Goal: Transaction & Acquisition: Book appointment/travel/reservation

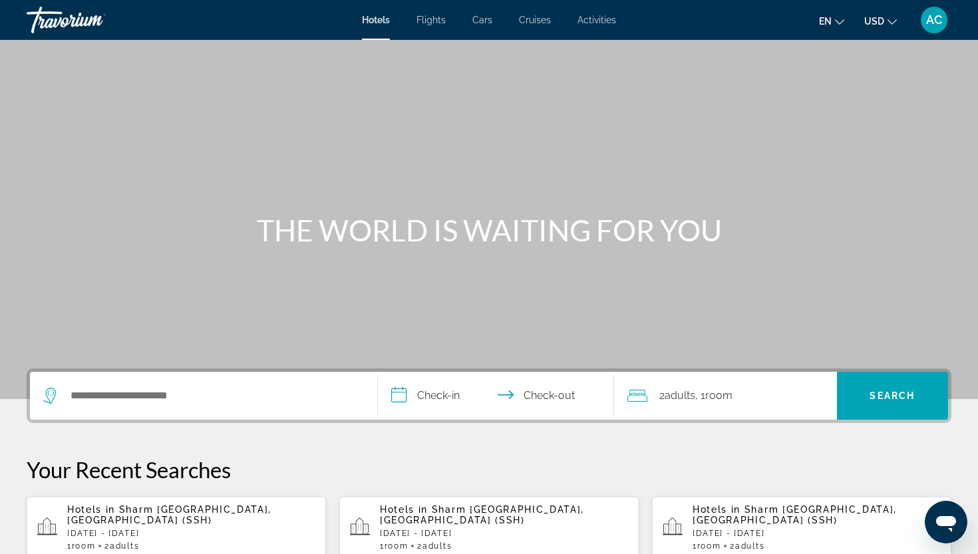
drag, startPoint x: 373, startPoint y: 91, endPoint x: 539, endPoint y: 143, distance: 174.2
click at [539, 143] on div "Main content" at bounding box center [489, 199] width 978 height 399
click at [439, 18] on span "Flights" at bounding box center [430, 20] width 29 height 11
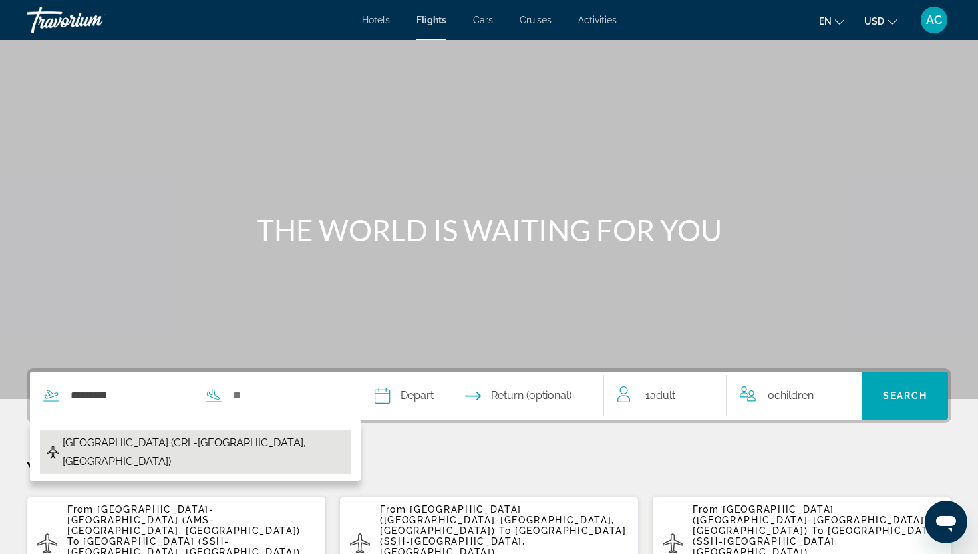
drag, startPoint x: 104, startPoint y: 418, endPoint x: 109, endPoint y: 448, distance: 30.4
click at [109, 448] on span "[GEOGRAPHIC_DATA] (CRL-[GEOGRAPHIC_DATA], [GEOGRAPHIC_DATA])" at bounding box center [203, 452] width 281 height 37
type input "**********"
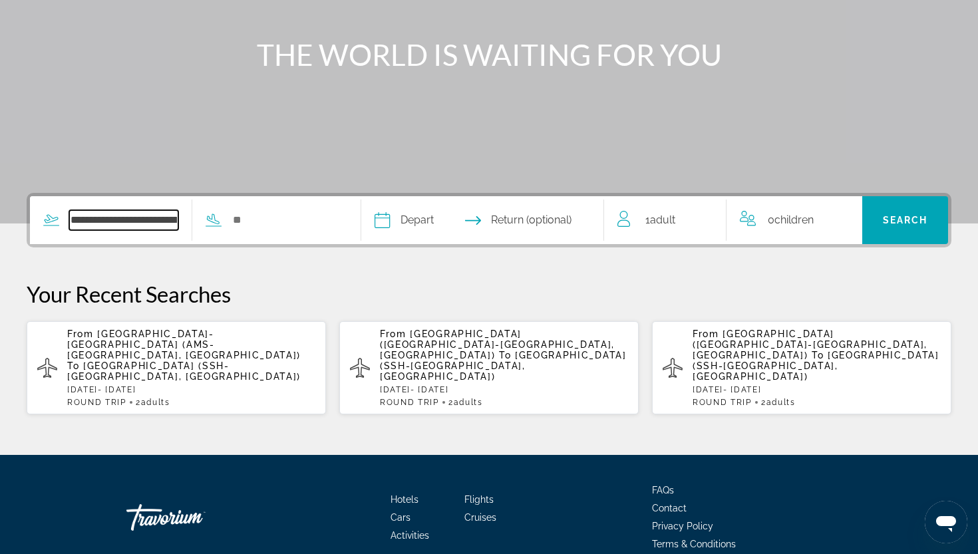
scroll to position [220, 0]
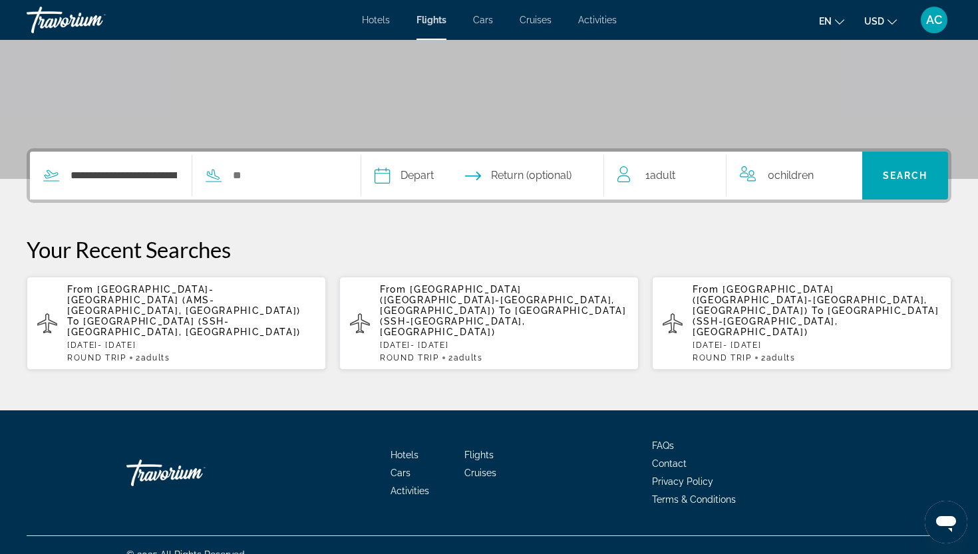
click at [327, 188] on div "**********" at bounding box center [185, 176] width 311 height 48
click at [269, 180] on input "Search widget" at bounding box center [285, 176] width 109 height 20
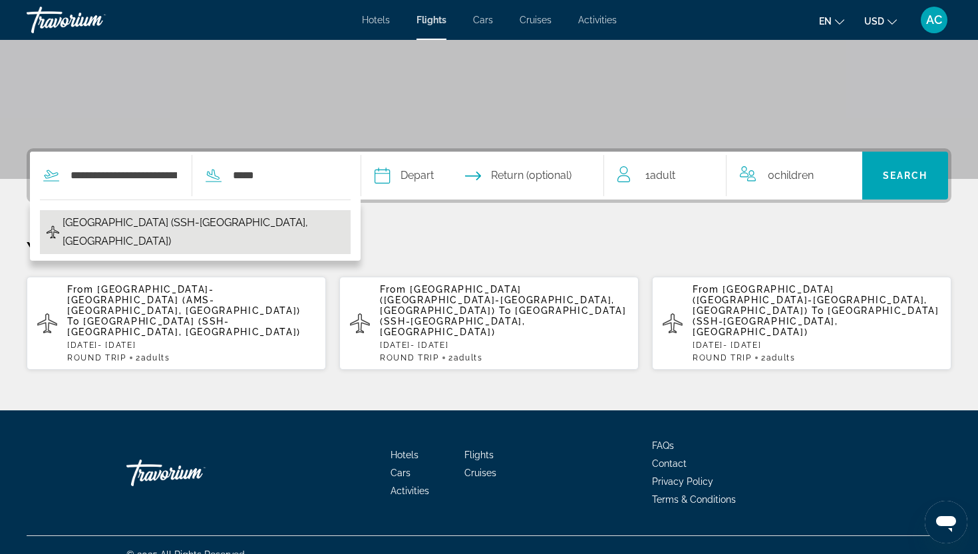
click at [229, 217] on span "[GEOGRAPHIC_DATA] (SSH-[GEOGRAPHIC_DATA], [GEOGRAPHIC_DATA])" at bounding box center [203, 232] width 281 height 37
type input "**********"
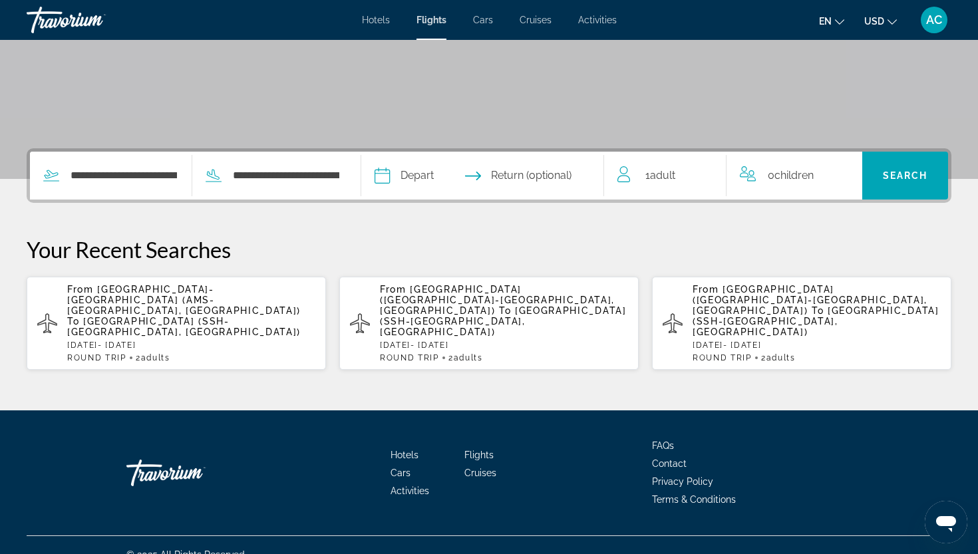
click at [444, 175] on input "Depart date" at bounding box center [431, 178] width 120 height 52
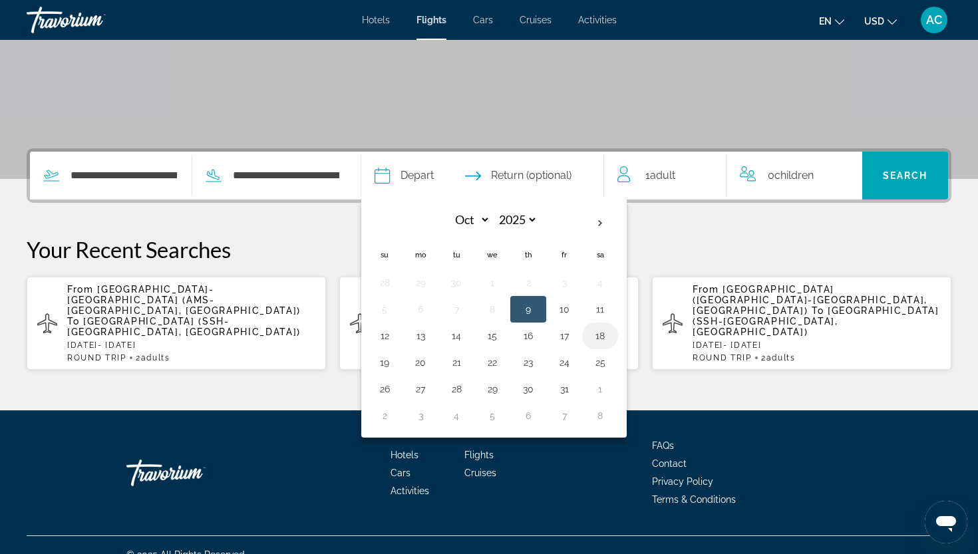
click at [611, 337] on button "18" at bounding box center [599, 336] width 21 height 19
type input "**********"
select select "*"
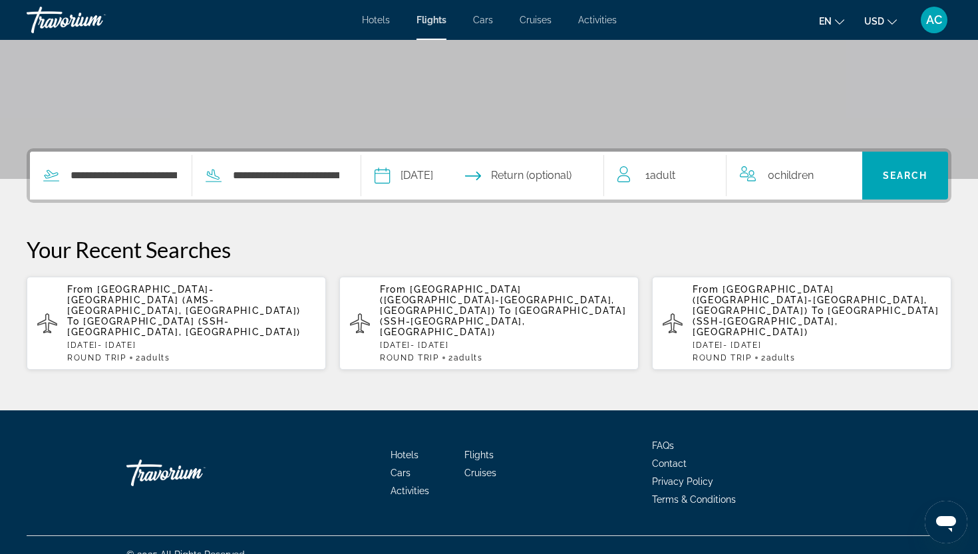
click at [571, 172] on input "Return date" at bounding box center [549, 178] width 120 height 52
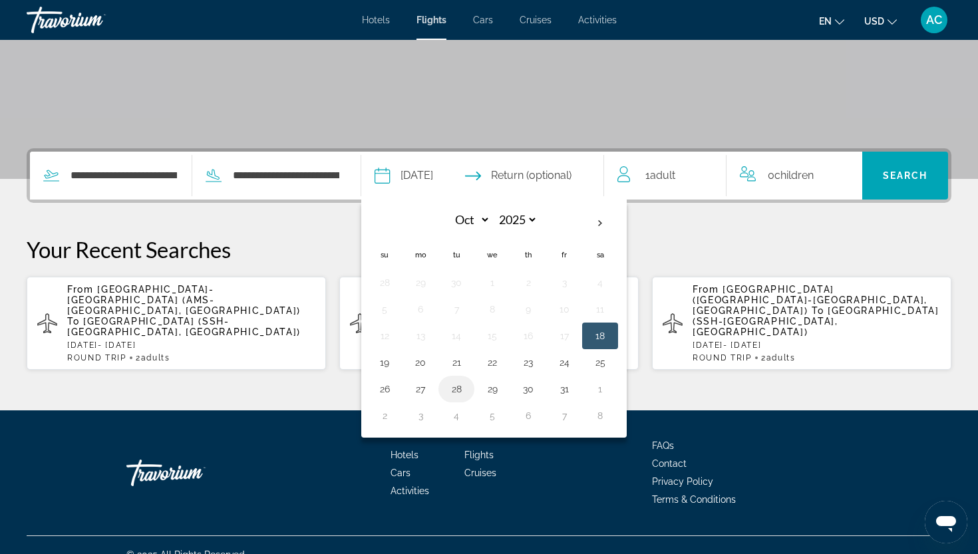
click at [467, 392] on button "28" at bounding box center [456, 389] width 21 height 19
type input "**********"
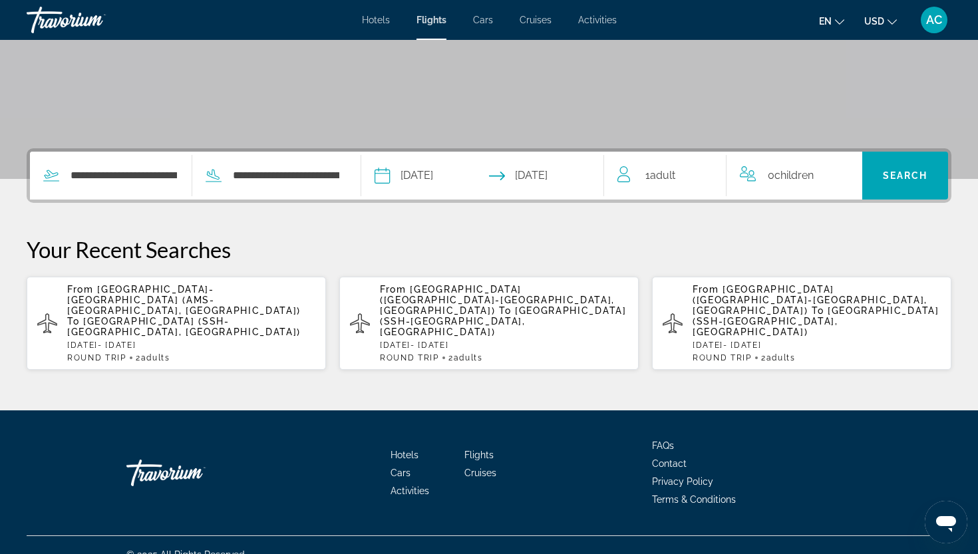
click at [675, 168] on span "1 Adult Adults" at bounding box center [660, 175] width 30 height 19
click at [711, 174] on icon "Increment adults" at bounding box center [706, 173] width 12 height 16
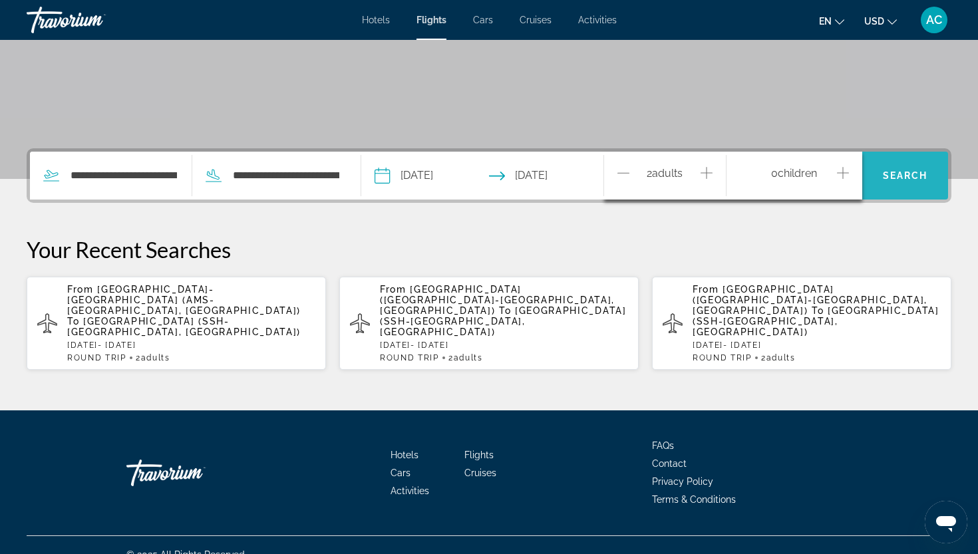
click at [897, 189] on span "Search" at bounding box center [905, 176] width 86 height 32
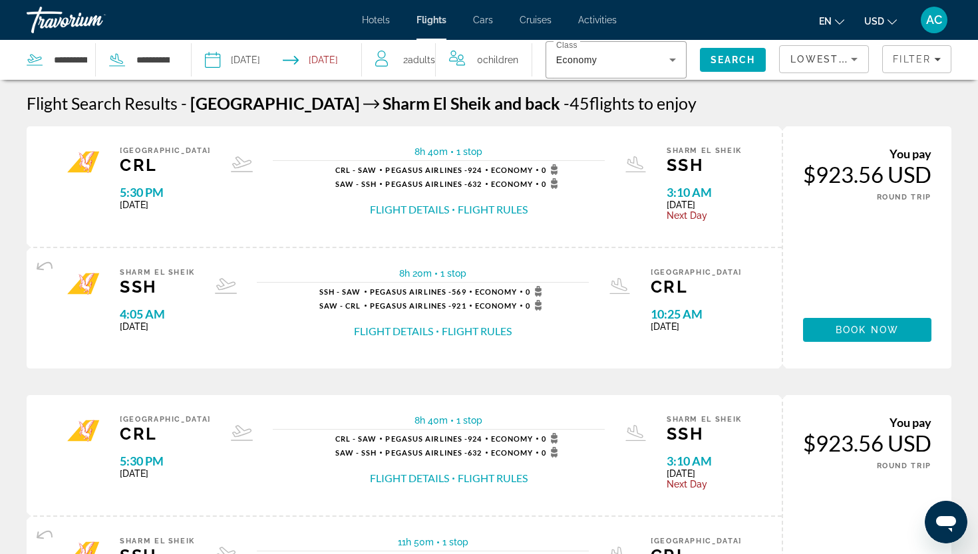
click at [832, 14] on button "en English Español Français Italiano Português русский" at bounding box center [831, 20] width 25 height 19
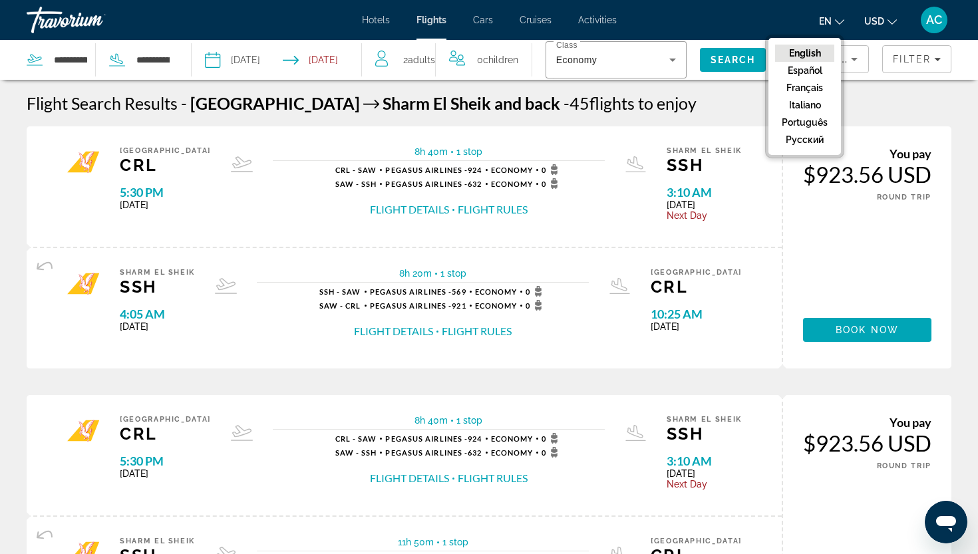
click at [883, 19] on span "USD" at bounding box center [874, 21] width 20 height 11
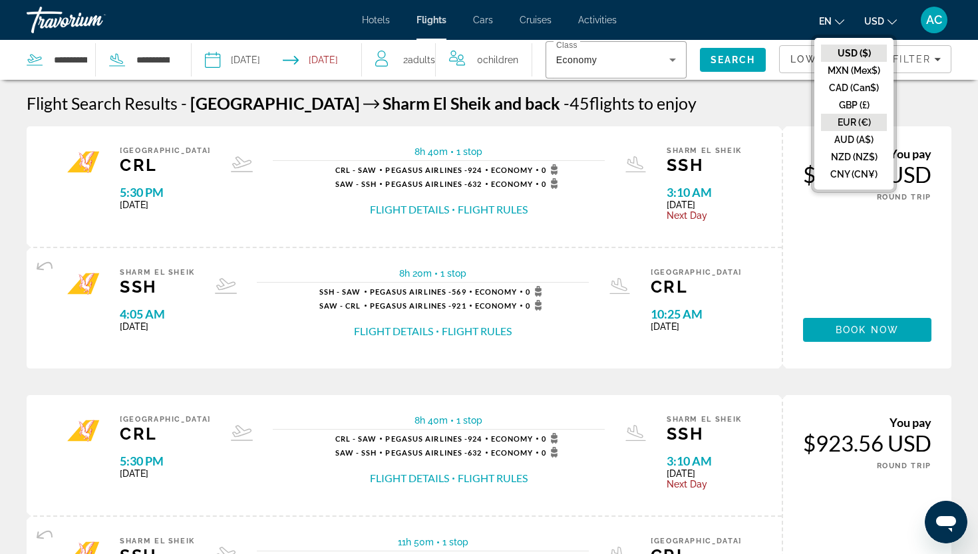
click at [857, 117] on button "EUR (€)" at bounding box center [854, 122] width 66 height 17
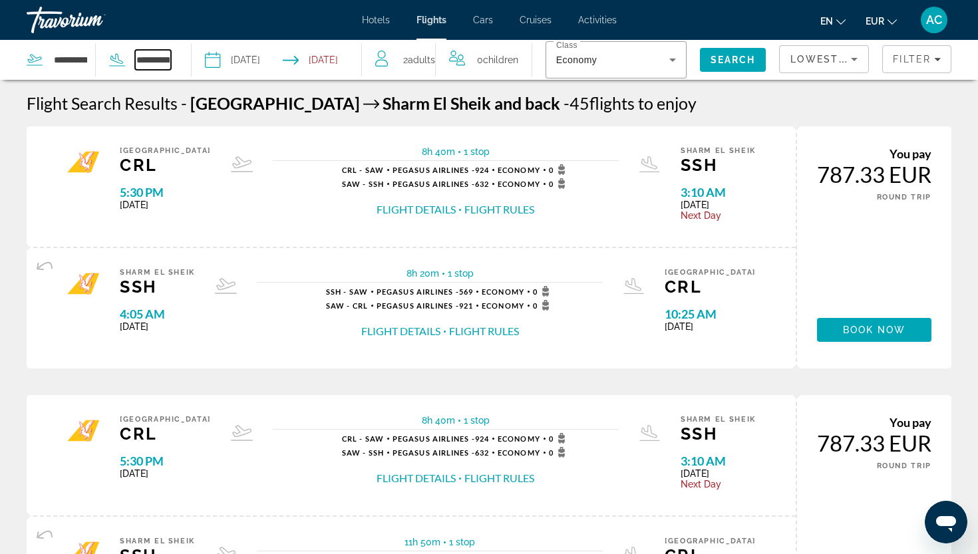
click at [161, 59] on input "**********" at bounding box center [153, 60] width 36 height 20
drag, startPoint x: 139, startPoint y: 59, endPoint x: 221, endPoint y: 66, distance: 82.1
type input "*"
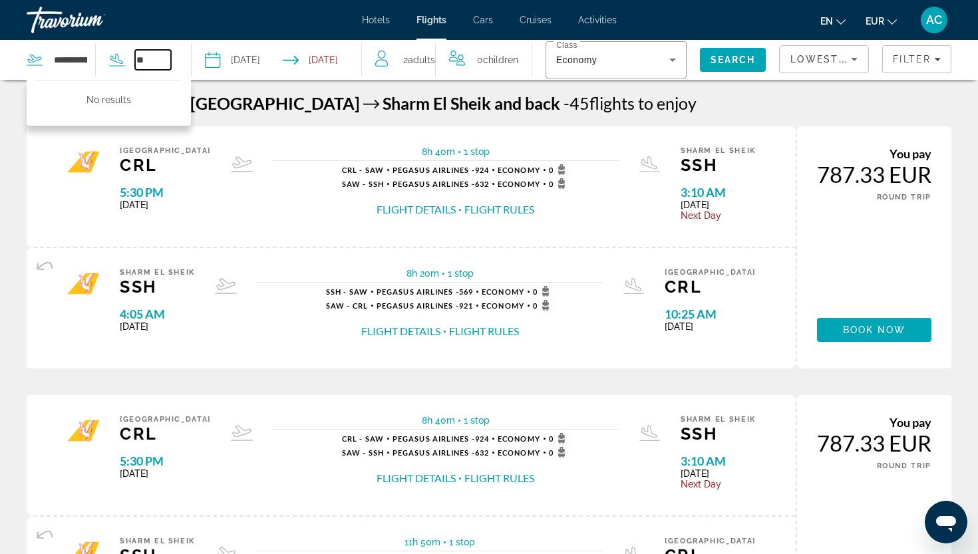
type input "*"
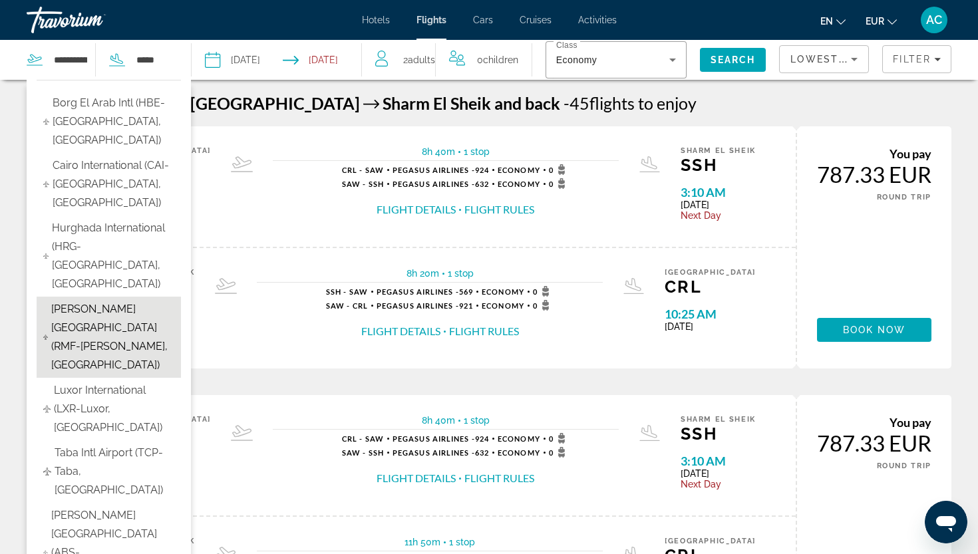
drag, startPoint x: 87, startPoint y: 55, endPoint x: 82, endPoint y: 247, distance: 192.3
click at [82, 300] on span "[PERSON_NAME][GEOGRAPHIC_DATA] (RMF-[PERSON_NAME], [GEOGRAPHIC_DATA])" at bounding box center [112, 337] width 123 height 74
type input "**********"
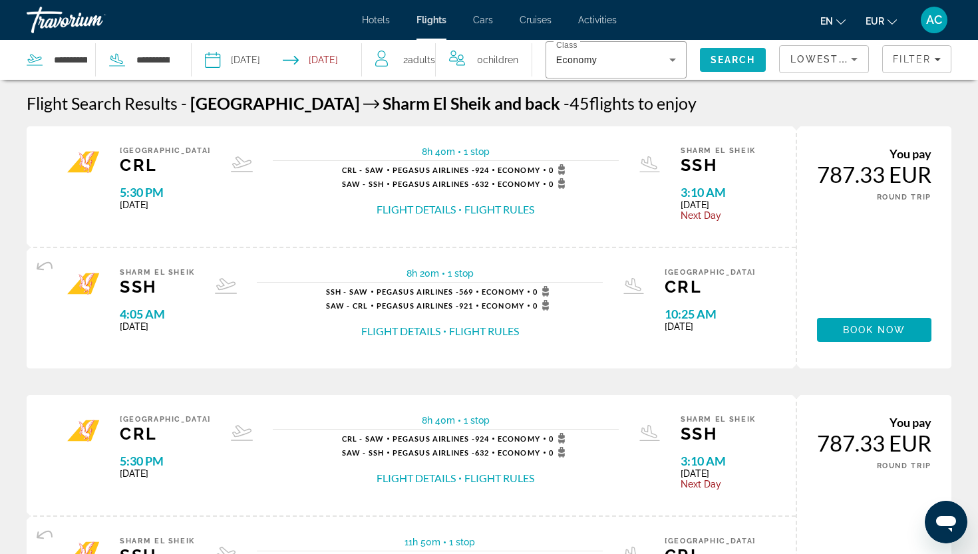
click at [727, 64] on span "Search" at bounding box center [732, 60] width 45 height 11
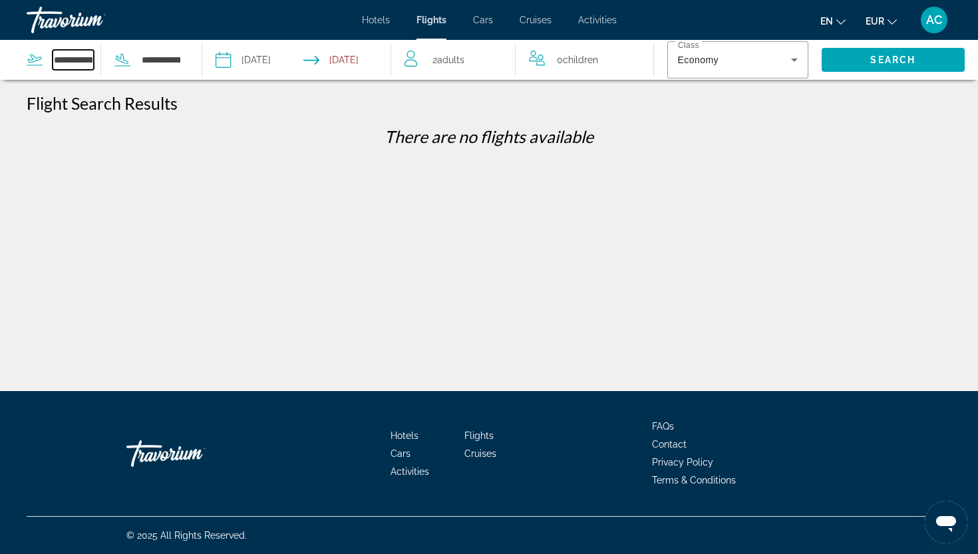
click at [76, 65] on input "**********" at bounding box center [73, 60] width 41 height 20
drag, startPoint x: 56, startPoint y: 61, endPoint x: 138, endPoint y: 71, distance: 83.1
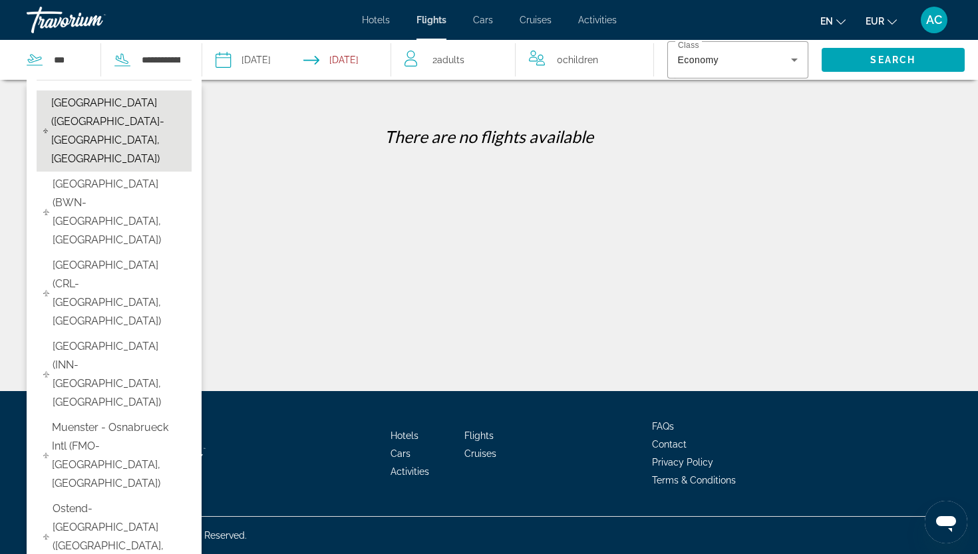
click at [94, 121] on span "[GEOGRAPHIC_DATA] ([GEOGRAPHIC_DATA]-[GEOGRAPHIC_DATA], [GEOGRAPHIC_DATA])" at bounding box center [118, 131] width 134 height 74
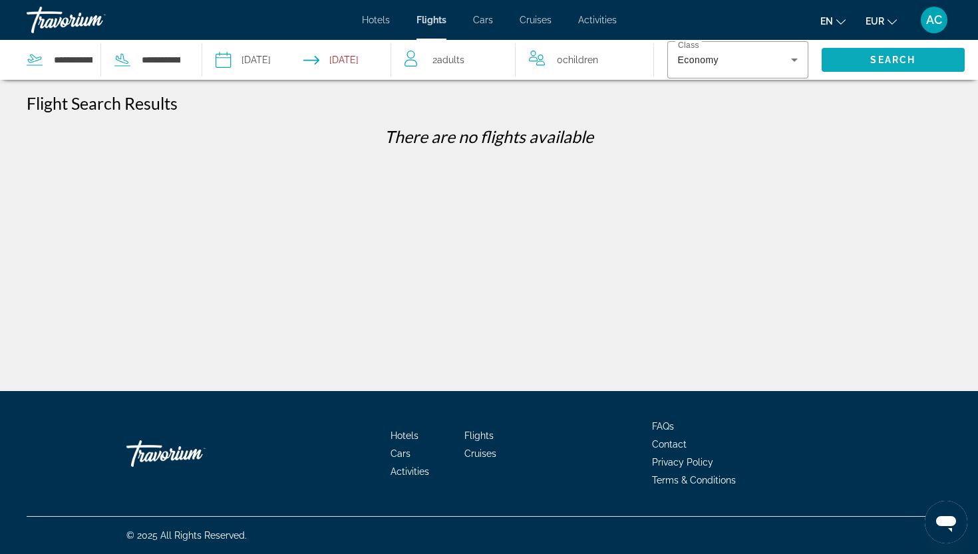
click at [887, 62] on span "Search" at bounding box center [892, 60] width 45 height 11
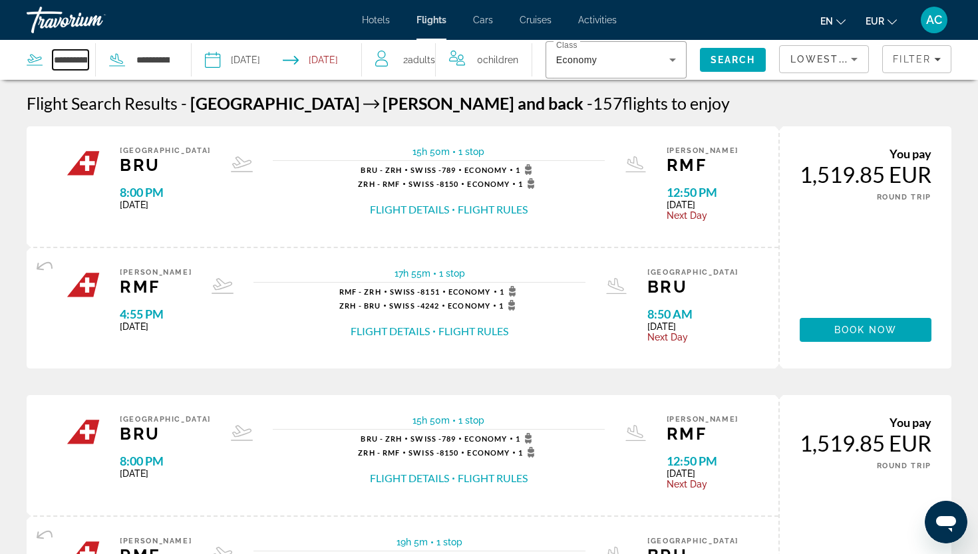
click at [67, 55] on input "**********" at bounding box center [71, 60] width 36 height 20
drag, startPoint x: 56, startPoint y: 61, endPoint x: 135, endPoint y: 70, distance: 79.6
click at [135, 70] on div "**********" at bounding box center [99, 60] width 144 height 40
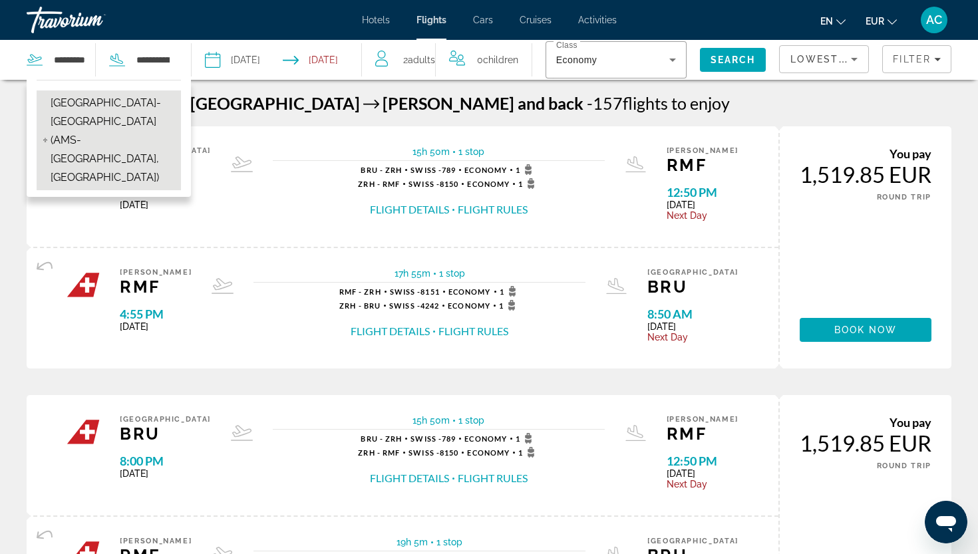
drag, startPoint x: 135, startPoint y: 70, endPoint x: 130, endPoint y: 128, distance: 58.7
click at [130, 128] on span "[GEOGRAPHIC_DATA]-[GEOGRAPHIC_DATA] (AMS-[GEOGRAPHIC_DATA], [GEOGRAPHIC_DATA])" at bounding box center [113, 140] width 124 height 93
type input "**********"
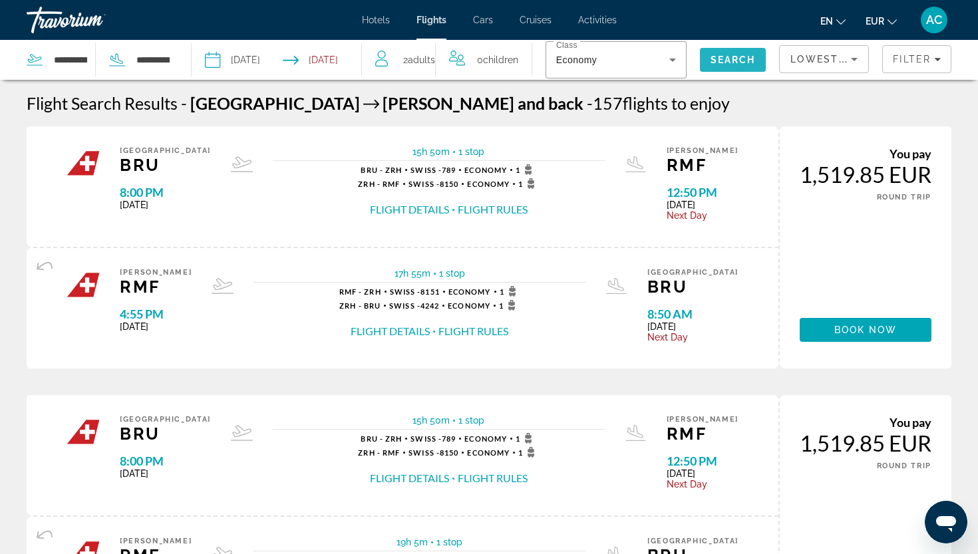
click at [757, 61] on span "Search" at bounding box center [733, 60] width 67 height 32
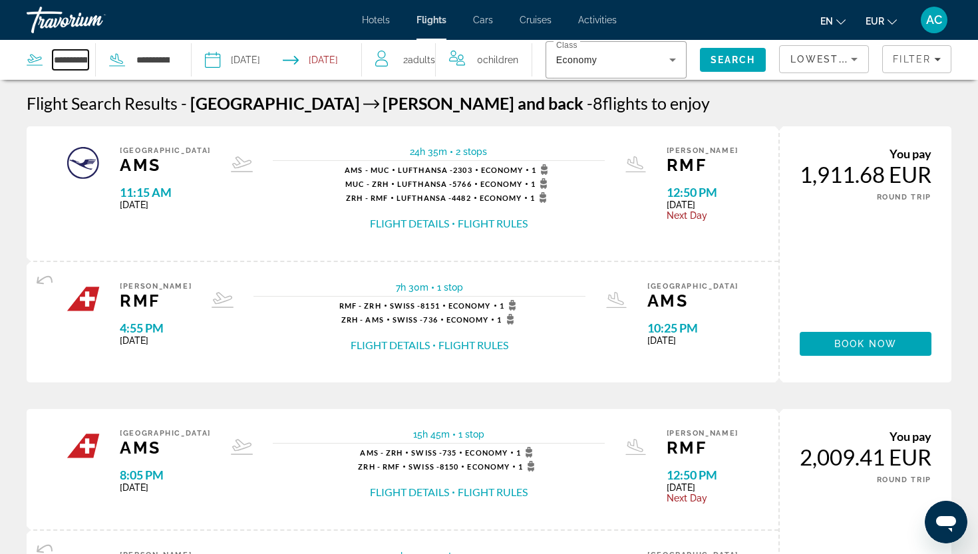
click at [58, 65] on input "**********" at bounding box center [71, 60] width 36 height 20
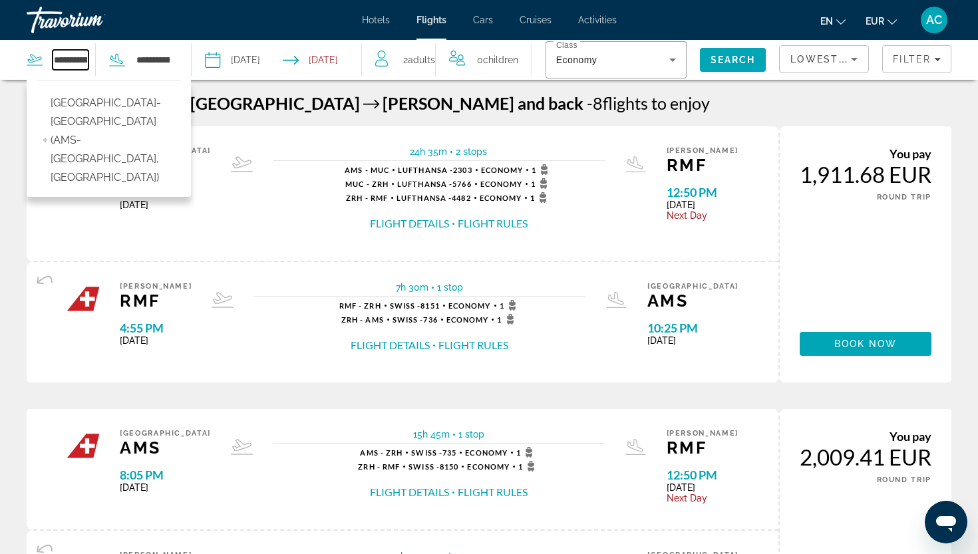
drag, startPoint x: 55, startPoint y: 63, endPoint x: 108, endPoint y: 70, distance: 53.7
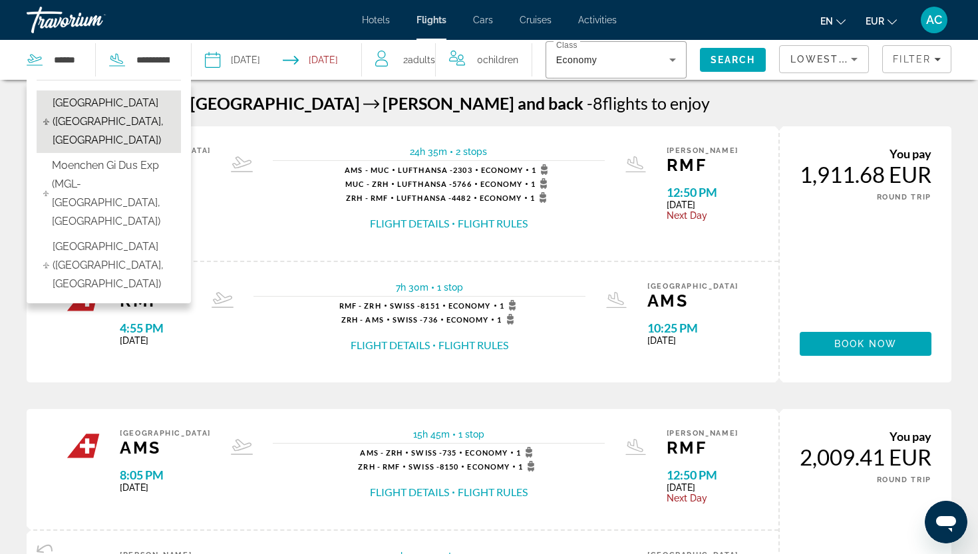
drag, startPoint x: 68, startPoint y: 0, endPoint x: 116, endPoint y: 118, distance: 128.0
click at [116, 118] on span "[GEOGRAPHIC_DATA] ([GEOGRAPHIC_DATA], [GEOGRAPHIC_DATA])" at bounding box center [114, 122] width 122 height 56
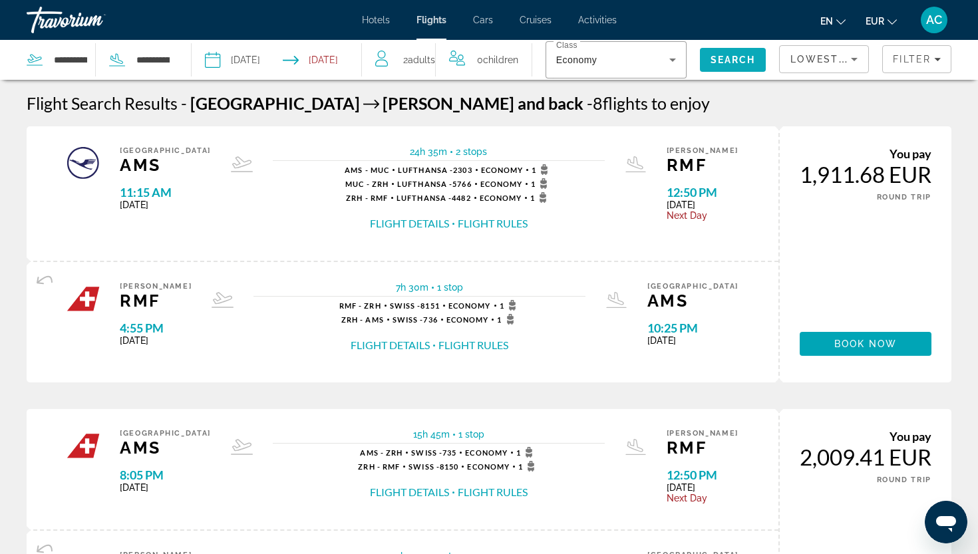
click at [726, 63] on span "Search" at bounding box center [732, 60] width 45 height 11
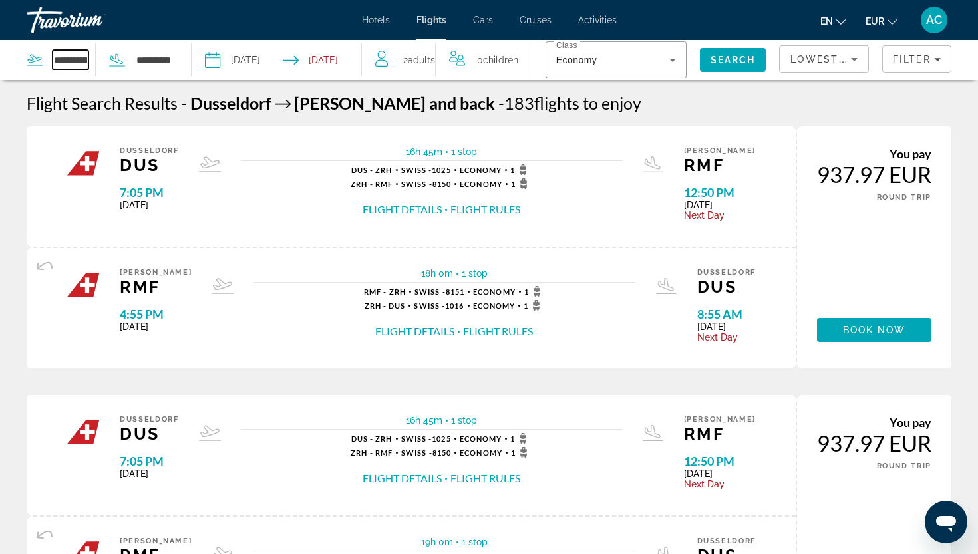
click at [61, 67] on input "**********" at bounding box center [71, 60] width 36 height 20
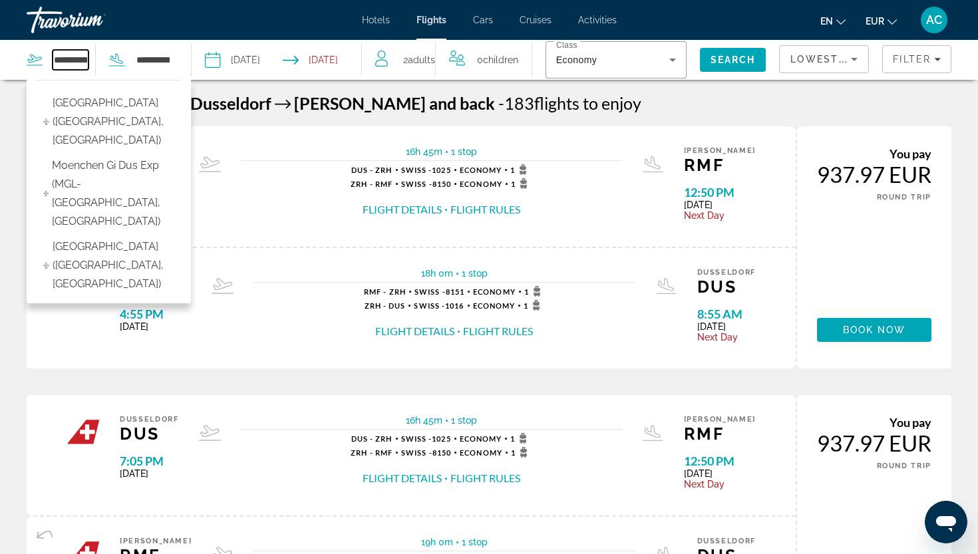
drag, startPoint x: 57, startPoint y: 60, endPoint x: 131, endPoint y: 61, distance: 74.5
click at [131, 61] on div "**********" at bounding box center [99, 60] width 144 height 40
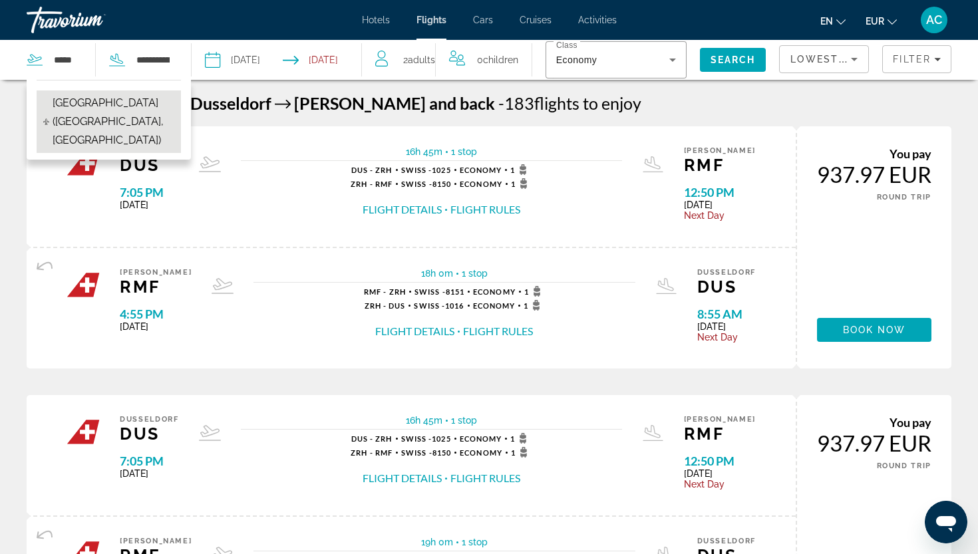
click at [78, 110] on span "[GEOGRAPHIC_DATA] ([GEOGRAPHIC_DATA], [GEOGRAPHIC_DATA])" at bounding box center [114, 122] width 122 height 56
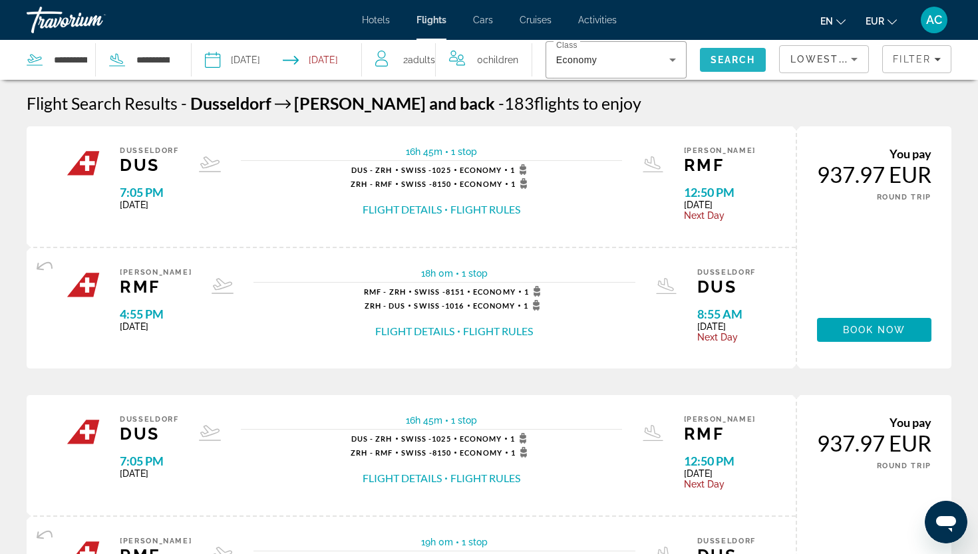
click at [730, 55] on span "Search" at bounding box center [732, 60] width 45 height 11
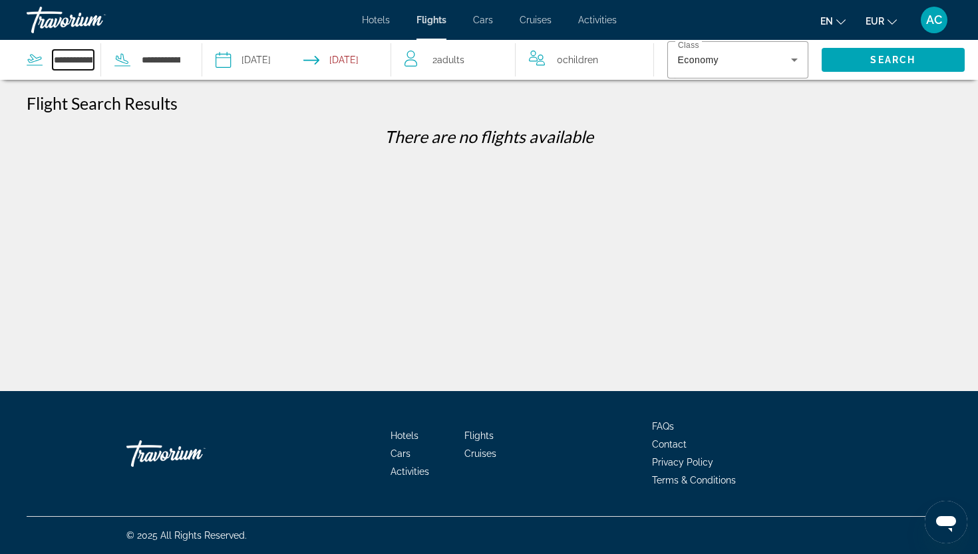
click at [71, 57] on input "**********" at bounding box center [73, 60] width 41 height 20
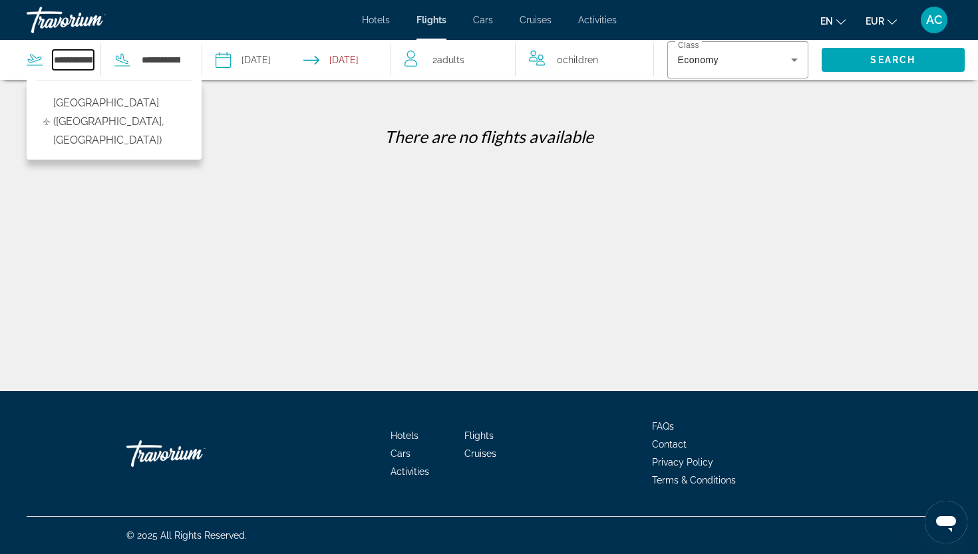
drag, startPoint x: 56, startPoint y: 62, endPoint x: 127, endPoint y: 61, distance: 71.2
type input "*"
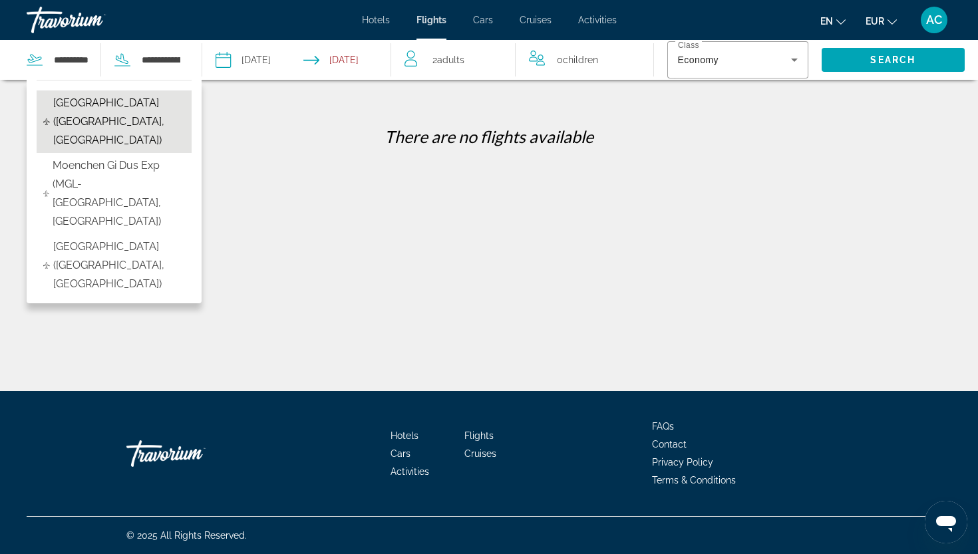
drag, startPoint x: 127, startPoint y: 61, endPoint x: 88, endPoint y: 112, distance: 64.1
click at [88, 112] on span "[GEOGRAPHIC_DATA] ([GEOGRAPHIC_DATA], [GEOGRAPHIC_DATA])" at bounding box center [119, 122] width 132 height 56
type input "**********"
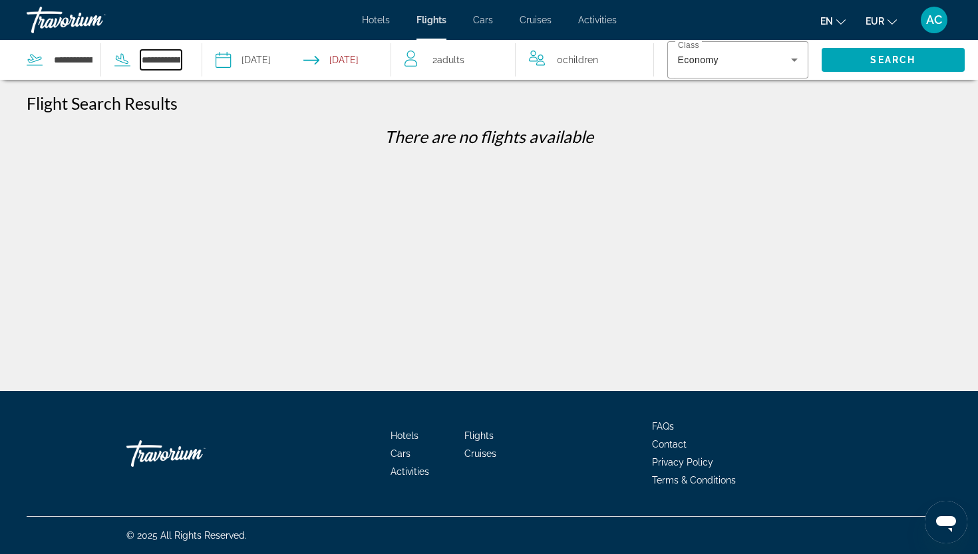
drag, startPoint x: 142, startPoint y: 60, endPoint x: 221, endPoint y: 66, distance: 80.0
click at [221, 66] on div "**********" at bounding box center [195, 60] width 391 height 40
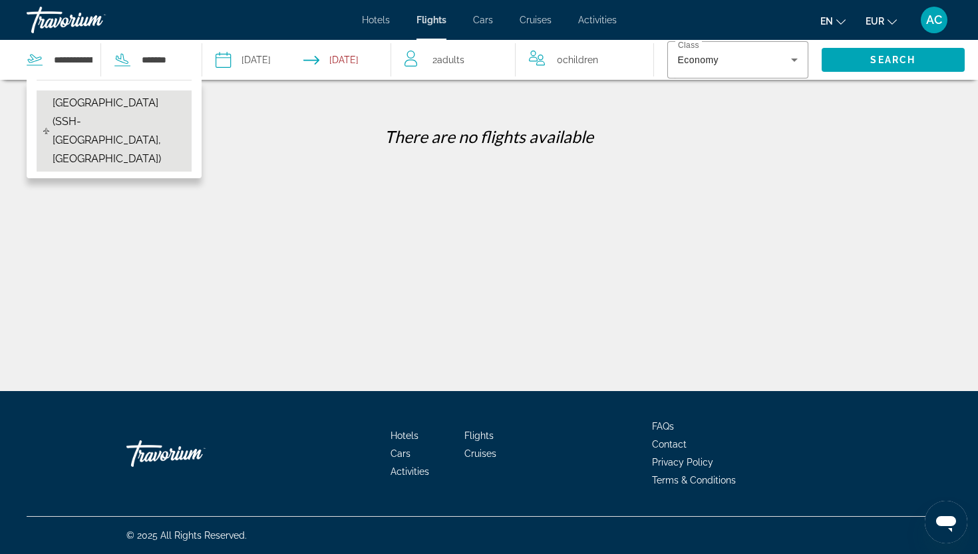
click at [72, 93] on button "[GEOGRAPHIC_DATA] (SSH-[GEOGRAPHIC_DATA], [GEOGRAPHIC_DATA])" at bounding box center [114, 130] width 155 height 81
type input "**********"
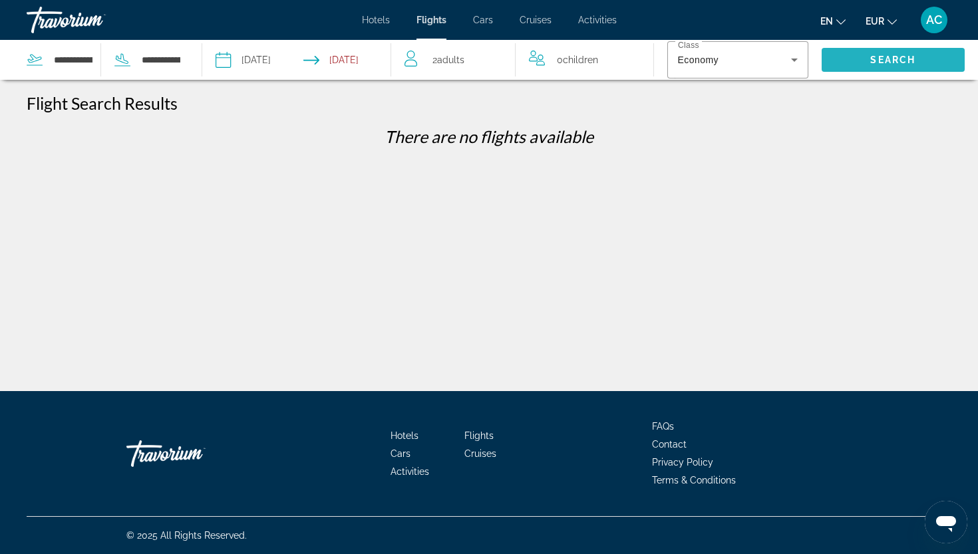
click at [895, 57] on span "Search" at bounding box center [892, 60] width 45 height 11
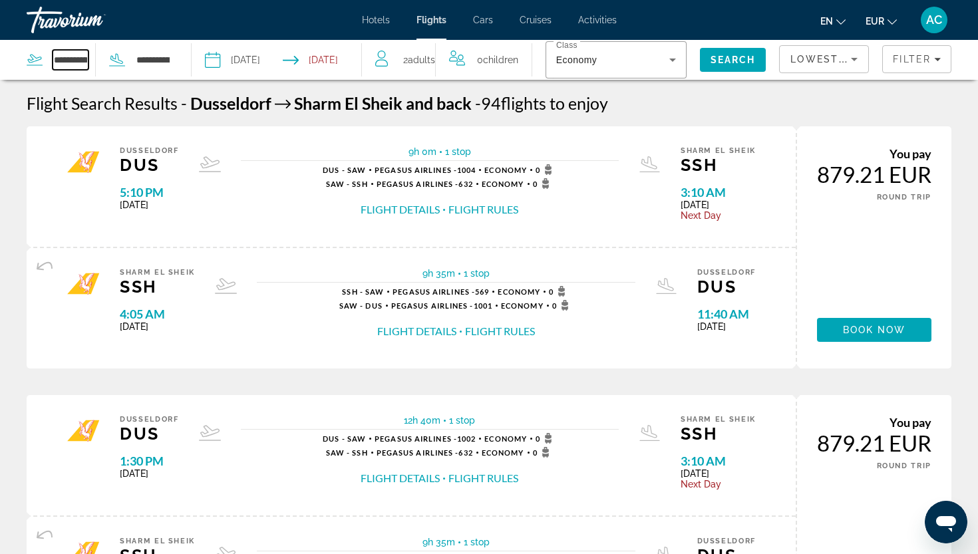
click at [80, 64] on input "**********" at bounding box center [71, 60] width 36 height 20
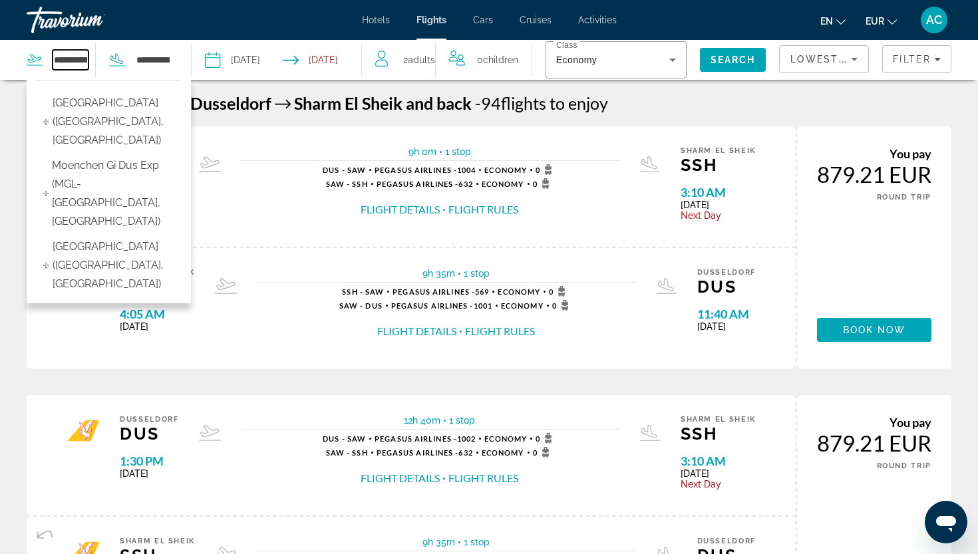
click at [57, 61] on input "**********" at bounding box center [71, 60] width 36 height 20
drag, startPoint x: 57, startPoint y: 61, endPoint x: 130, endPoint y: 66, distance: 74.0
click at [130, 66] on div "**********" at bounding box center [99, 60] width 144 height 40
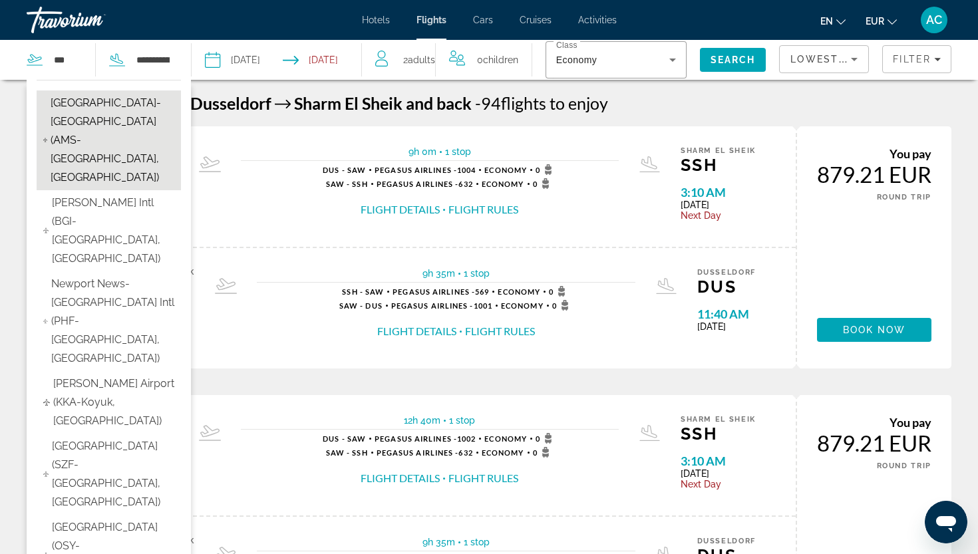
click at [71, 127] on span "[GEOGRAPHIC_DATA]-[GEOGRAPHIC_DATA] (AMS-[GEOGRAPHIC_DATA], [GEOGRAPHIC_DATA])" at bounding box center [113, 140] width 124 height 93
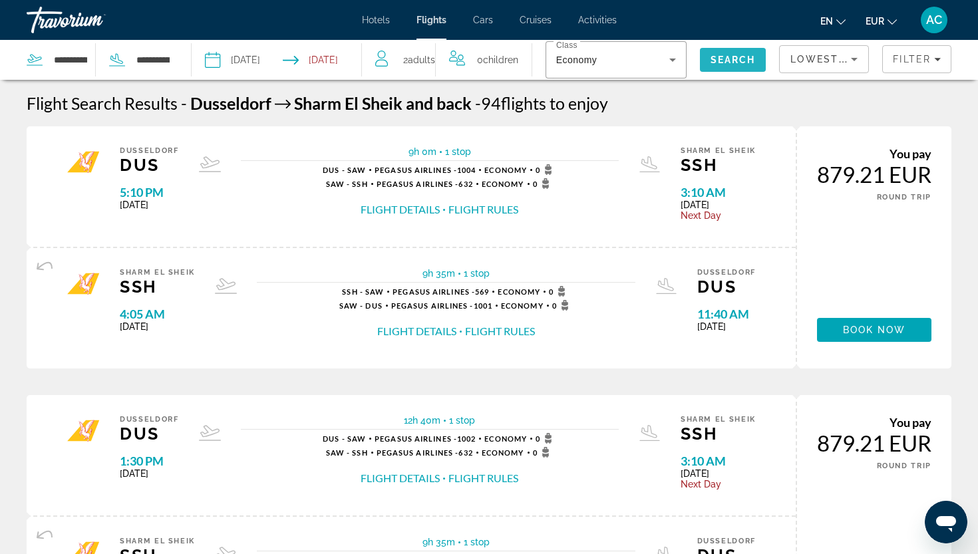
click at [745, 68] on span "Search" at bounding box center [733, 60] width 67 height 32
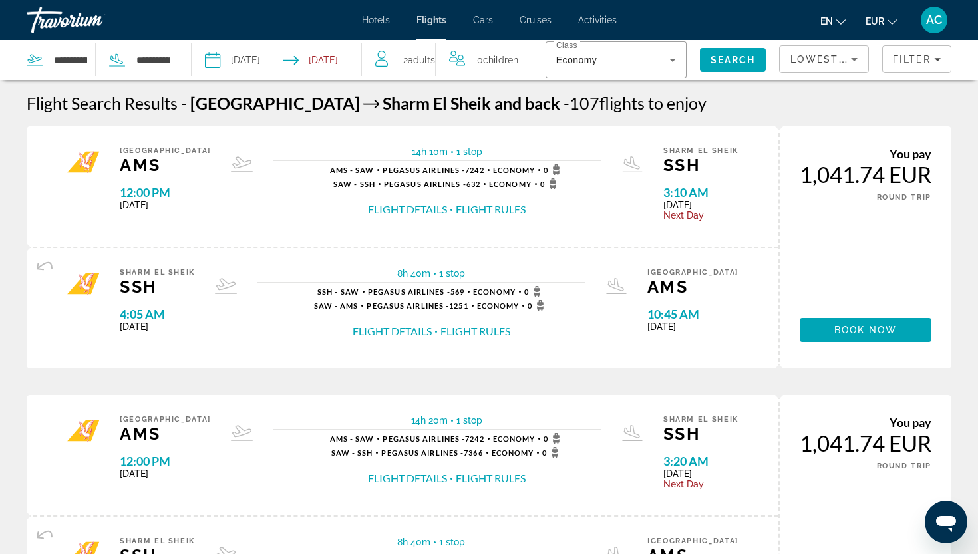
click at [52, 59] on div "**********" at bounding box center [61, 60] width 69 height 20
click at [57, 60] on input "**********" at bounding box center [71, 60] width 36 height 20
drag, startPoint x: 56, startPoint y: 60, endPoint x: 120, endPoint y: 69, distance: 65.2
click at [120, 69] on div "**********" at bounding box center [99, 60] width 144 height 40
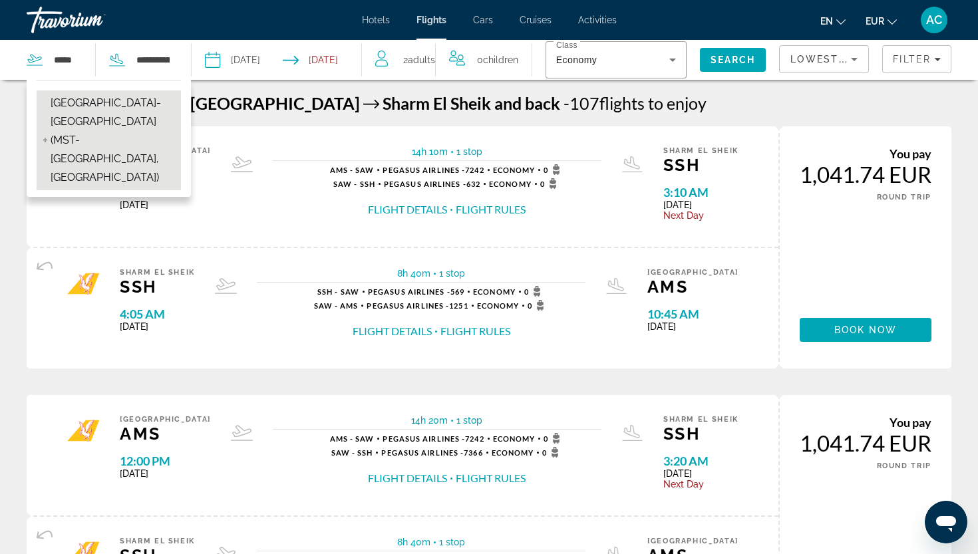
drag, startPoint x: 120, startPoint y: 69, endPoint x: 111, endPoint y: 122, distance: 53.4
click at [111, 122] on span "[GEOGRAPHIC_DATA]-[GEOGRAPHIC_DATA] (MST-[GEOGRAPHIC_DATA], [GEOGRAPHIC_DATA])" at bounding box center [113, 140] width 124 height 93
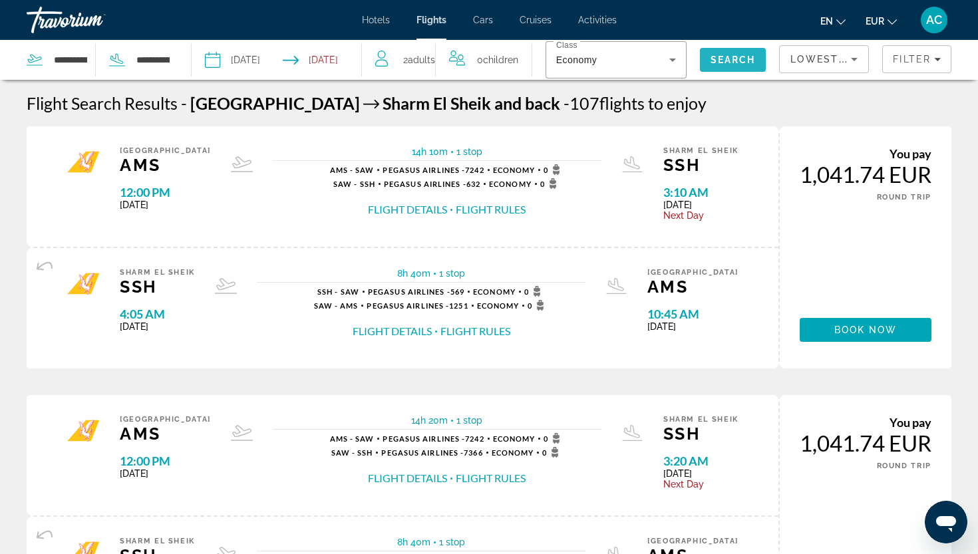
click at [749, 59] on span "Search" at bounding box center [732, 60] width 45 height 11
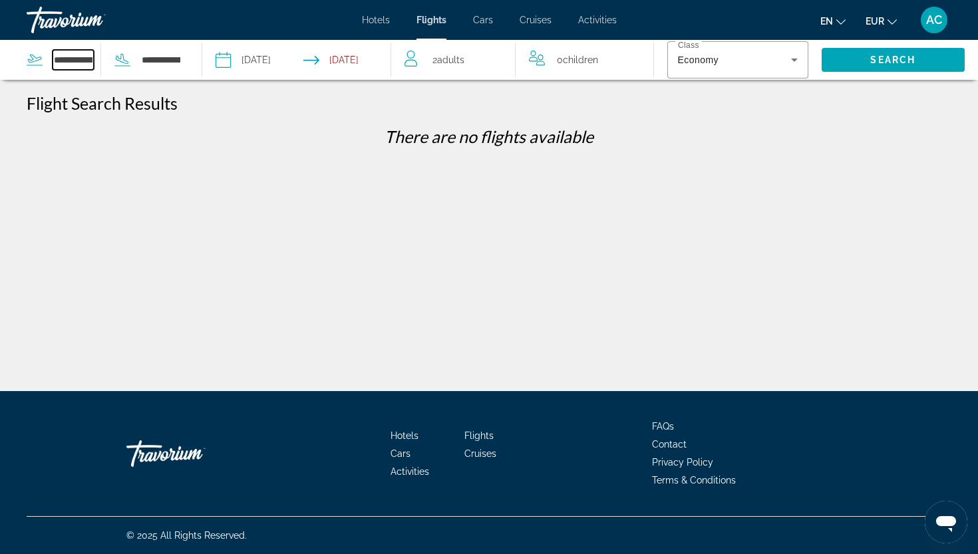
click at [87, 53] on input "**********" at bounding box center [73, 60] width 41 height 20
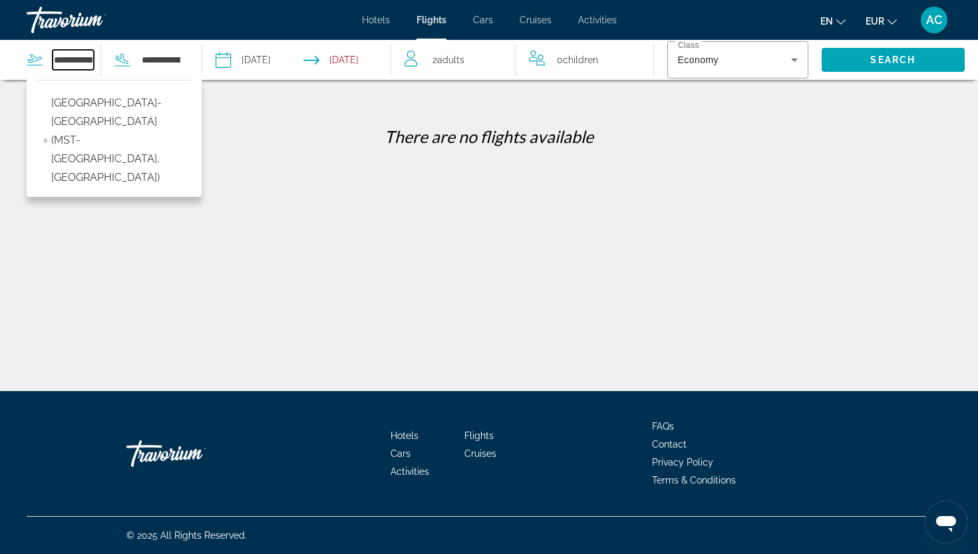
drag, startPoint x: 57, startPoint y: 60, endPoint x: 124, endPoint y: 67, distance: 67.5
click at [124, 67] on div "**********" at bounding box center [104, 60] width 155 height 40
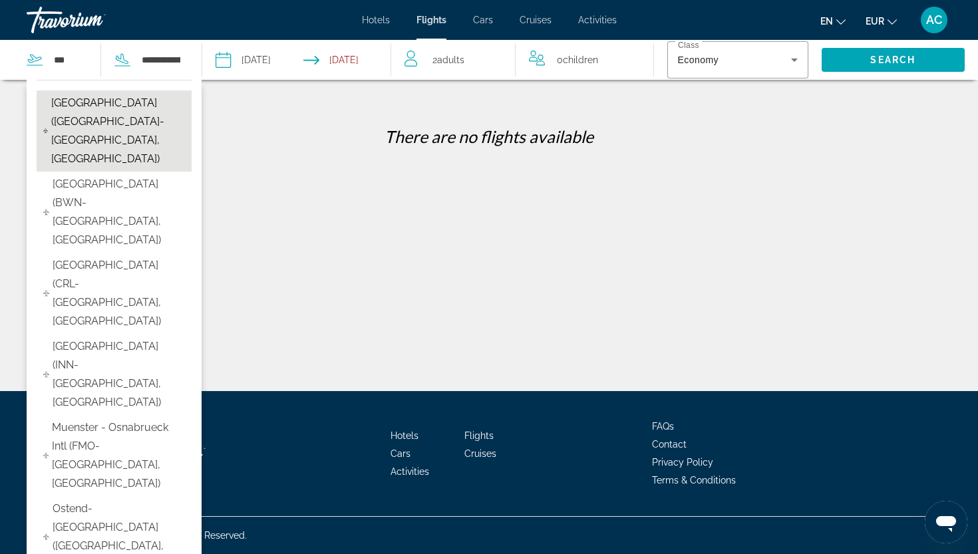
click at [70, 105] on span "[GEOGRAPHIC_DATA] ([GEOGRAPHIC_DATA]-[GEOGRAPHIC_DATA], [GEOGRAPHIC_DATA])" at bounding box center [118, 131] width 134 height 74
type input "**********"
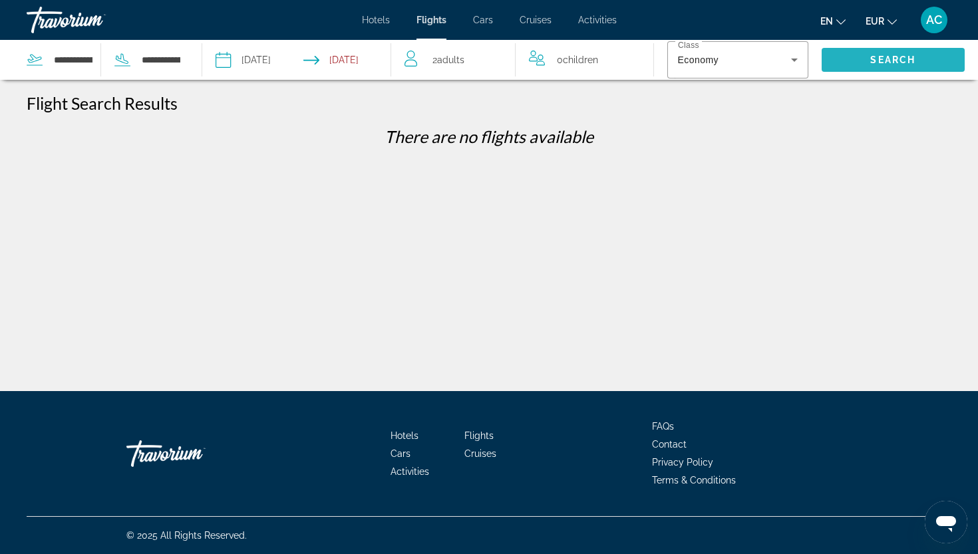
click at [861, 61] on span "Search" at bounding box center [893, 60] width 144 height 32
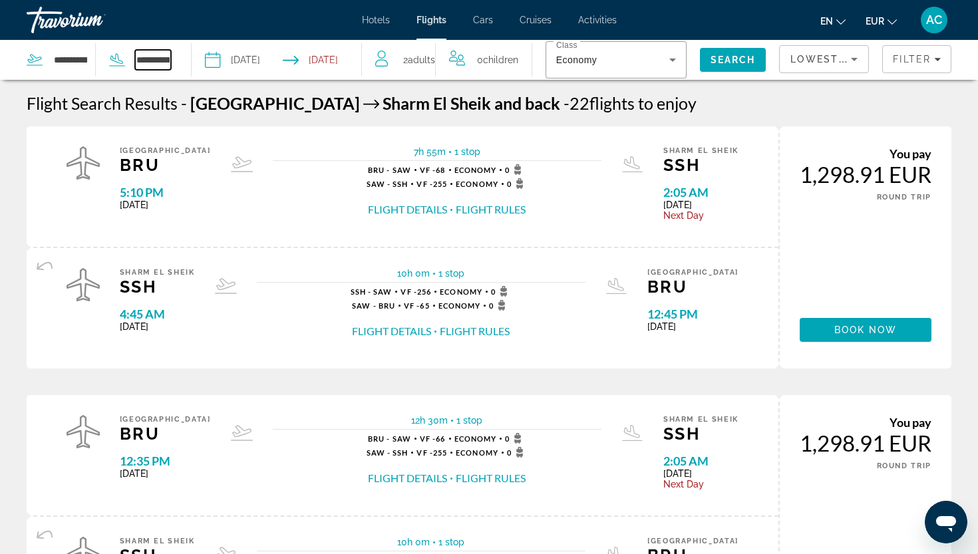
click at [158, 59] on input "**********" at bounding box center [153, 60] width 36 height 20
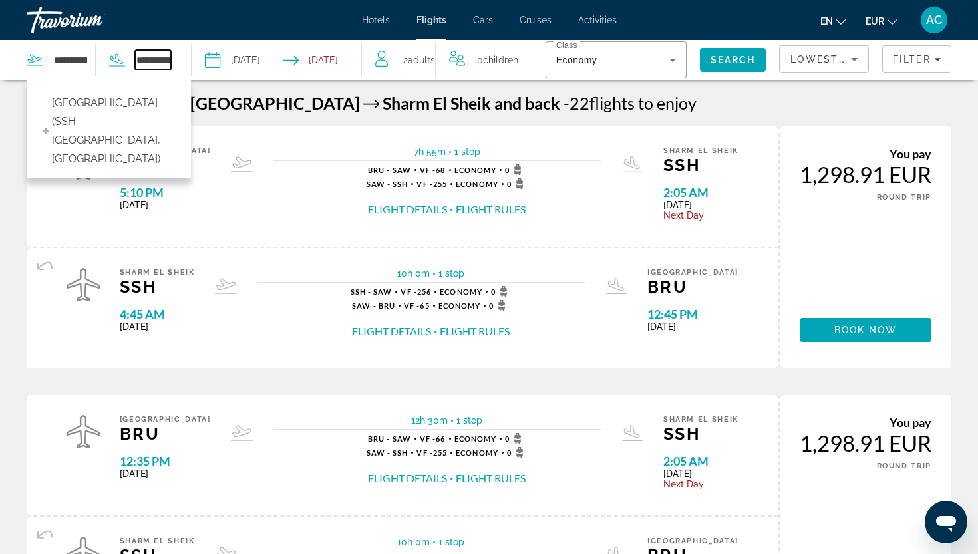
drag, startPoint x: 140, startPoint y: 61, endPoint x: 156, endPoint y: 60, distance: 15.3
click at [156, 60] on input "**********" at bounding box center [153, 60] width 36 height 20
drag, startPoint x: 139, startPoint y: 60, endPoint x: 200, endPoint y: 65, distance: 60.8
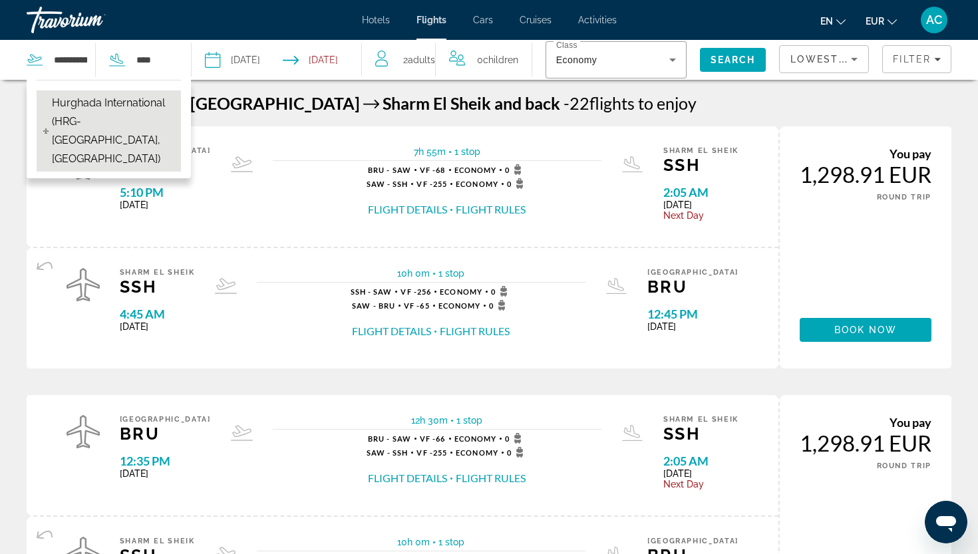
click at [93, 127] on span "Hurghada International (HRG-[GEOGRAPHIC_DATA], [GEOGRAPHIC_DATA])" at bounding box center [113, 131] width 122 height 74
type input "**********"
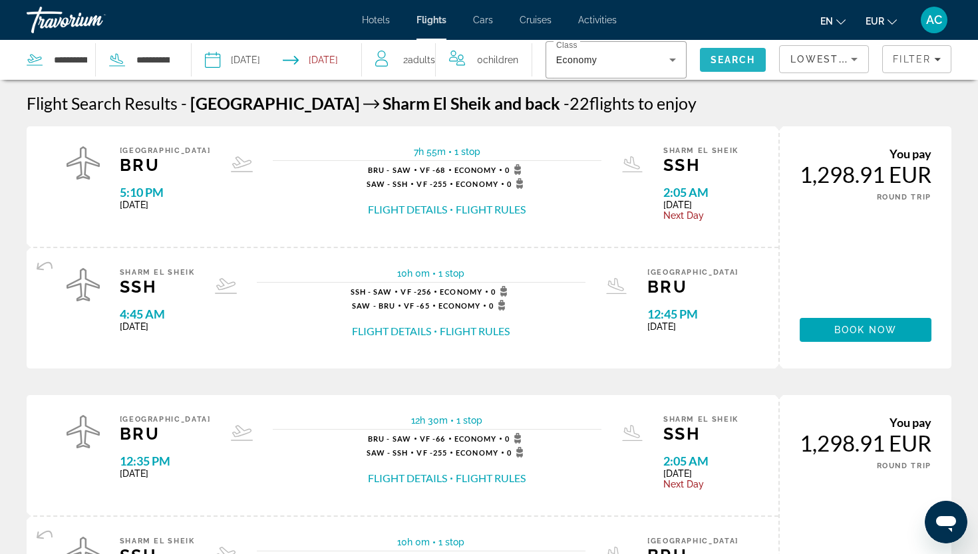
click at [718, 61] on span "Search" at bounding box center [732, 60] width 45 height 11
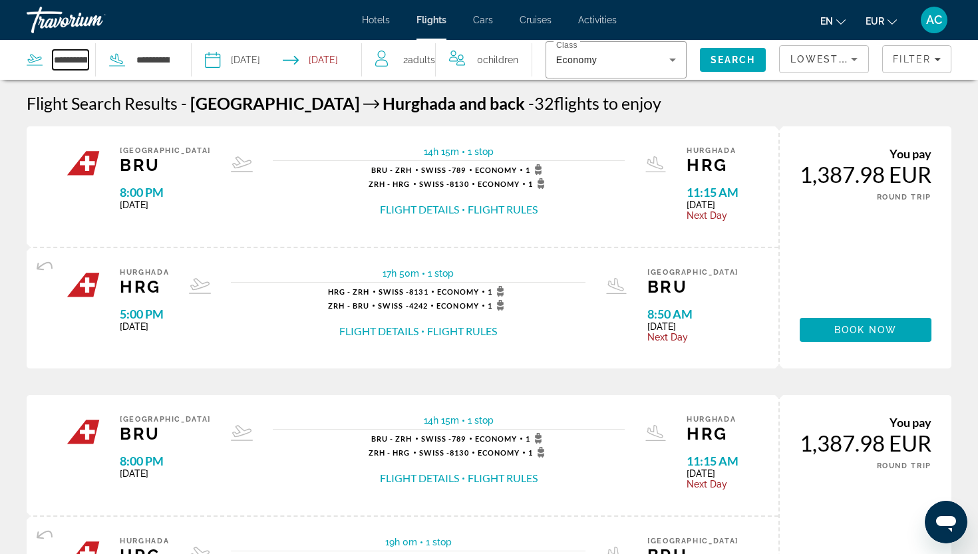
click at [69, 59] on input "**********" at bounding box center [71, 60] width 36 height 20
drag, startPoint x: 55, startPoint y: 59, endPoint x: 118, endPoint y: 63, distance: 63.3
click at [118, 63] on div "**********" at bounding box center [99, 60] width 144 height 40
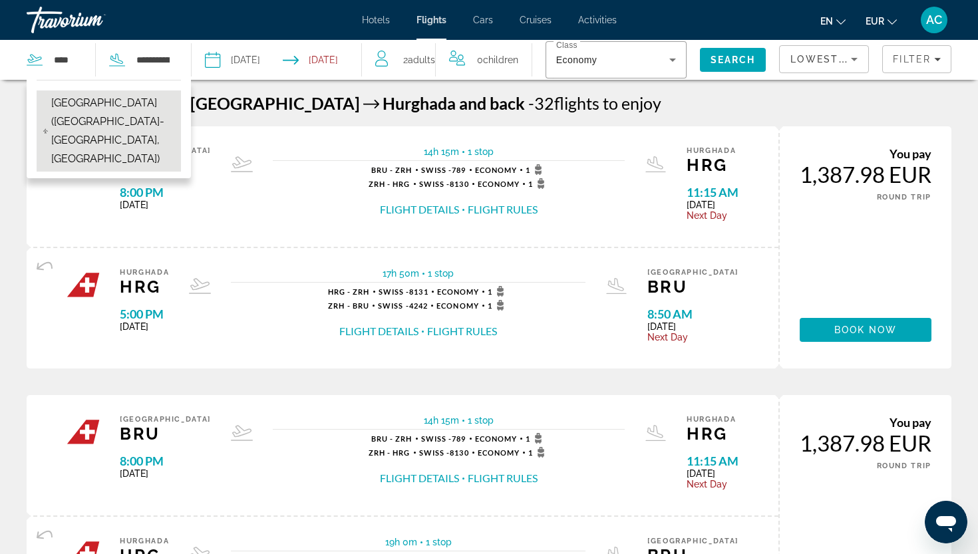
click at [63, 114] on span "[GEOGRAPHIC_DATA] ([GEOGRAPHIC_DATA]-[GEOGRAPHIC_DATA], [GEOGRAPHIC_DATA])" at bounding box center [112, 131] width 123 height 74
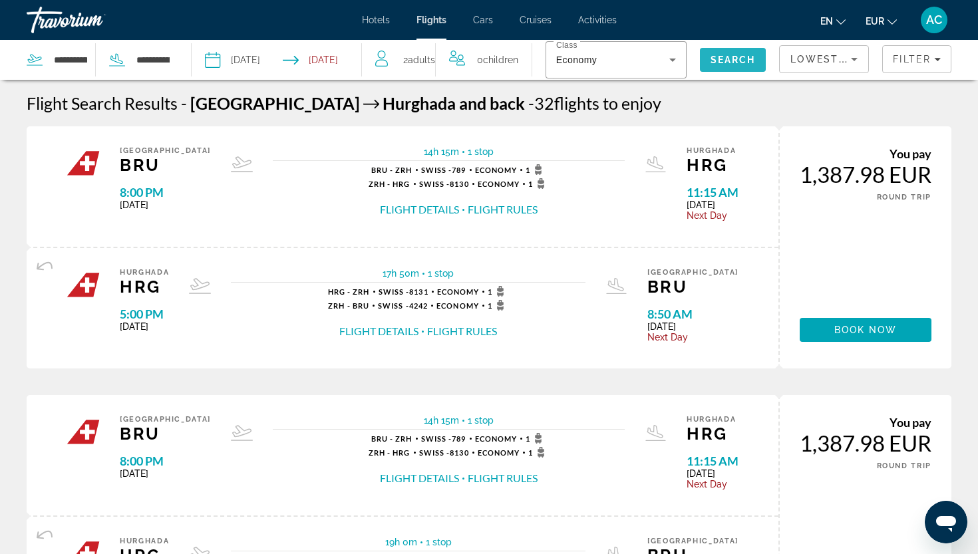
click at [730, 64] on span "Search" at bounding box center [732, 60] width 45 height 11
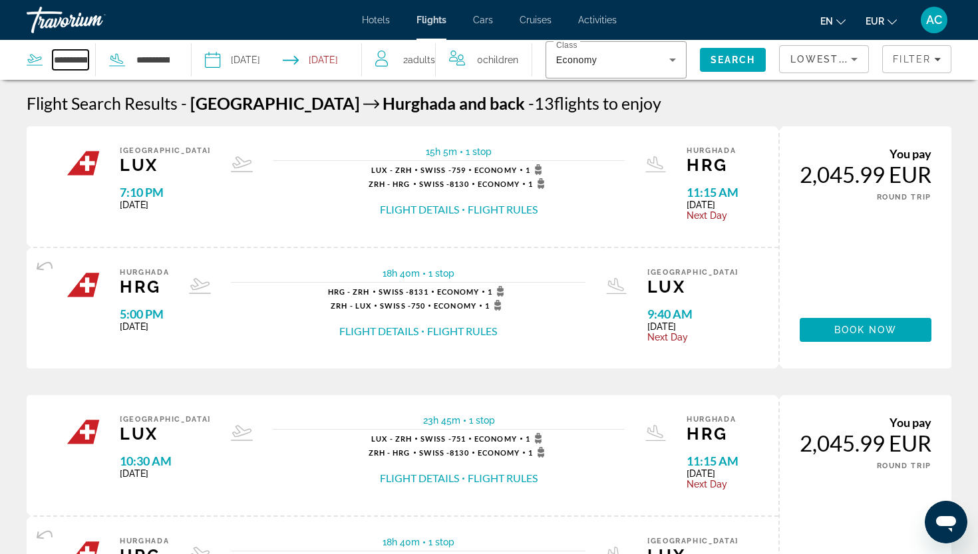
click at [65, 56] on input "**********" at bounding box center [71, 60] width 36 height 20
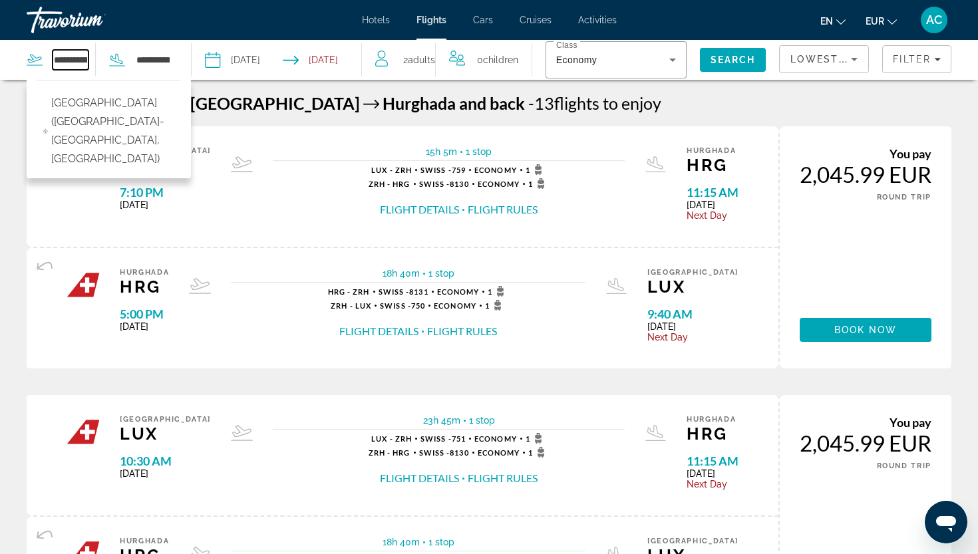
drag, startPoint x: 57, startPoint y: 61, endPoint x: 109, endPoint y: 68, distance: 53.1
click at [109, 68] on div "**********" at bounding box center [99, 60] width 144 height 40
type input "*"
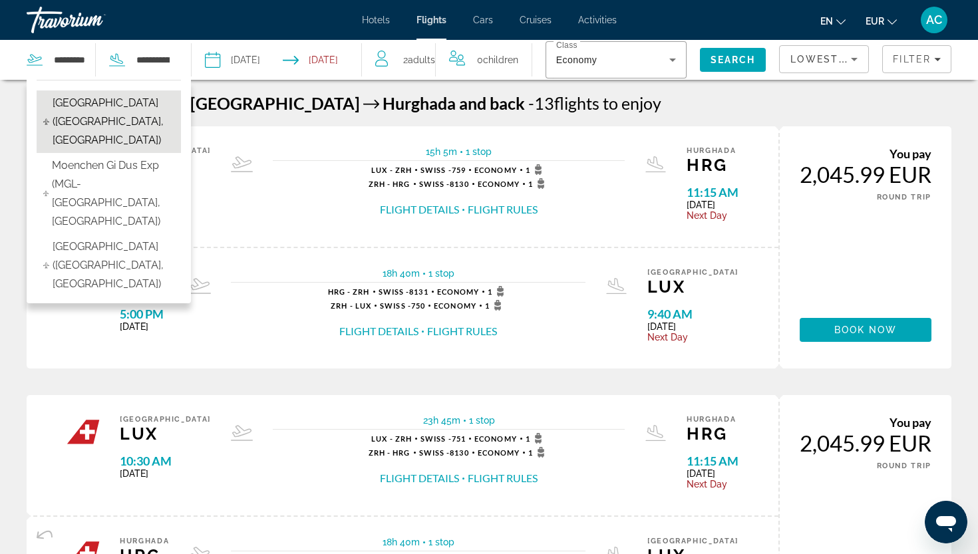
click at [73, 106] on span "[GEOGRAPHIC_DATA] ([GEOGRAPHIC_DATA], [GEOGRAPHIC_DATA])" at bounding box center [114, 122] width 122 height 56
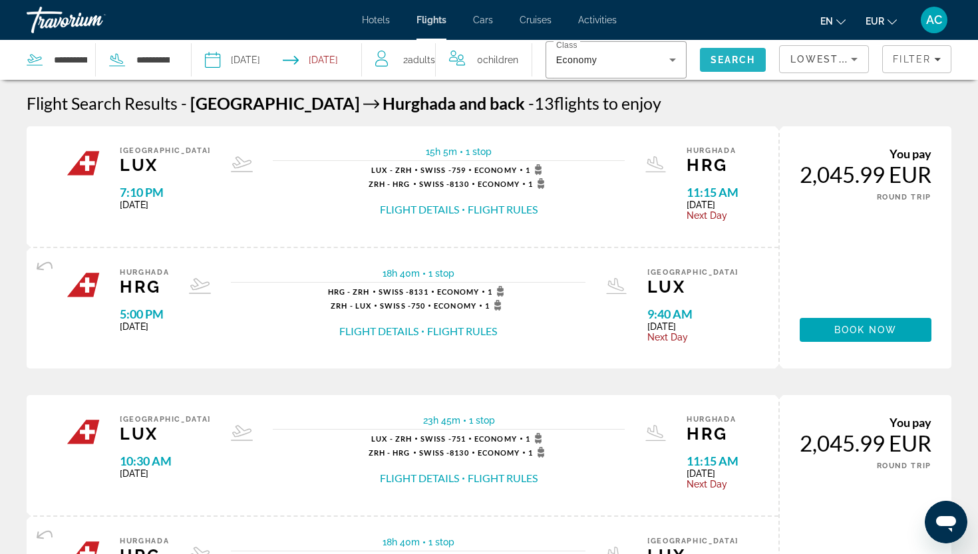
click at [713, 56] on span "Search" at bounding box center [732, 60] width 45 height 11
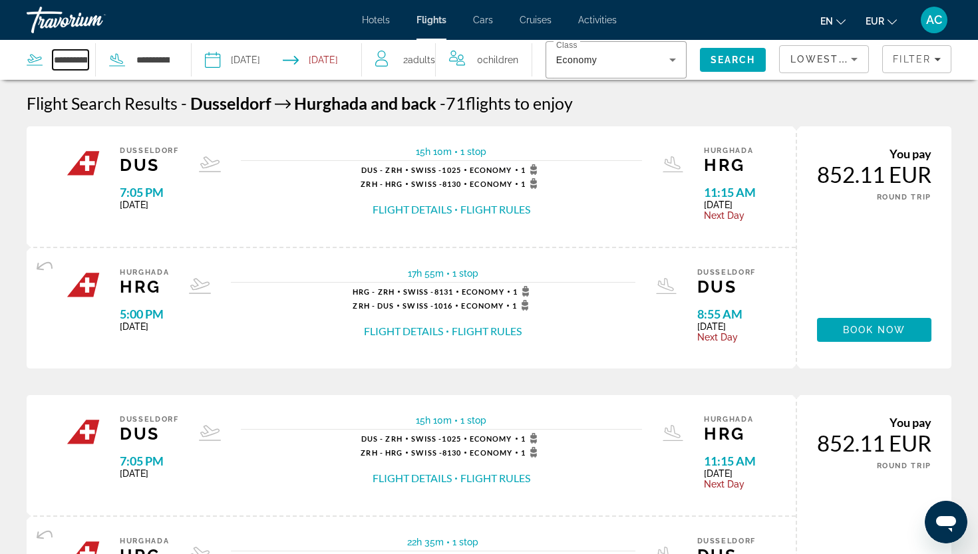
click at [72, 62] on input "**********" at bounding box center [71, 60] width 36 height 20
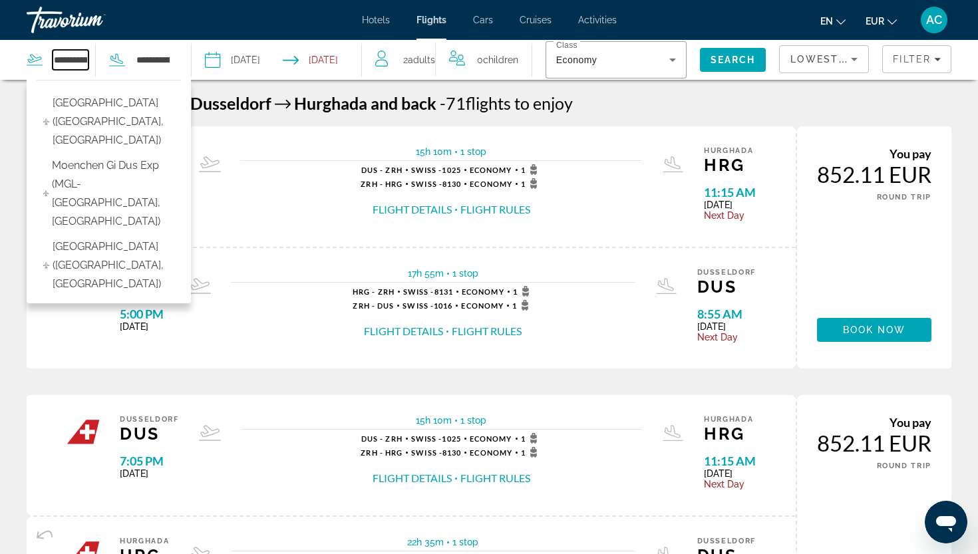
drag, startPoint x: 57, startPoint y: 62, endPoint x: 115, endPoint y: 66, distance: 58.7
click at [115, 66] on div "**********" at bounding box center [99, 60] width 144 height 40
click at [81, 63] on input "*********" at bounding box center [71, 60] width 36 height 20
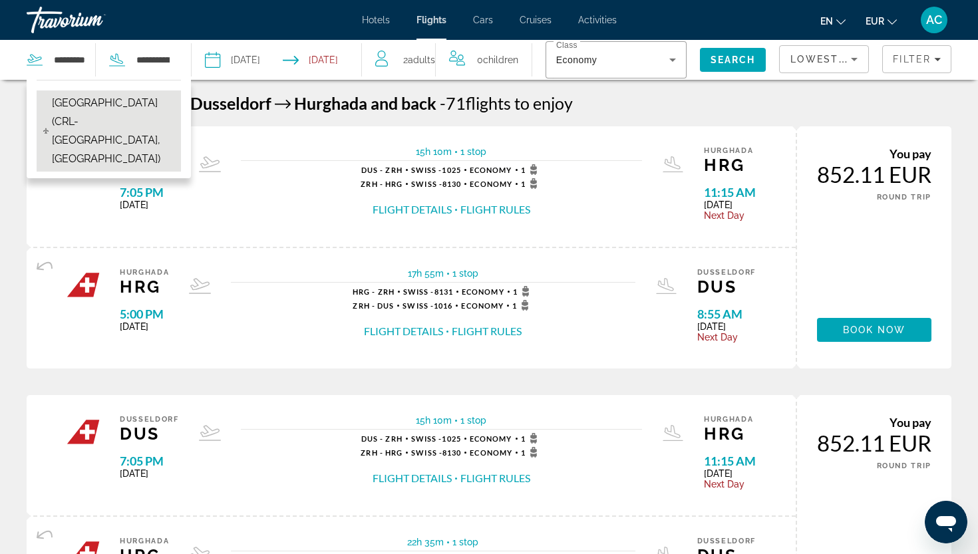
drag, startPoint x: 78, startPoint y: 82, endPoint x: 80, endPoint y: 112, distance: 30.7
click at [80, 112] on span "[GEOGRAPHIC_DATA] (CRL-[GEOGRAPHIC_DATA], [GEOGRAPHIC_DATA])" at bounding box center [113, 131] width 122 height 74
type input "**********"
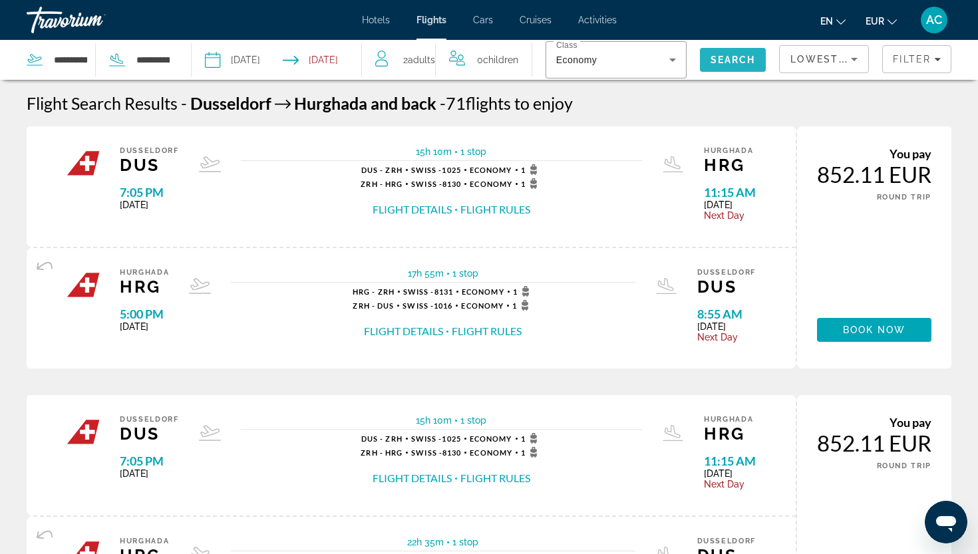
click at [730, 53] on span "Search" at bounding box center [733, 60] width 67 height 32
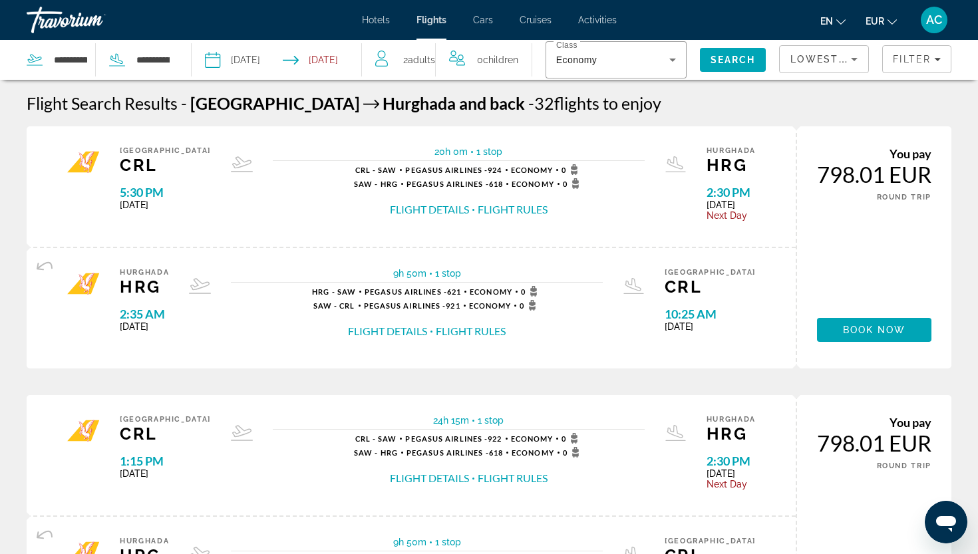
click at [134, 59] on div "**********" at bounding box center [133, 60] width 75 height 20
drag, startPoint x: 139, startPoint y: 59, endPoint x: 200, endPoint y: 71, distance: 61.7
click at [200, 71] on div "**********" at bounding box center [181, 60] width 362 height 40
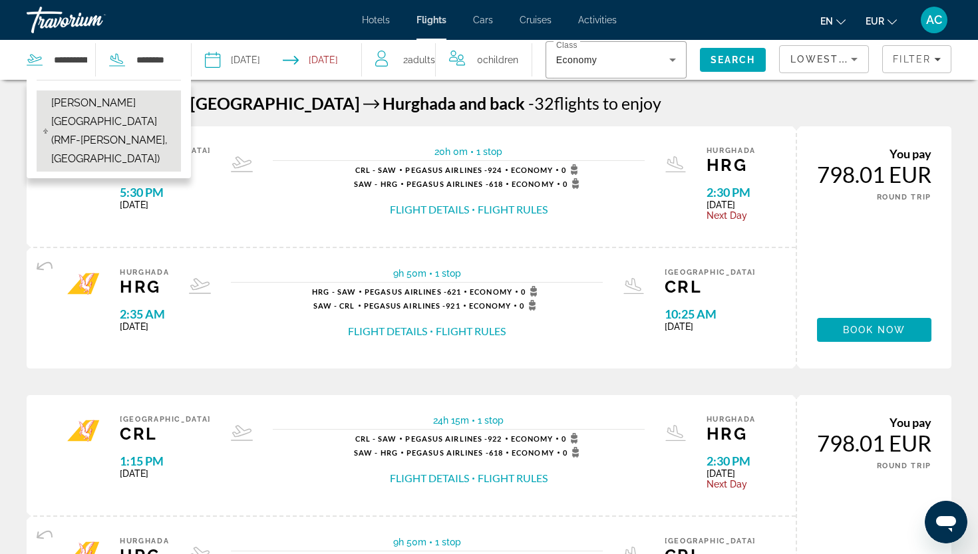
click at [142, 114] on span "[PERSON_NAME][GEOGRAPHIC_DATA] (RMF-[PERSON_NAME], [GEOGRAPHIC_DATA])" at bounding box center [112, 131] width 123 height 74
type input "**********"
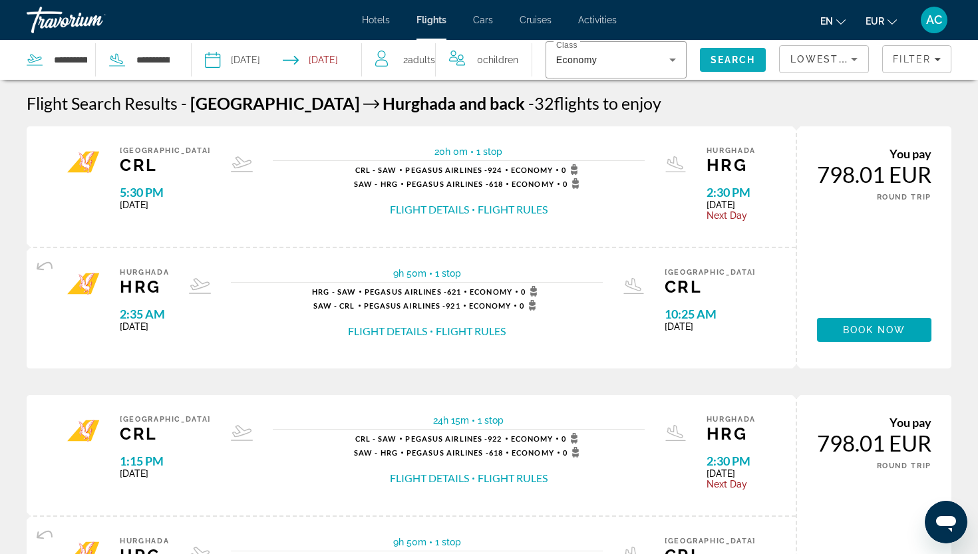
click at [725, 65] on span "Search" at bounding box center [732, 60] width 45 height 11
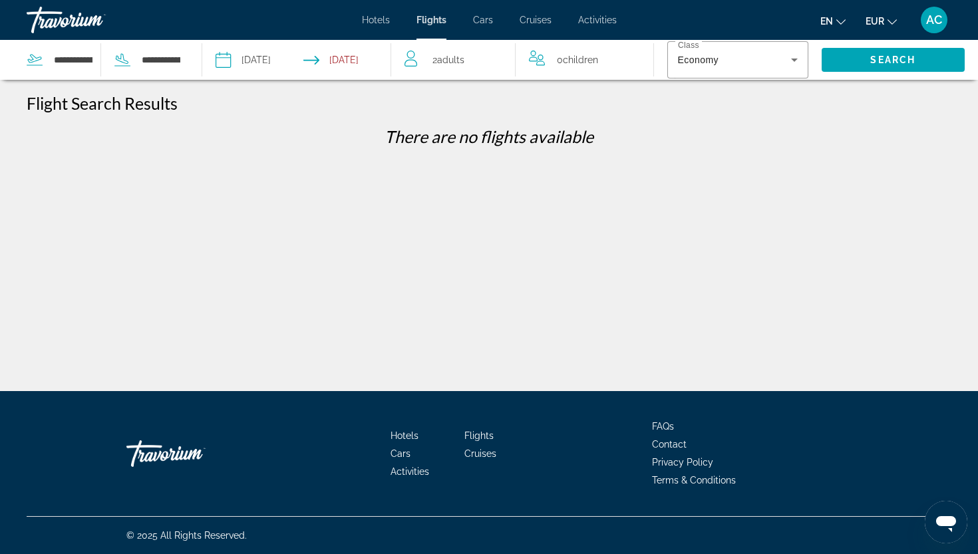
click at [139, 59] on div "**********" at bounding box center [141, 60] width 80 height 20
click at [59, 62] on input "**********" at bounding box center [73, 60] width 41 height 20
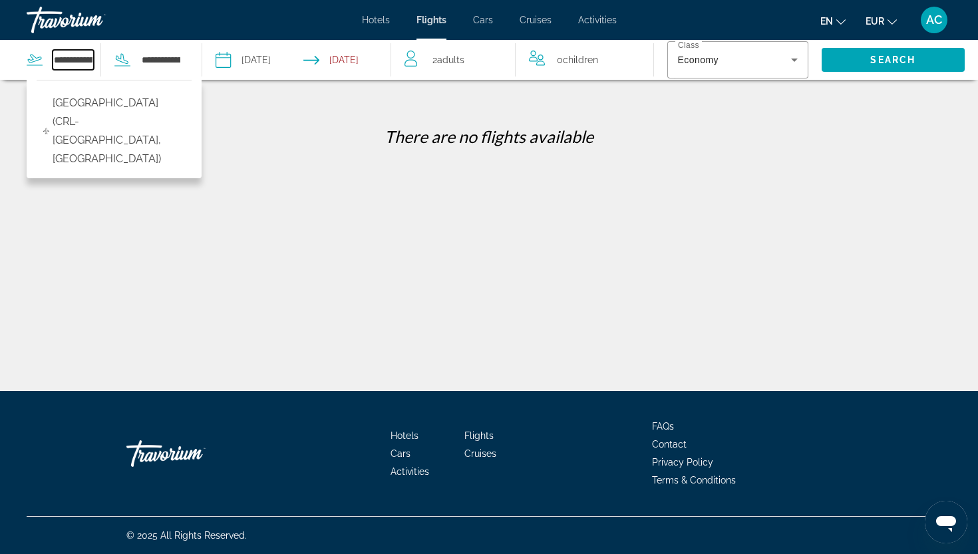
drag, startPoint x: 56, startPoint y: 61, endPoint x: 154, endPoint y: 82, distance: 100.2
click at [100, 70] on div "**********" at bounding box center [64, 60] width 74 height 20
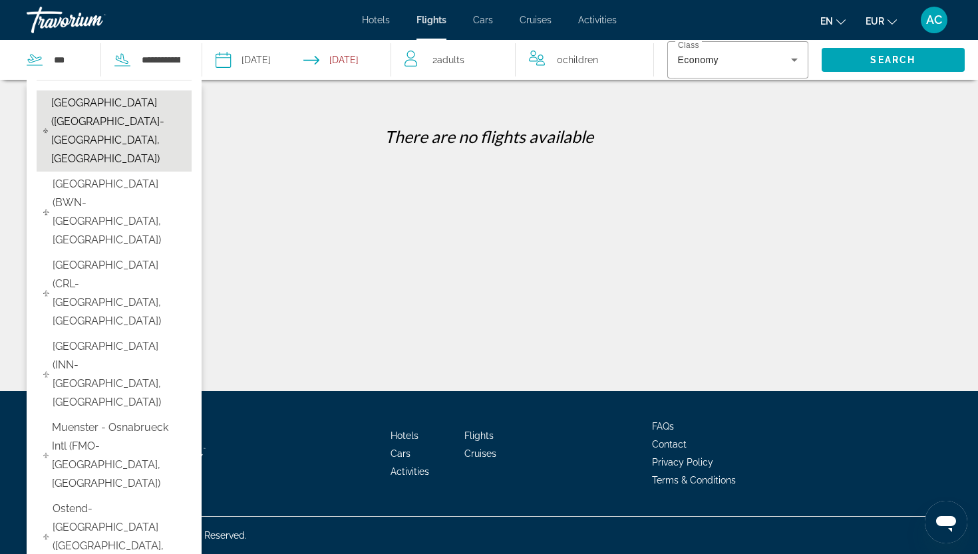
click at [87, 116] on span "[GEOGRAPHIC_DATA] ([GEOGRAPHIC_DATA]-[GEOGRAPHIC_DATA], [GEOGRAPHIC_DATA])" at bounding box center [118, 131] width 134 height 74
type input "**********"
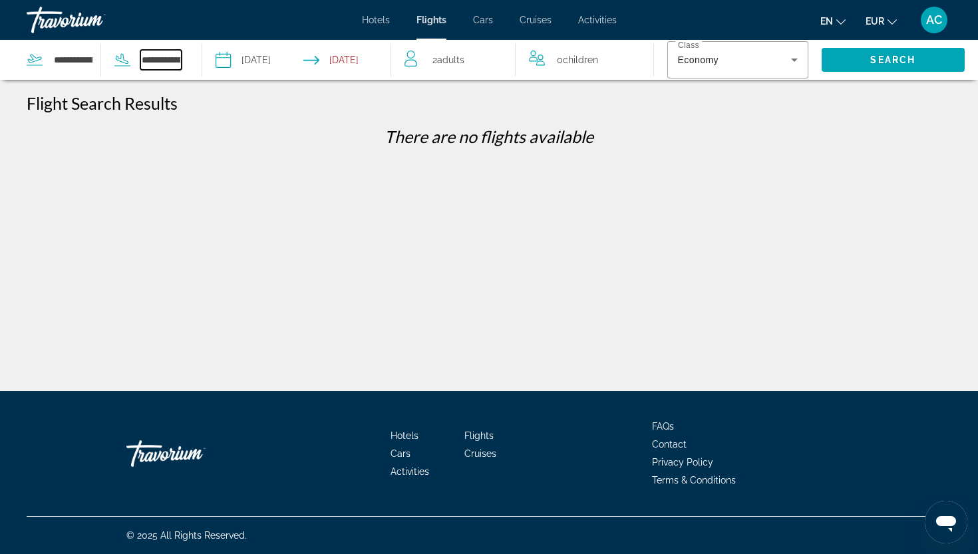
click at [168, 57] on input "**********" at bounding box center [160, 60] width 41 height 20
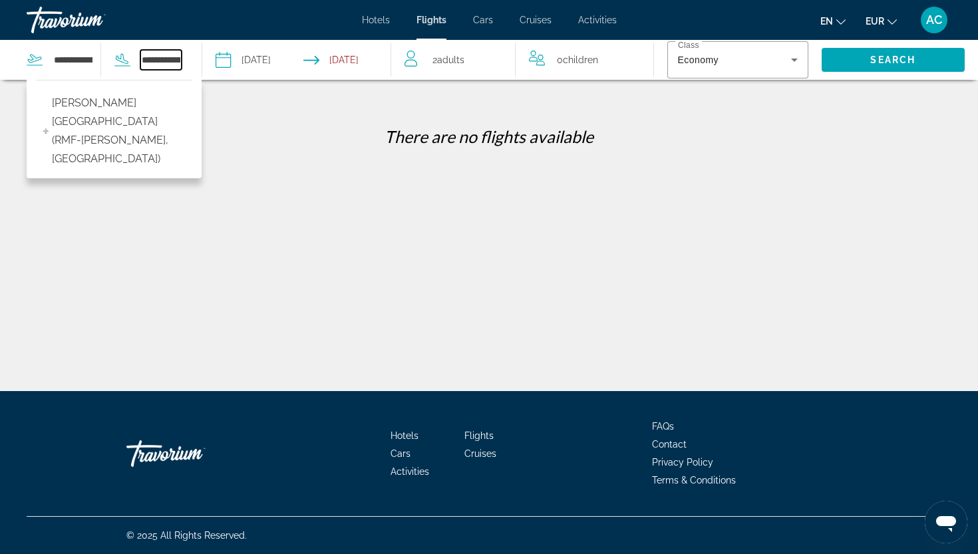
drag, startPoint x: 145, startPoint y: 59, endPoint x: 217, endPoint y: 69, distance: 73.3
click at [217, 69] on div "**********" at bounding box center [195, 60] width 391 height 40
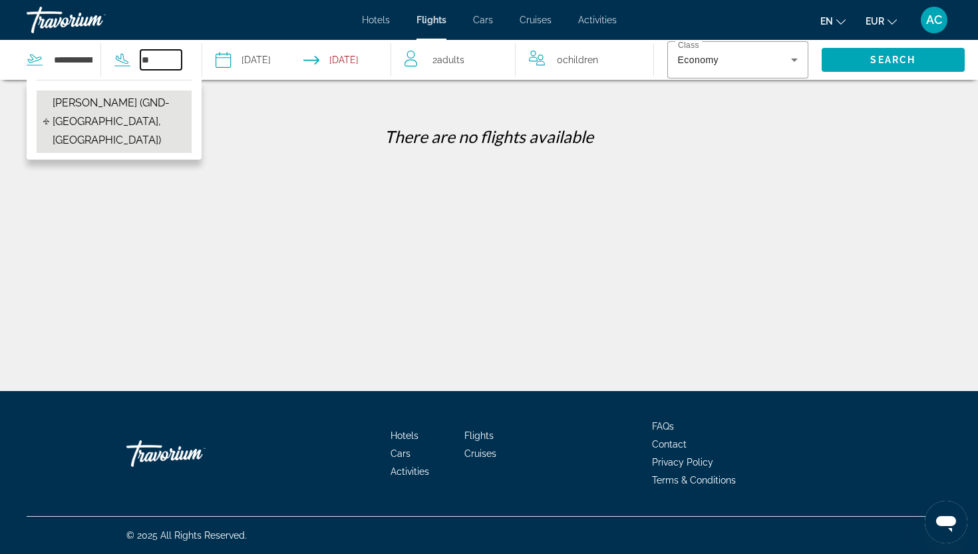
type input "*"
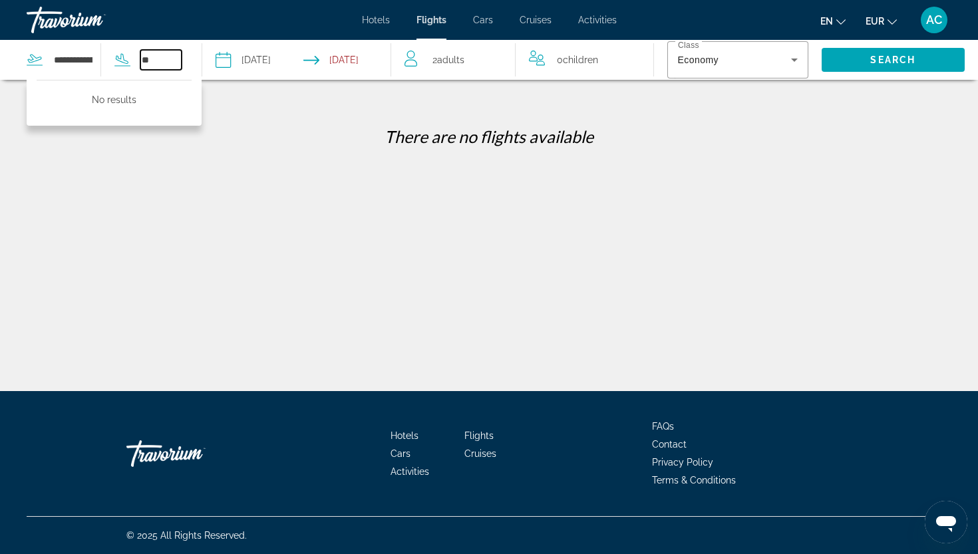
type input "*"
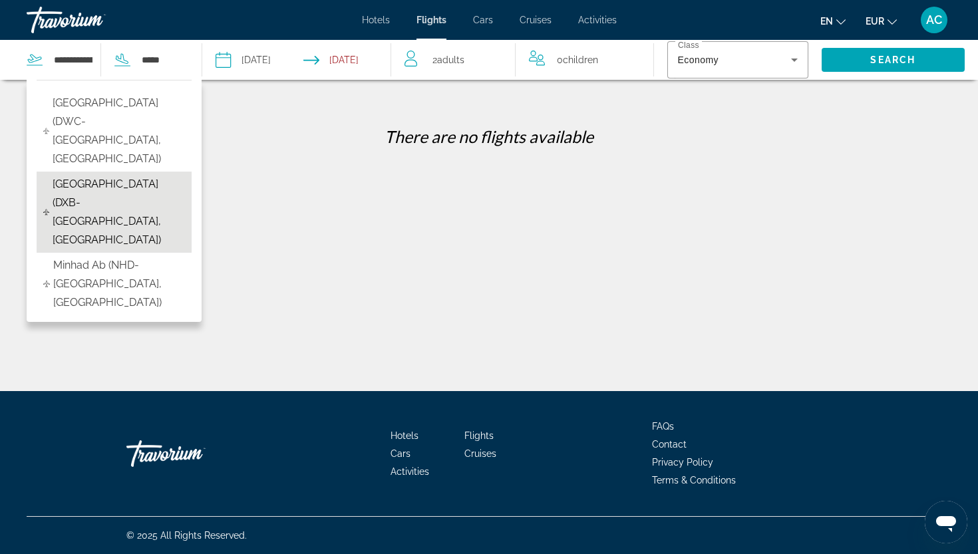
click at [142, 190] on span "[GEOGRAPHIC_DATA] (DXB-[GEOGRAPHIC_DATA], [GEOGRAPHIC_DATA])" at bounding box center [119, 212] width 132 height 74
type input "**********"
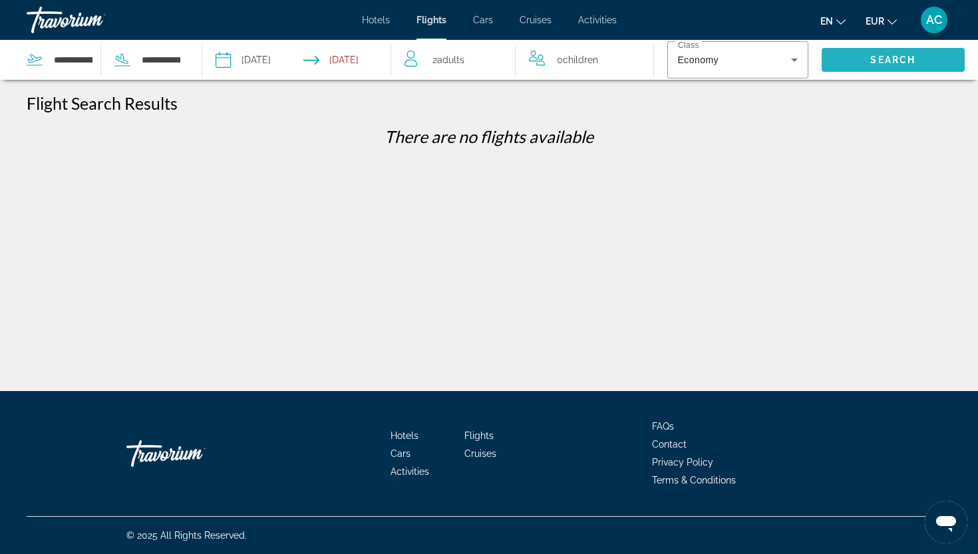
click at [928, 53] on span "Search" at bounding box center [893, 60] width 144 height 32
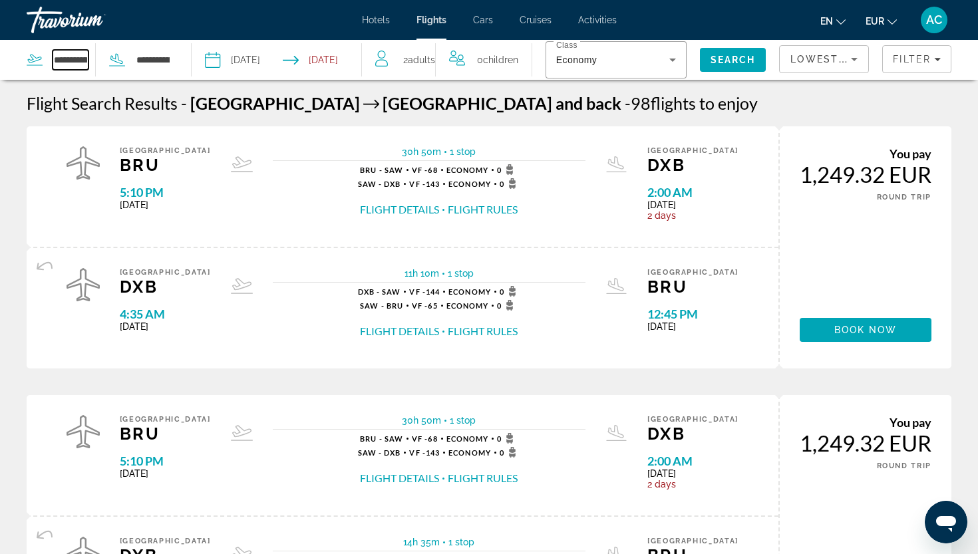
click at [65, 58] on input "**********" at bounding box center [71, 60] width 36 height 20
drag, startPoint x: 55, startPoint y: 61, endPoint x: 122, endPoint y: 66, distance: 67.3
click at [122, 66] on div "**********" at bounding box center [99, 60] width 144 height 40
click at [87, 63] on input "*********" at bounding box center [71, 60] width 36 height 20
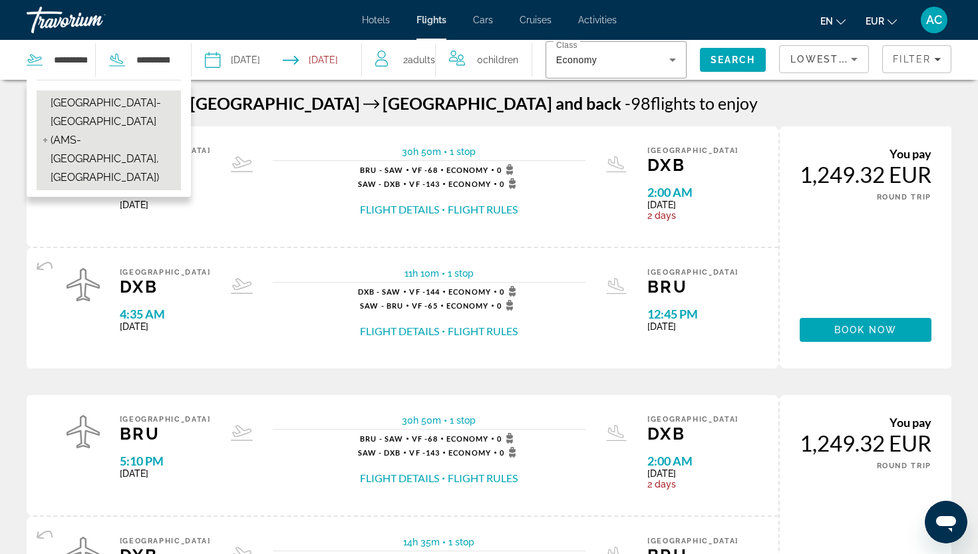
click at [90, 113] on span "[GEOGRAPHIC_DATA]-[GEOGRAPHIC_DATA] (AMS-[GEOGRAPHIC_DATA], [GEOGRAPHIC_DATA])" at bounding box center [113, 140] width 124 height 93
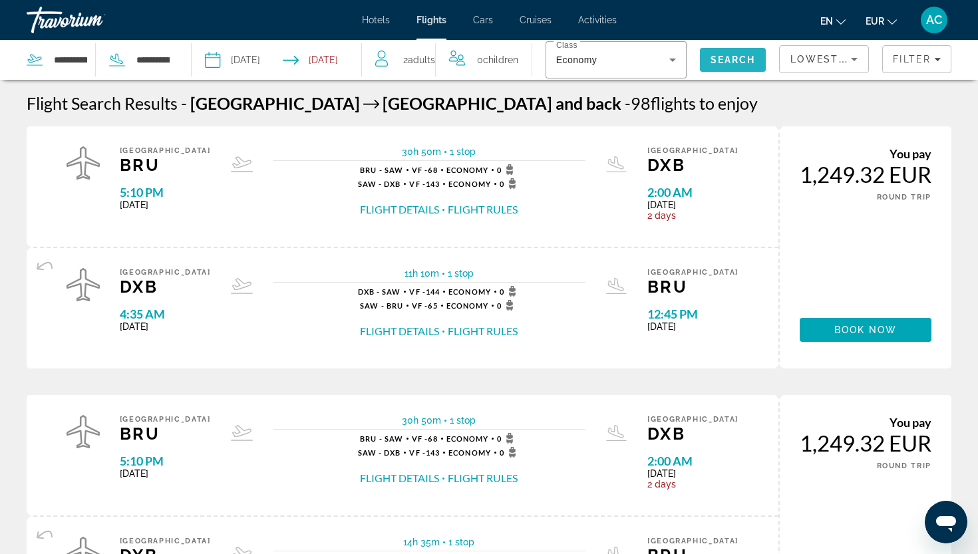
click at [740, 59] on span "Search" at bounding box center [732, 60] width 45 height 11
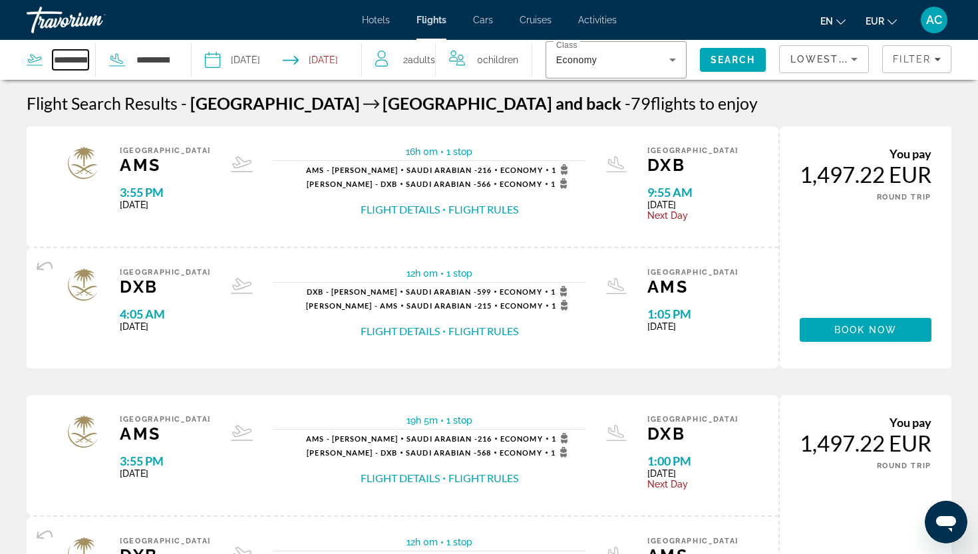
click at [78, 59] on input "**********" at bounding box center [71, 60] width 36 height 20
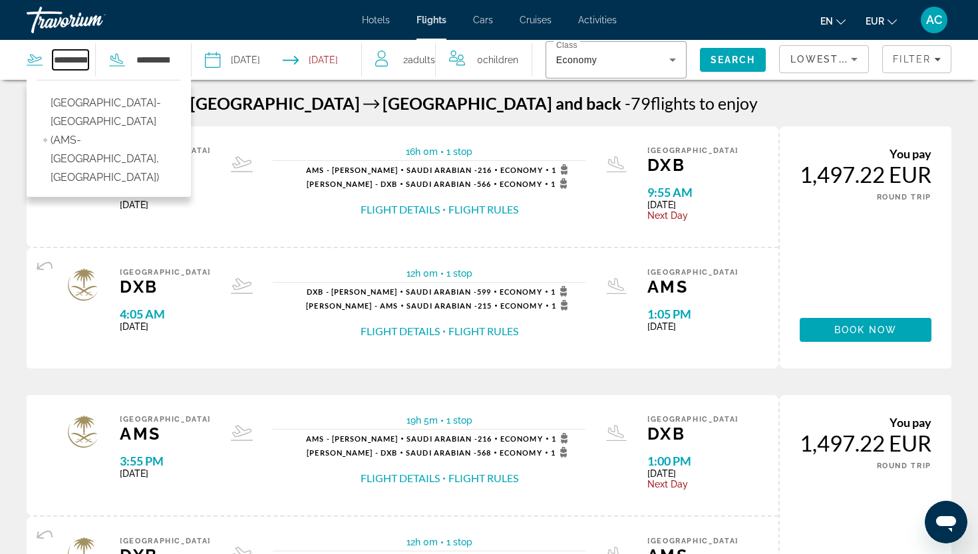
drag, startPoint x: 55, startPoint y: 63, endPoint x: 140, endPoint y: 72, distance: 85.0
click at [140, 72] on div "**********" at bounding box center [99, 60] width 144 height 40
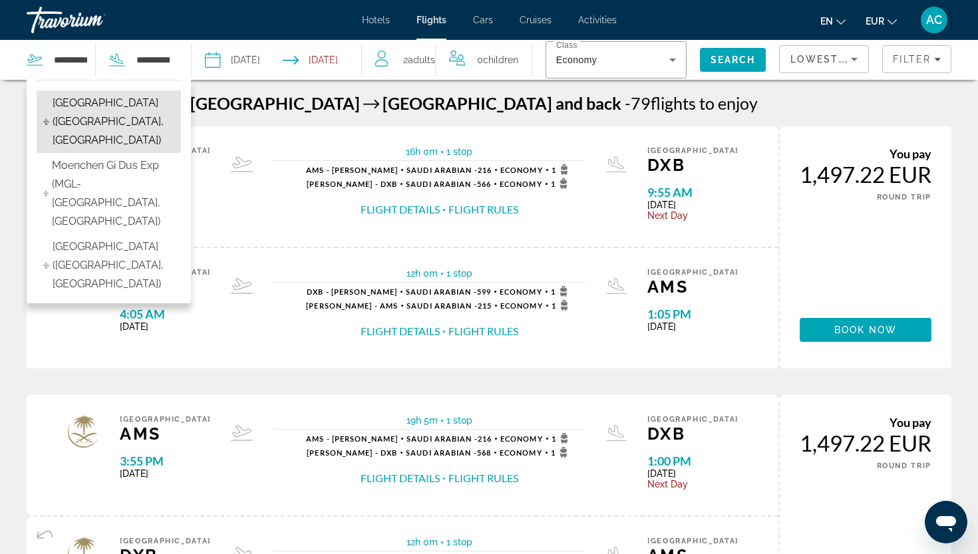
drag, startPoint x: 50, startPoint y: 82, endPoint x: 62, endPoint y: 118, distance: 37.9
click at [62, 118] on span "[GEOGRAPHIC_DATA] ([GEOGRAPHIC_DATA], [GEOGRAPHIC_DATA])" at bounding box center [114, 122] width 122 height 56
type input "**********"
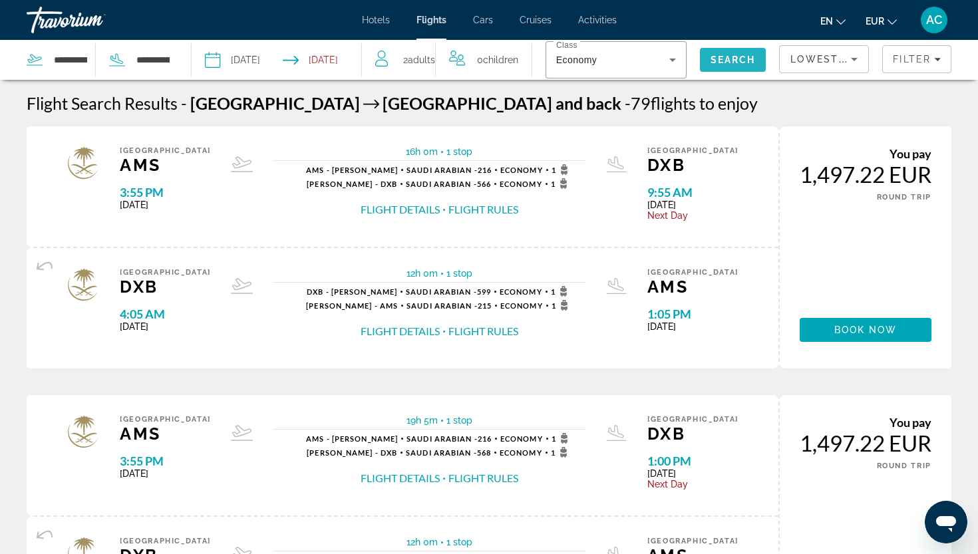
click at [716, 52] on span "Search" at bounding box center [733, 60] width 67 height 32
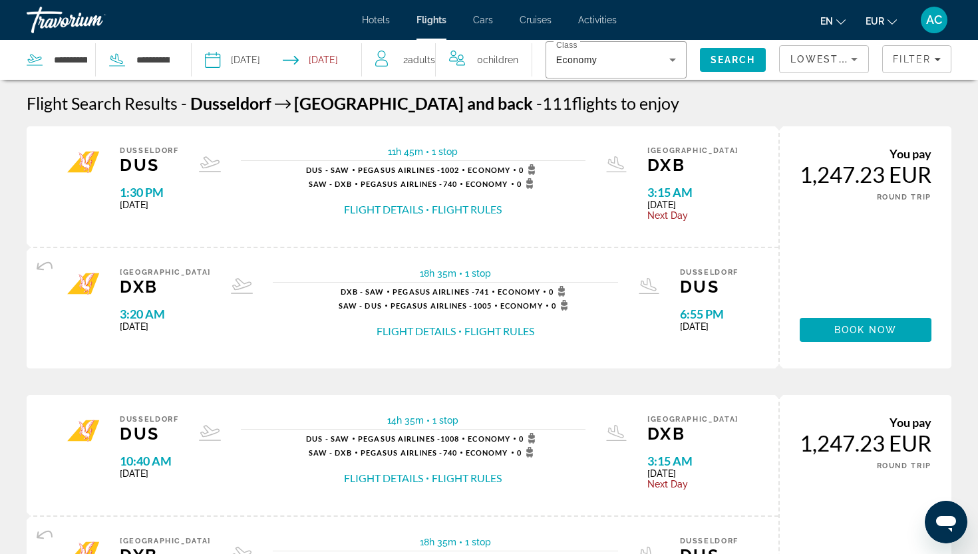
click at [52, 61] on div "**********" at bounding box center [61, 60] width 69 height 20
click at [59, 62] on input "**********" at bounding box center [71, 60] width 36 height 20
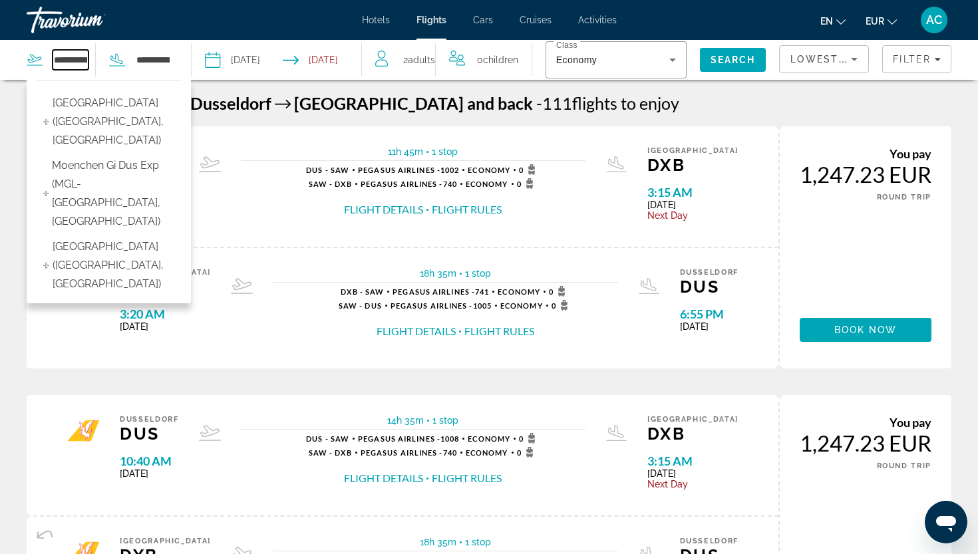
drag, startPoint x: 57, startPoint y: 62, endPoint x: 141, endPoint y: 69, distance: 84.7
click at [141, 69] on div "**********" at bounding box center [99, 60] width 144 height 40
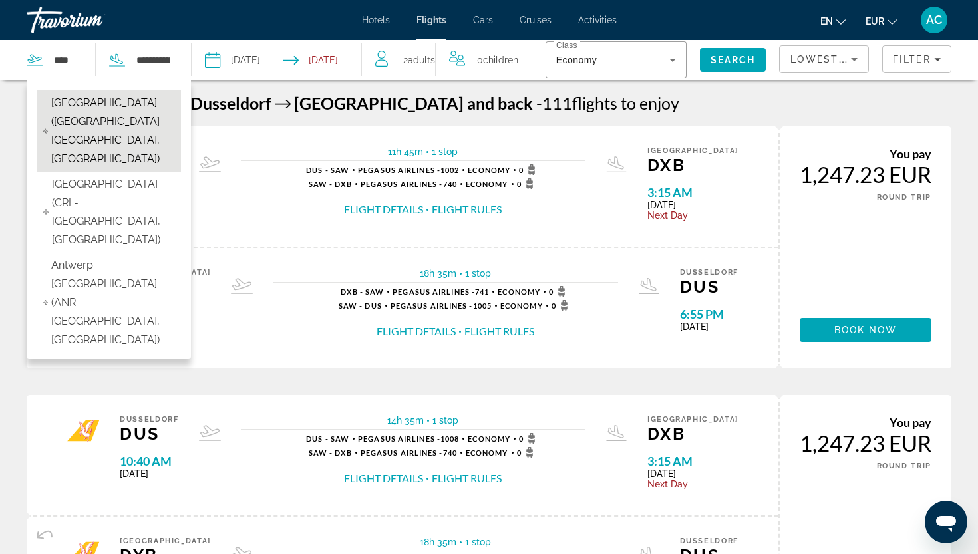
click at [62, 122] on span "[GEOGRAPHIC_DATA] ([GEOGRAPHIC_DATA]-[GEOGRAPHIC_DATA], [GEOGRAPHIC_DATA])" at bounding box center [112, 131] width 123 height 74
type input "**********"
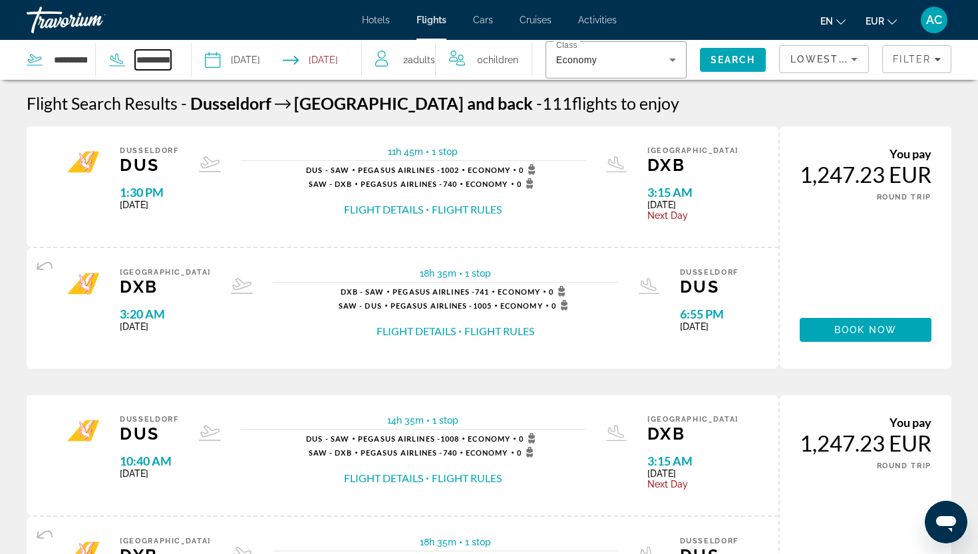
click at [152, 61] on input "**********" at bounding box center [153, 60] width 36 height 20
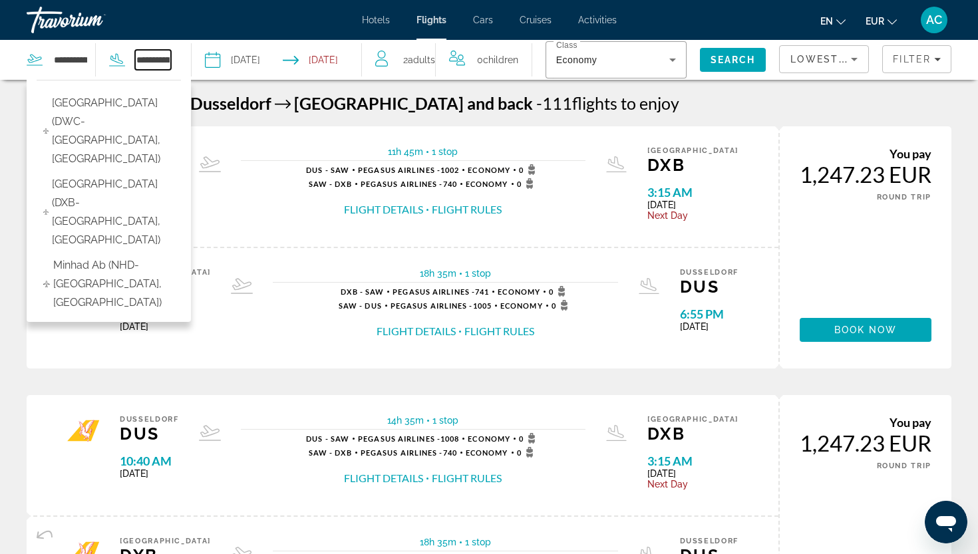
drag, startPoint x: 139, startPoint y: 59, endPoint x: 200, endPoint y: 60, distance: 60.5
click at [200, 60] on div "**********" at bounding box center [181, 60] width 362 height 40
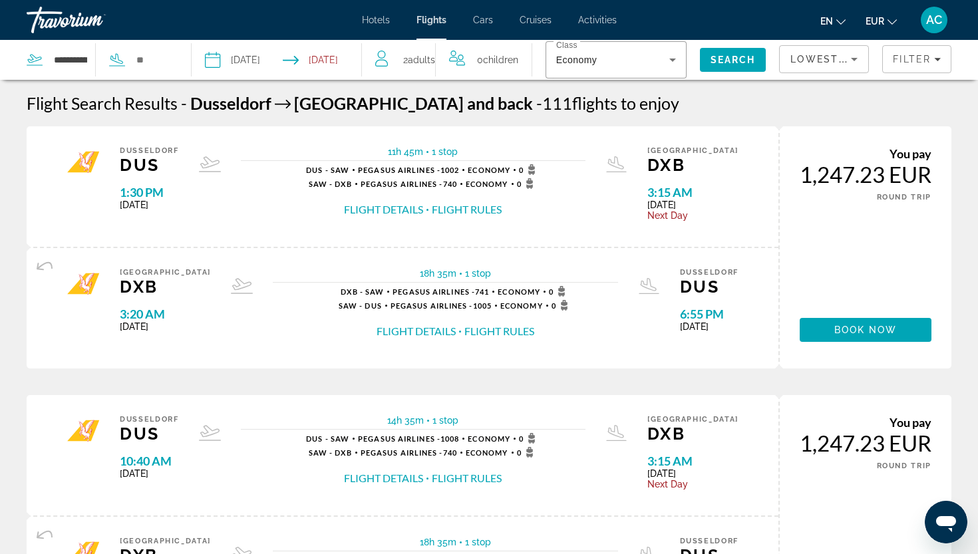
click at [369, 20] on span "Hotels" at bounding box center [376, 20] width 28 height 11
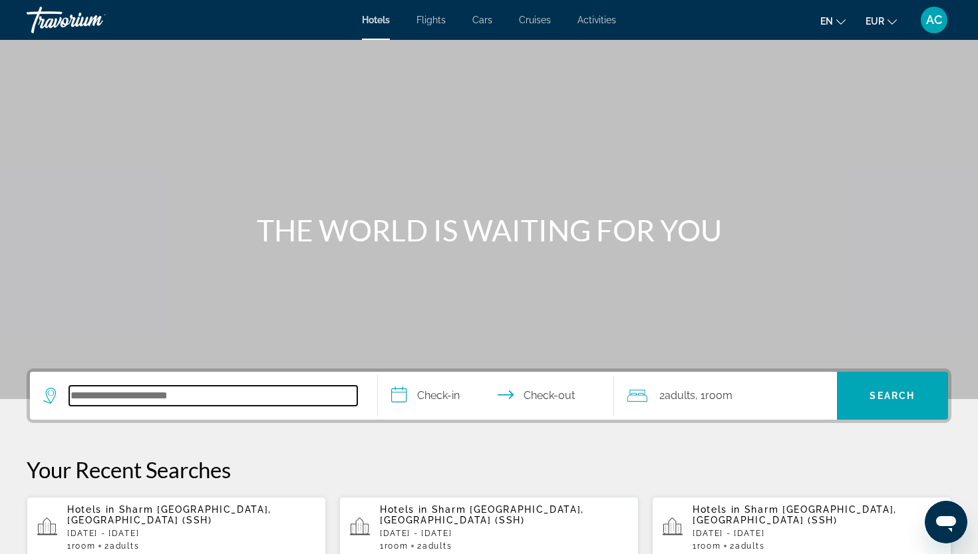
click at [210, 395] on input "Search hotel destination" at bounding box center [213, 396] width 288 height 20
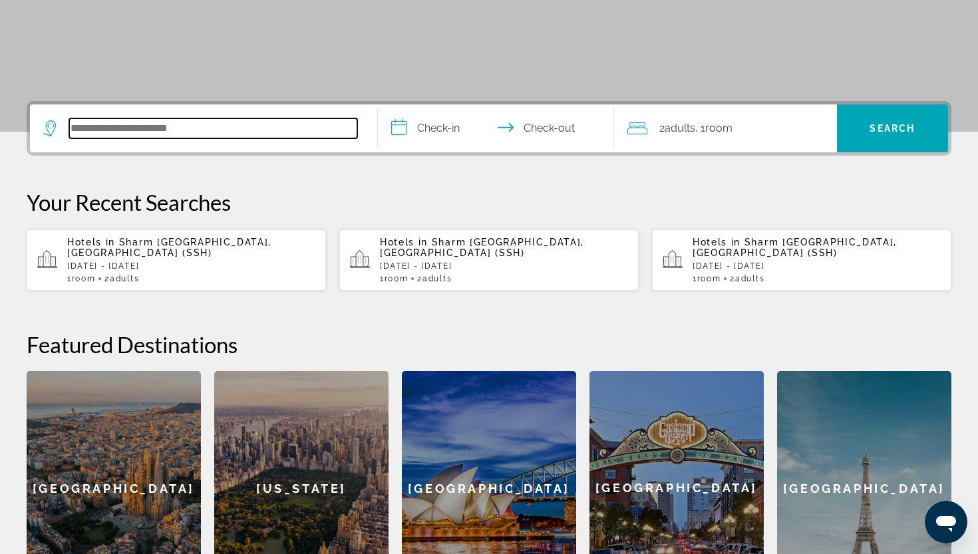
scroll to position [325, 0]
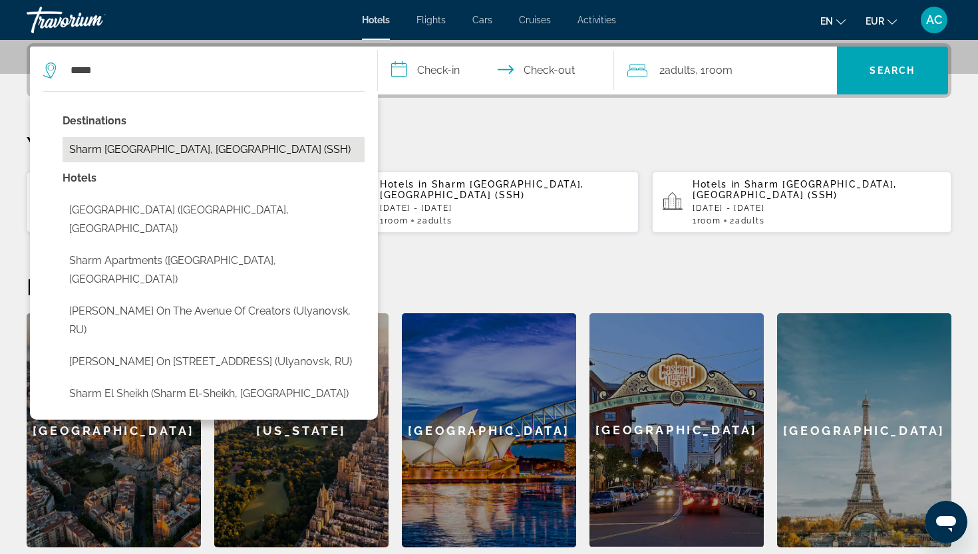
click at [150, 152] on button "Sharm [GEOGRAPHIC_DATA], [GEOGRAPHIC_DATA] (SSH)" at bounding box center [214, 149] width 302 height 25
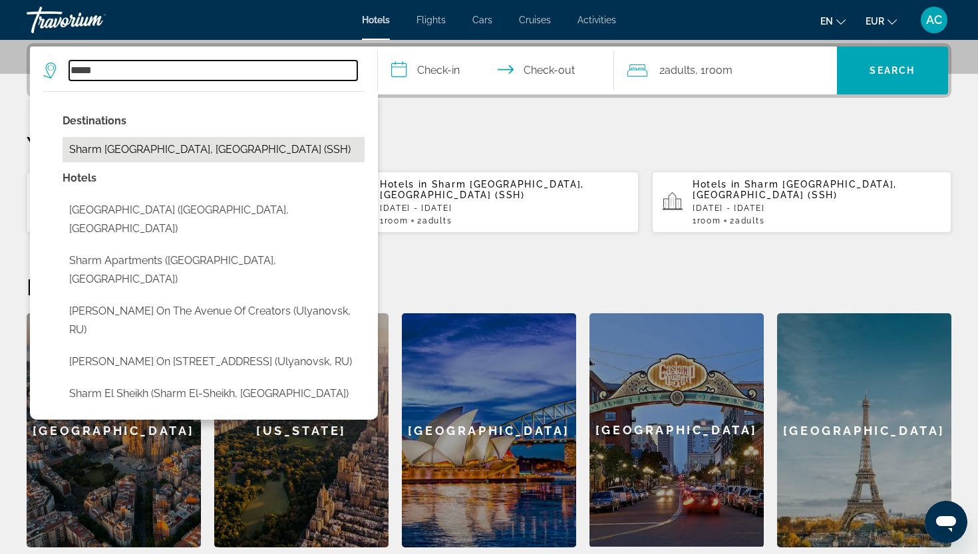
type input "**********"
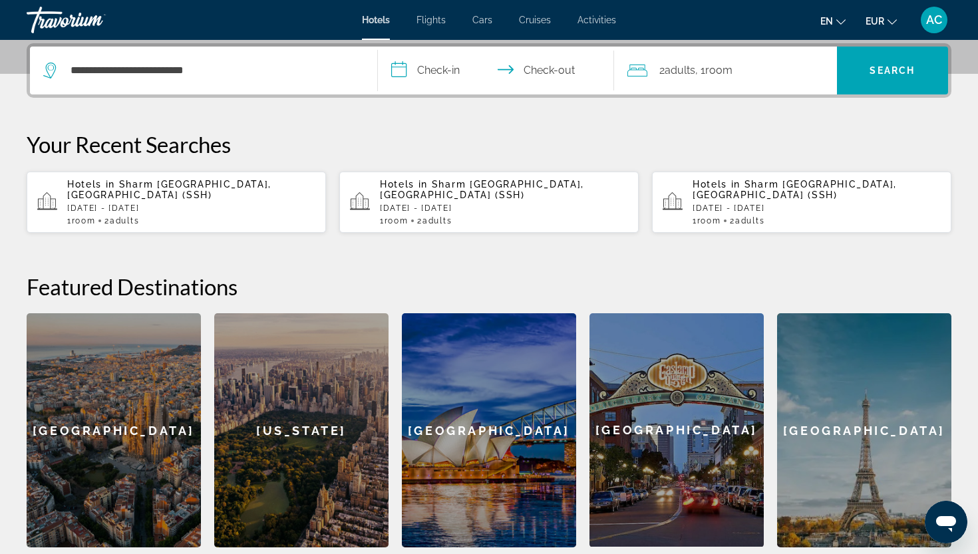
click at [438, 69] on input "**********" at bounding box center [498, 73] width 241 height 52
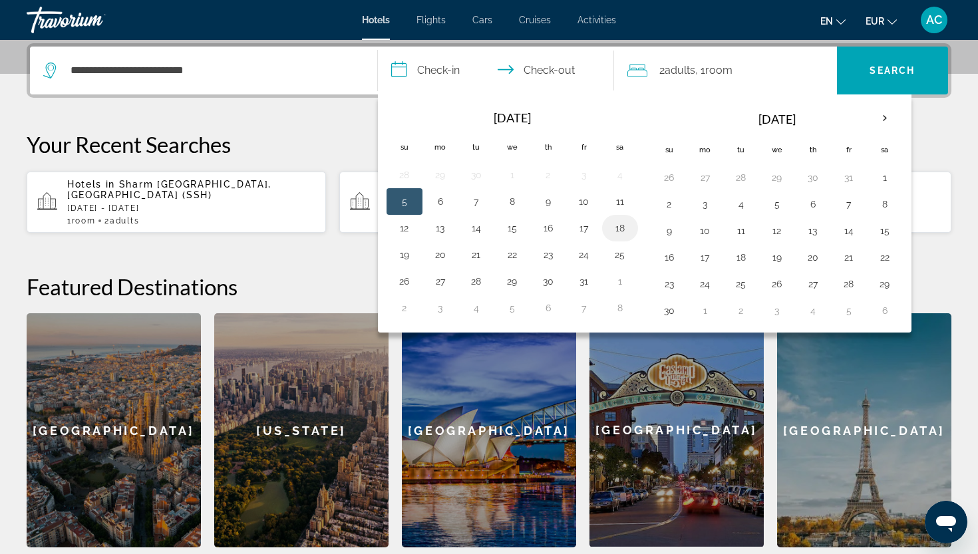
click at [616, 232] on button "18" at bounding box center [619, 228] width 21 height 19
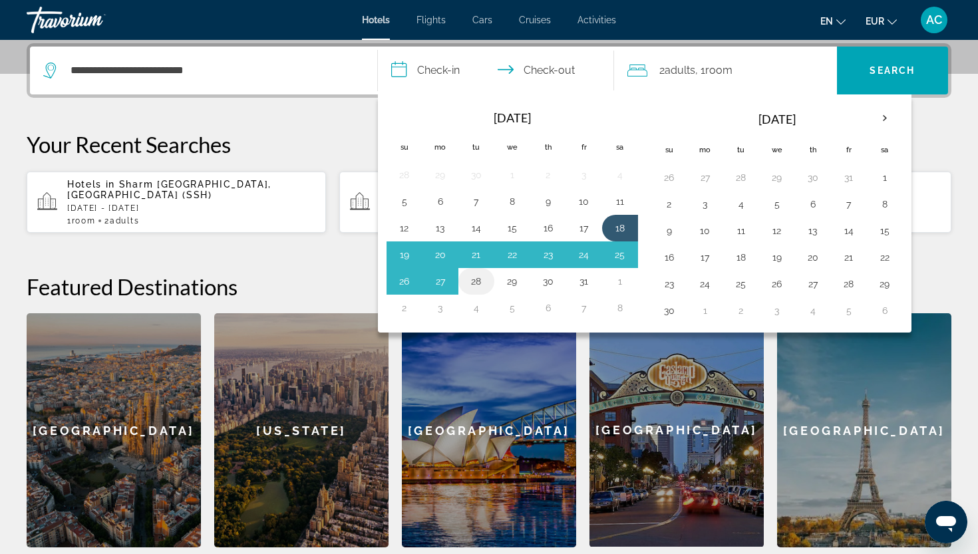
click at [482, 279] on button "28" at bounding box center [476, 281] width 21 height 19
type input "**********"
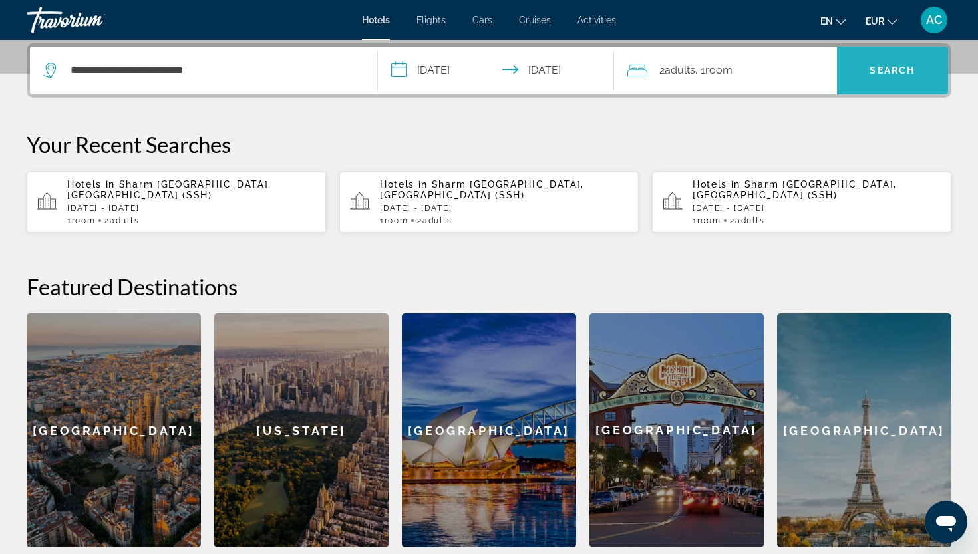
click at [894, 78] on span "Search" at bounding box center [893, 71] width 112 height 32
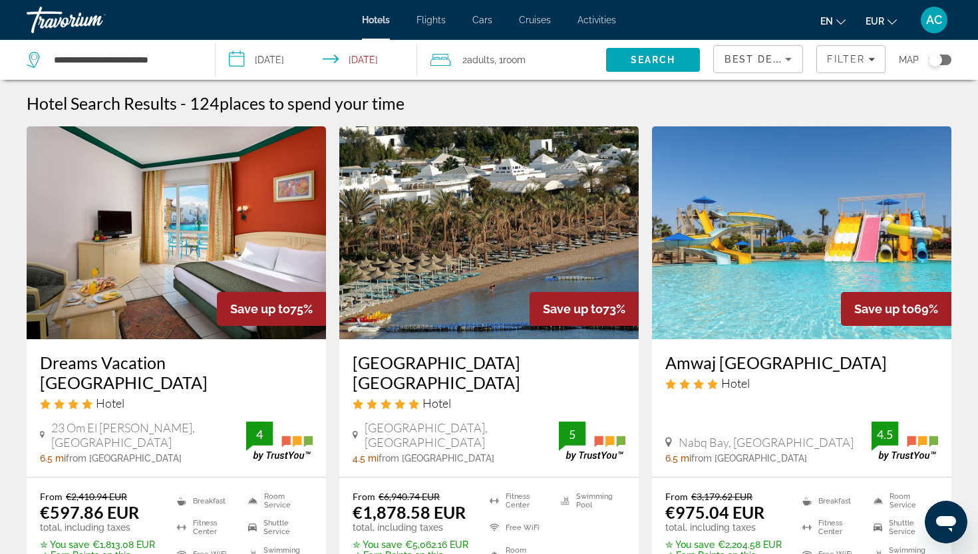
click at [750, 66] on div "Best Deals" at bounding box center [754, 59] width 61 height 16
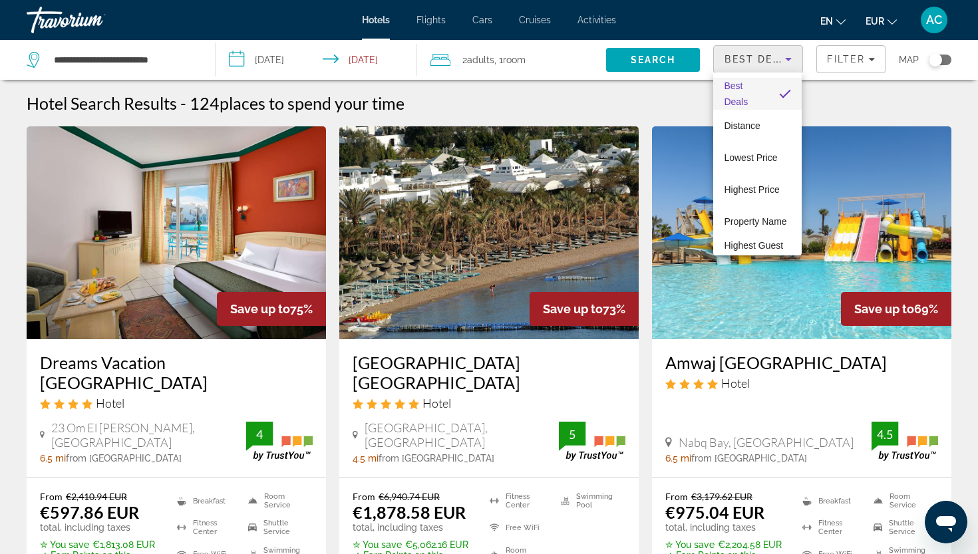
click at [751, 65] on div at bounding box center [489, 277] width 978 height 554
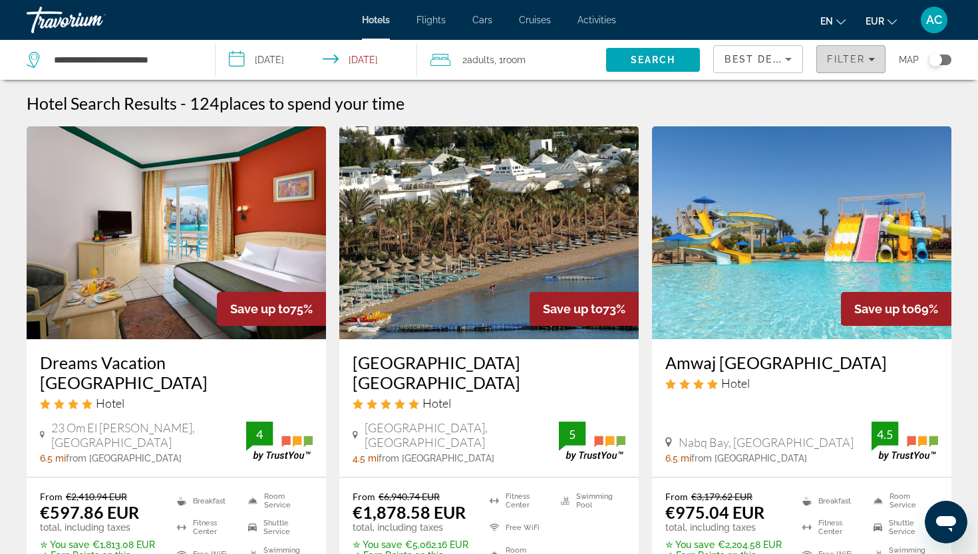
click at [829, 64] on span "Filter" at bounding box center [846, 59] width 38 height 11
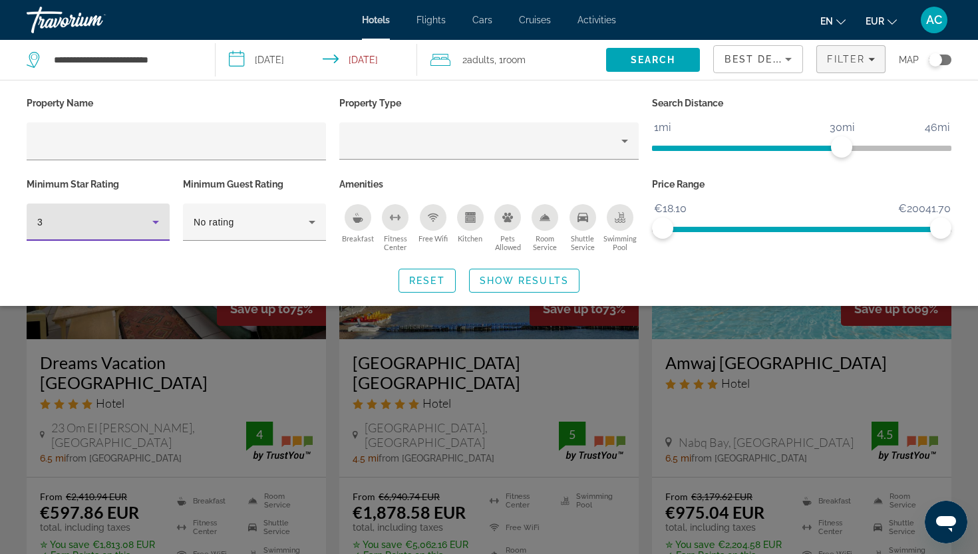
click at [114, 223] on div "3" at bounding box center [94, 222] width 115 height 16
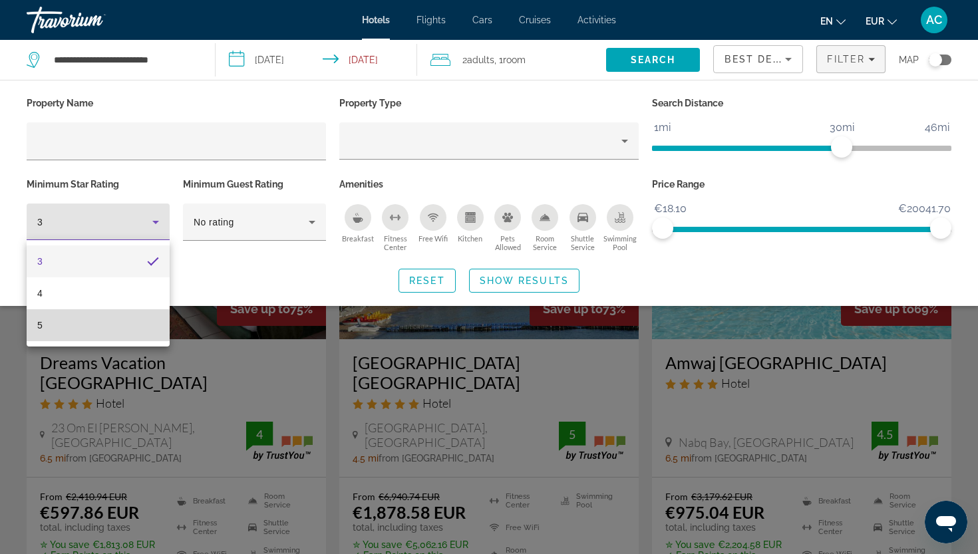
click at [92, 331] on mat-option "5" at bounding box center [98, 325] width 143 height 32
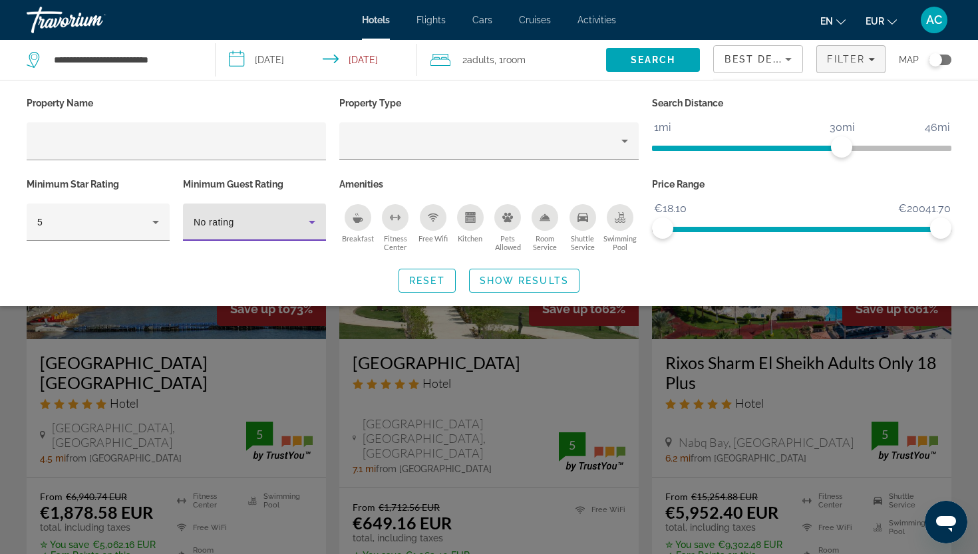
click at [239, 219] on div "No rating" at bounding box center [251, 222] width 115 height 16
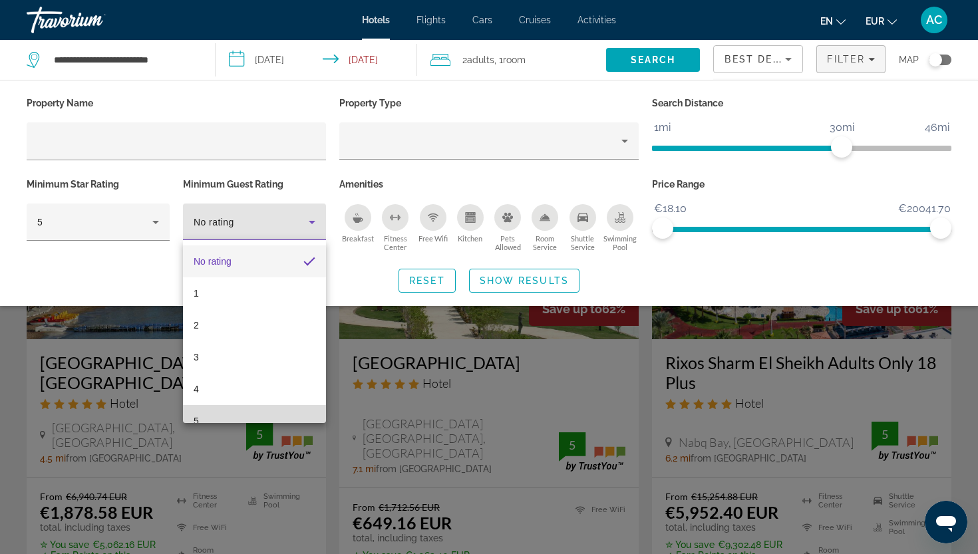
click at [225, 408] on mat-option "5" at bounding box center [254, 421] width 143 height 32
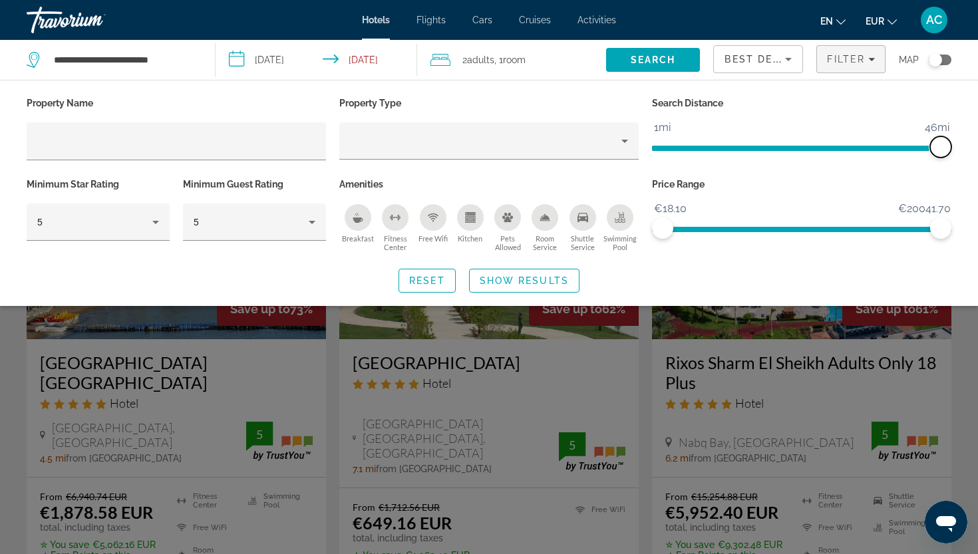
drag, startPoint x: 838, startPoint y: 148, endPoint x: 963, endPoint y: 152, distance: 125.1
click at [963, 152] on div "Property Name Property Type Search Distance 1mi 46mi 46mi Minimum Star Rating 5…" at bounding box center [489, 193] width 978 height 199
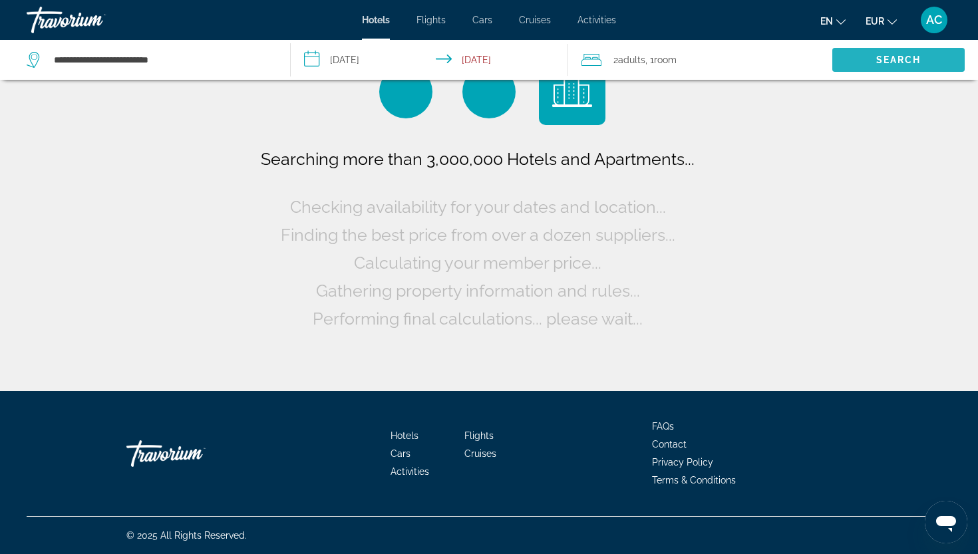
click at [854, 59] on span "Search" at bounding box center [898, 60] width 132 height 32
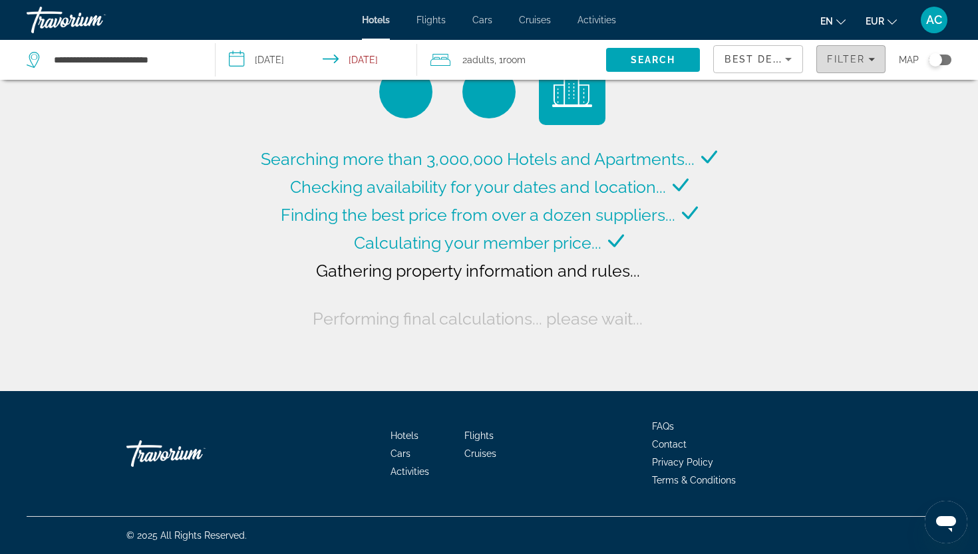
click at [827, 61] on span "Filter" at bounding box center [846, 59] width 38 height 11
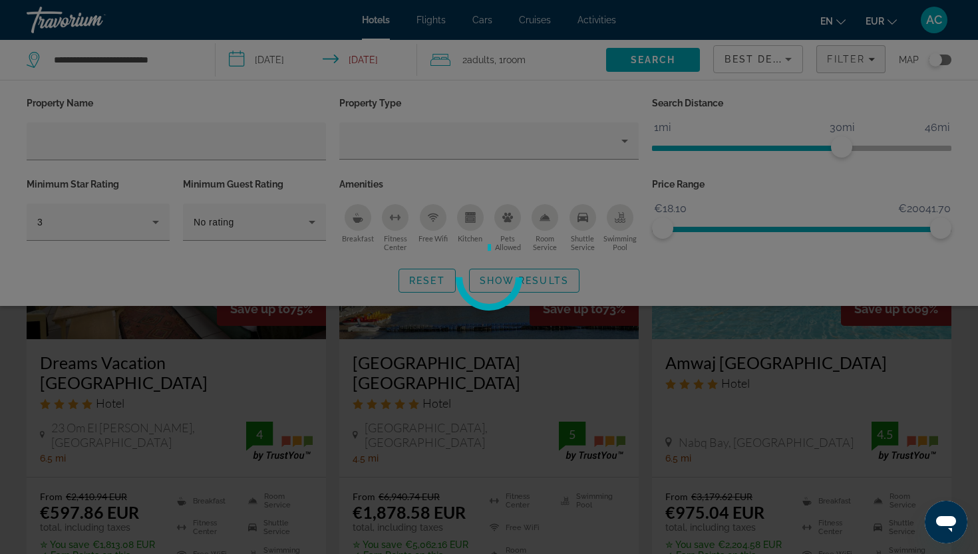
click at [122, 229] on div at bounding box center [489, 277] width 978 height 554
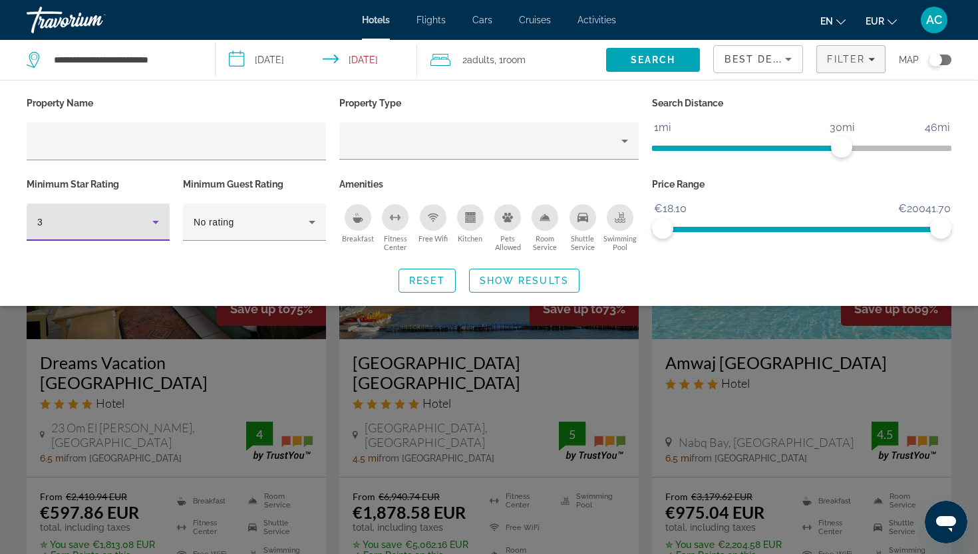
click at [122, 229] on div "3" at bounding box center [94, 222] width 115 height 16
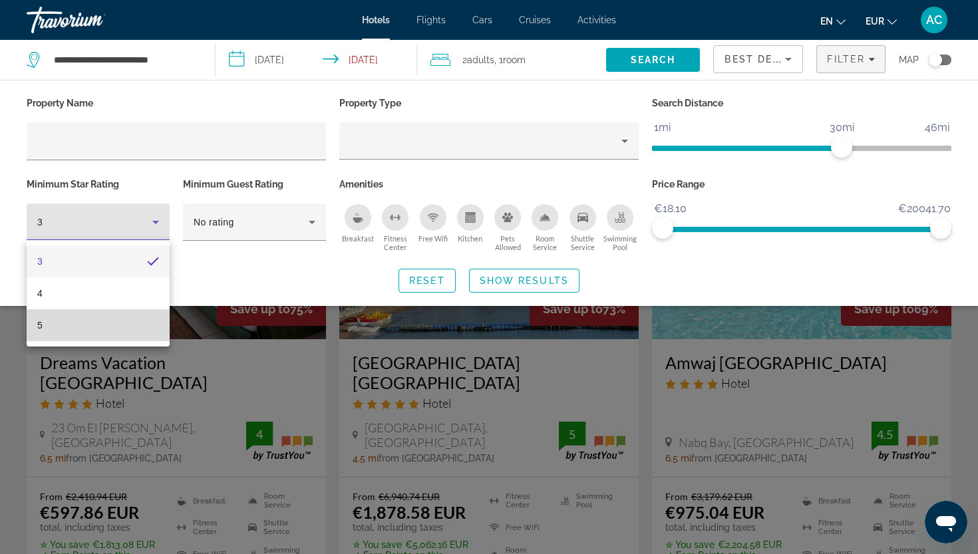
click at [123, 312] on mat-option "5" at bounding box center [98, 325] width 143 height 32
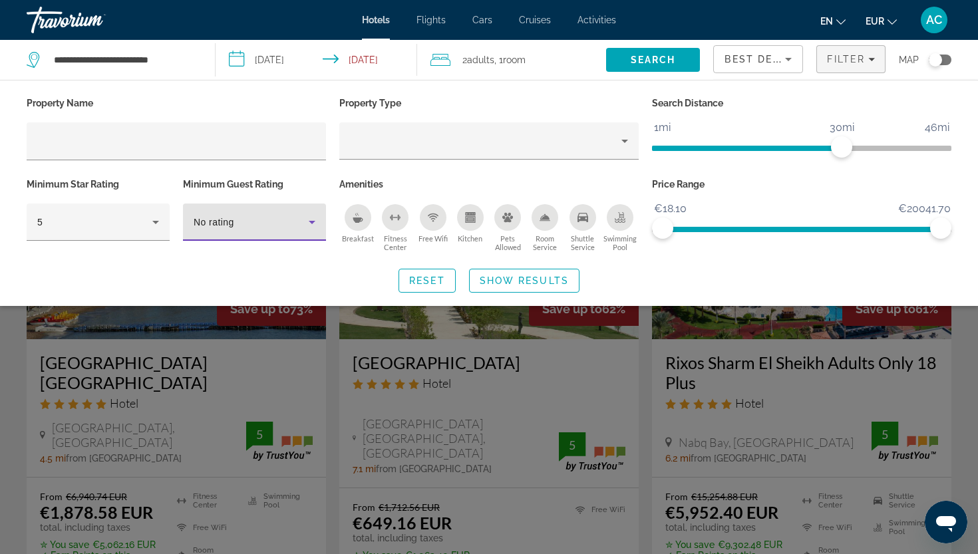
click at [222, 219] on span "No rating" at bounding box center [214, 222] width 41 height 11
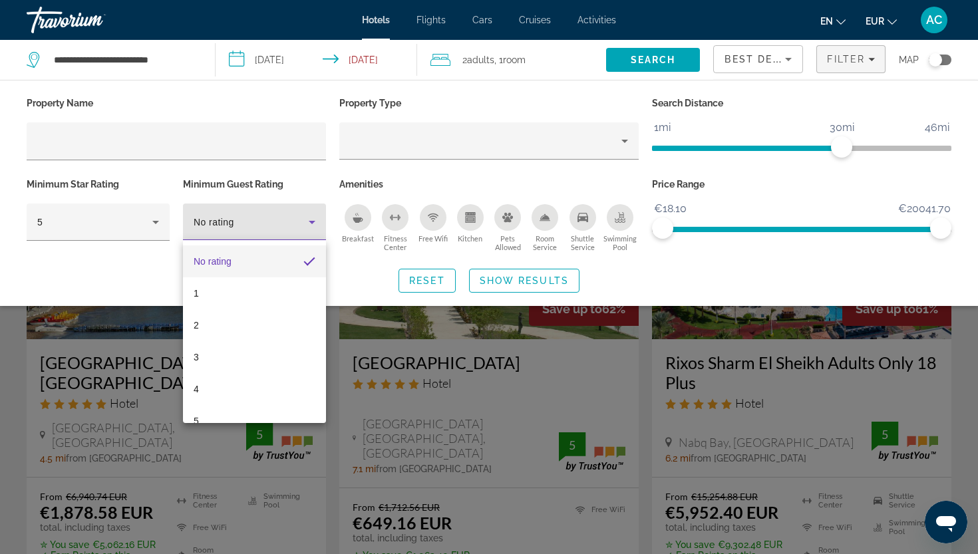
click at [265, 214] on div at bounding box center [489, 277] width 978 height 554
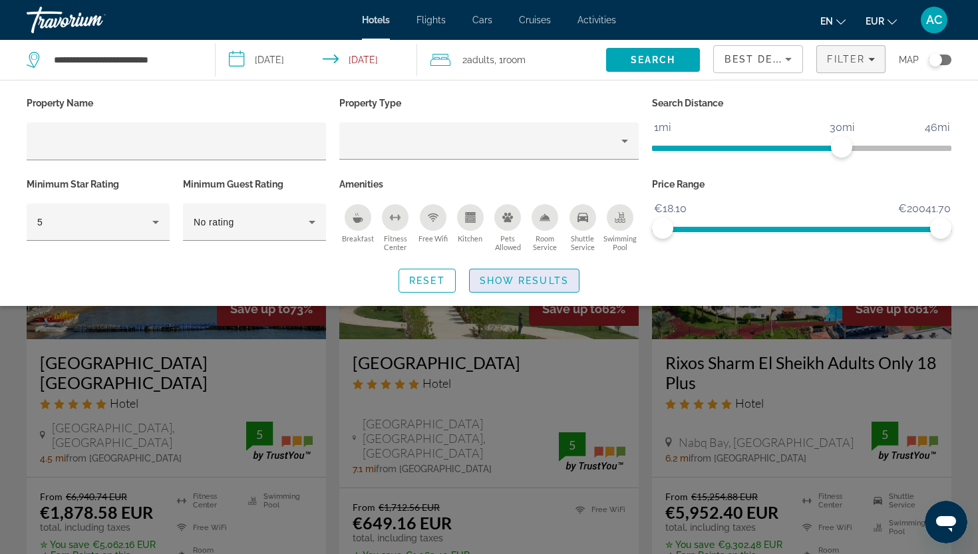
click at [494, 277] on span "Show Results" at bounding box center [524, 280] width 89 height 11
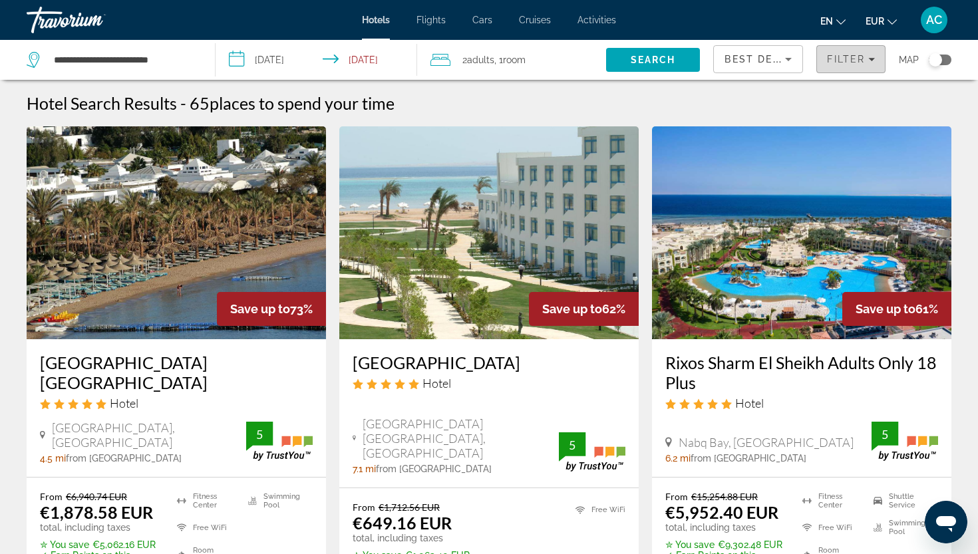
click at [841, 55] on span "Filter" at bounding box center [846, 59] width 38 height 11
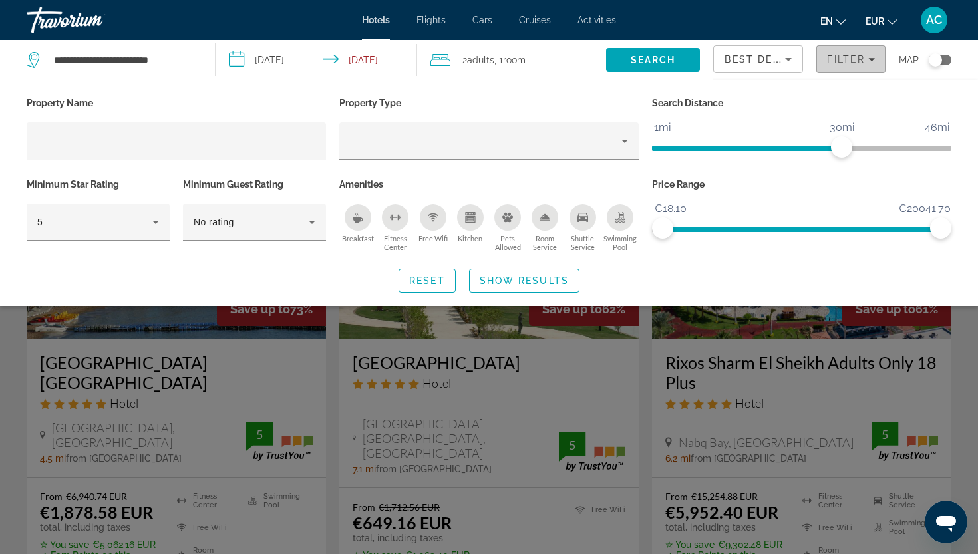
click at [827, 68] on span "Filters" at bounding box center [851, 59] width 68 height 32
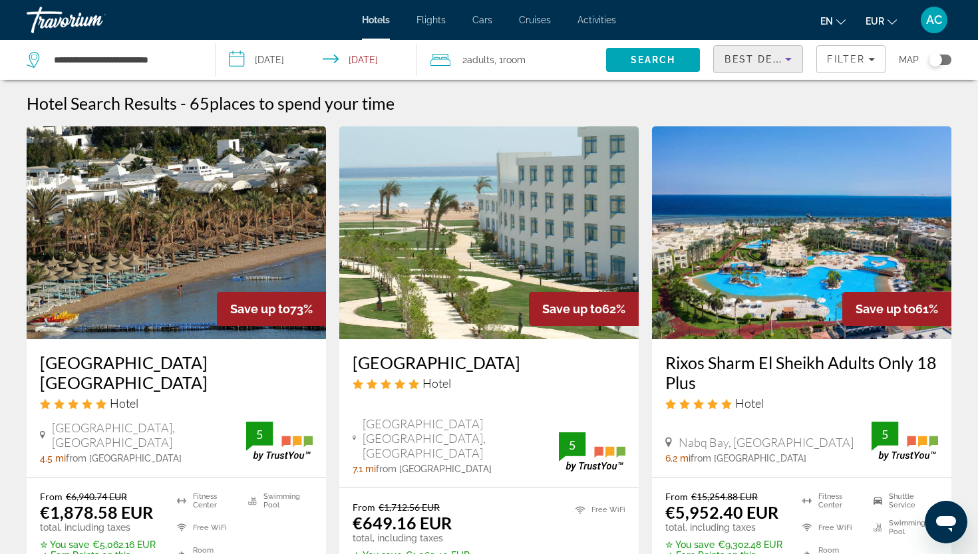
click at [784, 59] on icon "Sort by" at bounding box center [788, 59] width 16 height 16
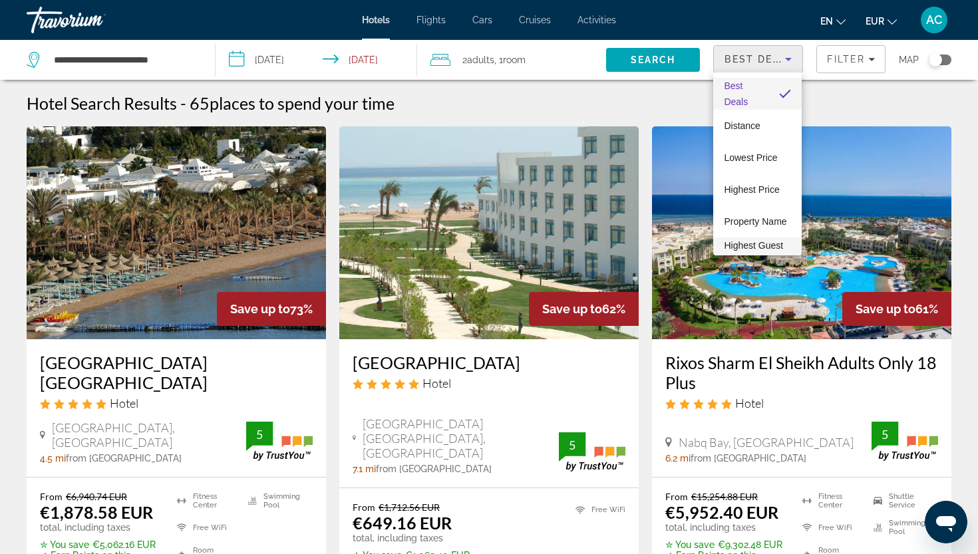
click at [758, 247] on span "Highest Guest Rating" at bounding box center [753, 253] width 59 height 27
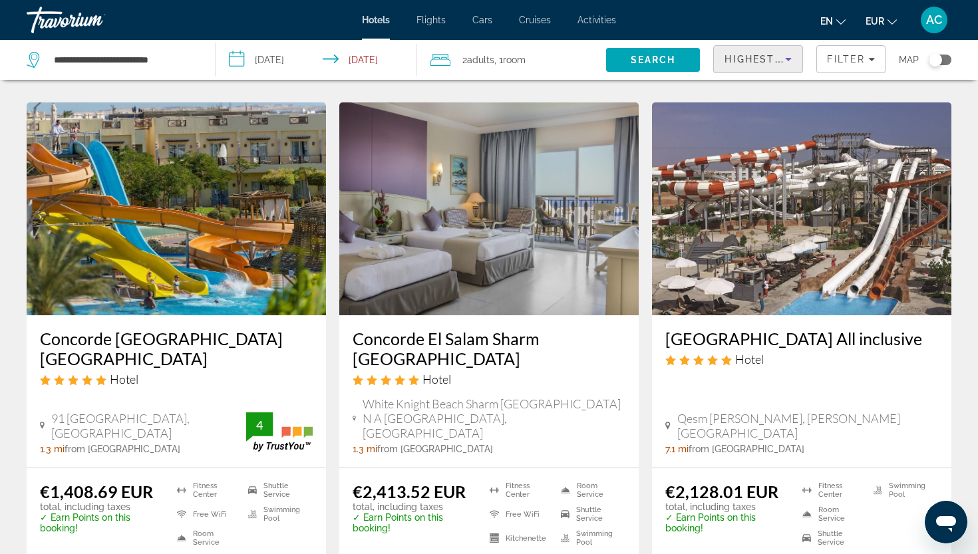
scroll to position [1580, 0]
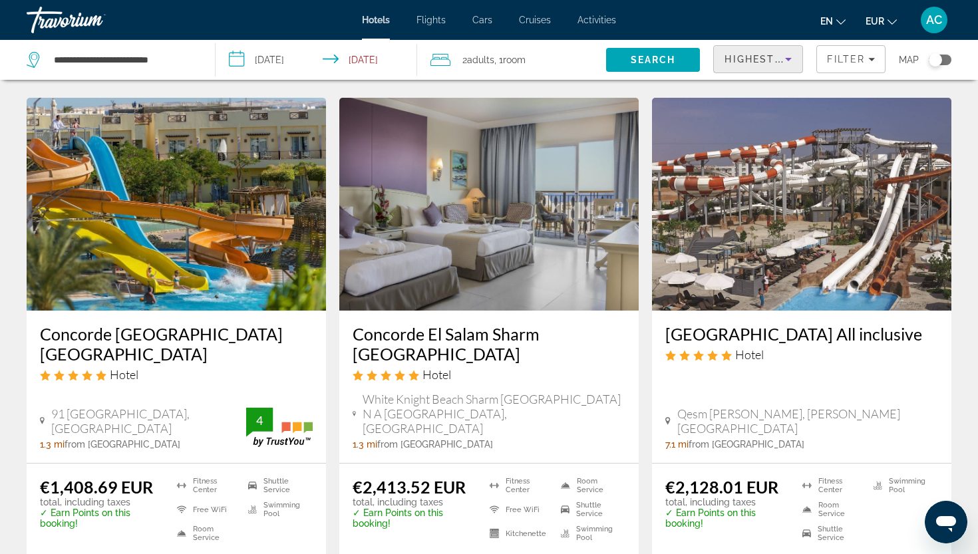
click at [752, 54] on div "Highest Guest Rating" at bounding box center [754, 59] width 61 height 16
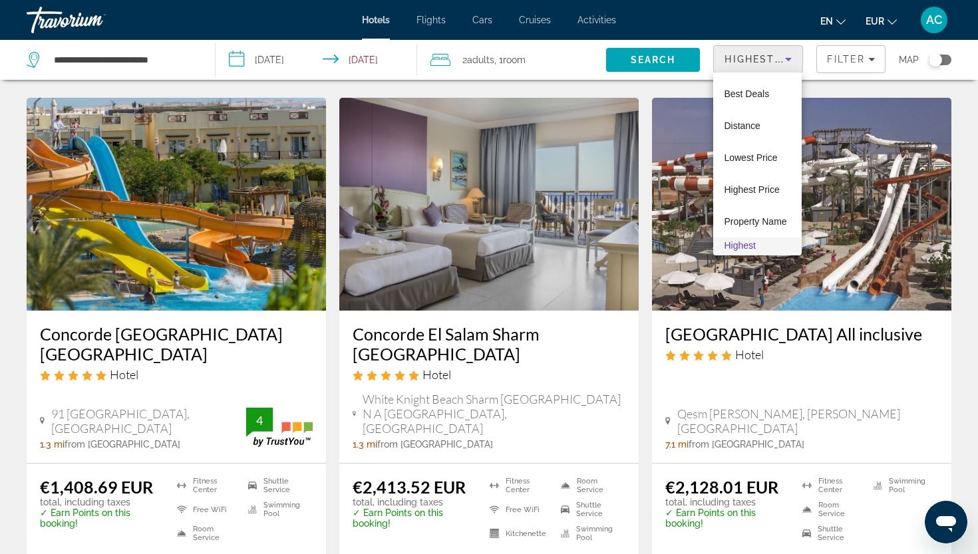
scroll to position [30, 0]
click at [746, 128] on span "Lowest Price" at bounding box center [750, 127] width 53 height 11
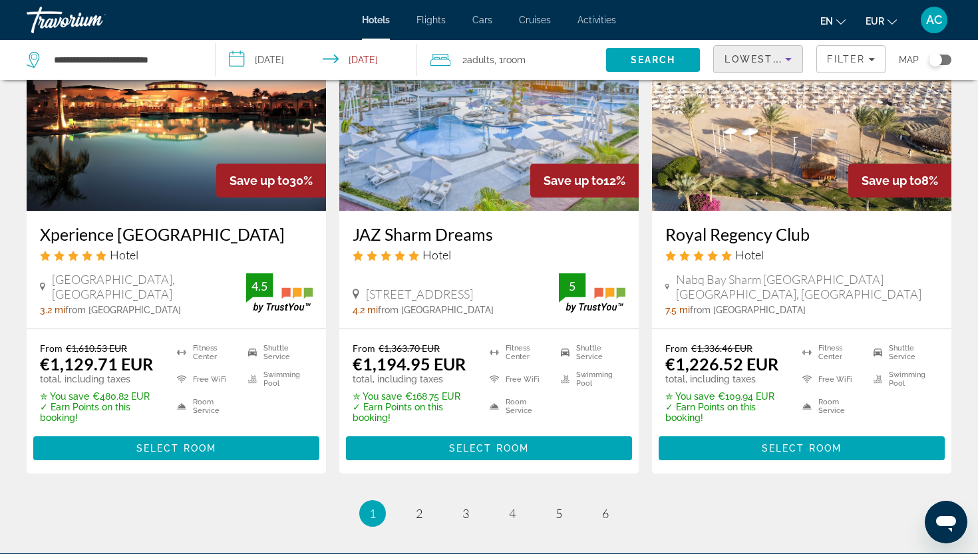
scroll to position [1694, 0]
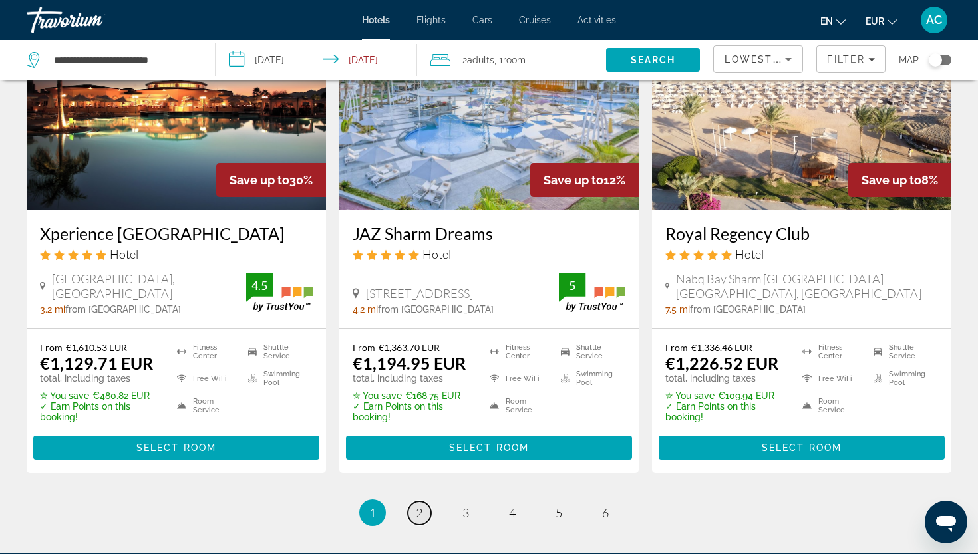
click at [424, 503] on link "page 2" at bounding box center [419, 512] width 23 height 23
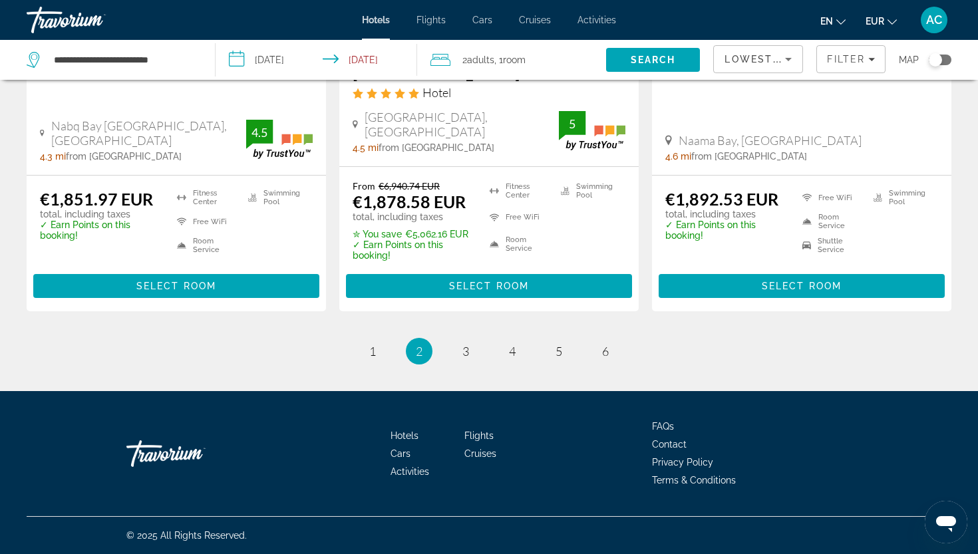
scroll to position [1859, 0]
click at [464, 355] on span "3" at bounding box center [465, 351] width 7 height 15
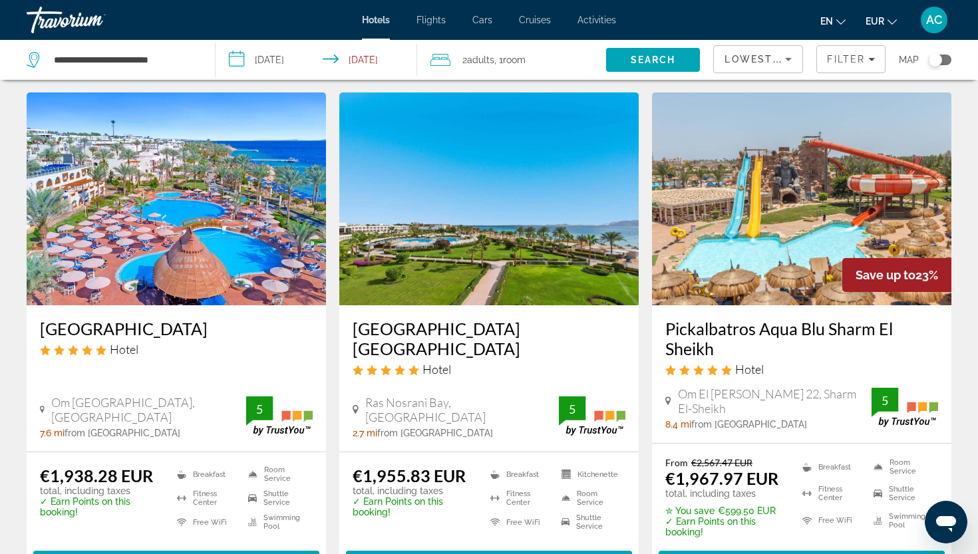
scroll to position [44, 0]
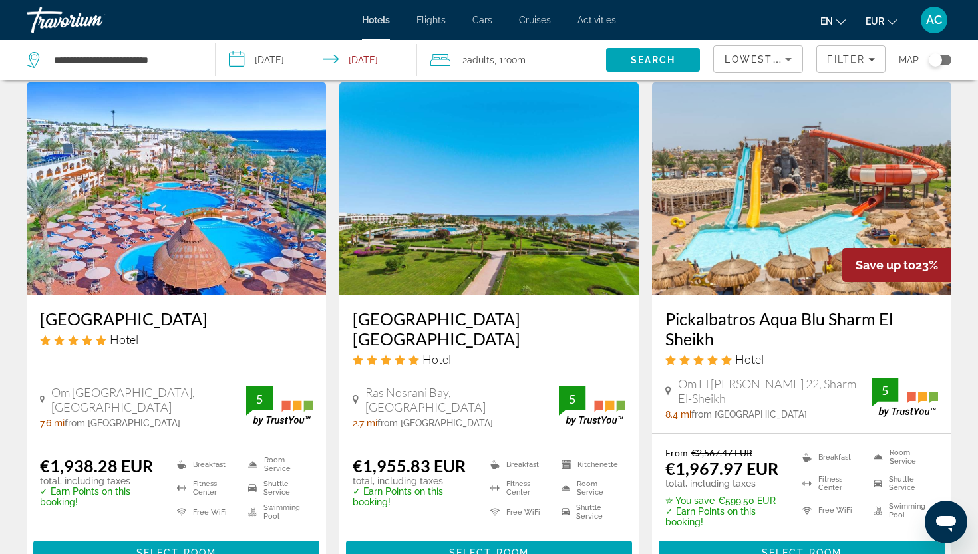
click at [476, 321] on h3 "[GEOGRAPHIC_DATA] [GEOGRAPHIC_DATA]" at bounding box center [489, 329] width 273 height 40
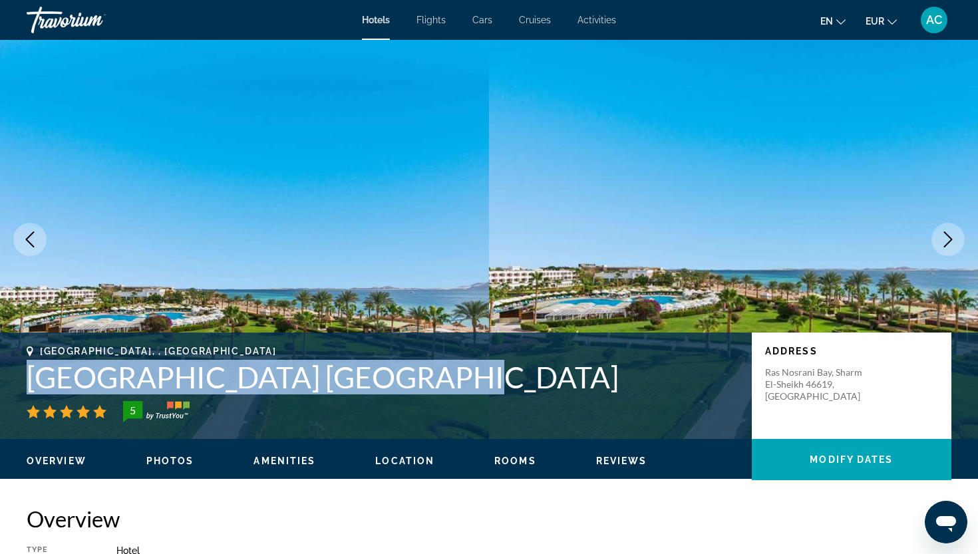
drag, startPoint x: 403, startPoint y: 384, endPoint x: 30, endPoint y: 378, distance: 373.2
click at [30, 378] on h1 "[GEOGRAPHIC_DATA] [GEOGRAPHIC_DATA]" at bounding box center [383, 377] width 712 height 35
drag, startPoint x: 30, startPoint y: 378, endPoint x: 406, endPoint y: 381, distance: 375.8
copy h1 "[GEOGRAPHIC_DATA] [GEOGRAPHIC_DATA]"
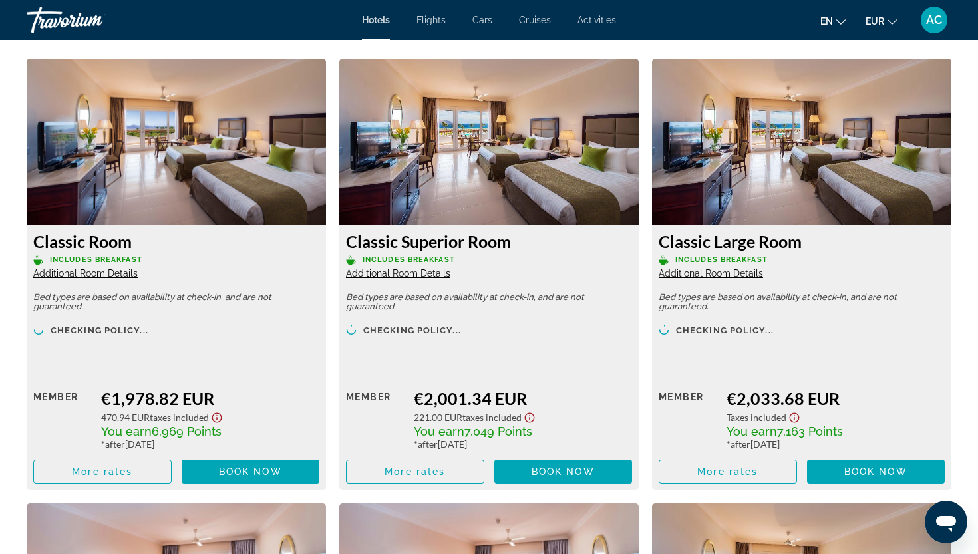
scroll to position [1826, 0]
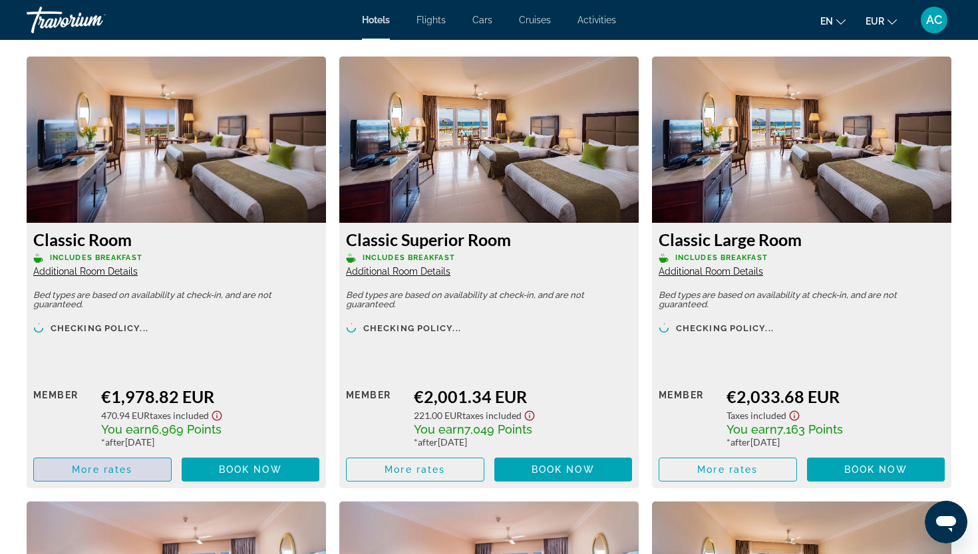
click at [108, 468] on span "More rates" at bounding box center [102, 469] width 61 height 11
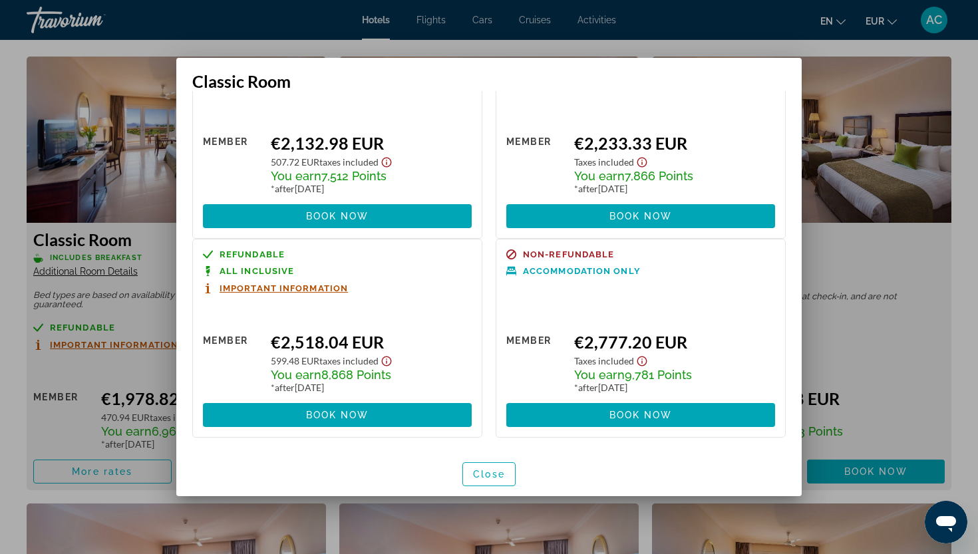
scroll to position [0, 0]
click at [501, 467] on span "button" at bounding box center [489, 474] width 52 height 32
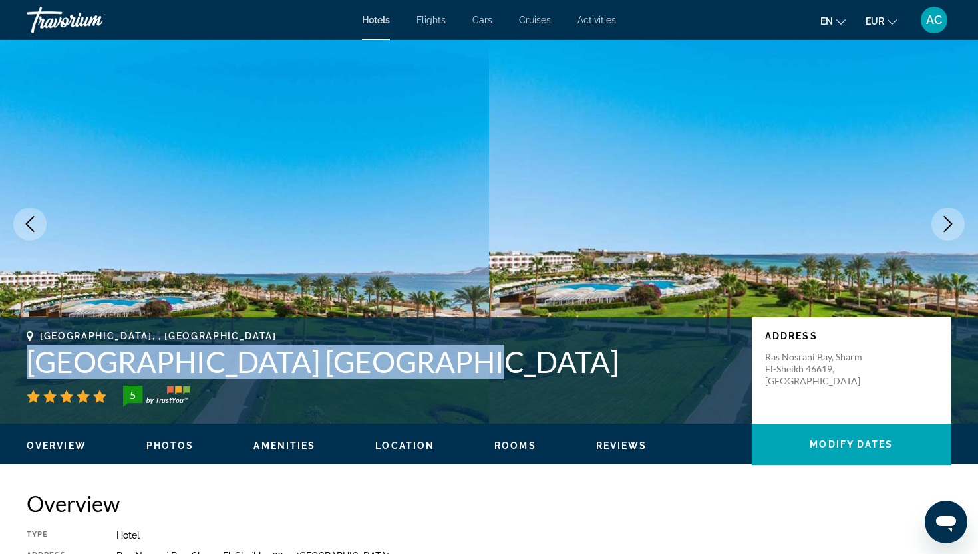
scroll to position [13, 0]
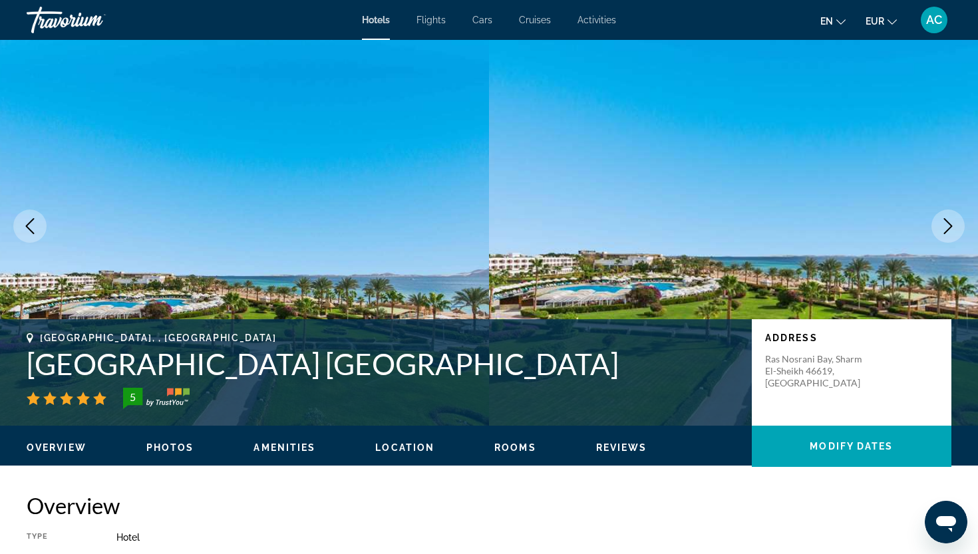
click at [551, 499] on h2 "Overview" at bounding box center [489, 505] width 925 height 27
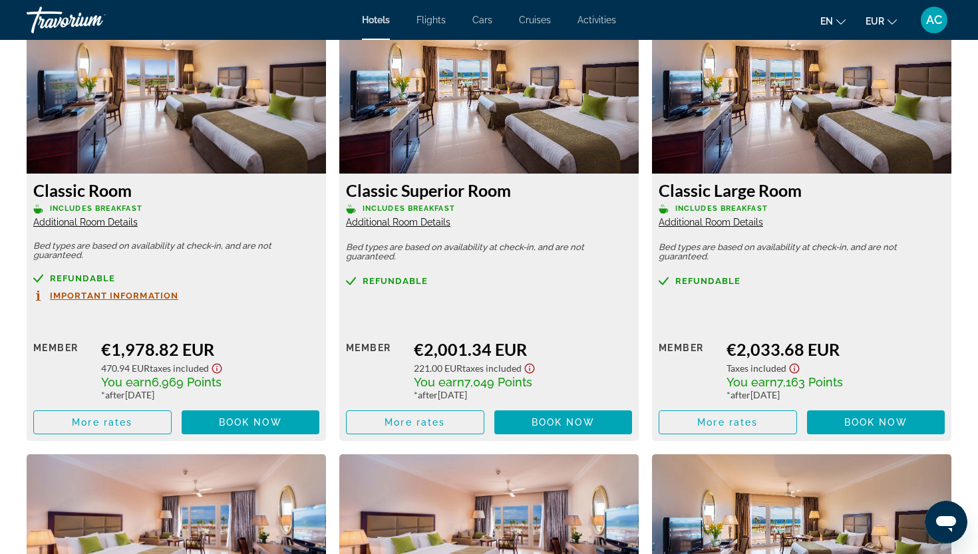
scroll to position [1884, 0]
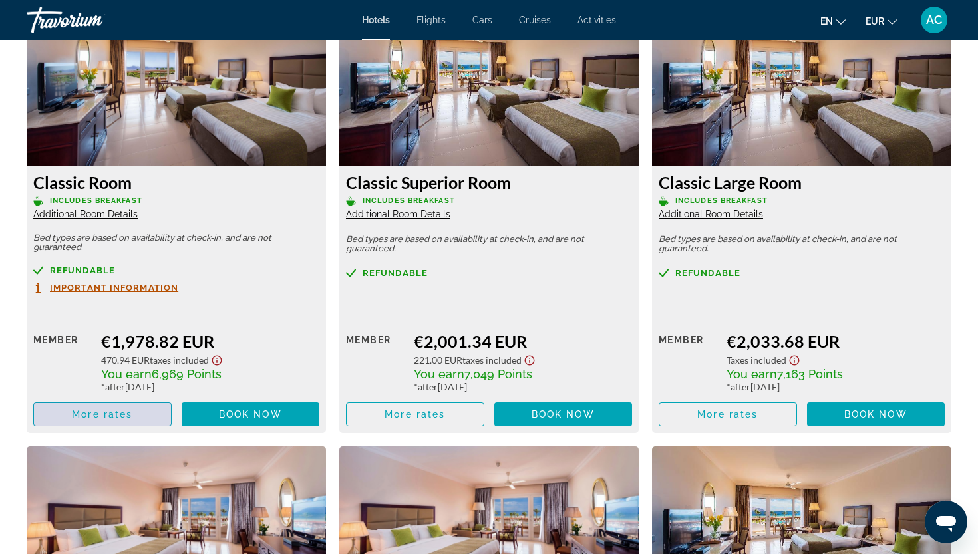
click at [102, 415] on span "More rates" at bounding box center [102, 414] width 61 height 11
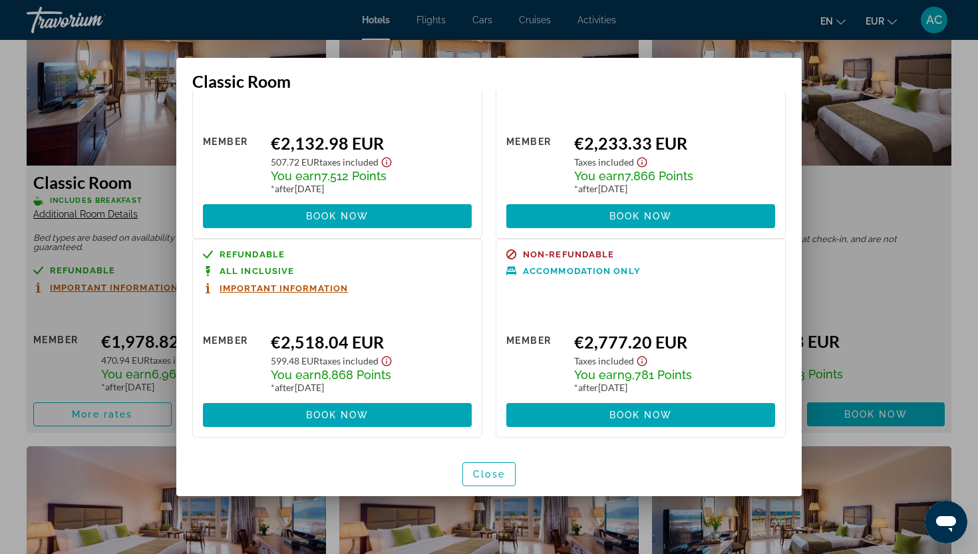
scroll to position [302, 0]
click at [946, 210] on div at bounding box center [489, 277] width 978 height 554
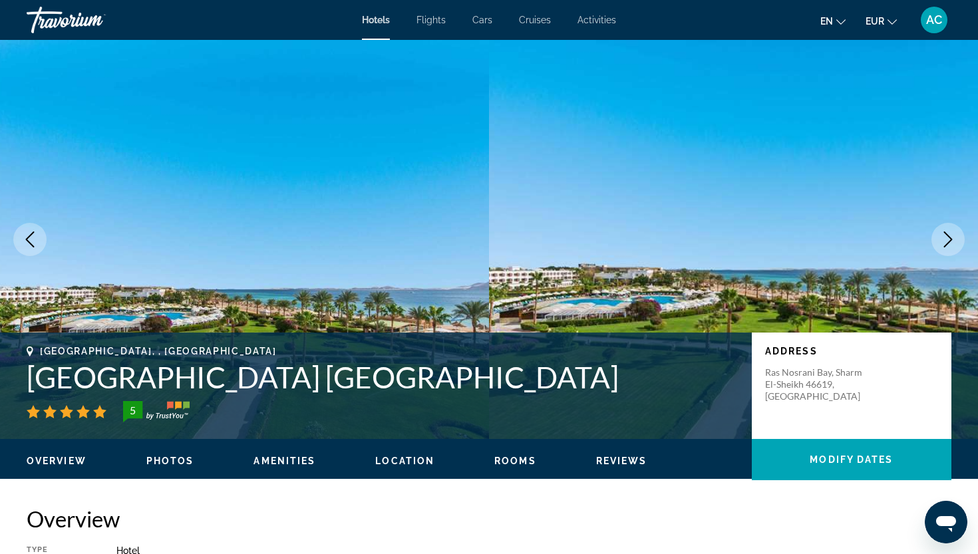
scroll to position [1884, 0]
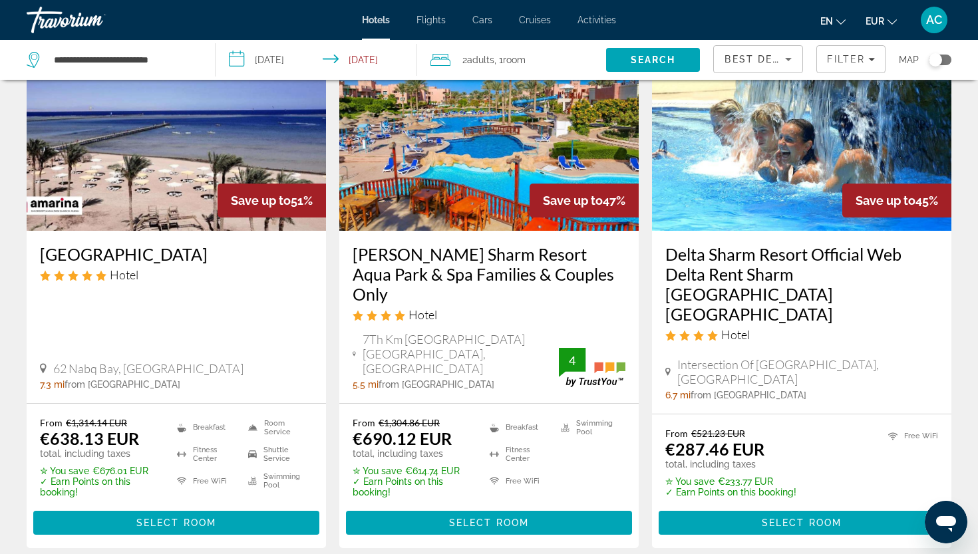
scroll to position [1153, 0]
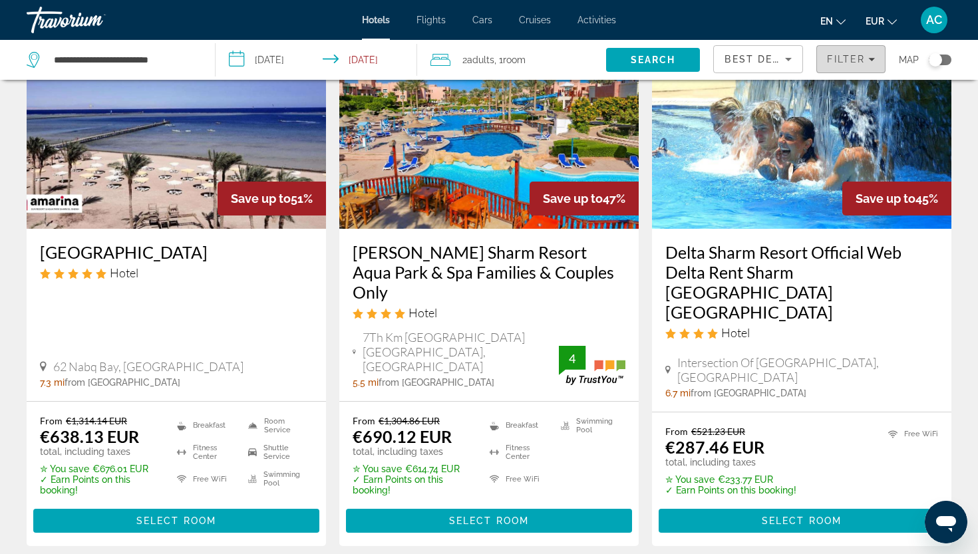
click at [833, 59] on span "Filter" at bounding box center [846, 59] width 38 height 11
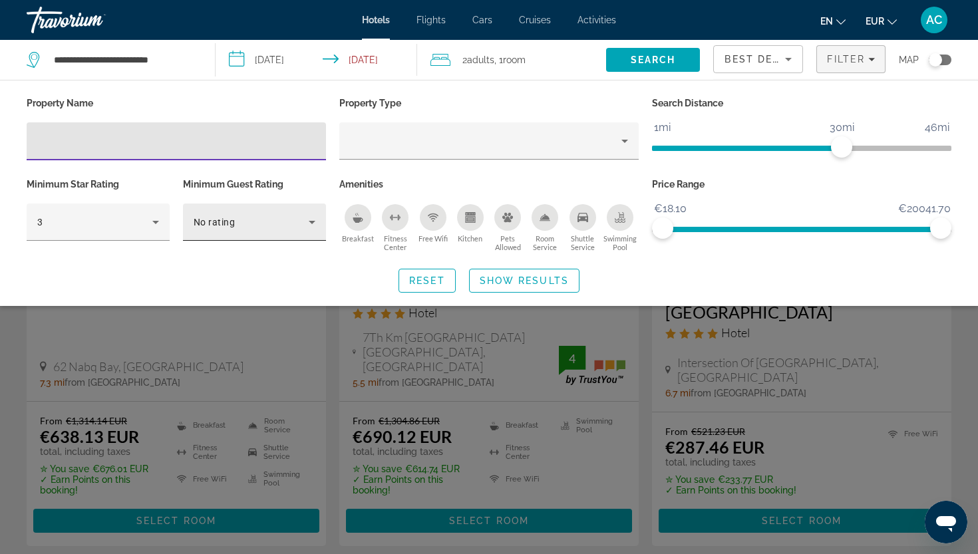
click at [237, 224] on div "No rating" at bounding box center [251, 222] width 115 height 16
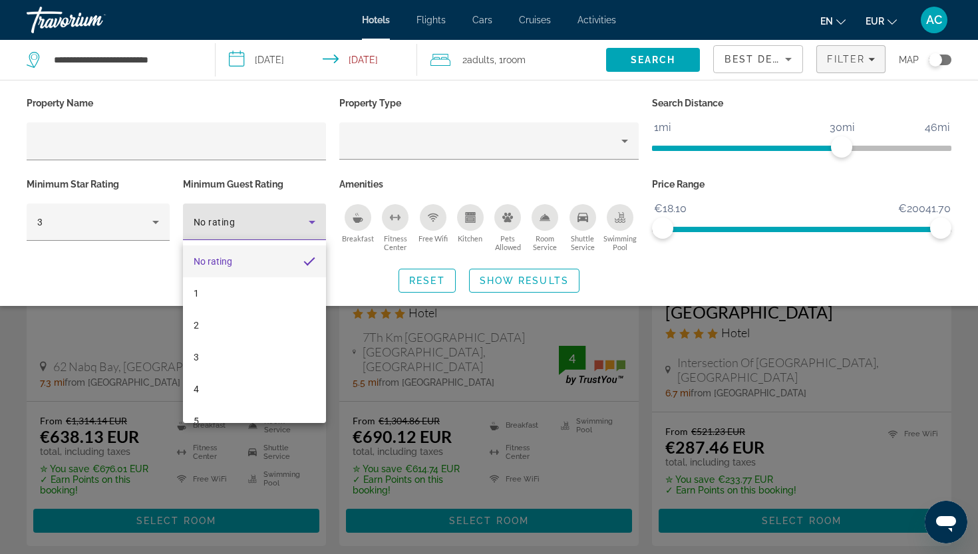
click at [158, 224] on div at bounding box center [489, 277] width 978 height 554
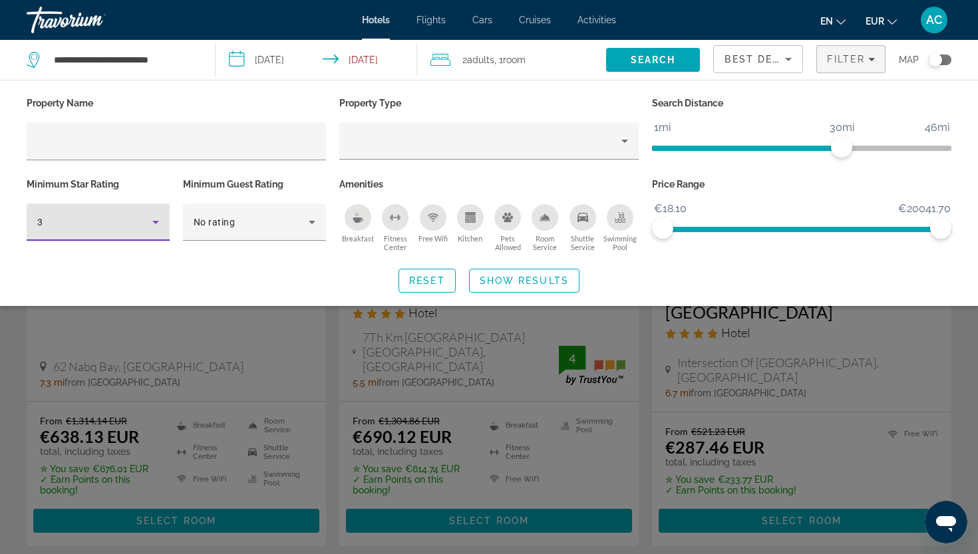
click at [144, 224] on div "3" at bounding box center [94, 222] width 115 height 16
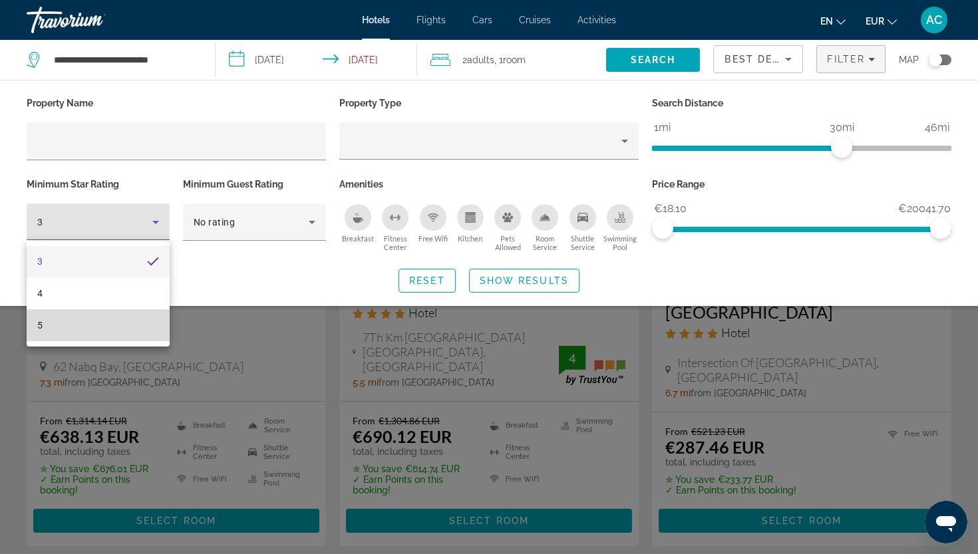
click at [137, 332] on mat-option "5" at bounding box center [98, 325] width 143 height 32
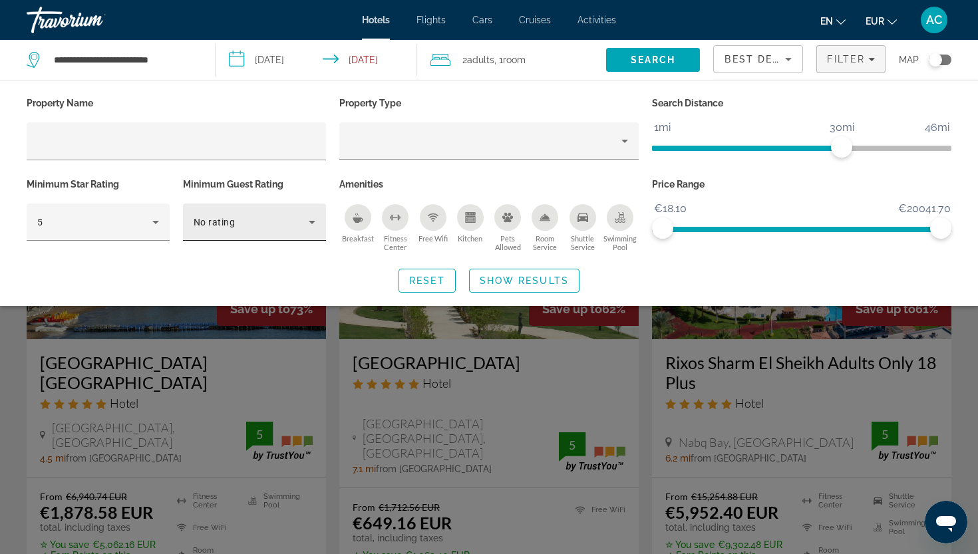
click at [247, 210] on div "No rating" at bounding box center [255, 222] width 122 height 37
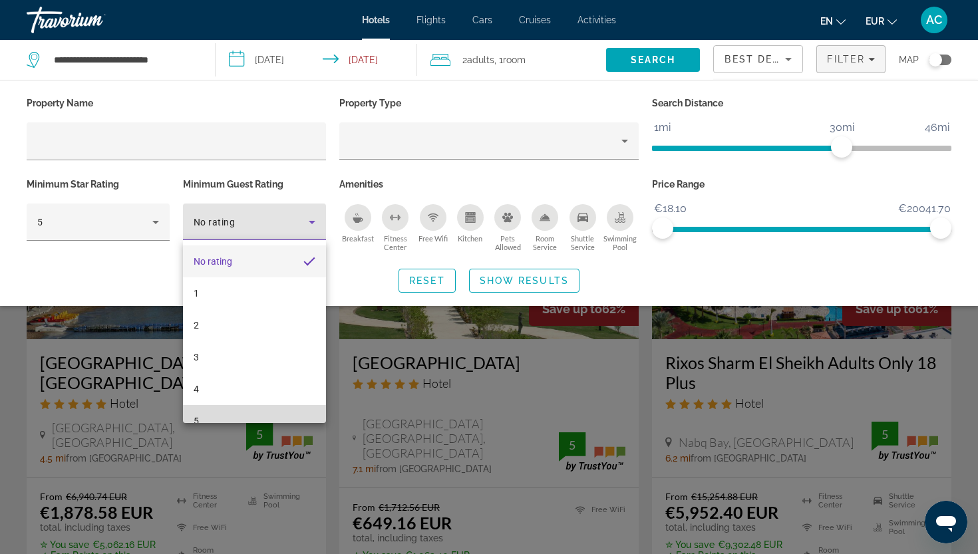
click at [227, 413] on mat-option "5" at bounding box center [254, 421] width 143 height 32
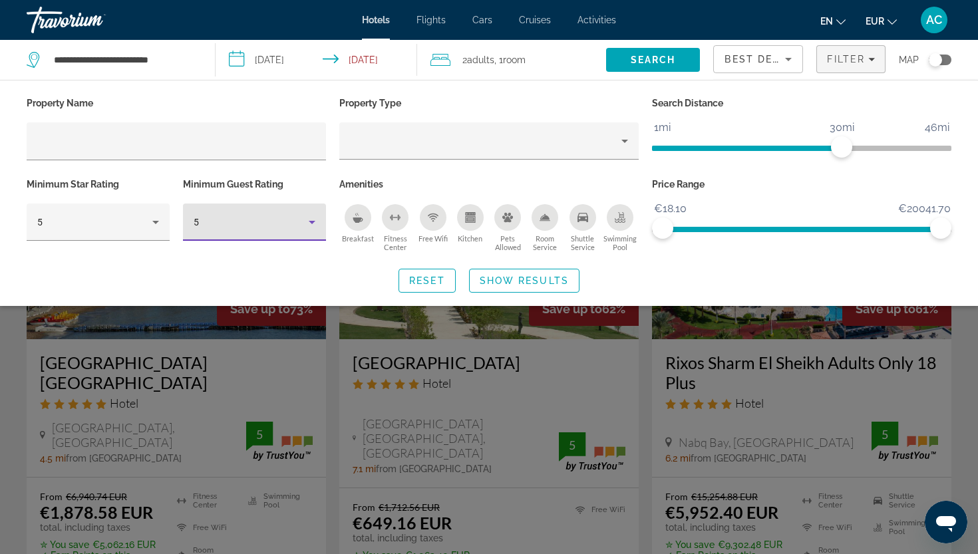
click at [875, 150] on span "ngx-slider" at bounding box center [801, 148] width 299 height 5
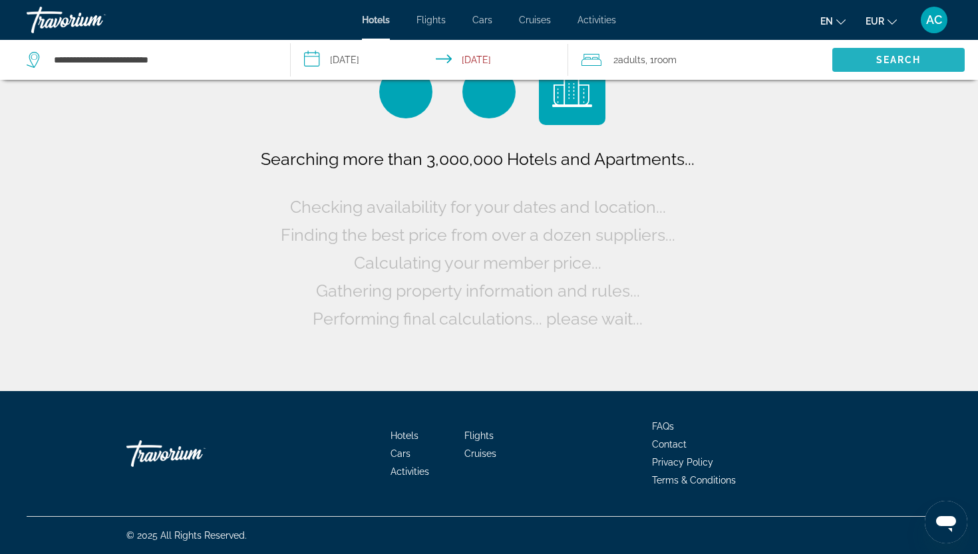
click at [862, 54] on span "Search" at bounding box center [898, 60] width 132 height 32
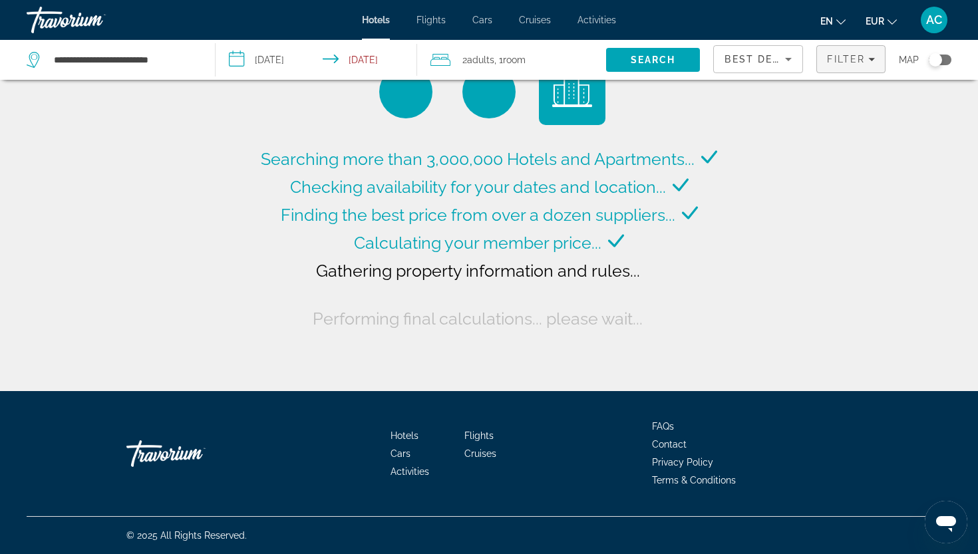
click at [867, 71] on span "Filters" at bounding box center [851, 59] width 68 height 32
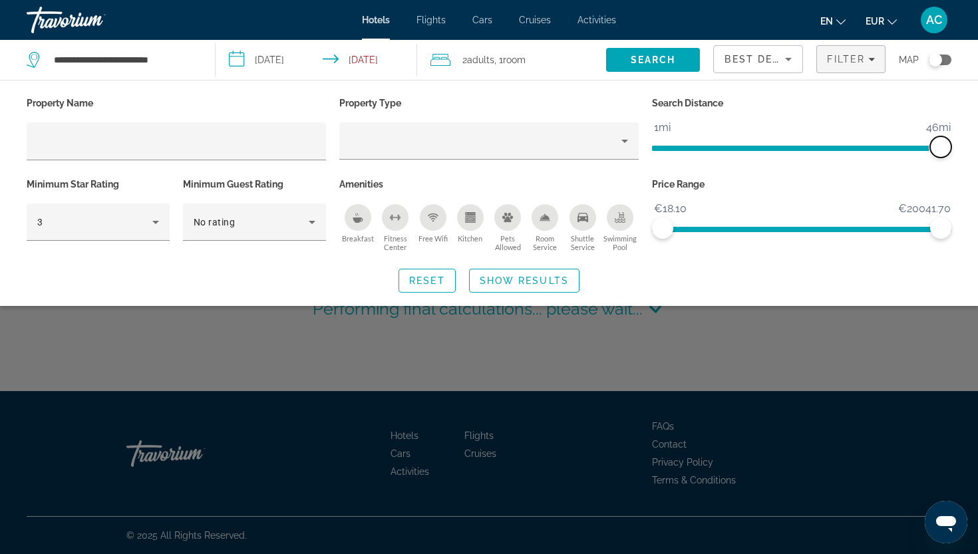
drag, startPoint x: 874, startPoint y: 146, endPoint x: 977, endPoint y: 156, distance: 103.6
click at [977, 156] on div "Property Name Property Type Search Distance 1mi 46mi 46mi Minimum Star Rating 3…" at bounding box center [489, 193] width 978 height 199
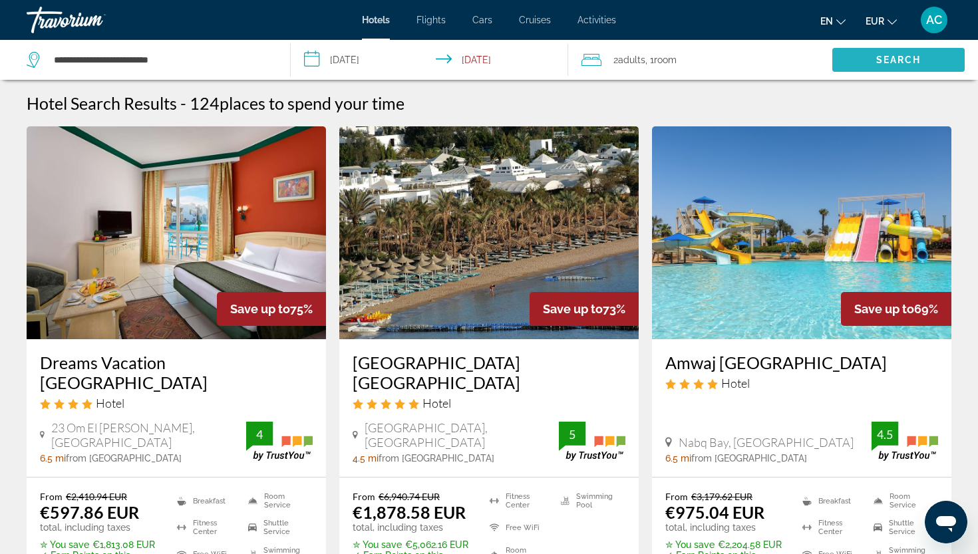
click at [869, 53] on span "Search" at bounding box center [898, 60] width 132 height 32
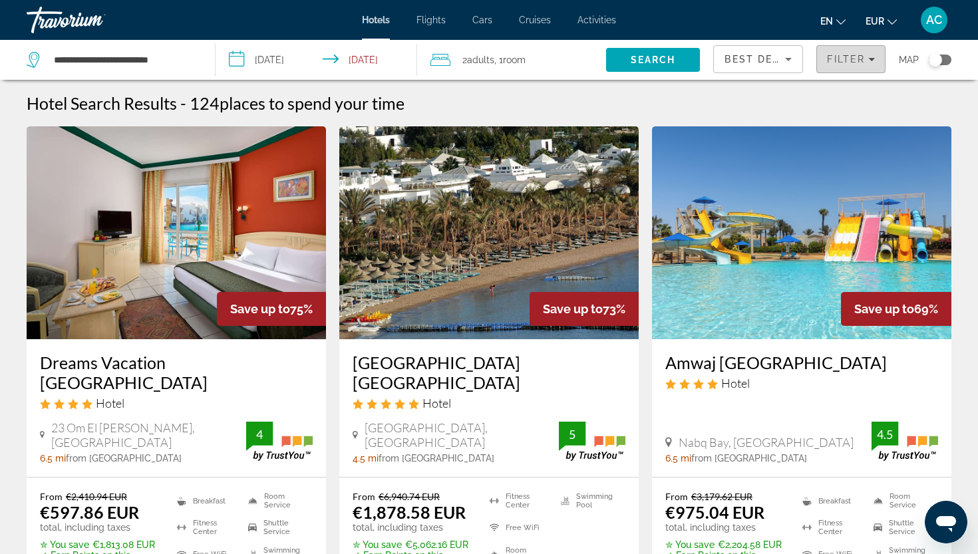
click at [832, 61] on span "Filter" at bounding box center [846, 59] width 38 height 11
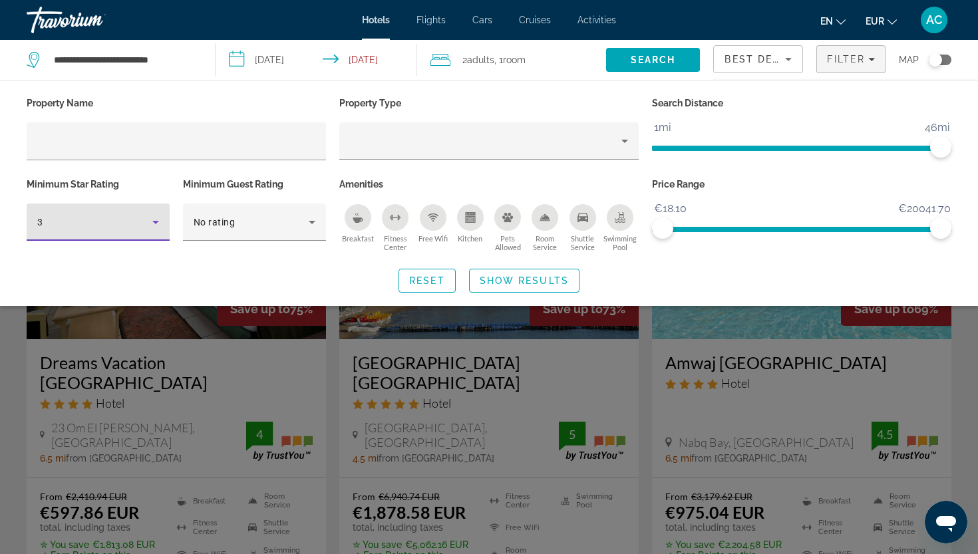
click at [119, 217] on div "3" at bounding box center [94, 222] width 115 height 16
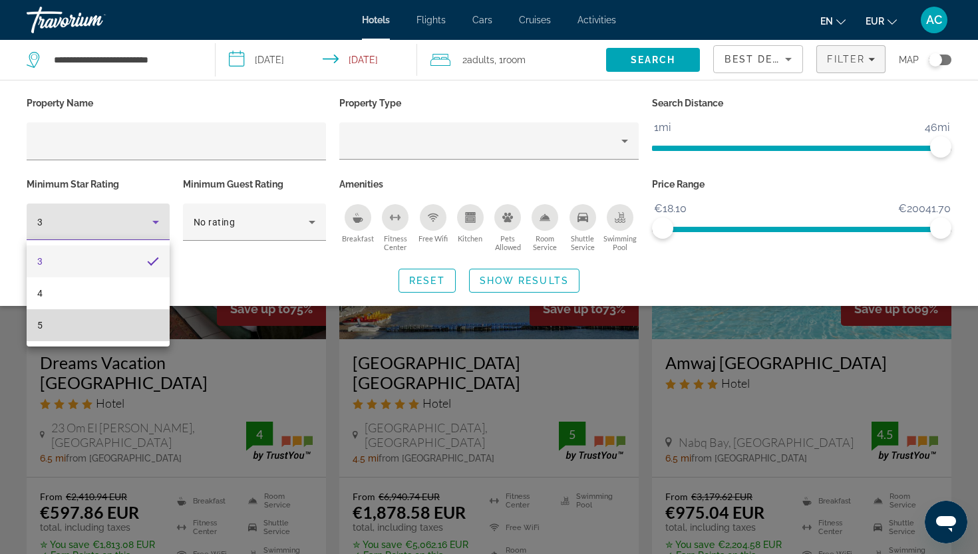
click at [110, 320] on mat-option "5" at bounding box center [98, 325] width 143 height 32
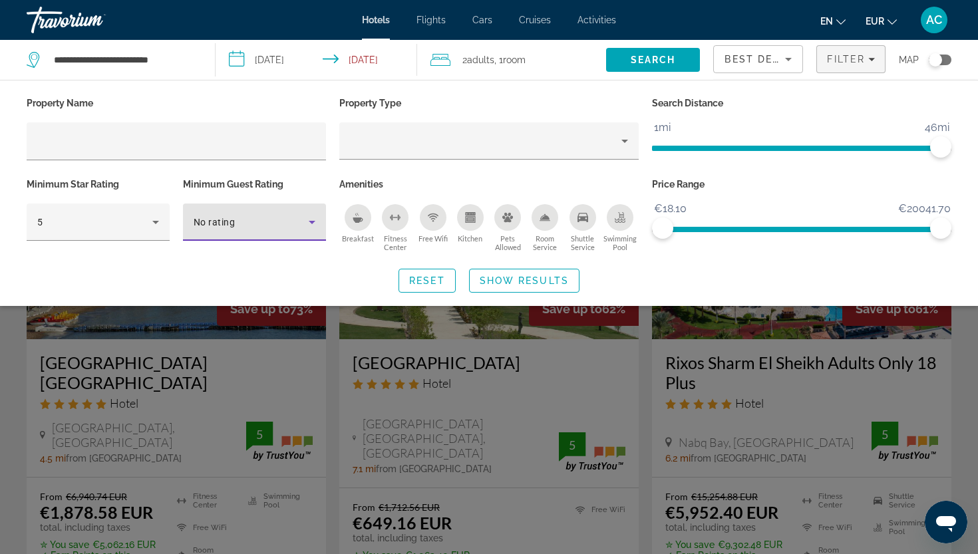
click at [227, 221] on span "No rating" at bounding box center [214, 222] width 41 height 11
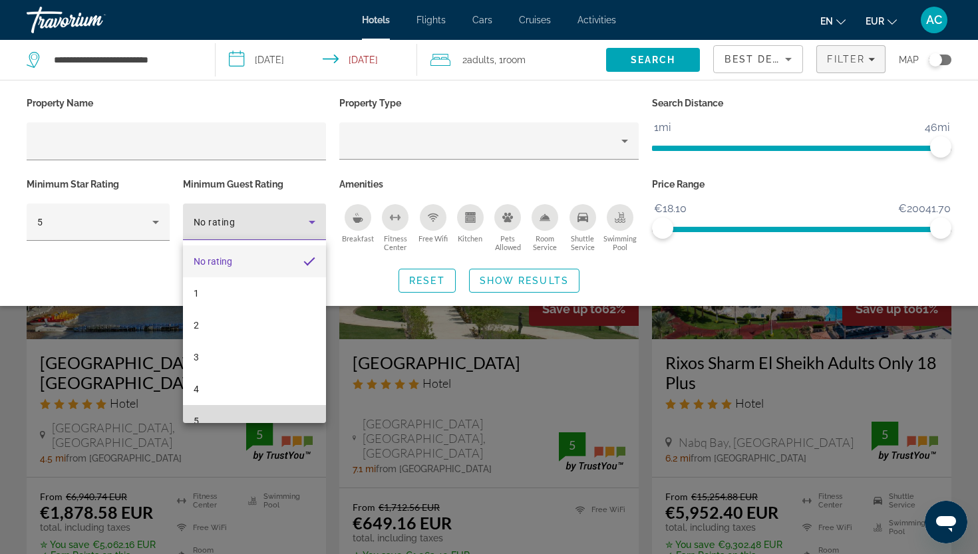
click at [214, 412] on mat-option "5" at bounding box center [254, 421] width 143 height 32
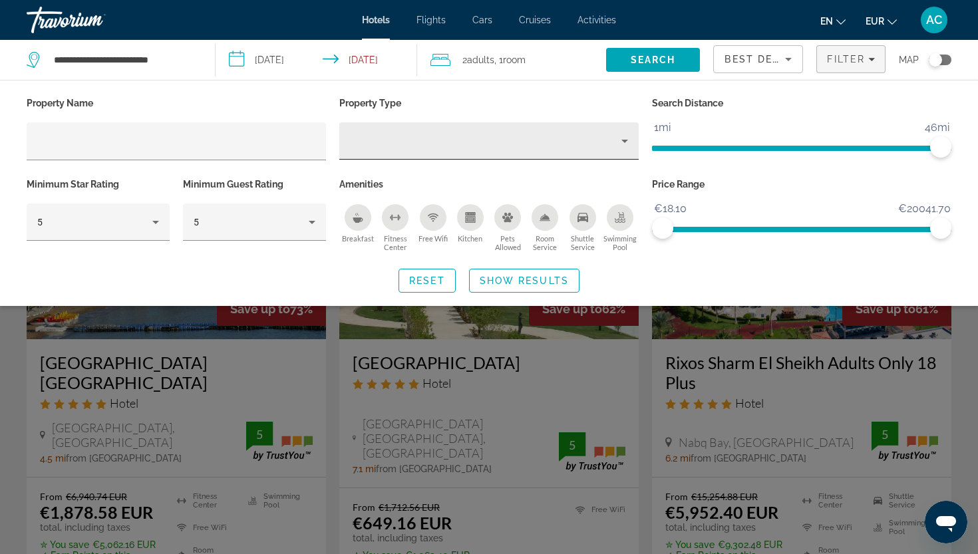
click at [386, 150] on div "Hotel Filters" at bounding box center [489, 140] width 278 height 37
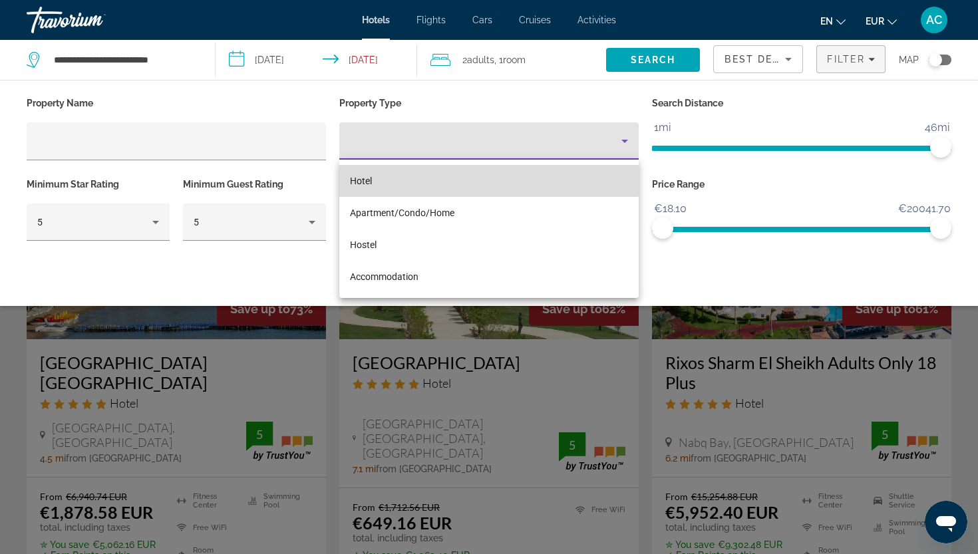
click at [378, 176] on mat-option "Hotel" at bounding box center [488, 181] width 299 height 32
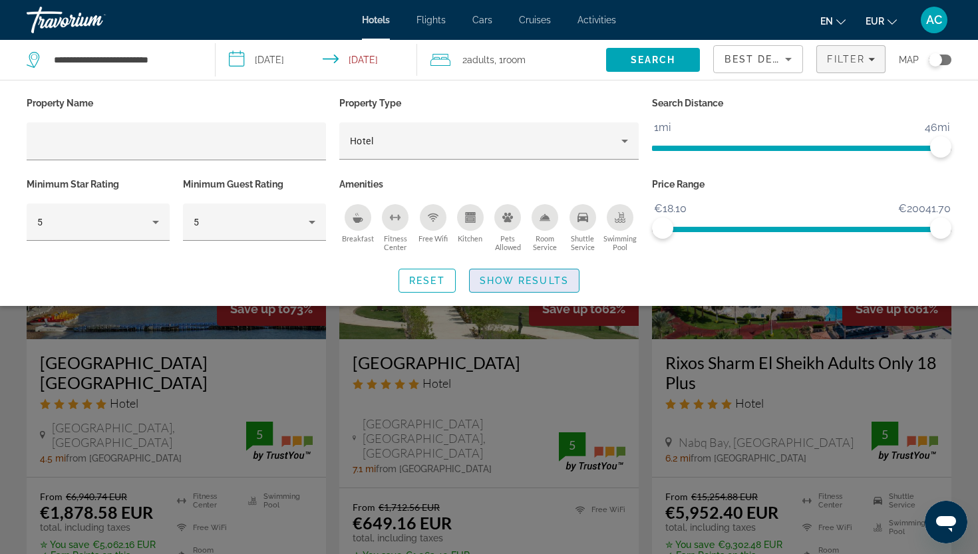
click at [496, 278] on span "Show Results" at bounding box center [524, 280] width 89 height 11
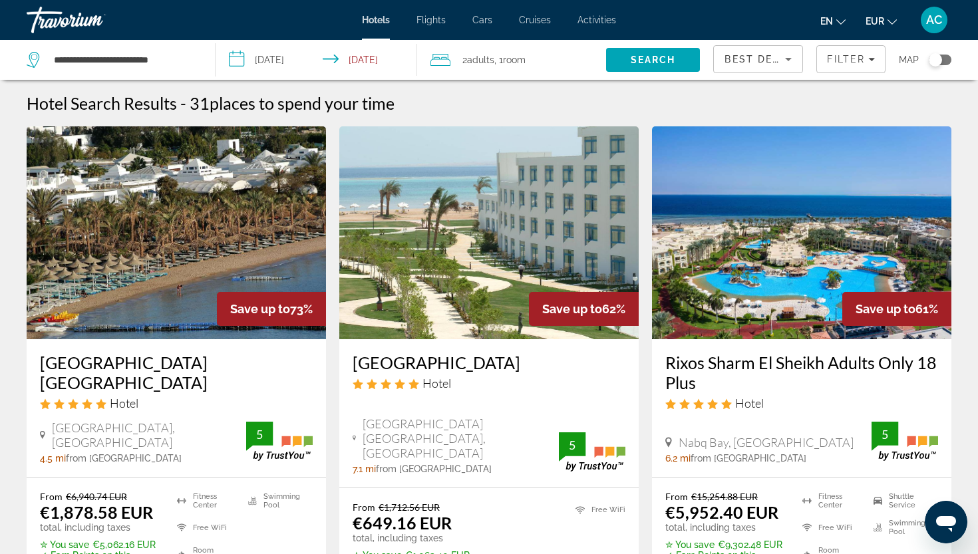
click at [746, 70] on div "Best Deals" at bounding box center [757, 64] width 67 height 37
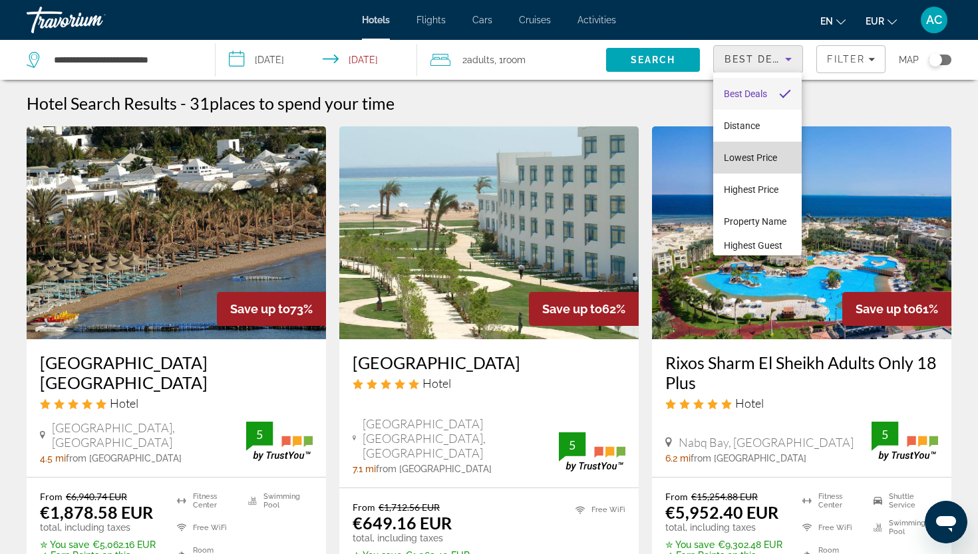
click at [739, 157] on span "Lowest Price" at bounding box center [750, 157] width 53 height 11
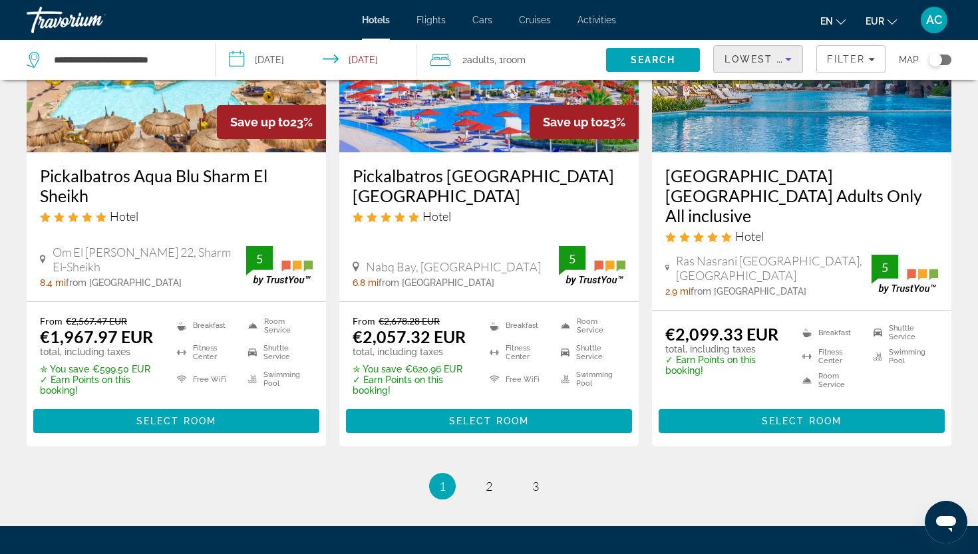
scroll to position [1732, 0]
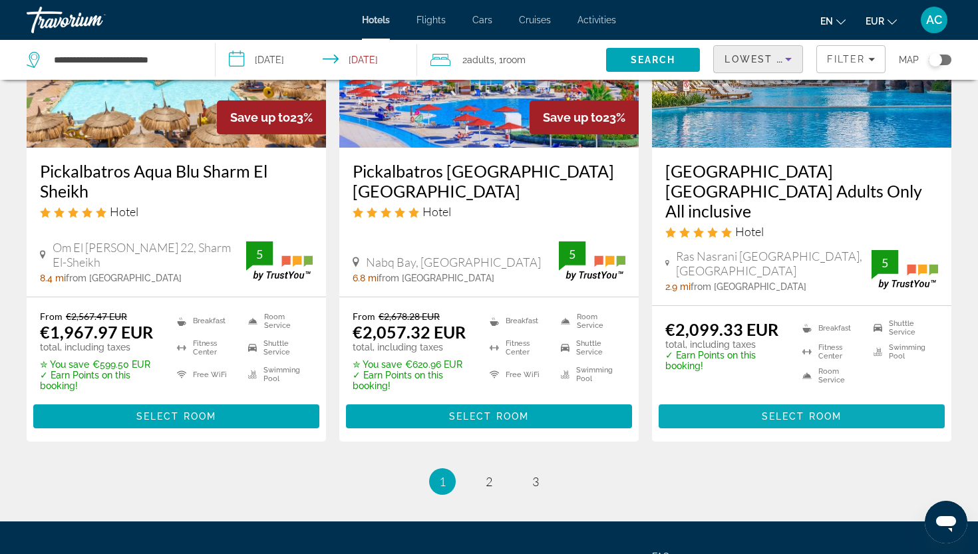
click at [693, 421] on span "Main content" at bounding box center [801, 416] width 286 height 32
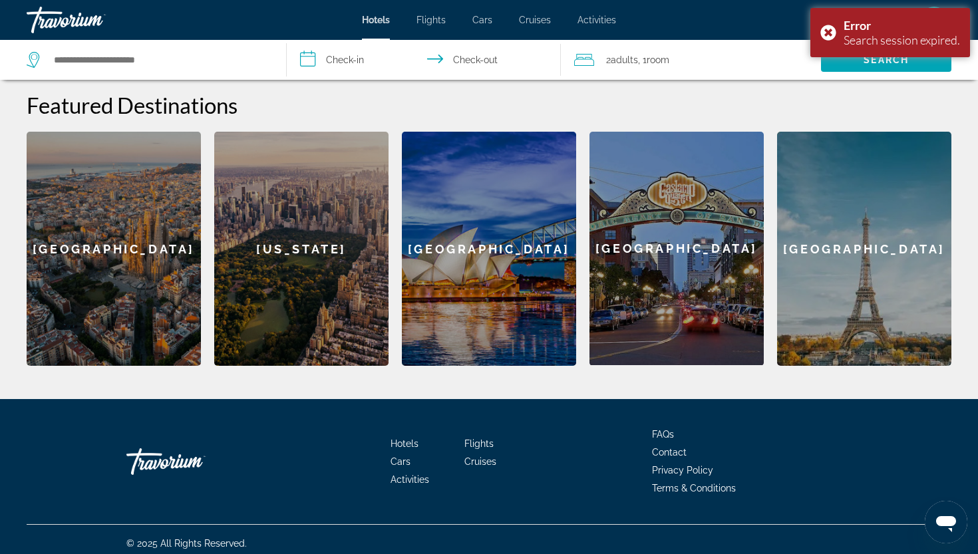
scroll to position [506, 0]
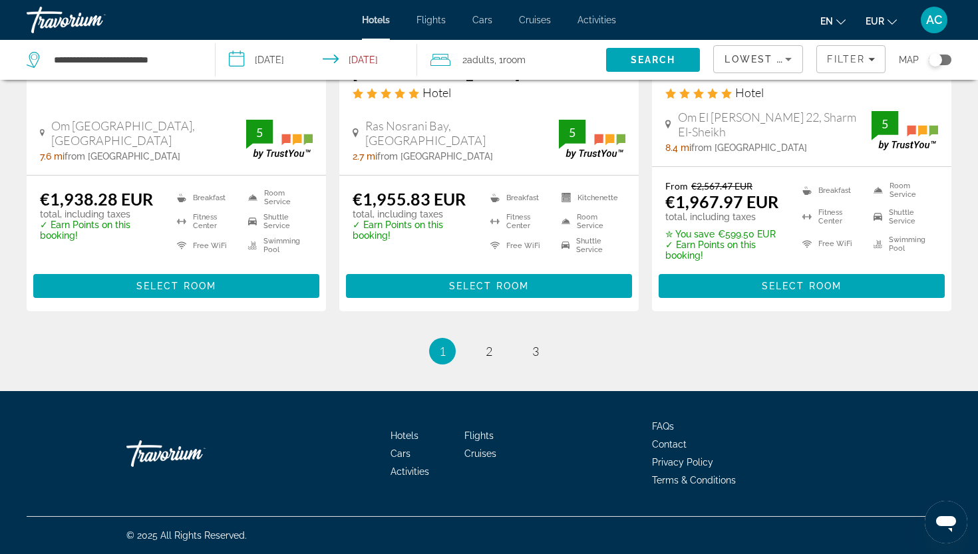
scroll to position [1845, 0]
click at [483, 361] on link "page 2" at bounding box center [489, 351] width 23 height 23
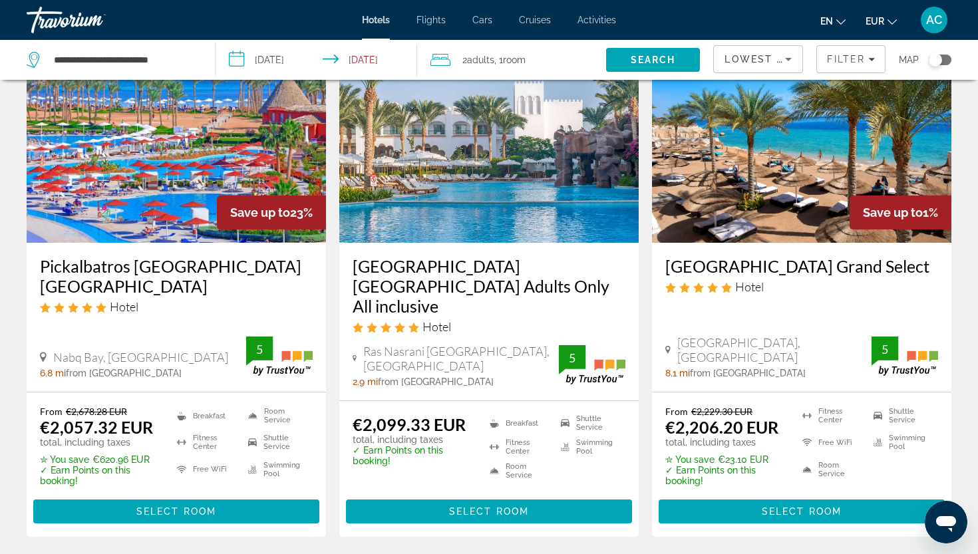
scroll to position [96, 0]
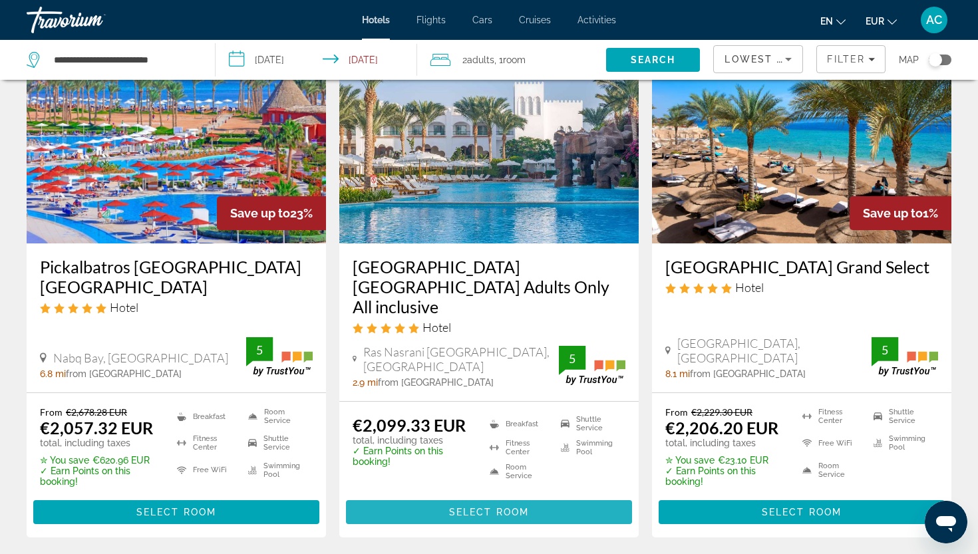
click at [494, 505] on span "Main content" at bounding box center [489, 512] width 286 height 32
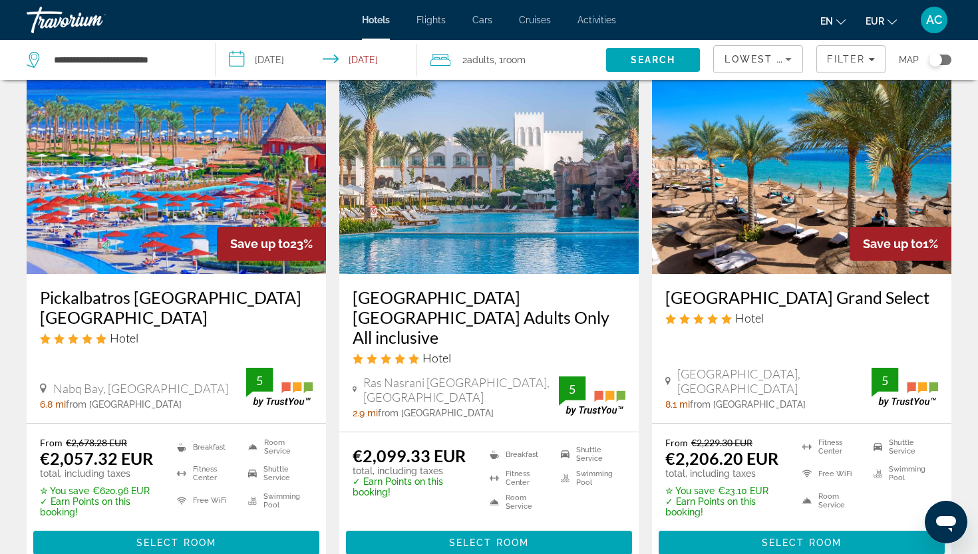
scroll to position [59, 0]
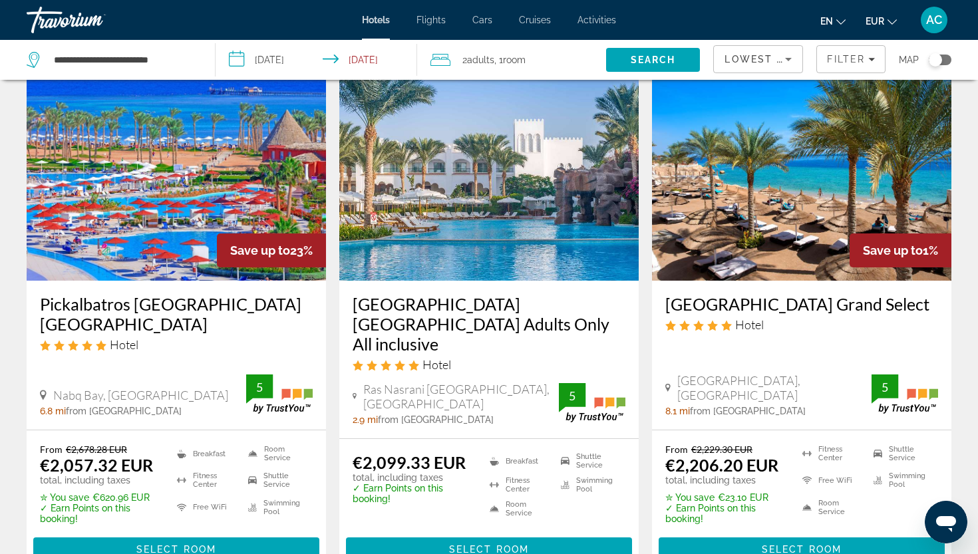
click at [745, 301] on h3 "[GEOGRAPHIC_DATA] Grand Select" at bounding box center [801, 304] width 273 height 20
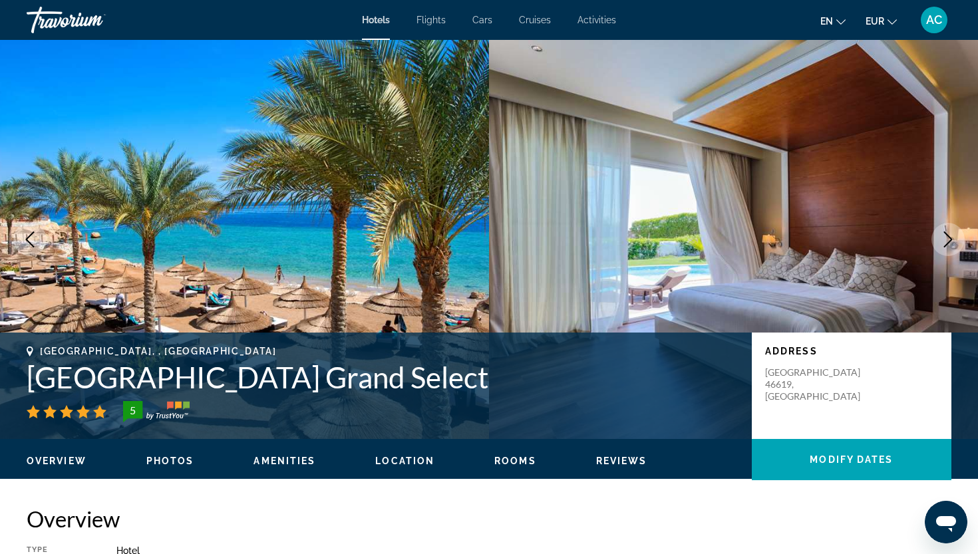
click at [942, 244] on icon "Next image" at bounding box center [948, 239] width 16 height 16
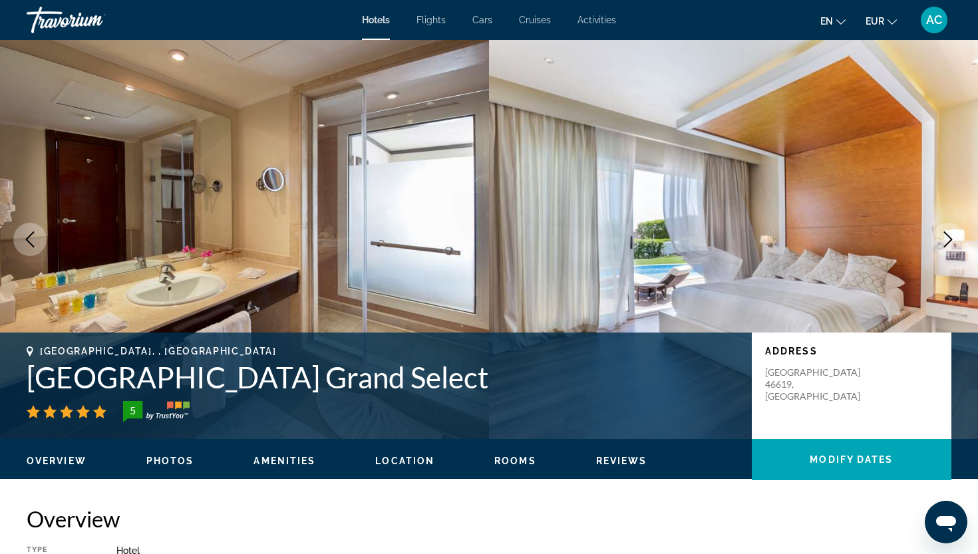
click at [942, 244] on icon "Next image" at bounding box center [948, 239] width 16 height 16
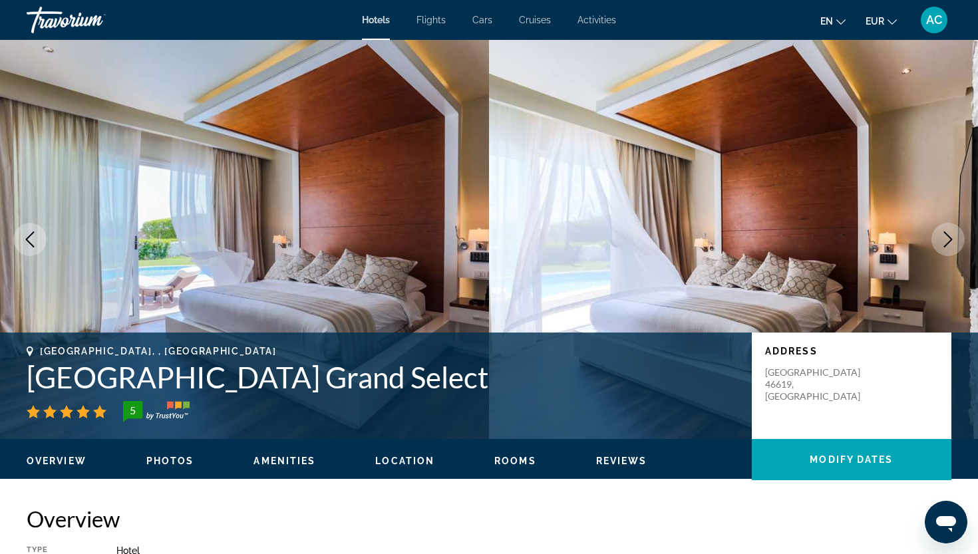
click at [942, 244] on icon "Next image" at bounding box center [948, 239] width 16 height 16
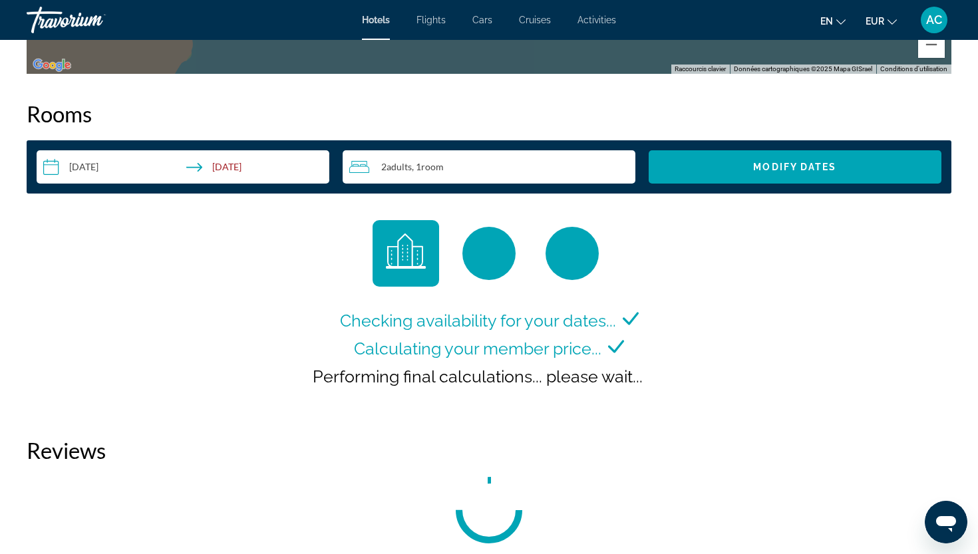
scroll to position [1634, 0]
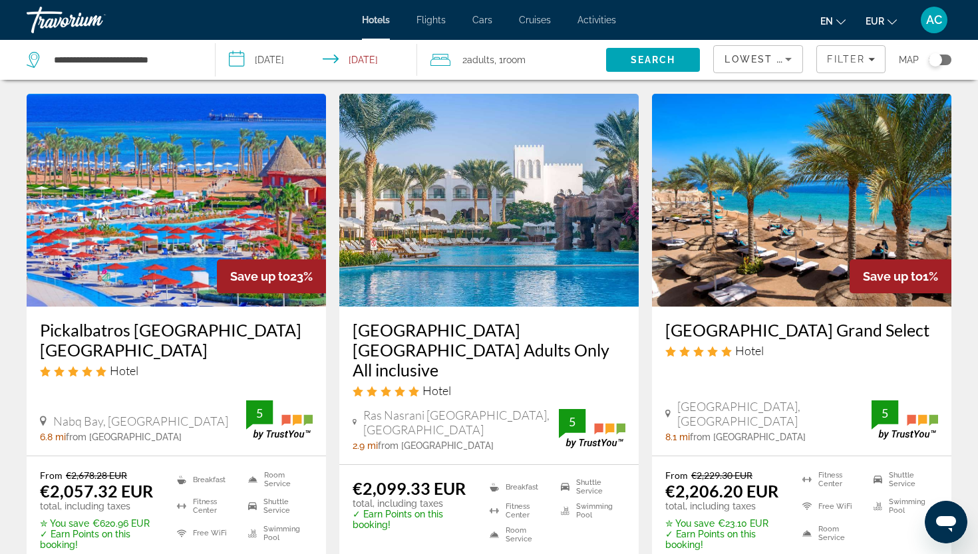
scroll to position [37, 0]
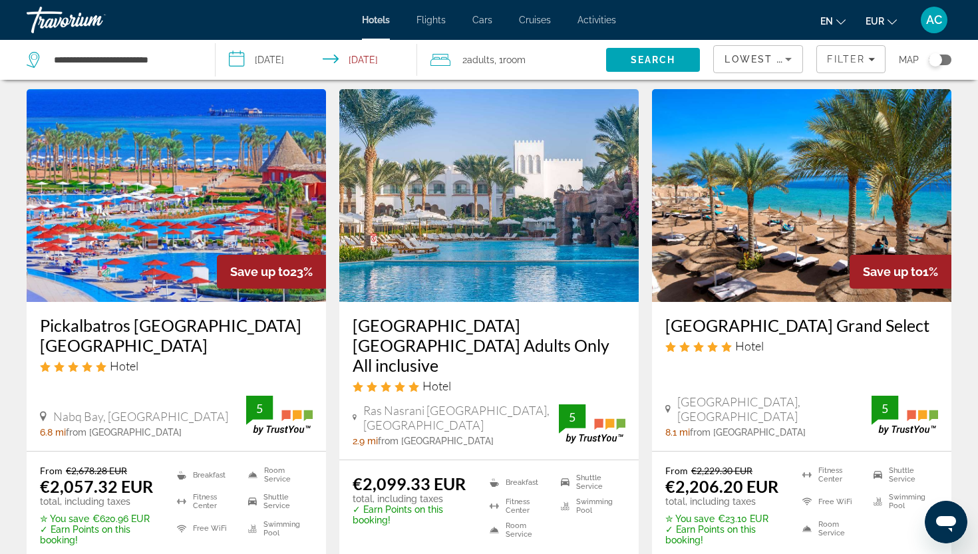
drag, startPoint x: 721, startPoint y: 345, endPoint x: 694, endPoint y: 339, distance: 27.3
click at [704, 335] on h3 "[GEOGRAPHIC_DATA] Grand Select" at bounding box center [801, 325] width 273 height 20
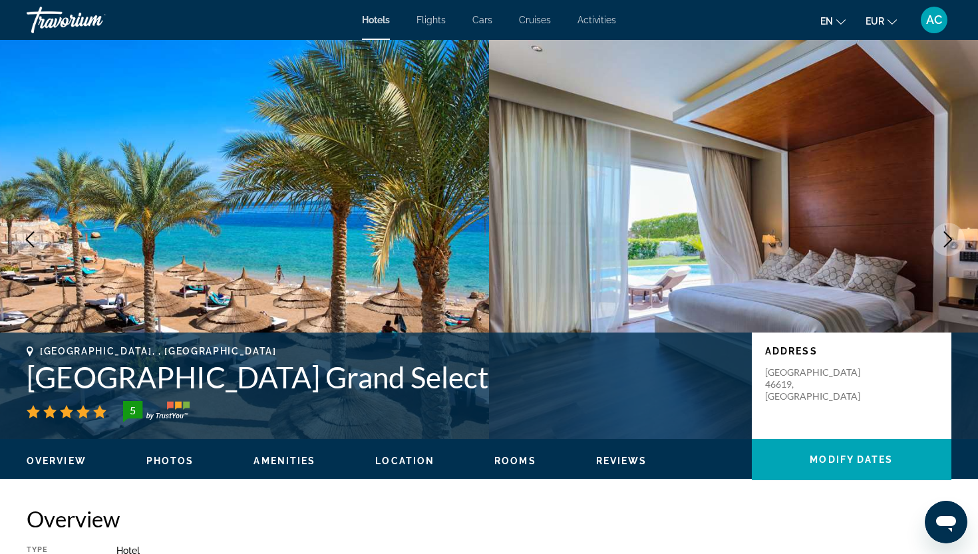
drag, startPoint x: 573, startPoint y: 384, endPoint x: 29, endPoint y: 379, distance: 544.1
click at [29, 379] on h1 "[GEOGRAPHIC_DATA] Grand Select" at bounding box center [383, 377] width 712 height 35
copy h1 "[GEOGRAPHIC_DATA] Grand Select"
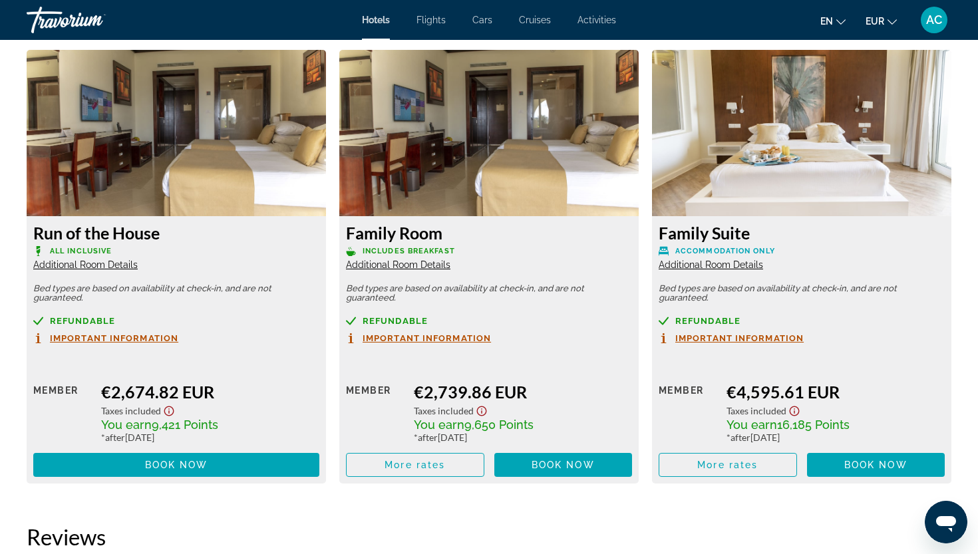
scroll to position [2266, 0]
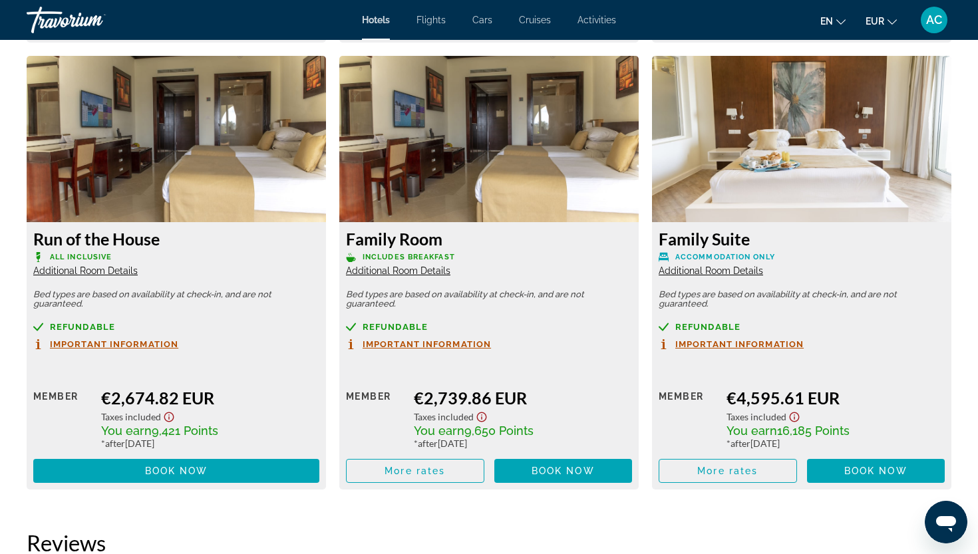
click at [150, 347] on span "Important Information" at bounding box center [114, 344] width 128 height 9
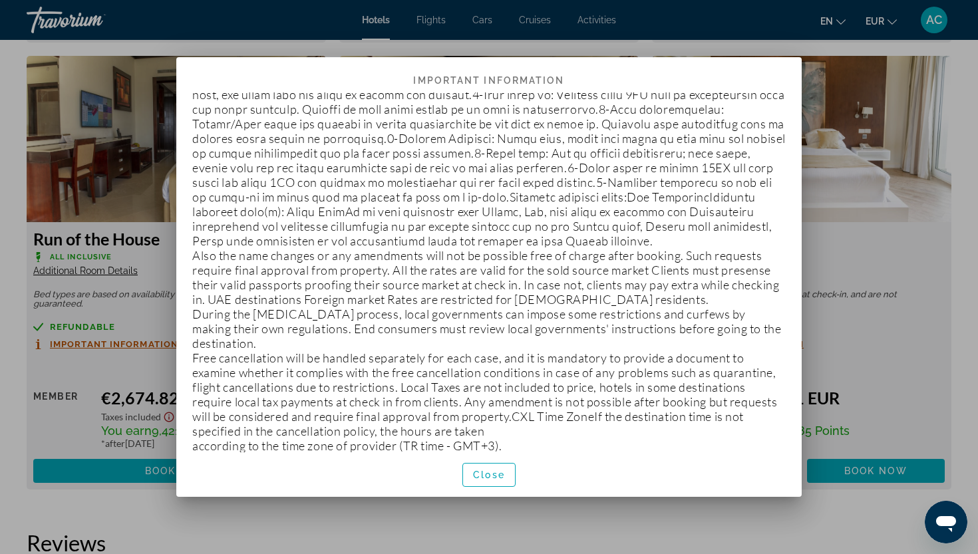
scroll to position [76, 0]
click at [501, 478] on span "Close" at bounding box center [489, 475] width 32 height 11
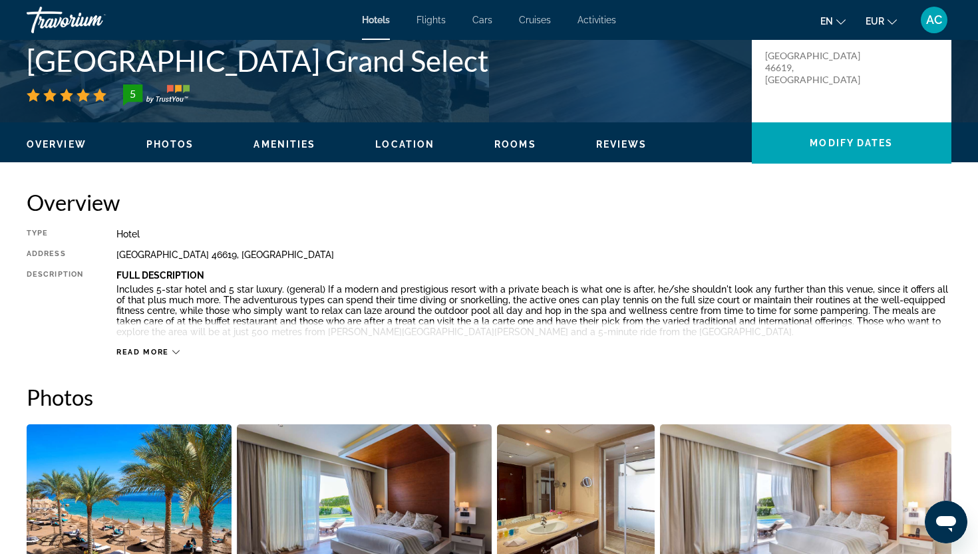
scroll to position [293, 0]
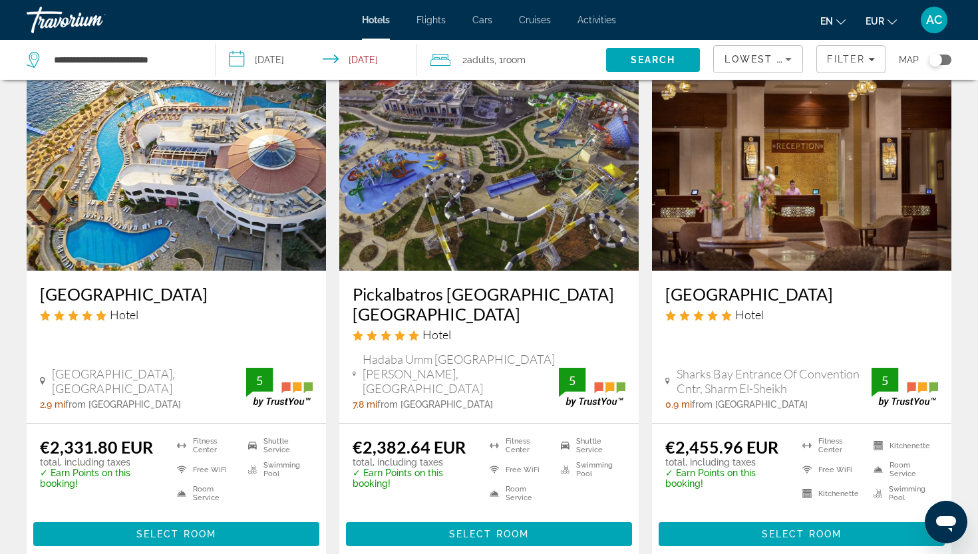
scroll to position [604, 0]
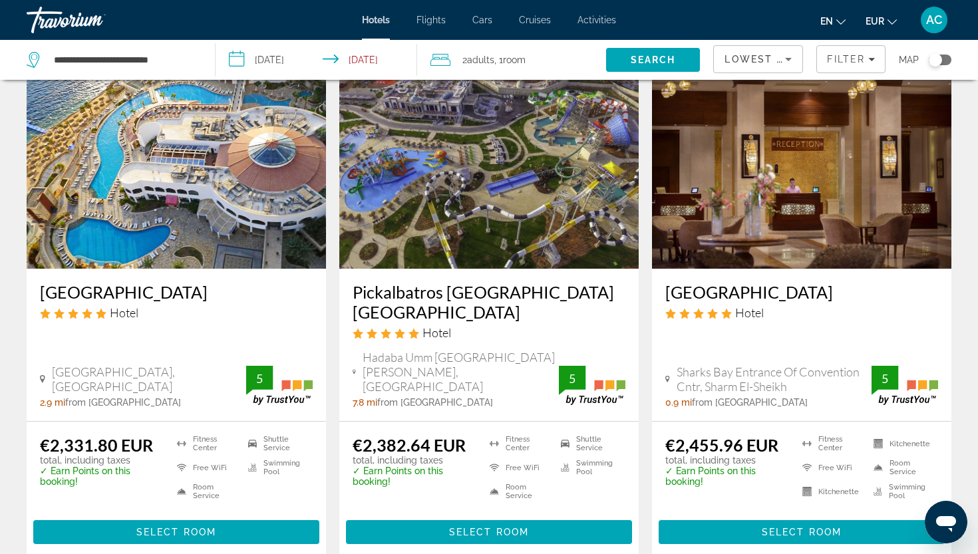
click at [831, 282] on h3 "[GEOGRAPHIC_DATA]" at bounding box center [801, 292] width 273 height 20
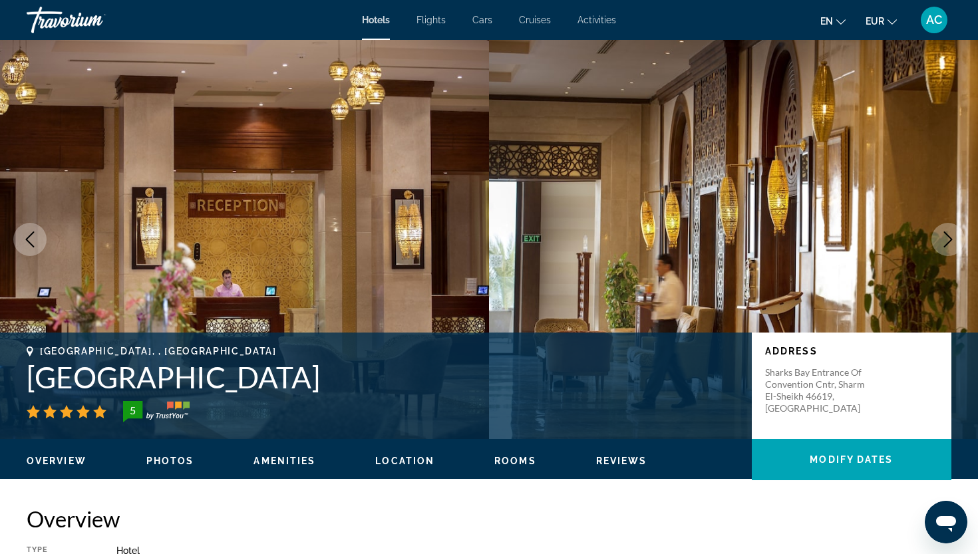
click at [952, 240] on icon "Next image" at bounding box center [948, 239] width 16 height 16
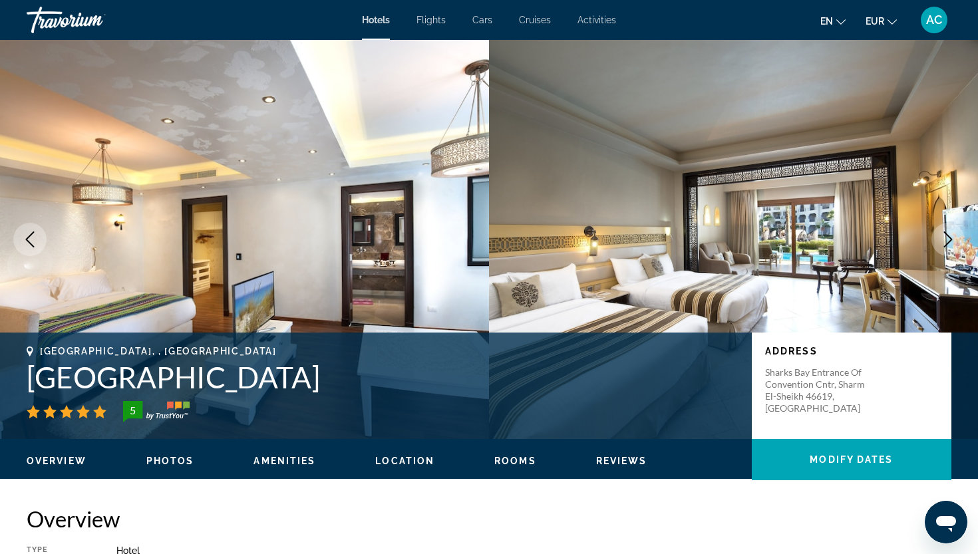
click at [952, 240] on icon "Next image" at bounding box center [948, 239] width 16 height 16
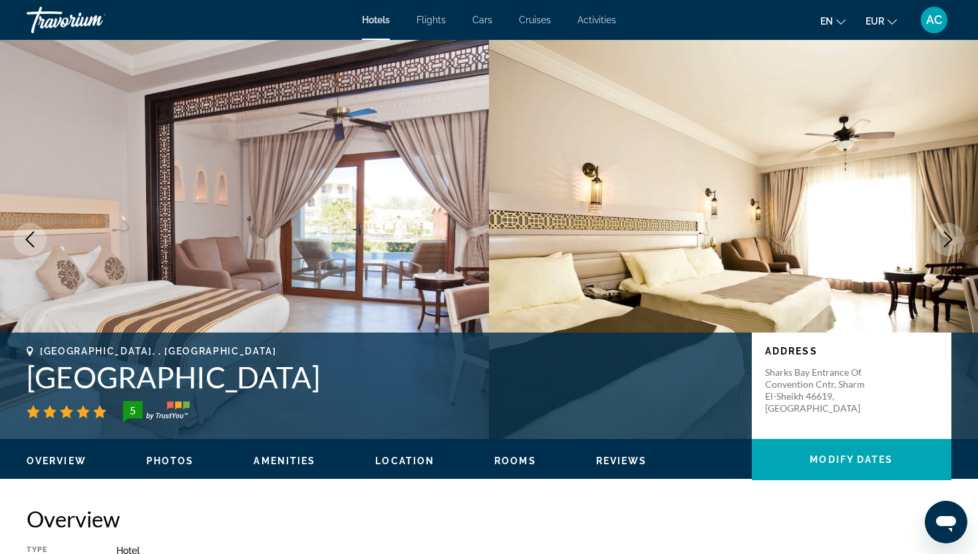
click at [952, 240] on icon "Next image" at bounding box center [948, 239] width 16 height 16
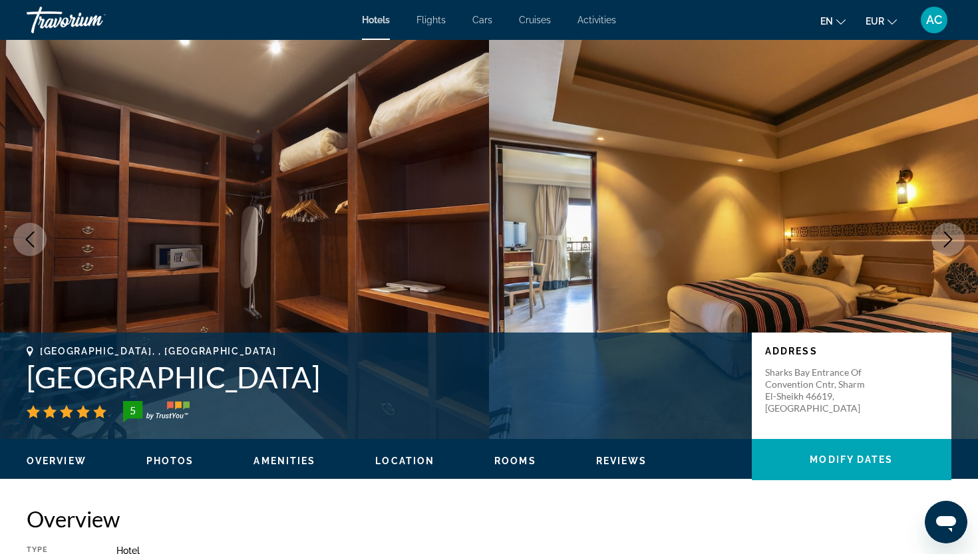
click at [952, 240] on icon "Next image" at bounding box center [948, 239] width 16 height 16
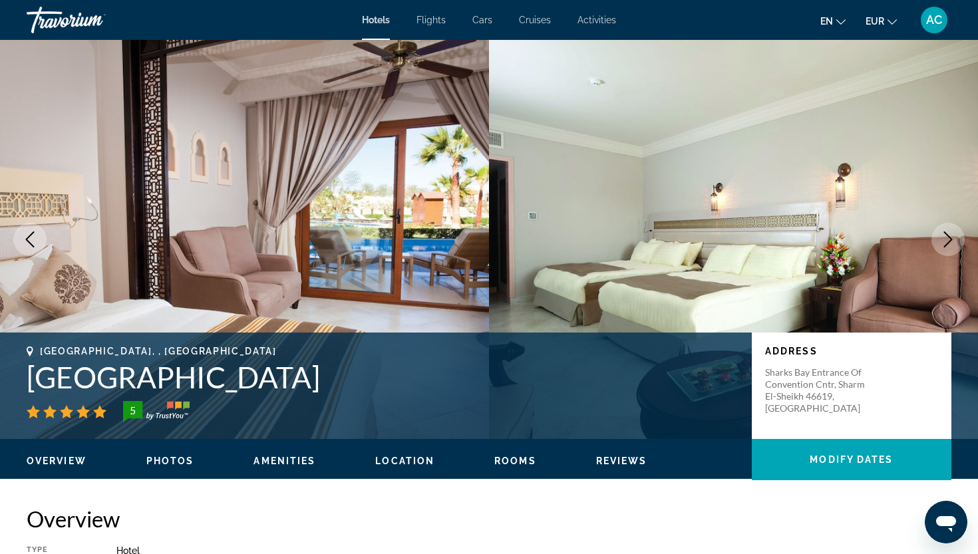
click at [952, 240] on icon "Next image" at bounding box center [948, 239] width 16 height 16
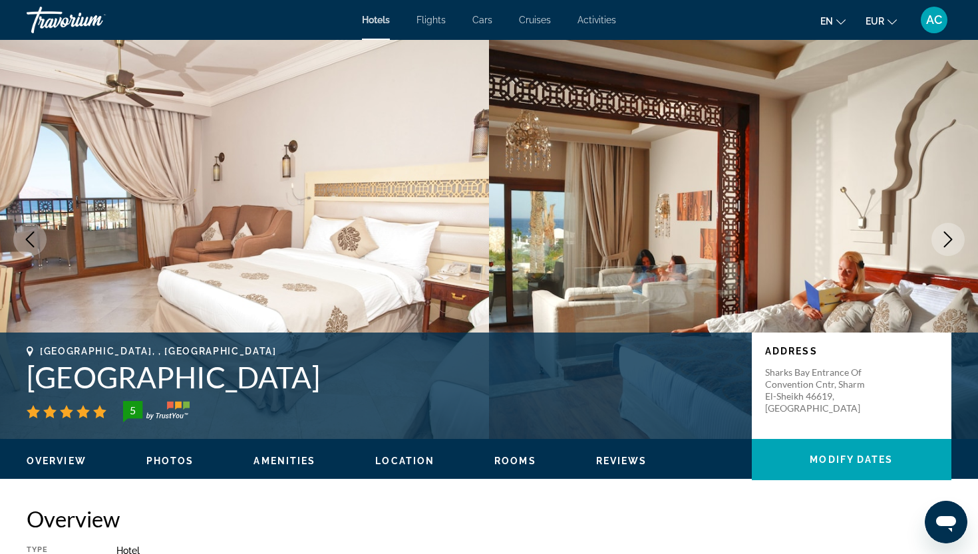
click at [952, 240] on icon "Next image" at bounding box center [948, 239] width 16 height 16
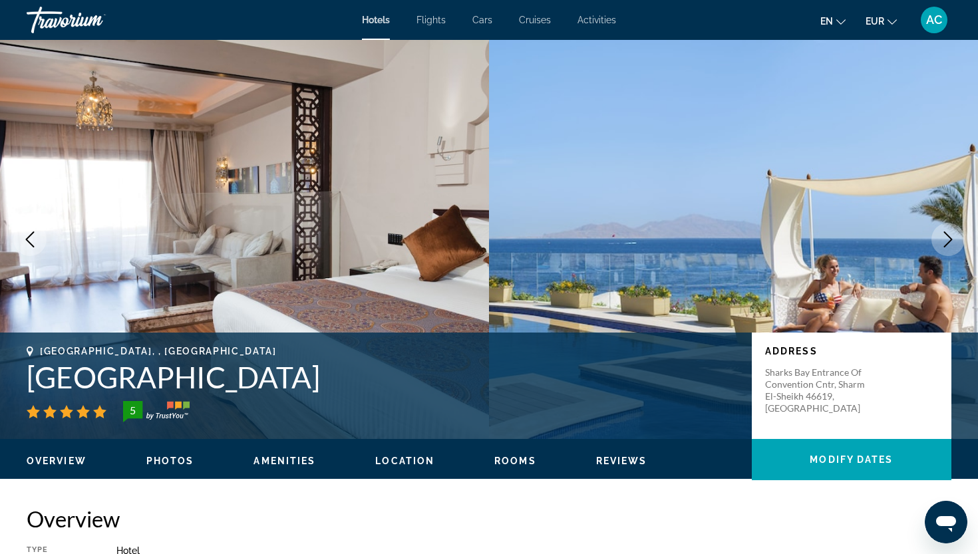
click at [945, 241] on icon "Next image" at bounding box center [948, 239] width 16 height 16
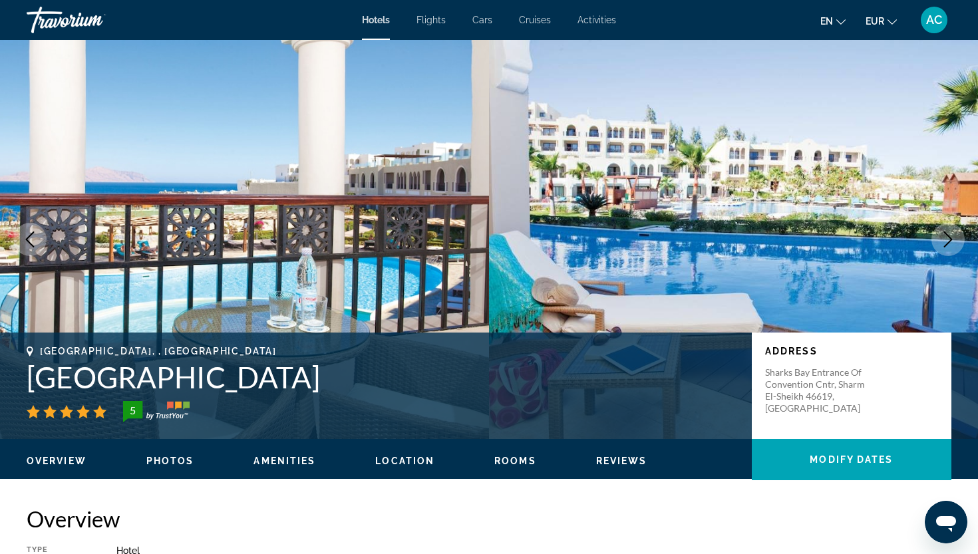
click at [945, 241] on icon "Next image" at bounding box center [948, 239] width 16 height 16
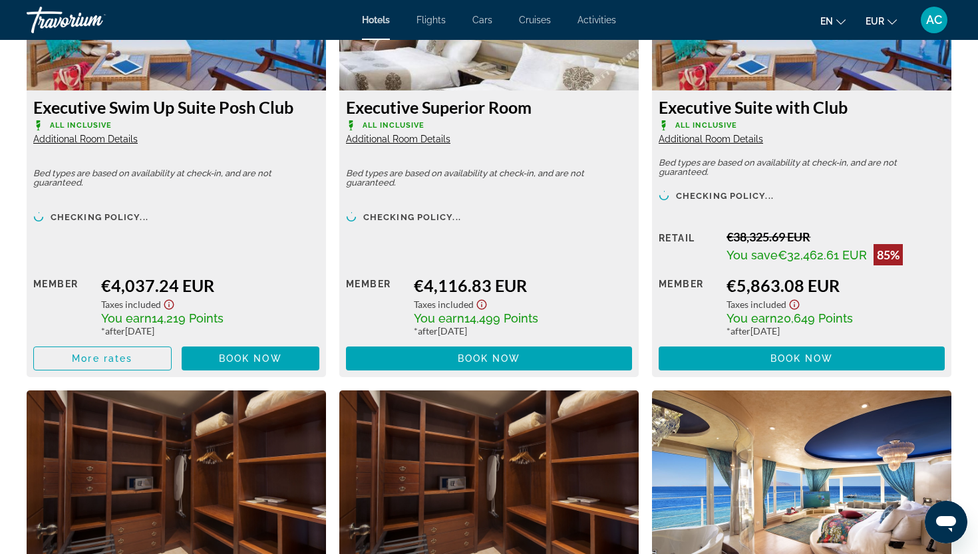
scroll to position [4199, 0]
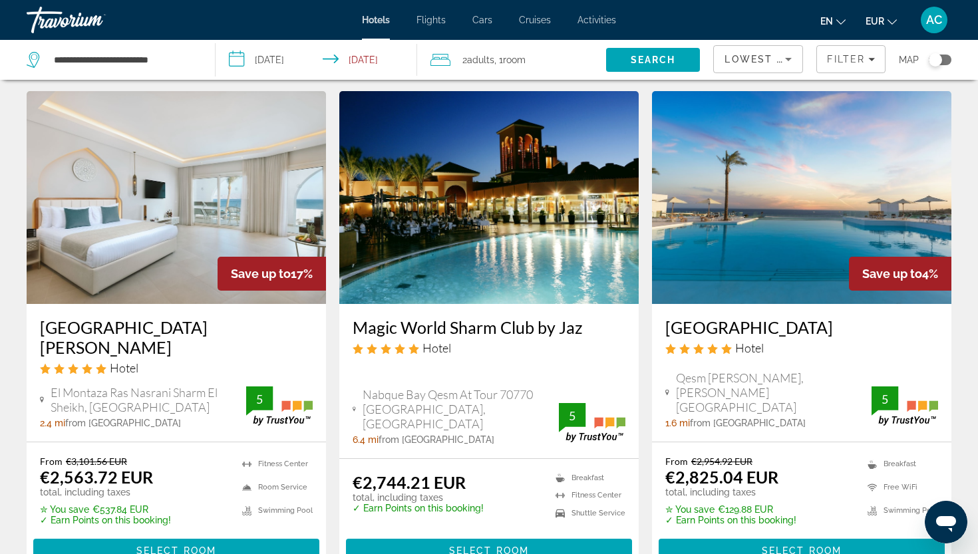
scroll to position [1109, 0]
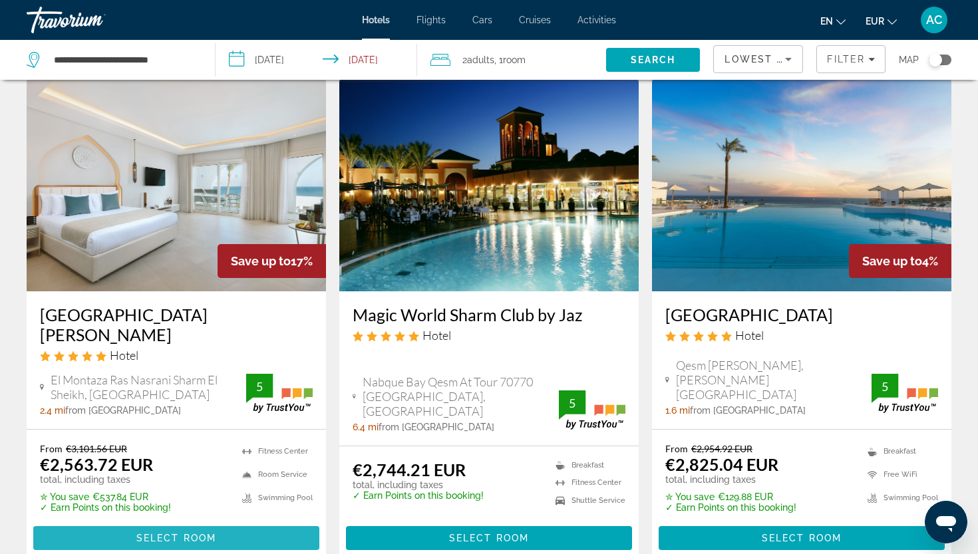
click at [188, 533] on span "Select Room" at bounding box center [176, 538] width 80 height 11
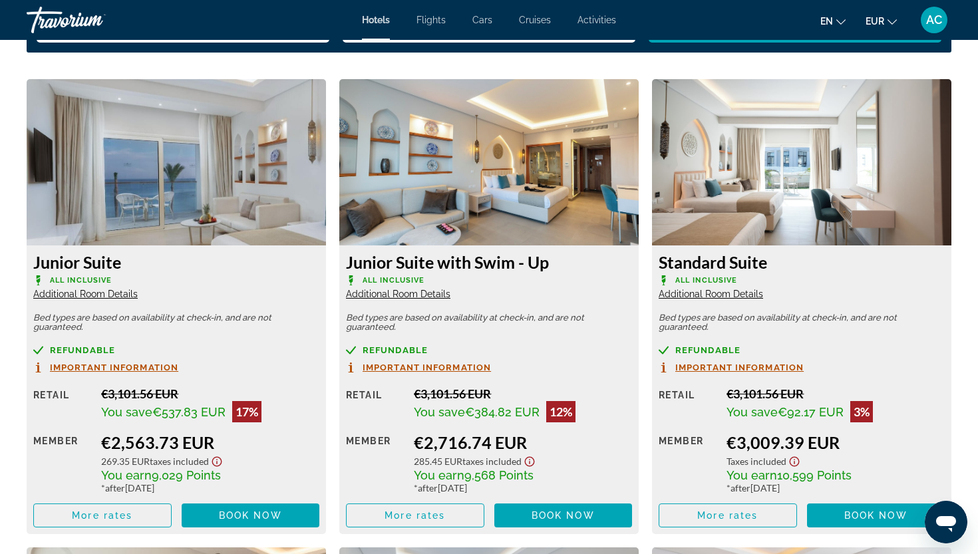
scroll to position [1806, 0]
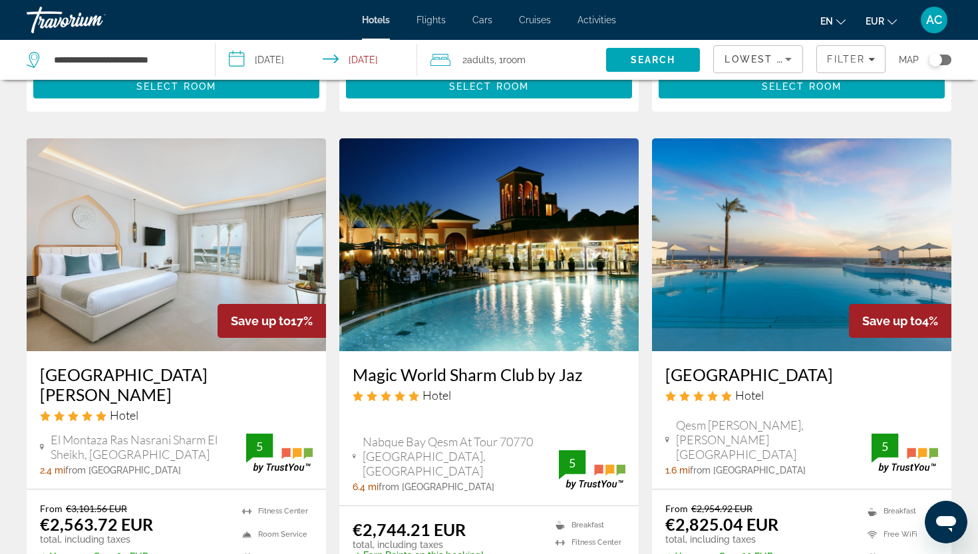
scroll to position [1081, 0]
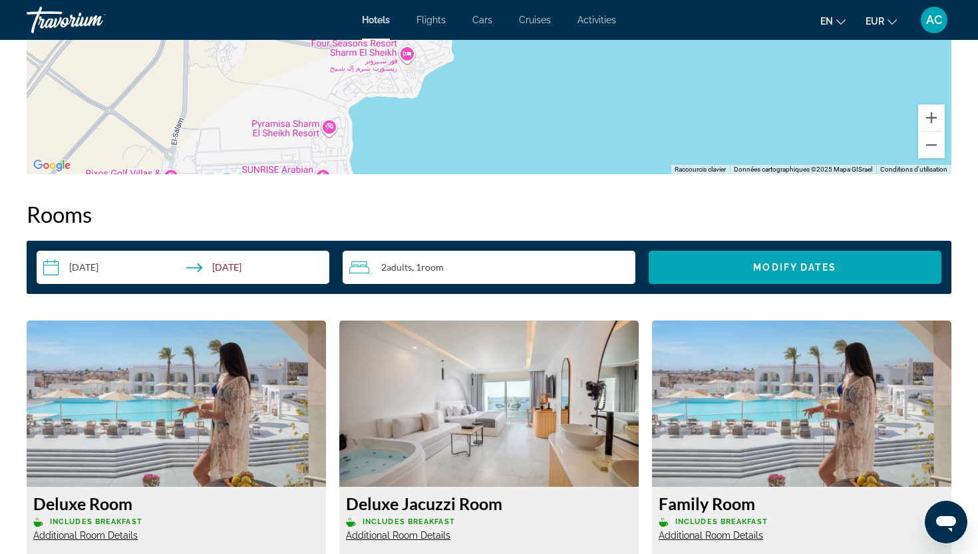
scroll to position [1555, 0]
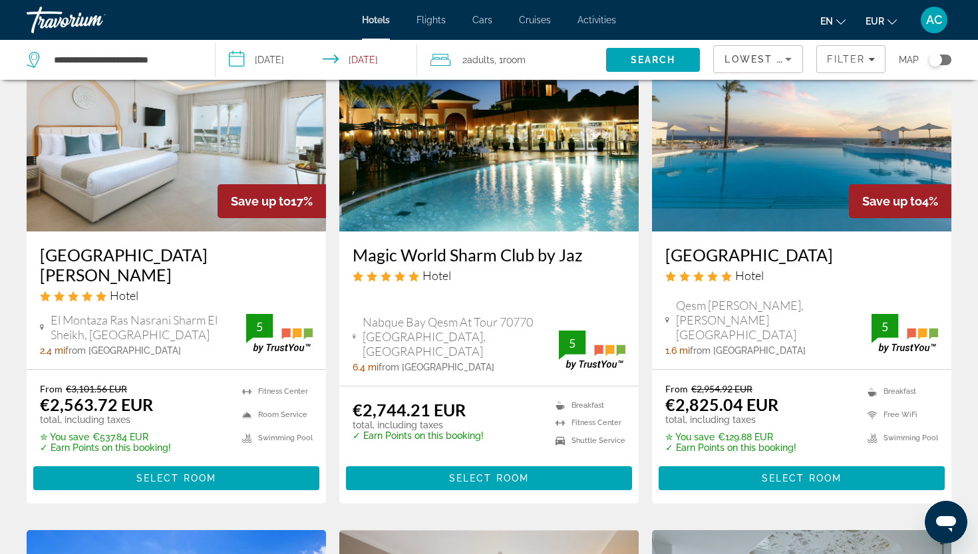
scroll to position [1163, 0]
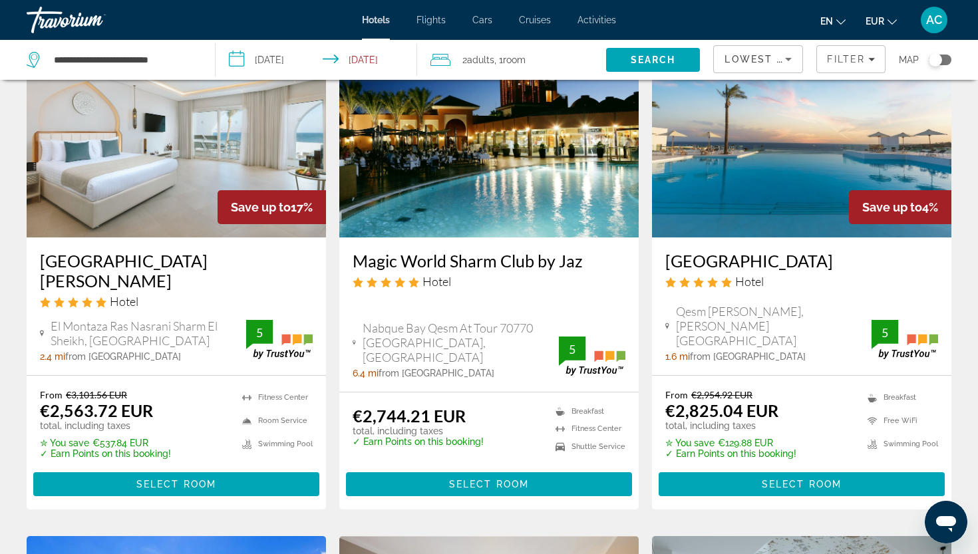
click at [445, 251] on h3 "Magic World Sharm Club by Jaz" at bounding box center [489, 261] width 273 height 20
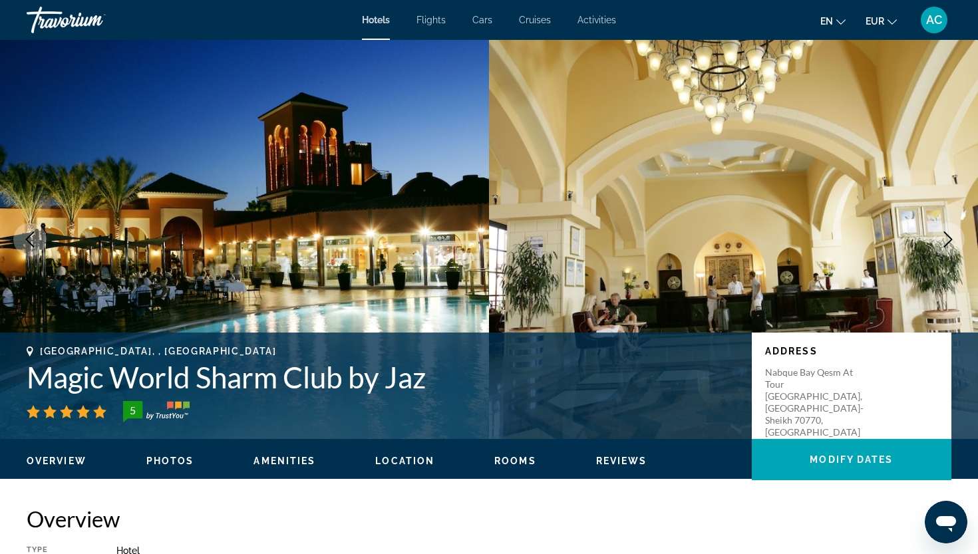
click at [935, 247] on button "Next image" at bounding box center [947, 239] width 33 height 33
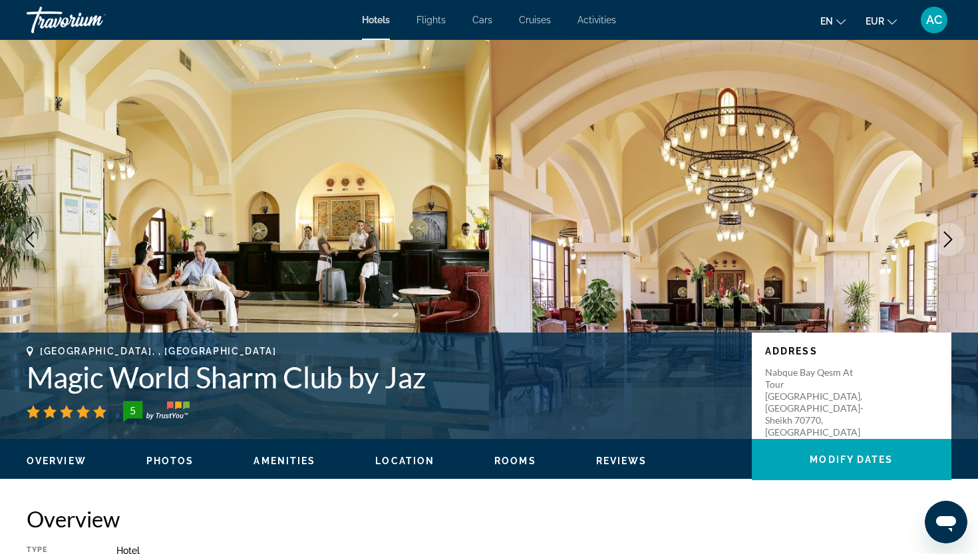
click at [935, 247] on button "Next image" at bounding box center [947, 239] width 33 height 33
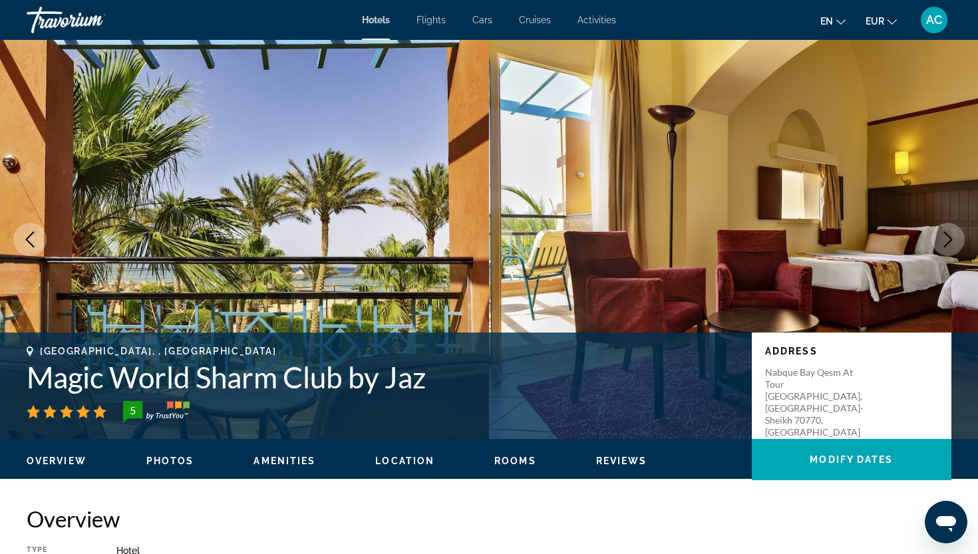
click at [935, 247] on button "Next image" at bounding box center [947, 239] width 33 height 33
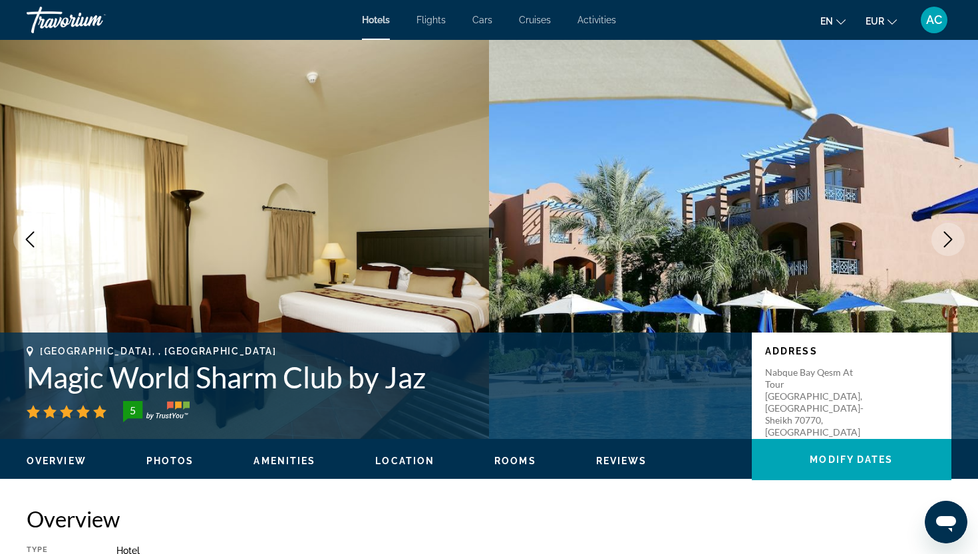
click at [935, 247] on button "Next image" at bounding box center [947, 239] width 33 height 33
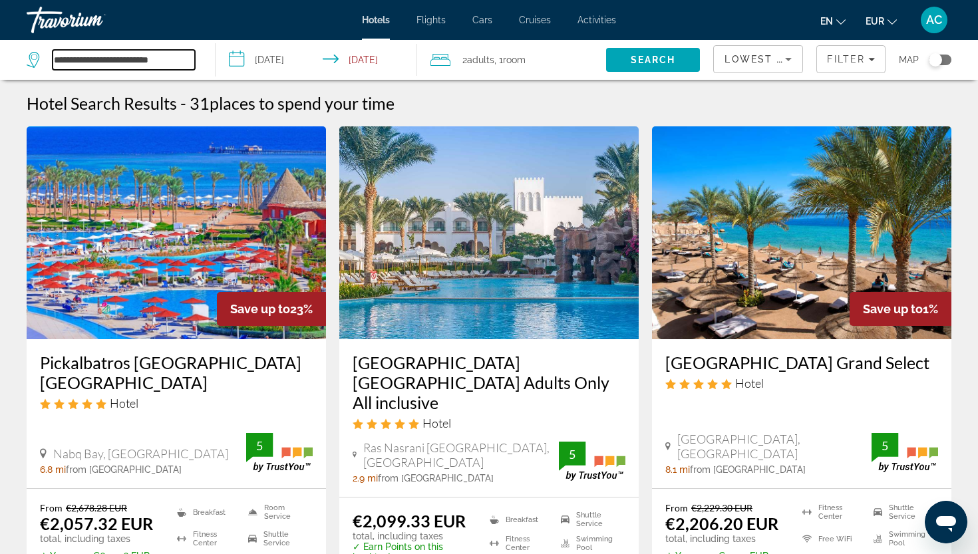
click at [138, 59] on input "**********" at bounding box center [124, 60] width 142 height 20
drag, startPoint x: 186, startPoint y: 61, endPoint x: 6, endPoint y: 51, distance: 179.9
click at [6, 51] on app-destination-search "**********" at bounding box center [107, 60] width 215 height 40
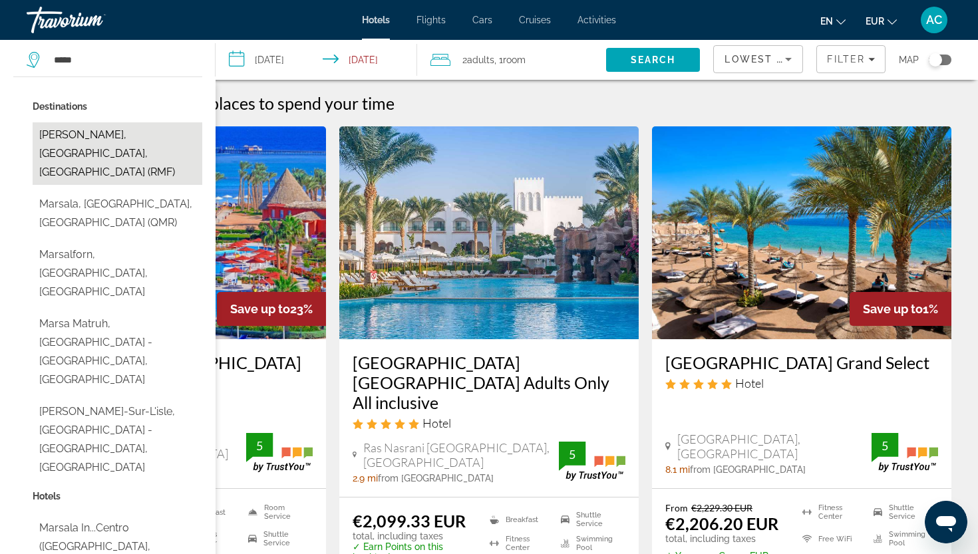
click at [76, 154] on button "[PERSON_NAME], [GEOGRAPHIC_DATA], [GEOGRAPHIC_DATA] (RMF)" at bounding box center [118, 153] width 170 height 63
type input "**********"
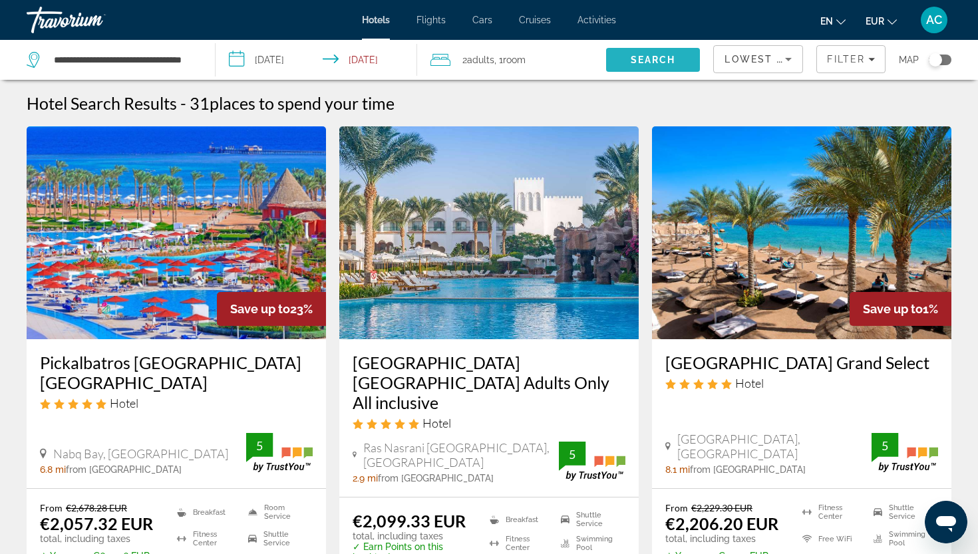
click at [635, 63] on span "Search" at bounding box center [653, 60] width 45 height 11
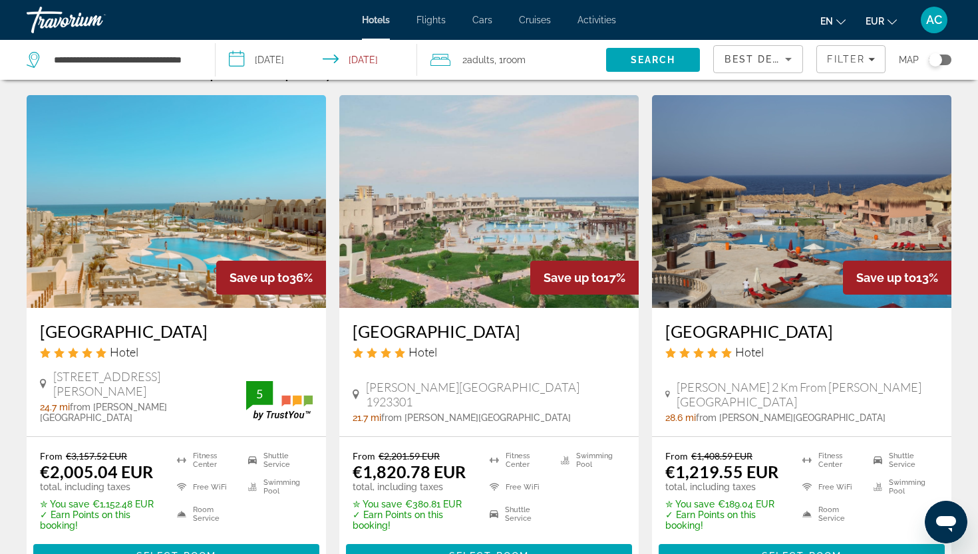
scroll to position [33, 0]
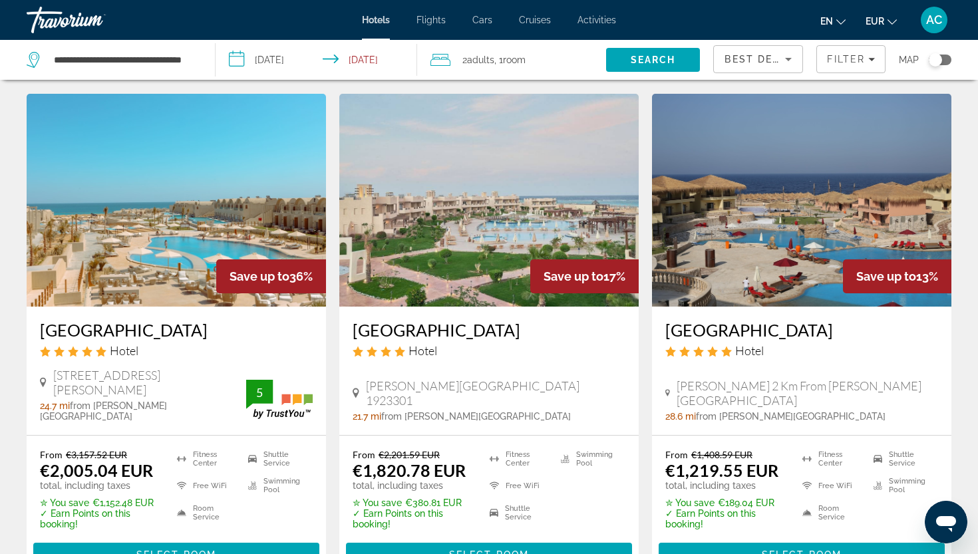
click at [152, 331] on h3 "[GEOGRAPHIC_DATA]" at bounding box center [176, 330] width 273 height 20
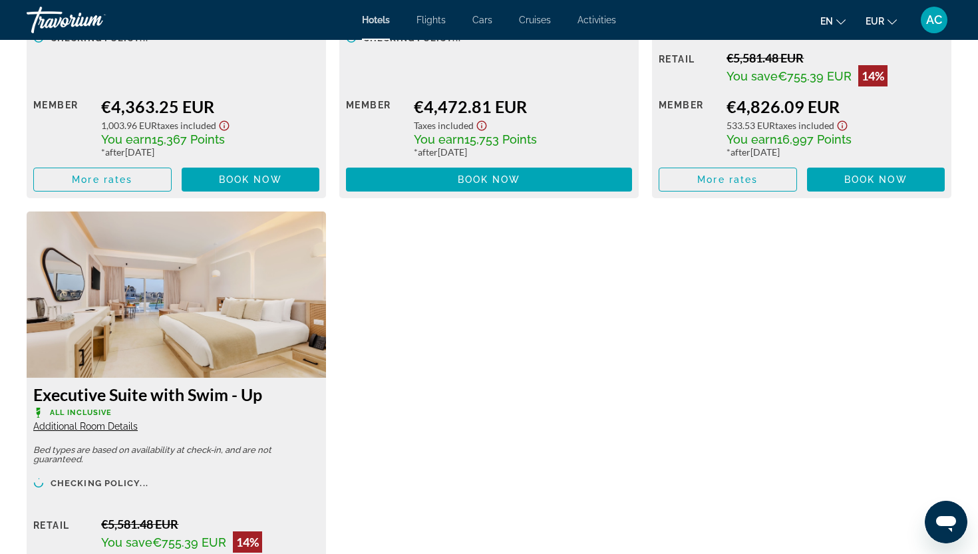
scroll to position [3547, 0]
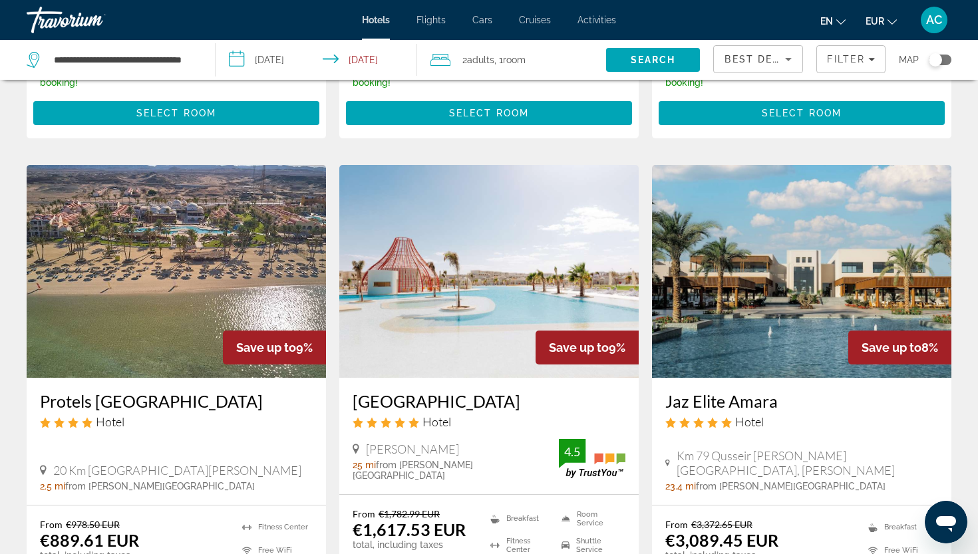
scroll to position [450, 0]
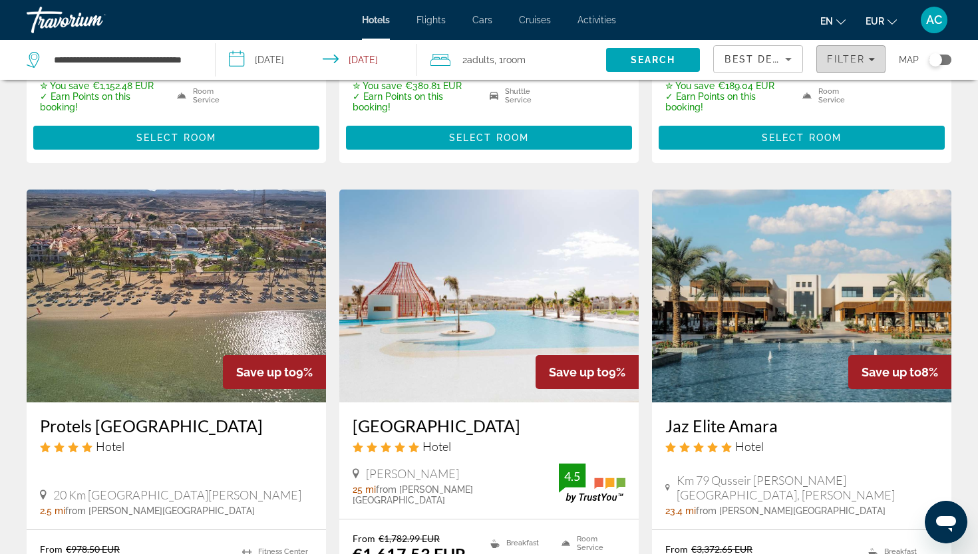
click at [870, 59] on icon "Filters" at bounding box center [871, 59] width 7 height 3
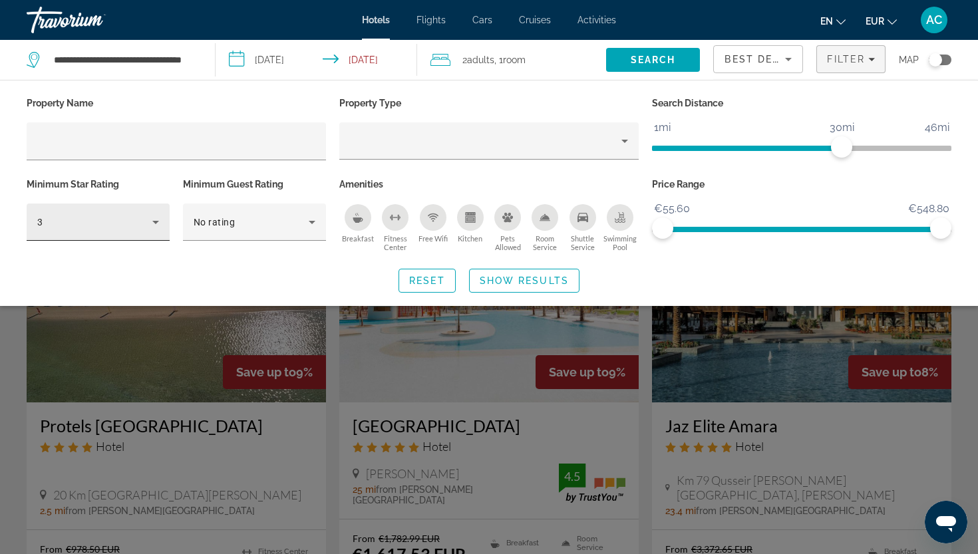
click at [118, 212] on div "3" at bounding box center [98, 222] width 122 height 37
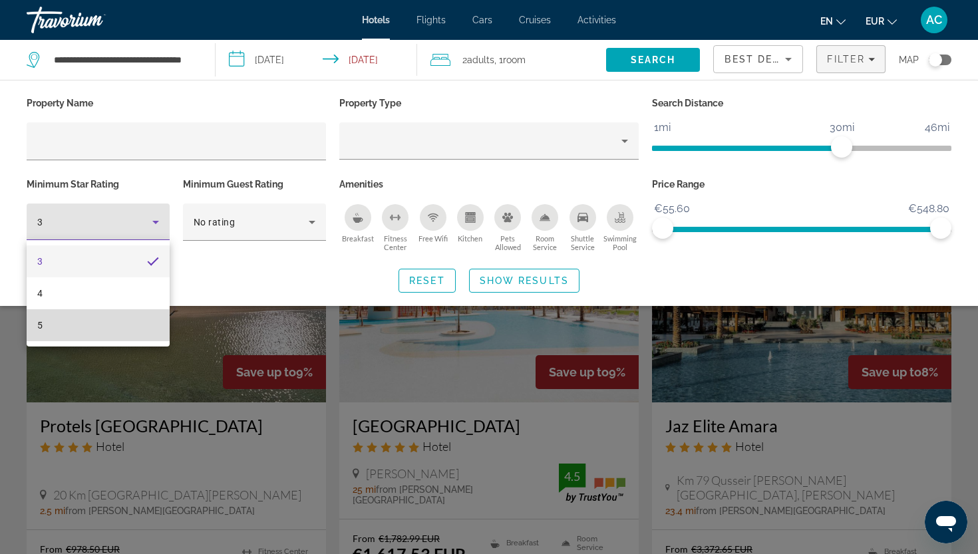
click at [87, 333] on mat-option "5" at bounding box center [98, 325] width 143 height 32
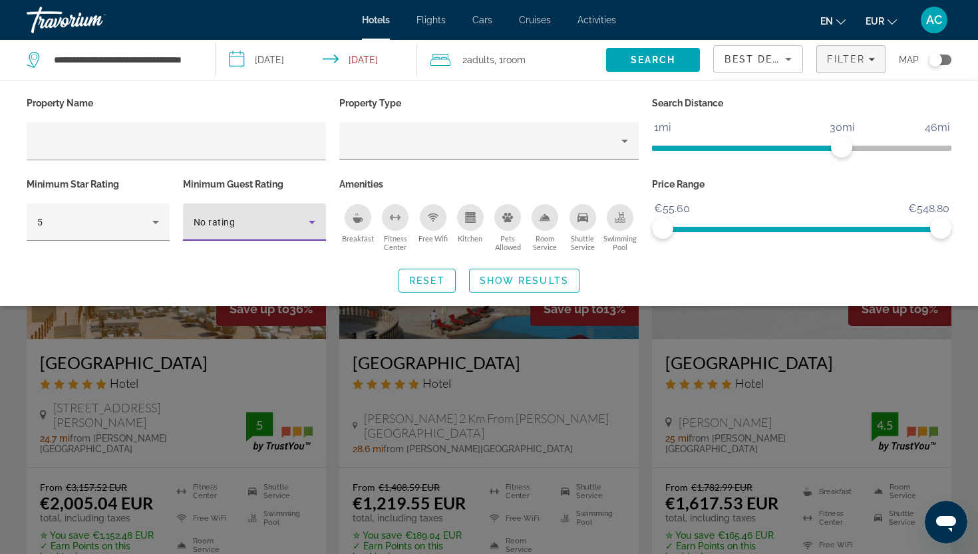
click at [229, 226] on span "No rating" at bounding box center [214, 222] width 41 height 11
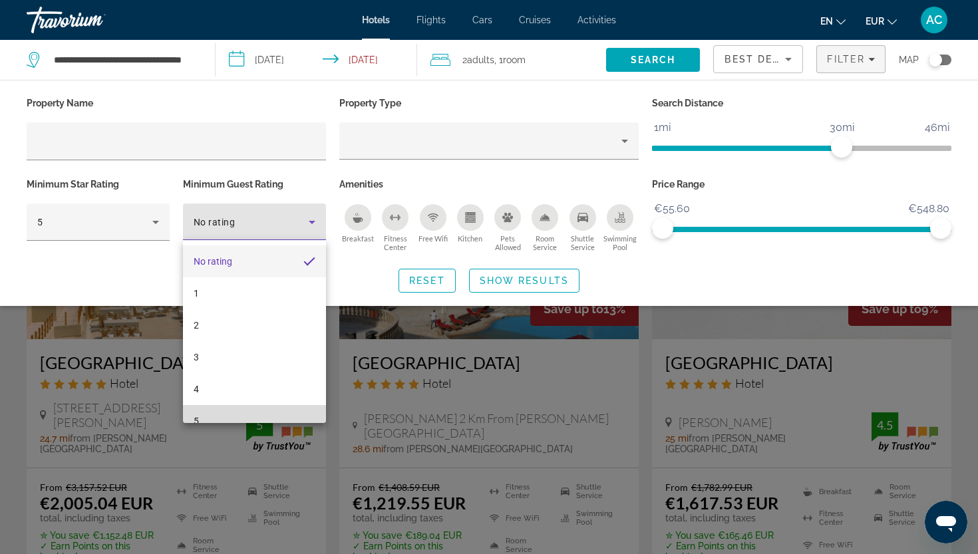
click at [217, 410] on mat-option "5" at bounding box center [254, 421] width 143 height 32
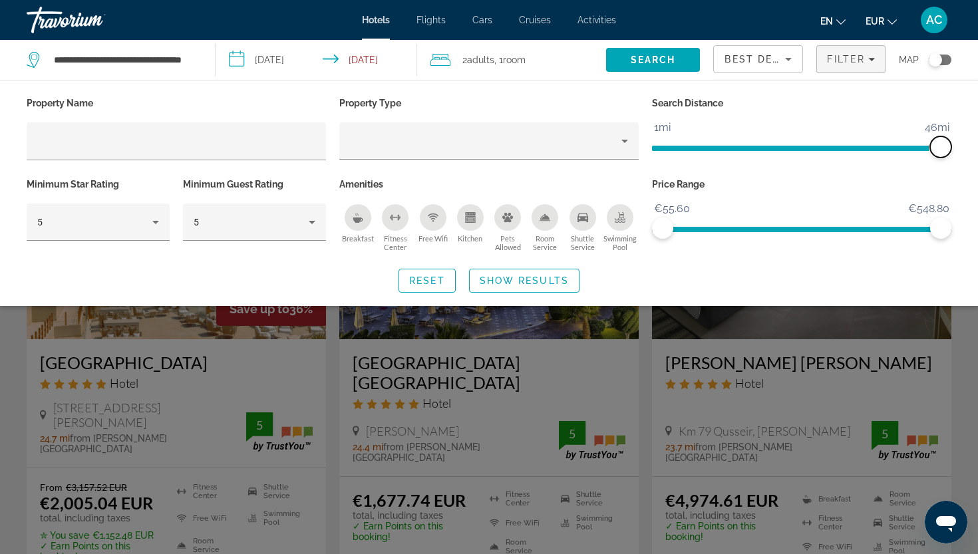
drag, startPoint x: 842, startPoint y: 149, endPoint x: 956, endPoint y: 170, distance: 116.4
click at [956, 170] on div "Search Distance 1mi 46mi 46mi" at bounding box center [801, 134] width 313 height 81
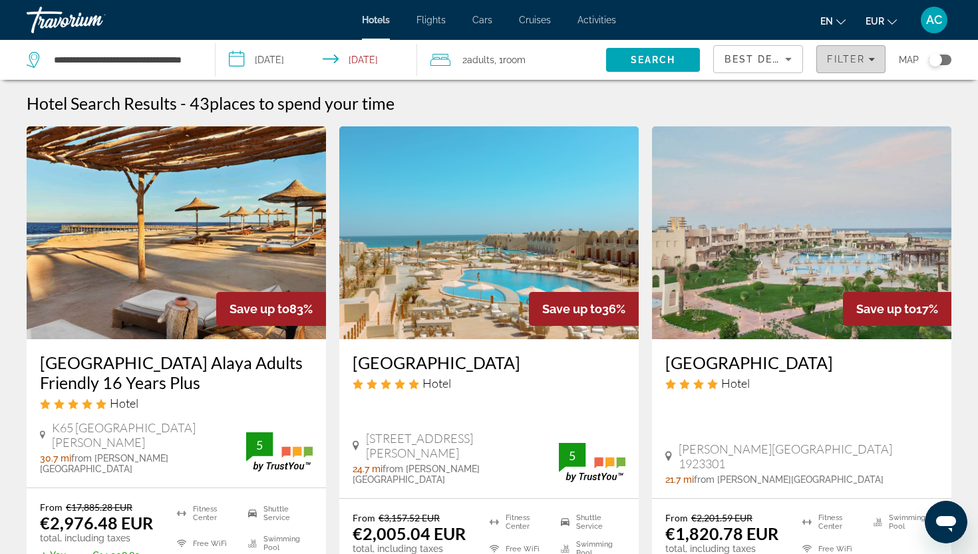
click at [853, 67] on span "Filters" at bounding box center [851, 59] width 68 height 32
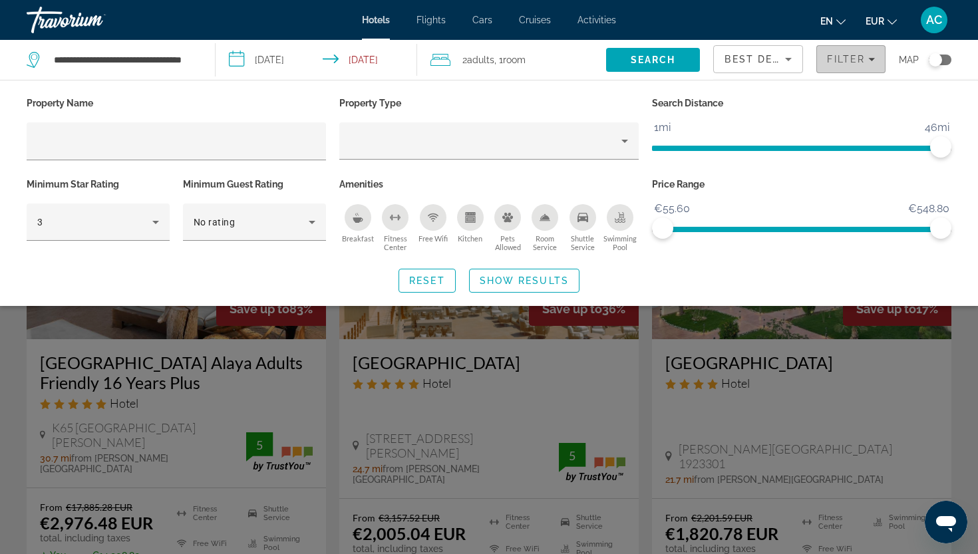
click at [853, 67] on span "Filters" at bounding box center [851, 59] width 68 height 32
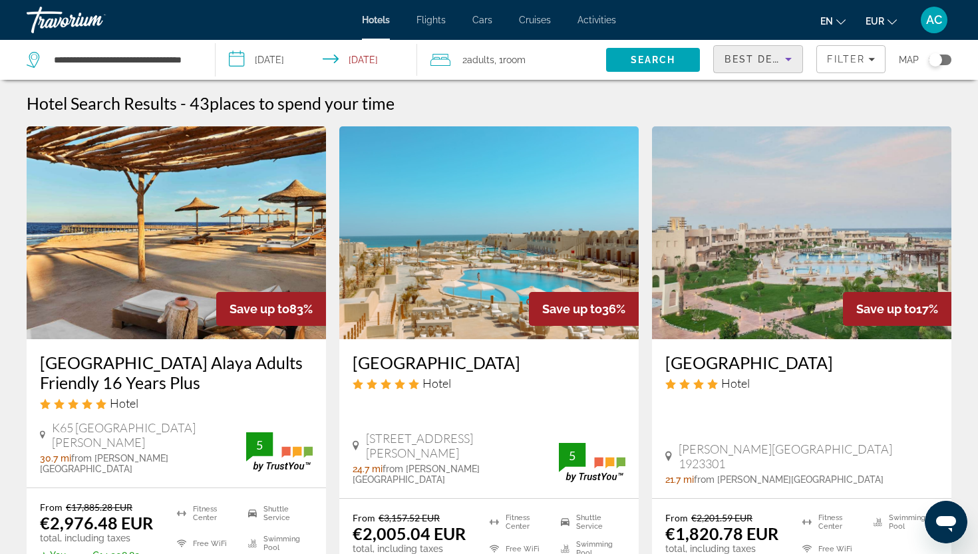
click at [764, 55] on span "Best Deals" at bounding box center [758, 59] width 69 height 11
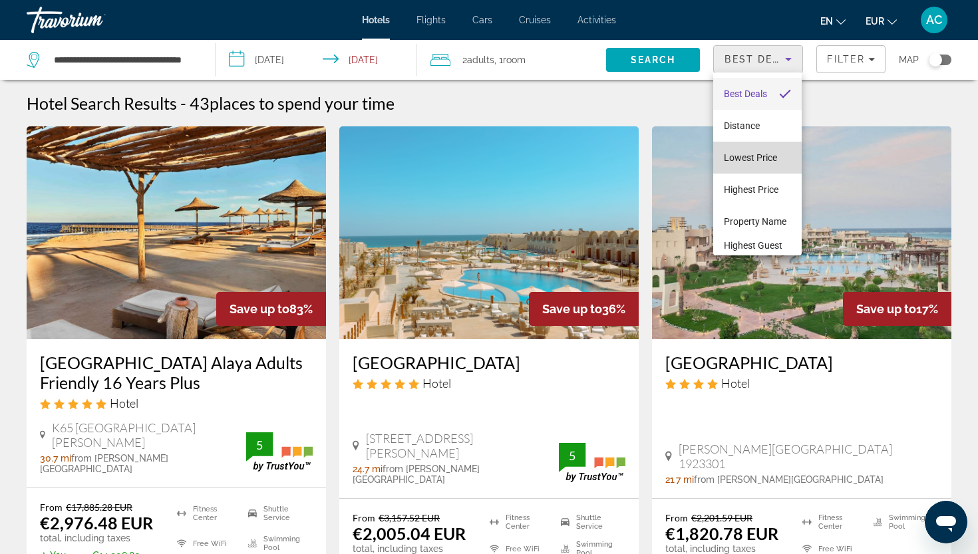
click at [750, 158] on span "Lowest Price" at bounding box center [750, 157] width 53 height 11
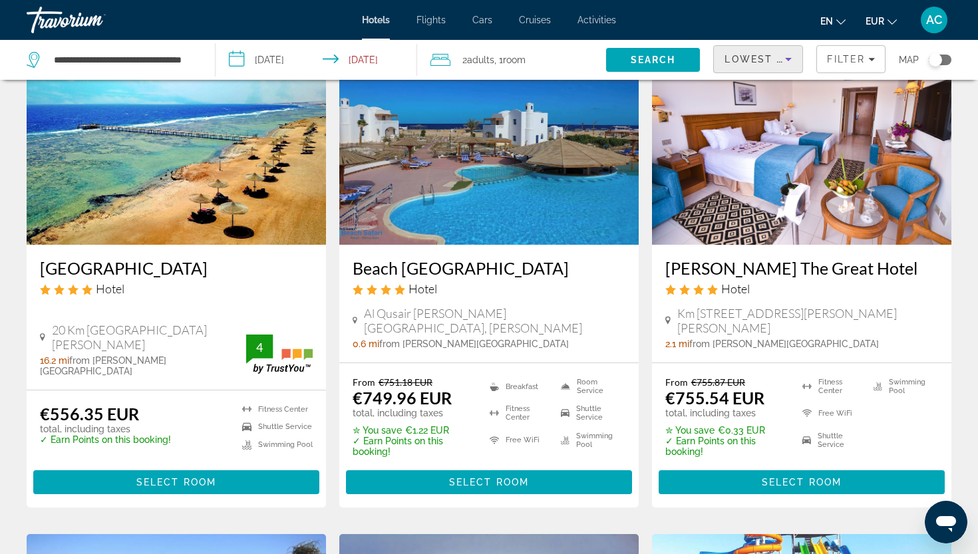
scroll to position [94, 0]
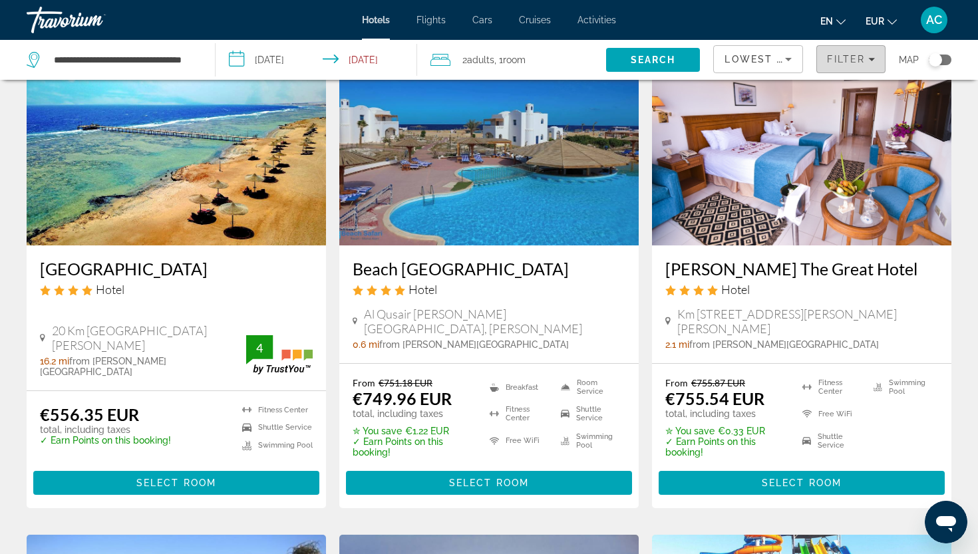
click at [826, 72] on span "Filters" at bounding box center [851, 59] width 68 height 32
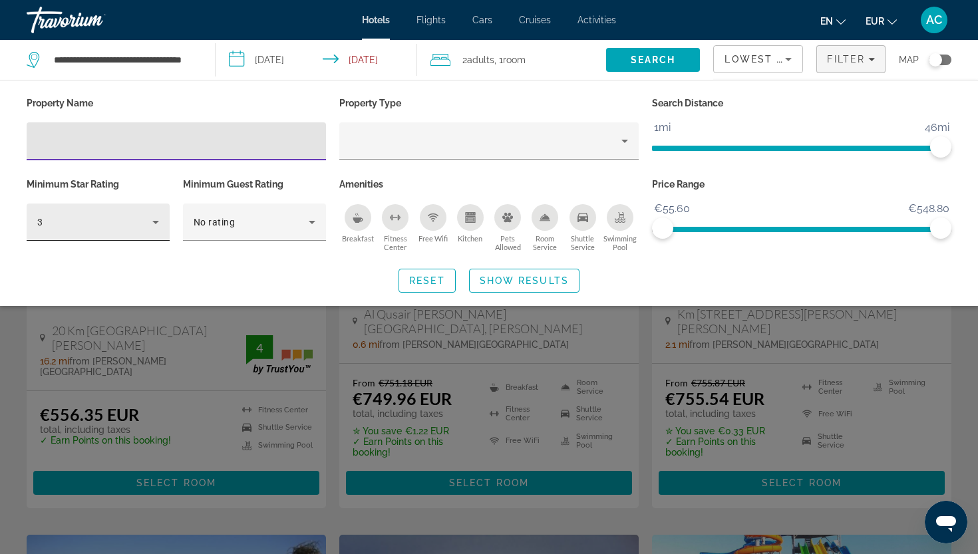
click at [159, 225] on div "Hotel Filters" at bounding box center [159, 225] width 0 height 0
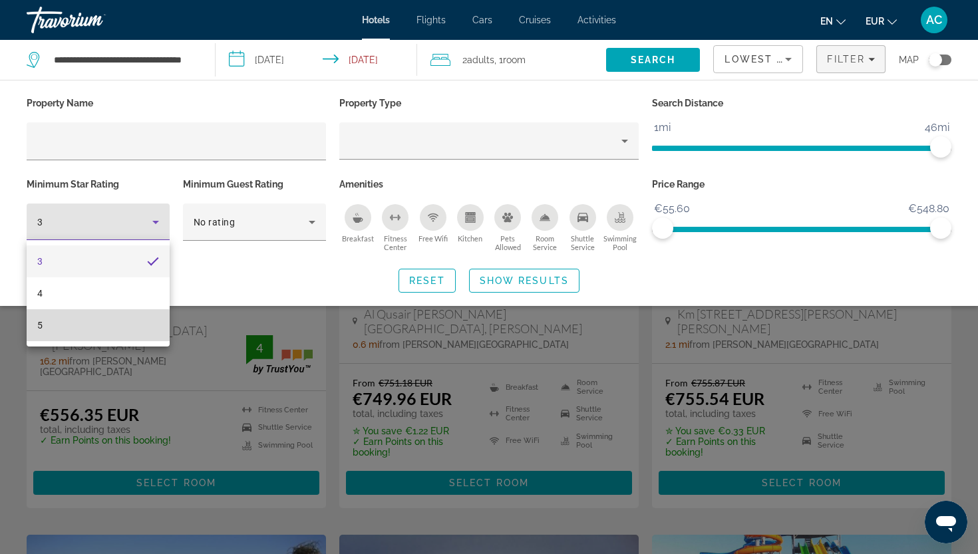
click at [65, 327] on mat-option "5" at bounding box center [98, 325] width 143 height 32
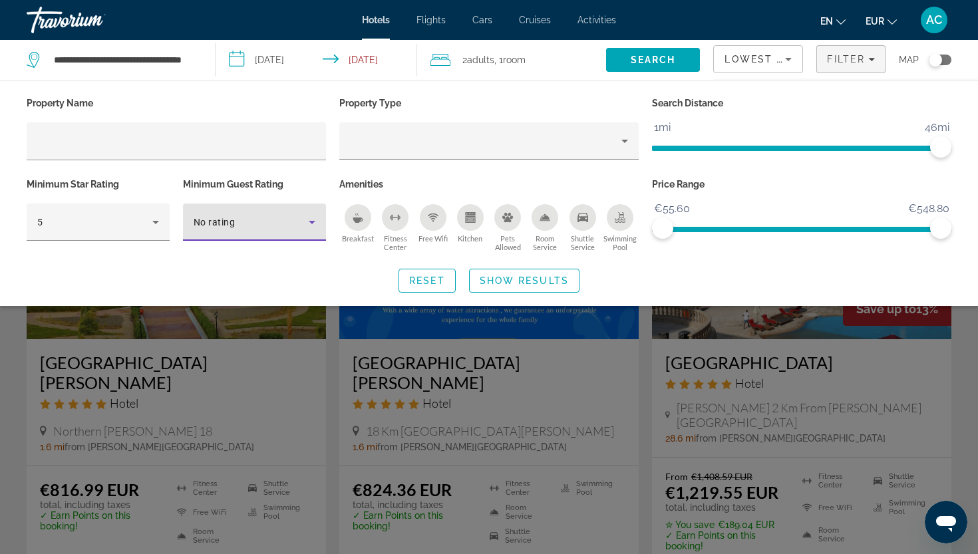
click at [222, 219] on span "No rating" at bounding box center [214, 222] width 41 height 11
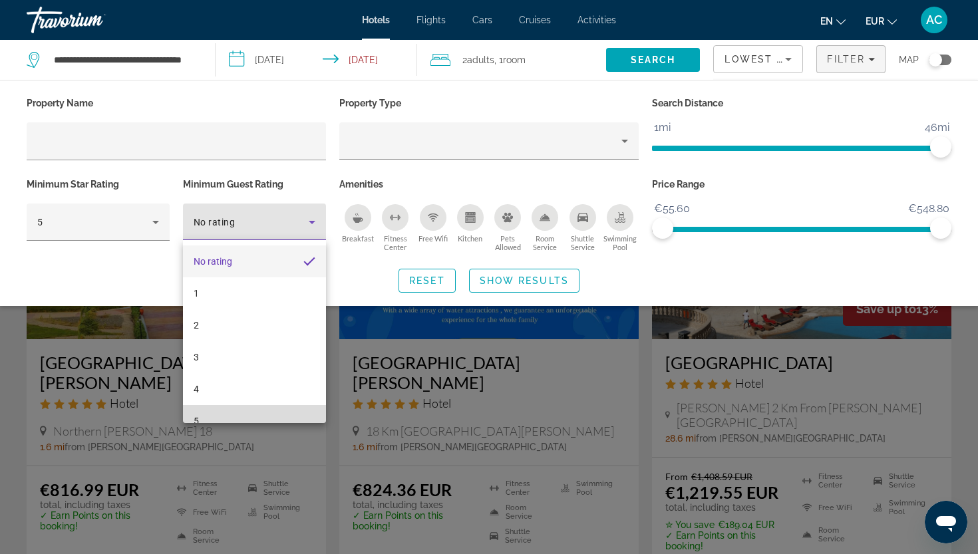
click at [217, 408] on mat-option "5" at bounding box center [254, 421] width 143 height 32
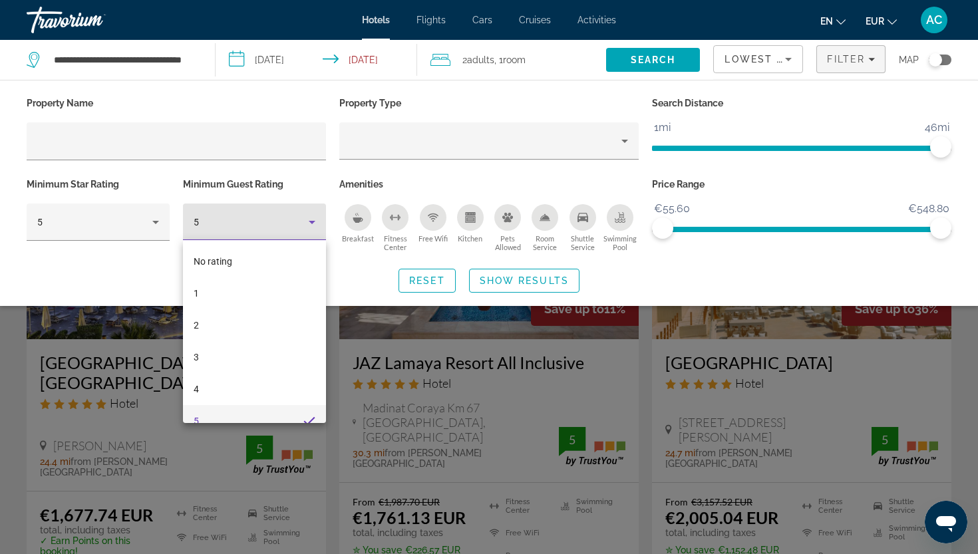
scroll to position [14, 0]
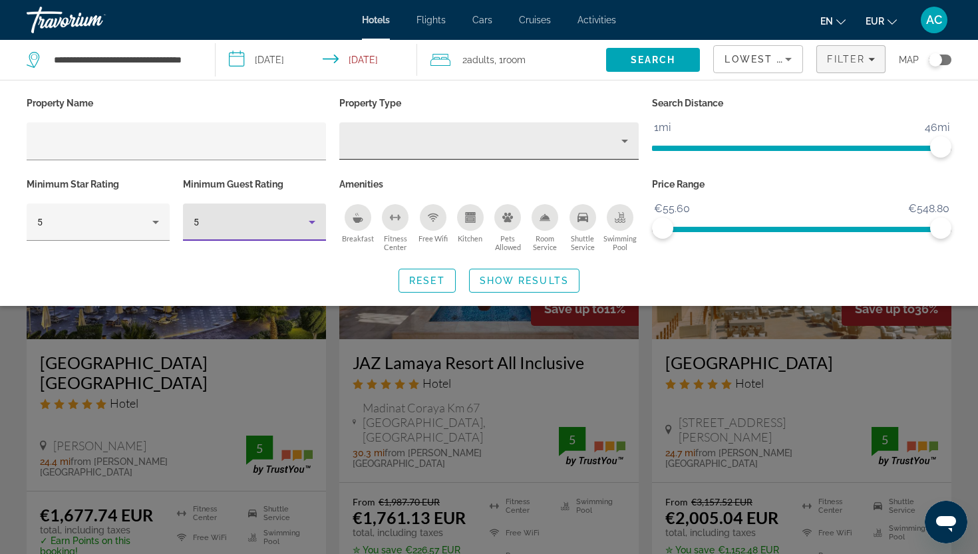
click at [442, 148] on div "Property type" at bounding box center [485, 141] width 271 height 16
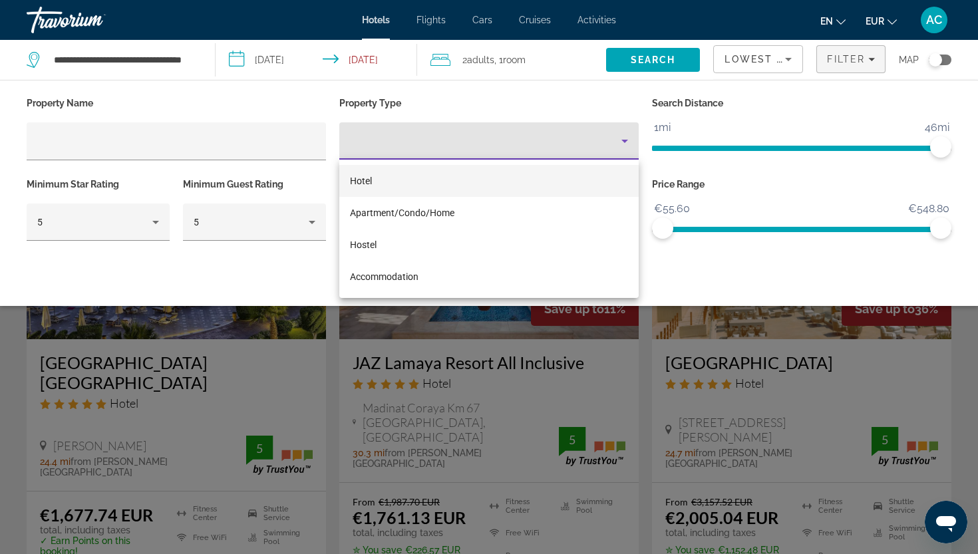
click at [434, 178] on mat-option "Hotel" at bounding box center [488, 181] width 299 height 32
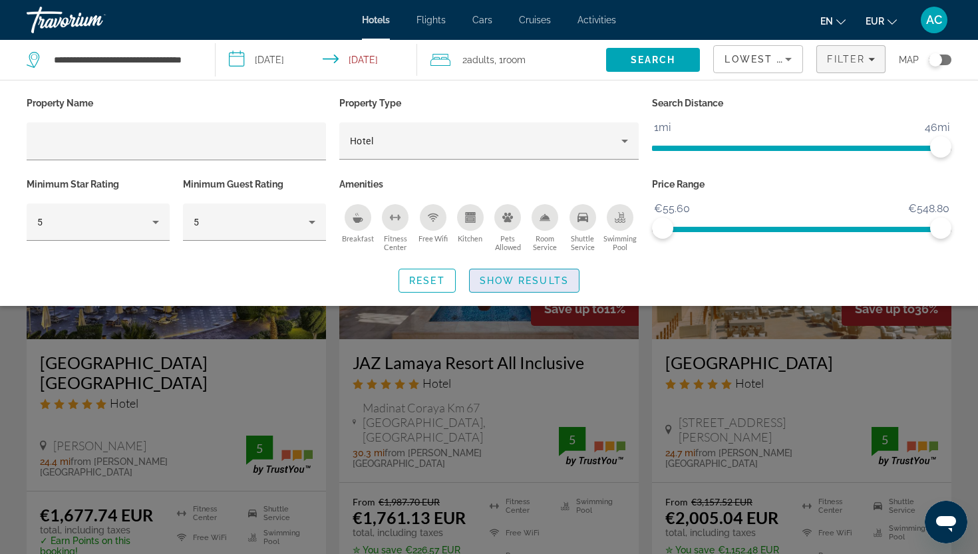
click at [509, 278] on span "Show Results" at bounding box center [524, 280] width 89 height 11
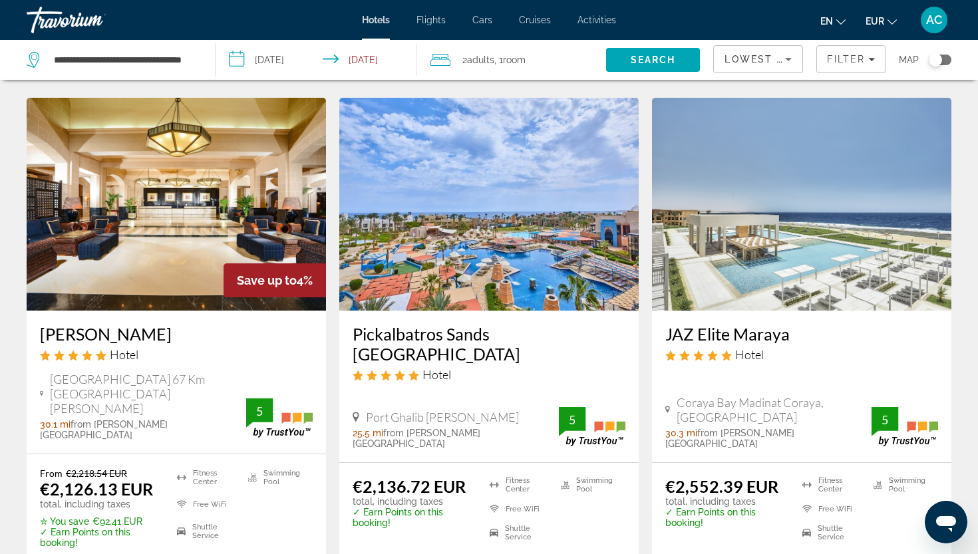
scroll to position [558, 0]
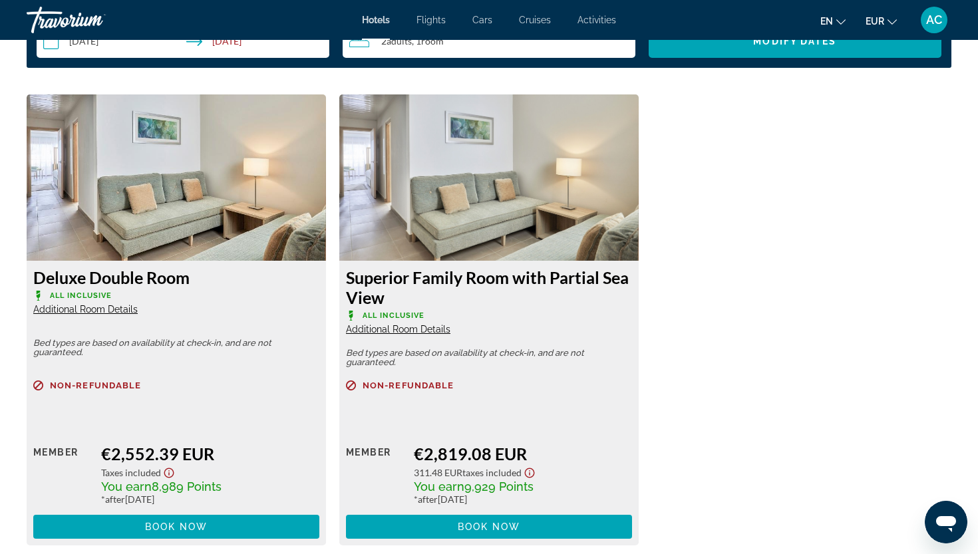
scroll to position [1772, 0]
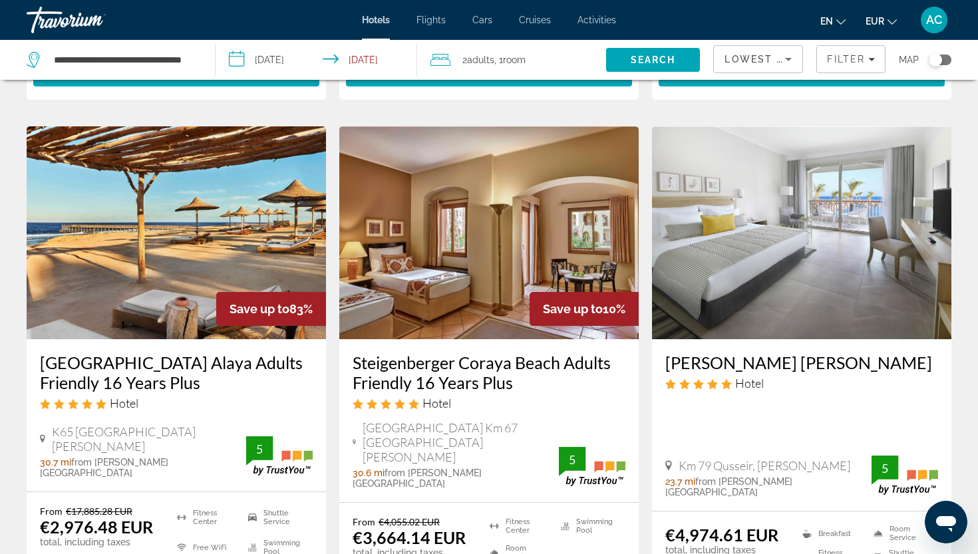
scroll to position [1074, 0]
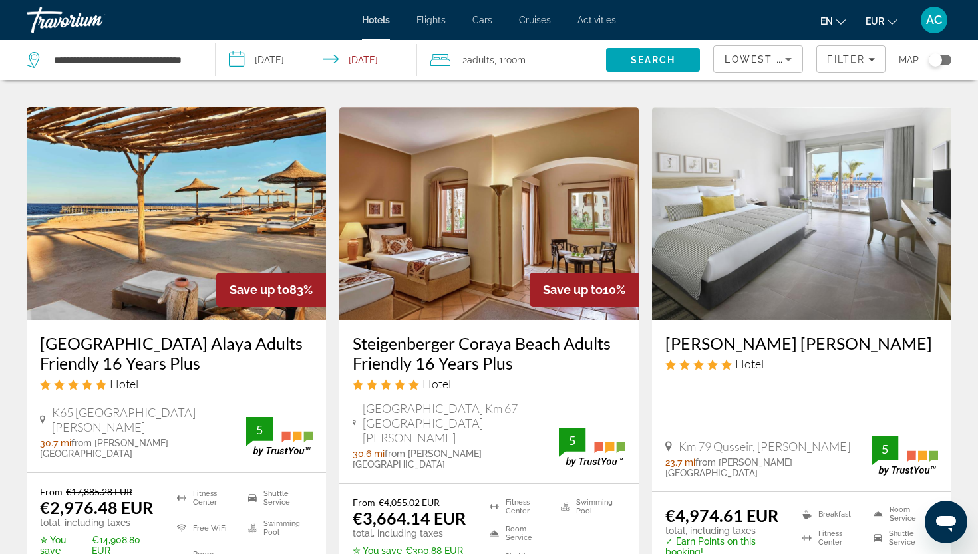
click at [174, 333] on h3 "[GEOGRAPHIC_DATA] Alaya Adults Friendly 16 Years Plus" at bounding box center [176, 353] width 273 height 40
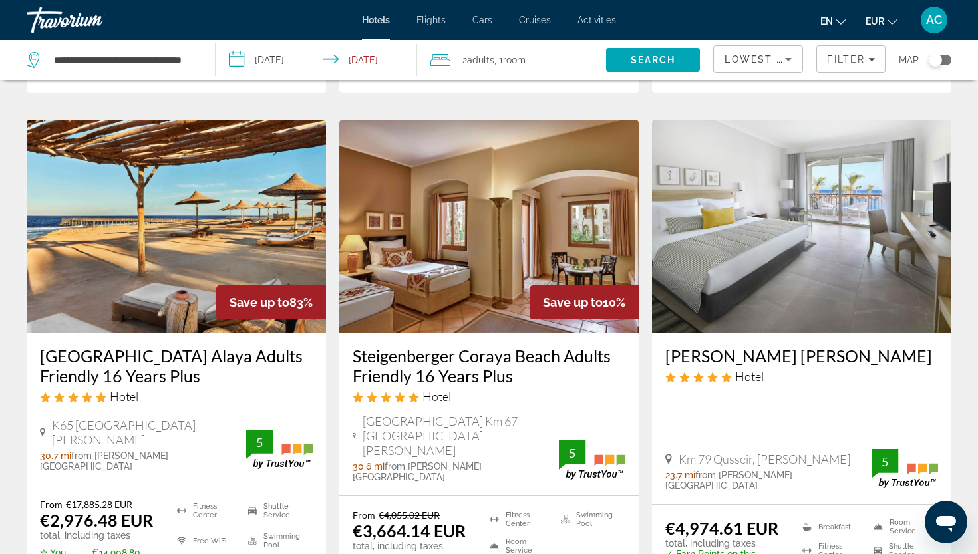
scroll to position [1060, 0]
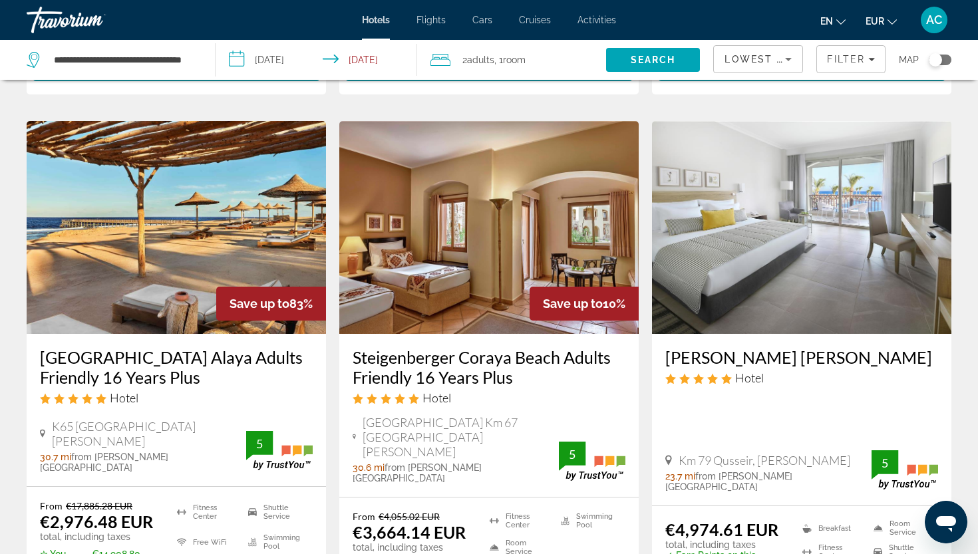
click at [134, 347] on h3 "[GEOGRAPHIC_DATA] Alaya Adults Friendly 16 Years Plus" at bounding box center [176, 367] width 273 height 40
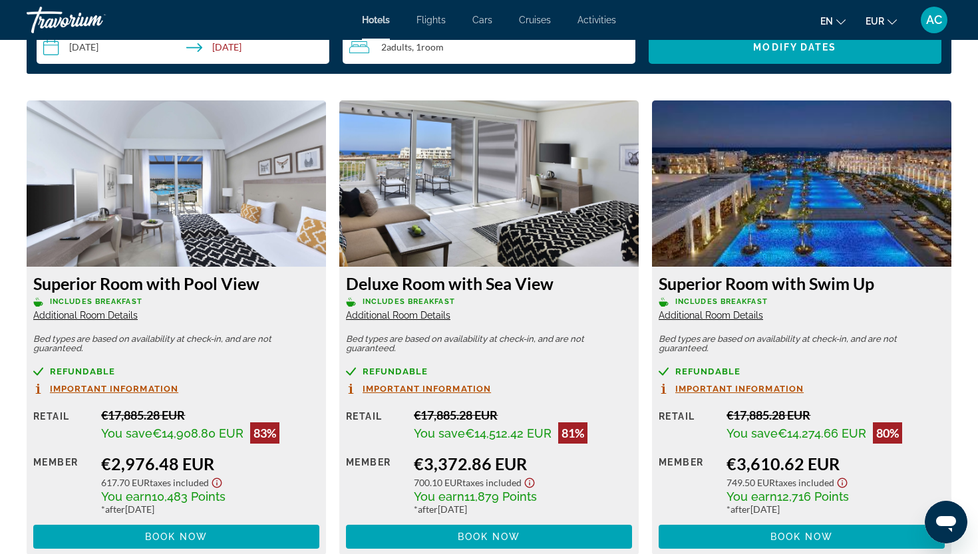
scroll to position [1768, 0]
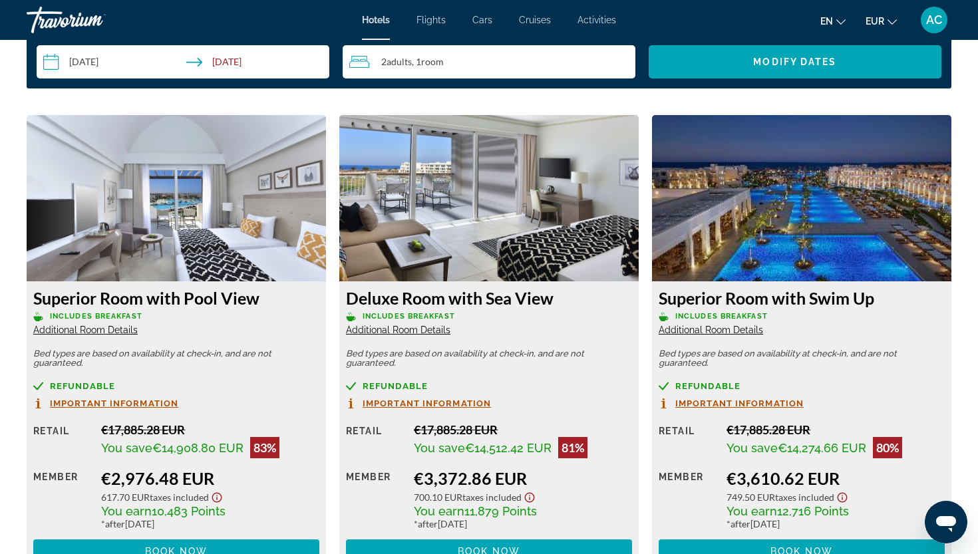
click at [110, 333] on span "Additional Room Details" at bounding box center [85, 330] width 104 height 11
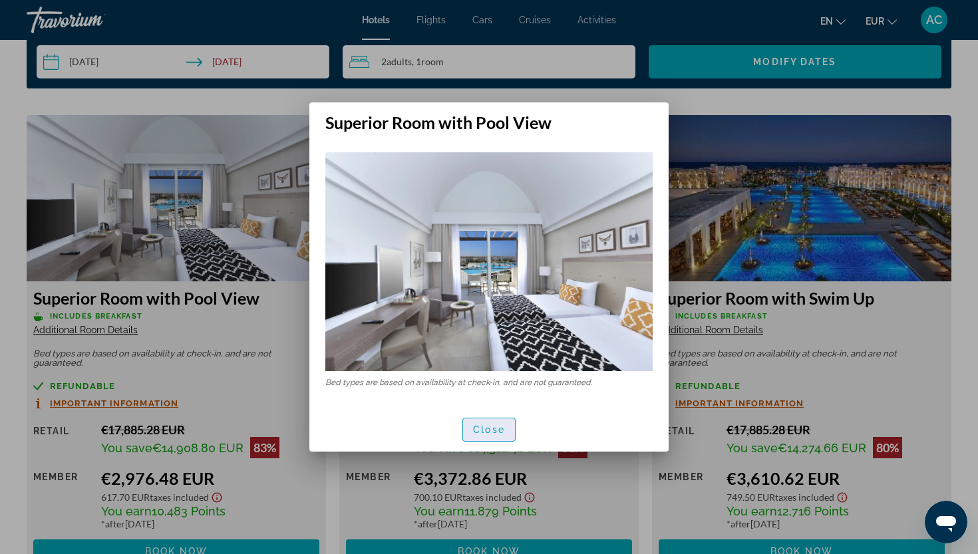
click at [501, 426] on span "Close" at bounding box center [489, 429] width 32 height 11
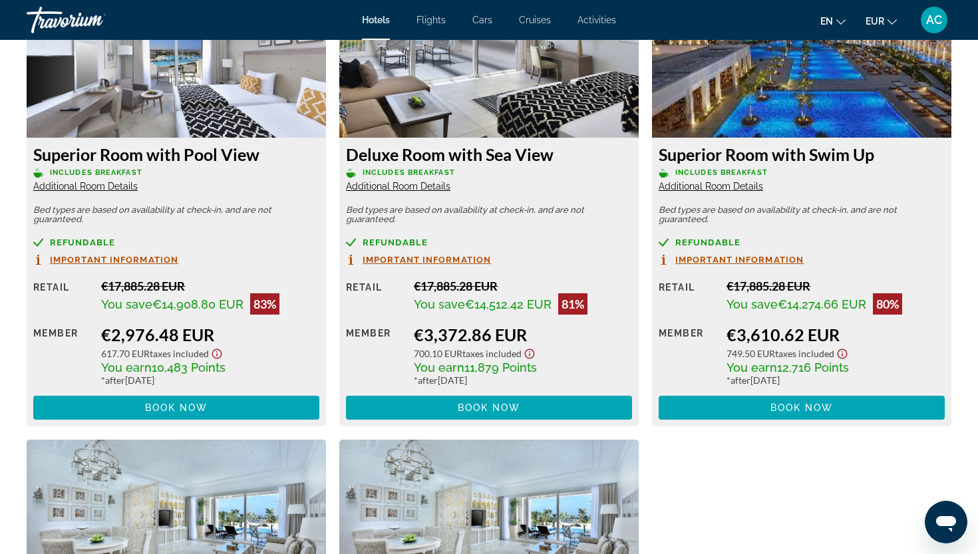
scroll to position [1910, 0]
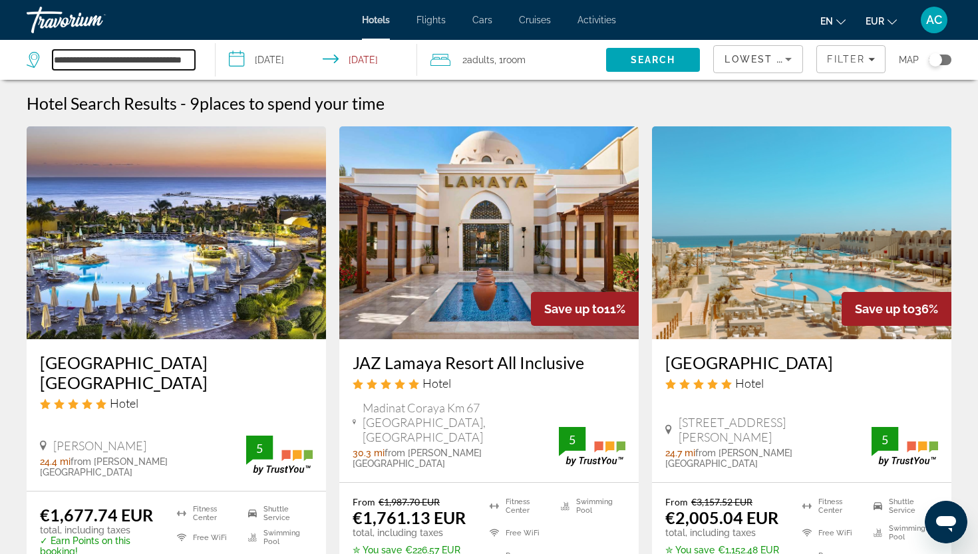
click at [162, 67] on input "**********" at bounding box center [124, 60] width 142 height 20
click at [61, 61] on input "**********" at bounding box center [124, 60] width 142 height 20
click at [57, 60] on input "**********" at bounding box center [124, 60] width 142 height 20
drag, startPoint x: 56, startPoint y: 60, endPoint x: 206, endPoint y: 88, distance: 152.9
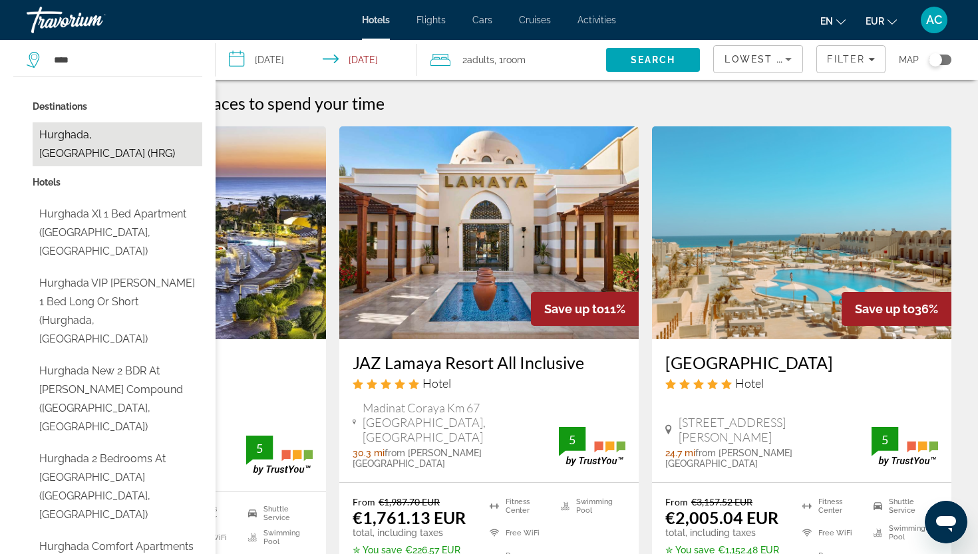
click at [110, 139] on button "Hurghada, [GEOGRAPHIC_DATA] (HRG)" at bounding box center [118, 144] width 170 height 44
type input "**********"
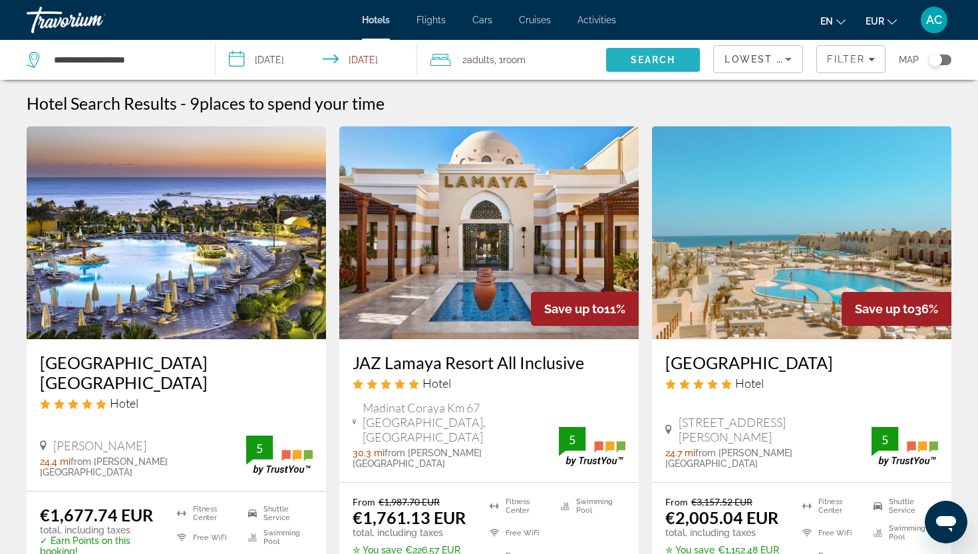
click at [639, 65] on span "Search" at bounding box center [653, 60] width 94 height 32
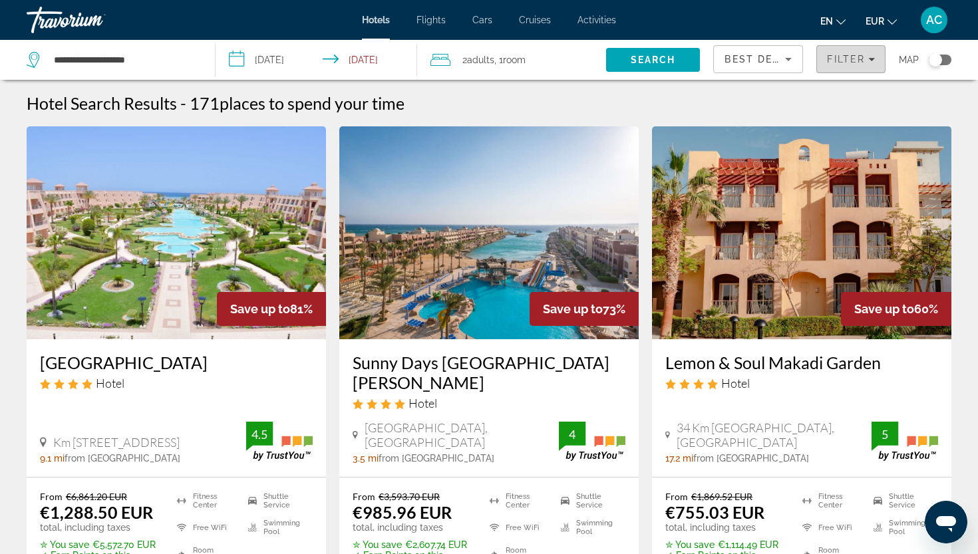
click at [868, 64] on div "Filter" at bounding box center [851, 59] width 48 height 11
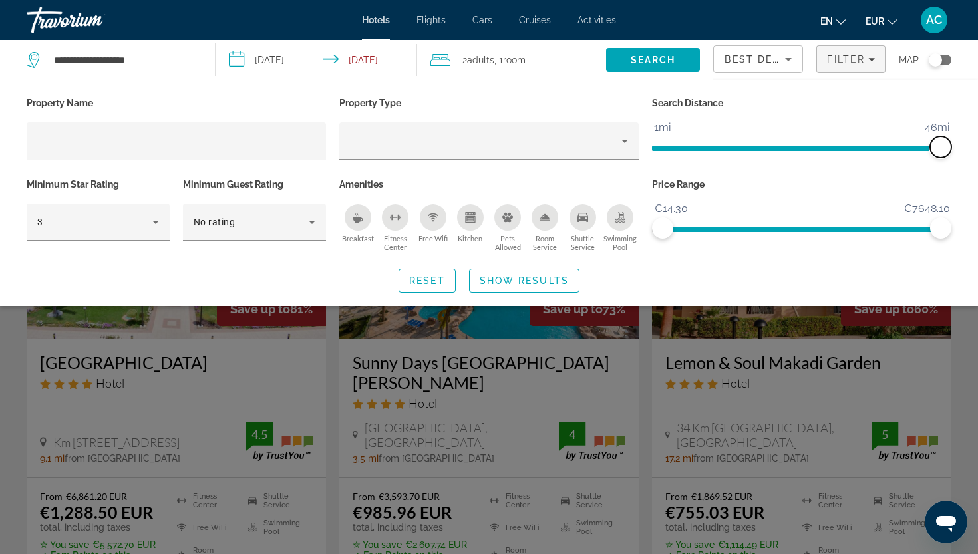
drag, startPoint x: 845, startPoint y: 150, endPoint x: 972, endPoint y: 165, distance: 128.0
click at [972, 165] on div "Property Name Property Type Search Distance 1mi 46mi 46mi Minimum Star Rating 3…" at bounding box center [489, 193] width 978 height 199
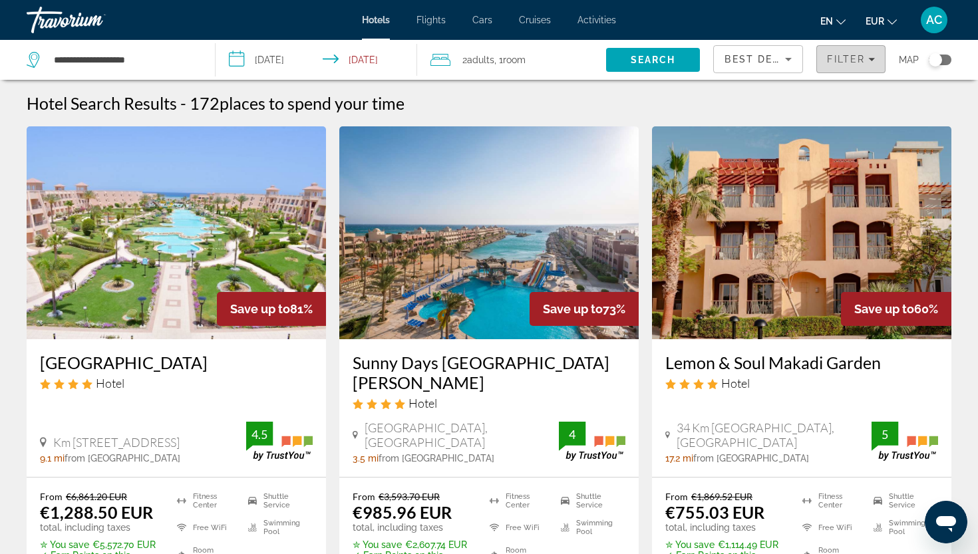
click at [845, 67] on span "Filters" at bounding box center [851, 59] width 68 height 32
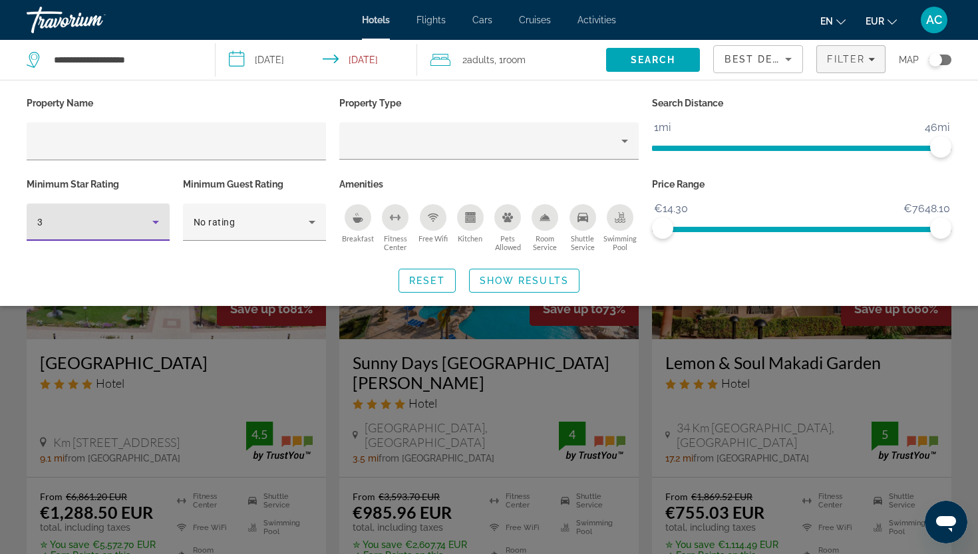
click at [91, 217] on div "3" at bounding box center [94, 222] width 115 height 16
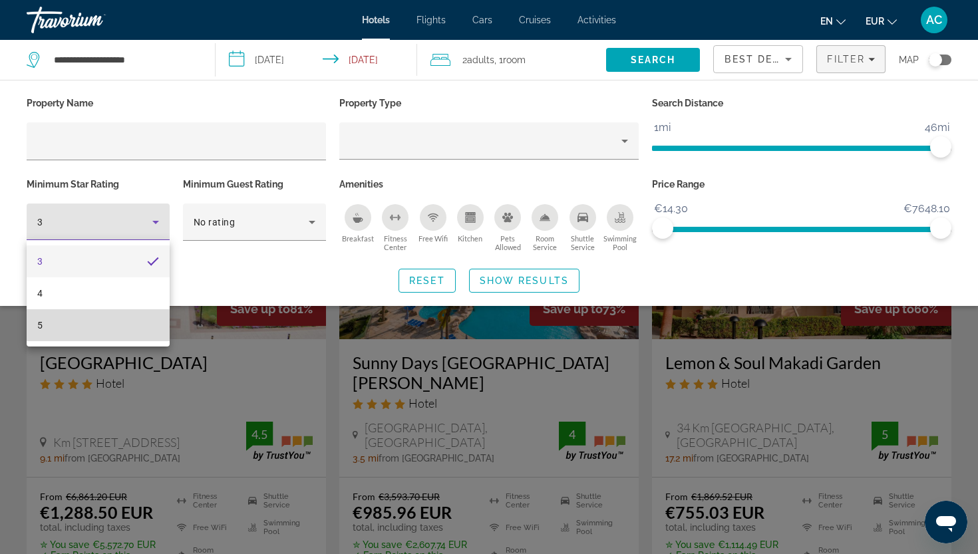
click at [103, 323] on mat-option "5" at bounding box center [98, 325] width 143 height 32
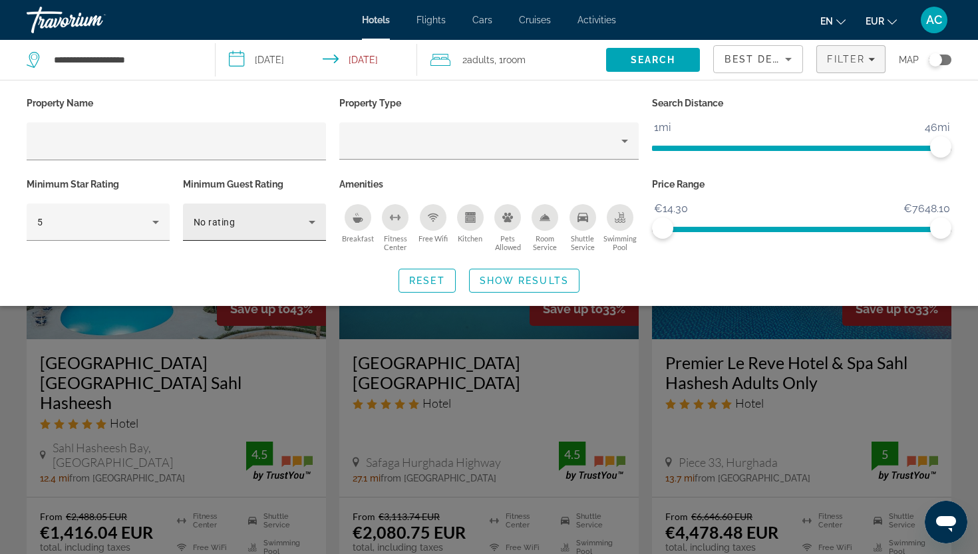
click at [235, 229] on div "No rating" at bounding box center [255, 222] width 122 height 37
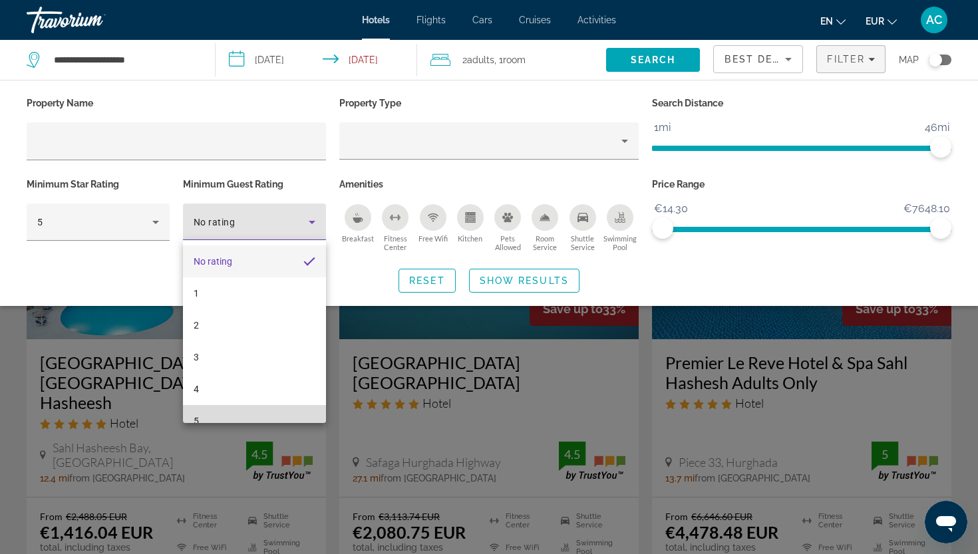
click at [223, 412] on mat-option "5" at bounding box center [254, 421] width 143 height 32
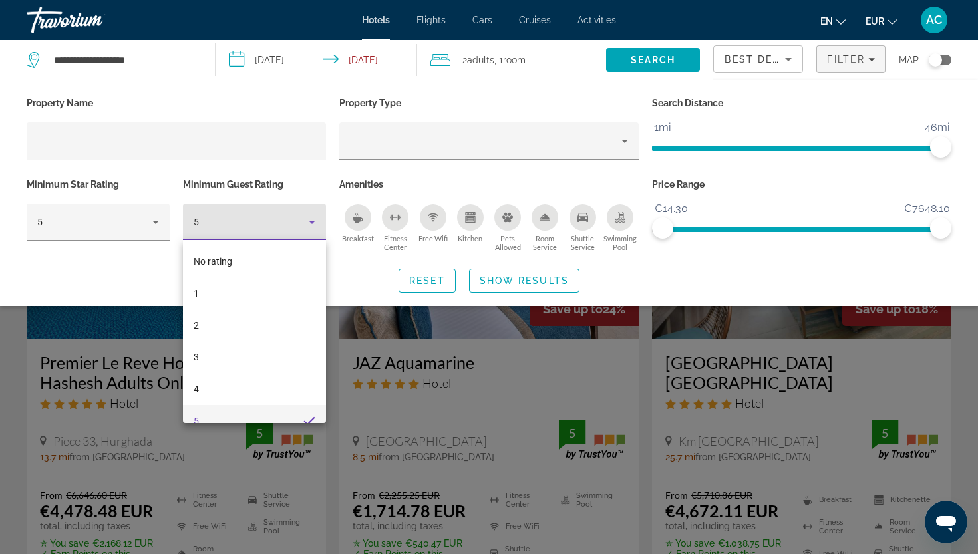
scroll to position [14, 0]
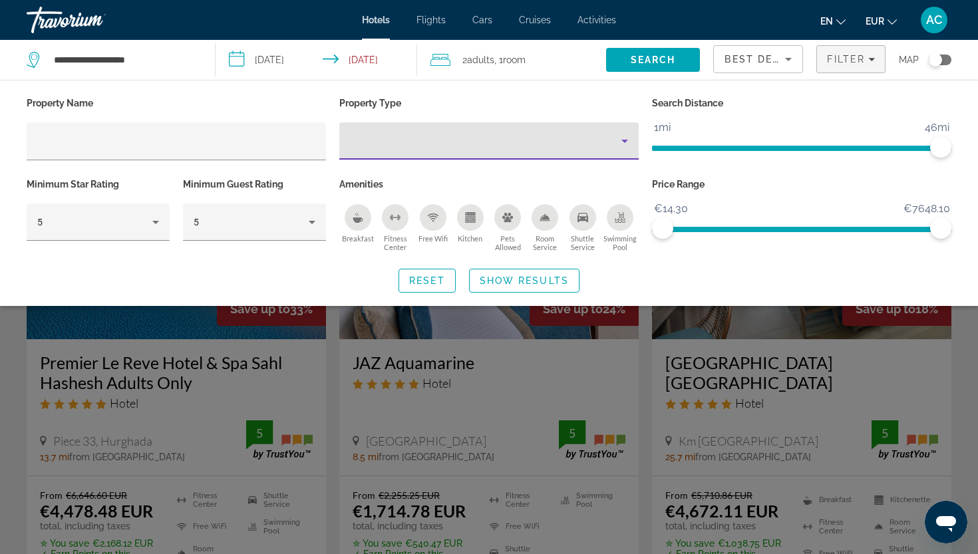
click at [462, 142] on div "Property type" at bounding box center [485, 141] width 271 height 16
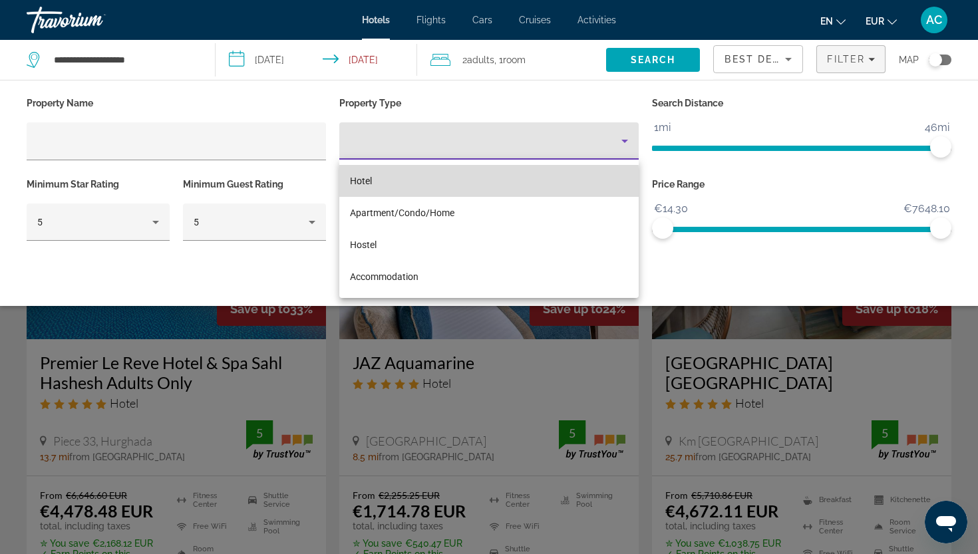
click at [432, 184] on mat-option "Hotel" at bounding box center [488, 181] width 299 height 32
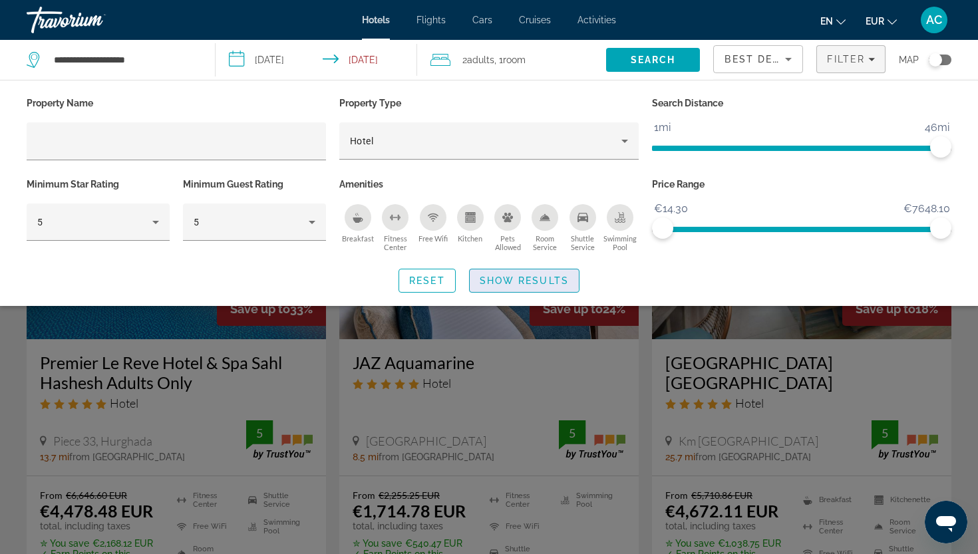
click at [499, 277] on span "Show Results" at bounding box center [524, 280] width 89 height 11
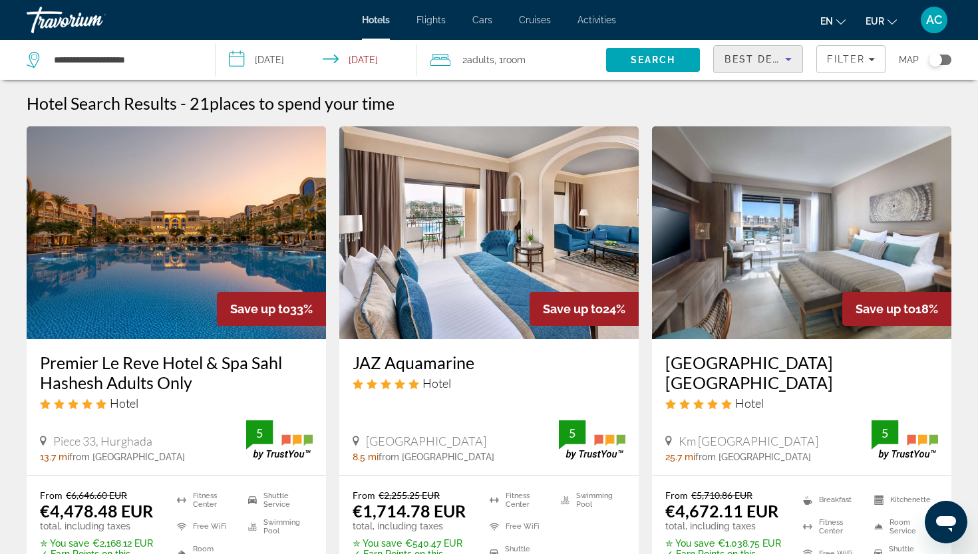
click at [765, 61] on span "Best Deals" at bounding box center [758, 59] width 69 height 11
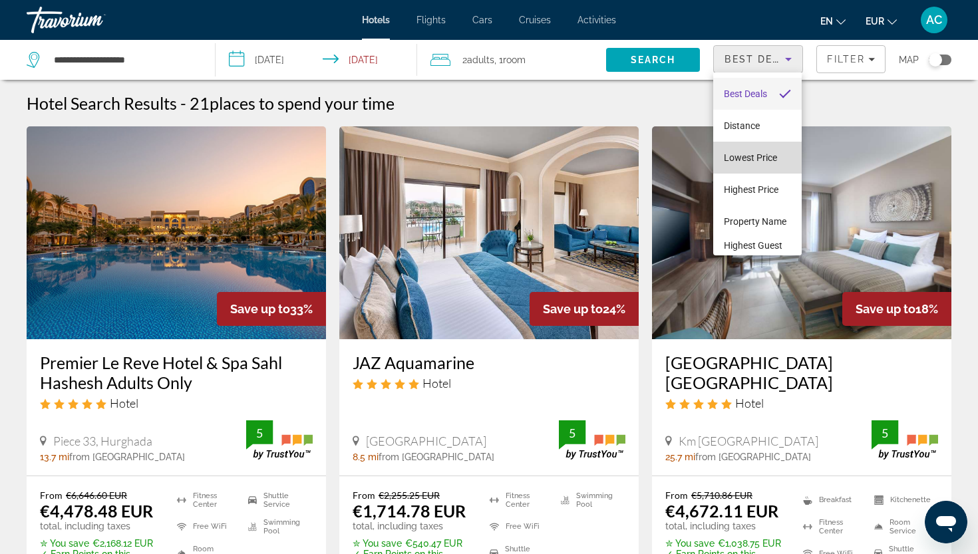
click at [750, 160] on span "Lowest Price" at bounding box center [750, 157] width 53 height 11
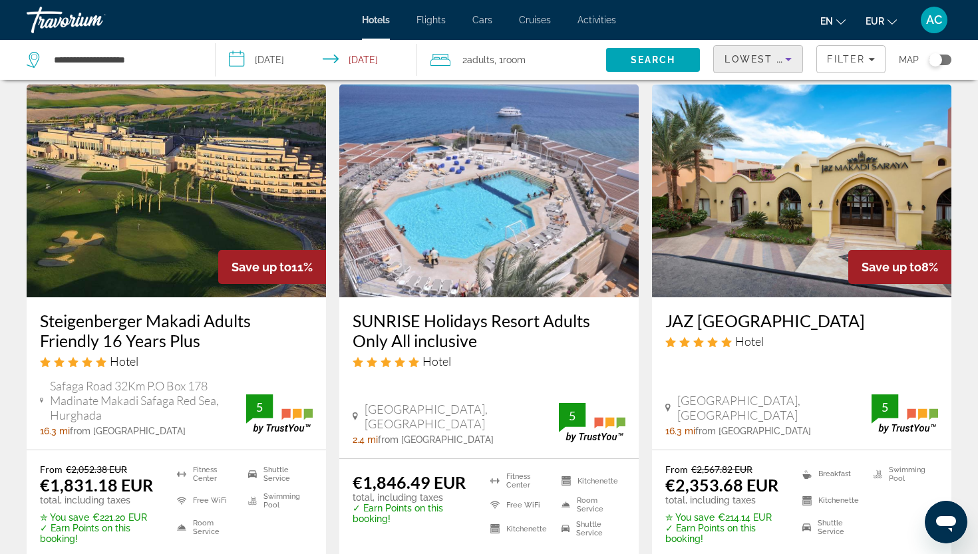
scroll to position [566, 0]
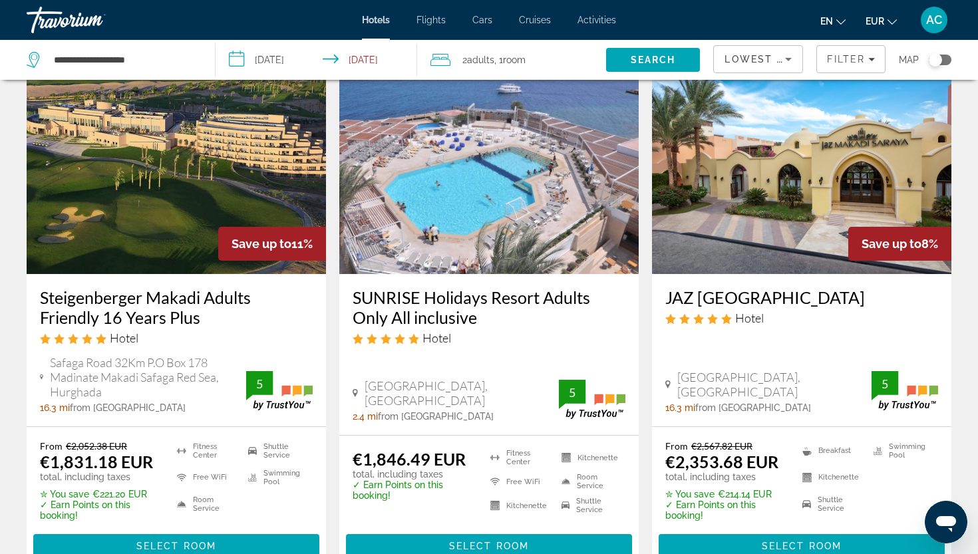
click at [183, 327] on h3 "Steigenberger Makadi Adults Friendly 16 Years Plus" at bounding box center [176, 307] width 273 height 40
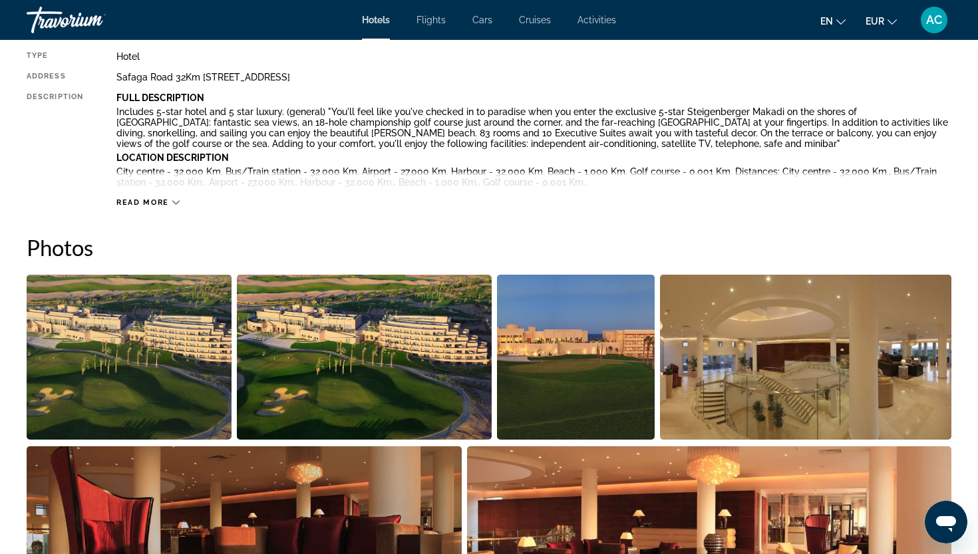
scroll to position [468, 0]
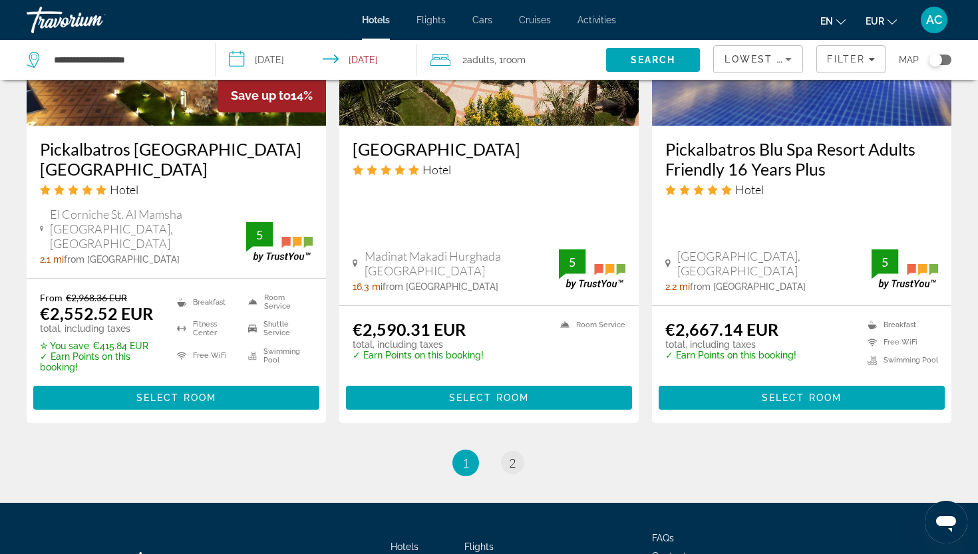
scroll to position [1760, 0]
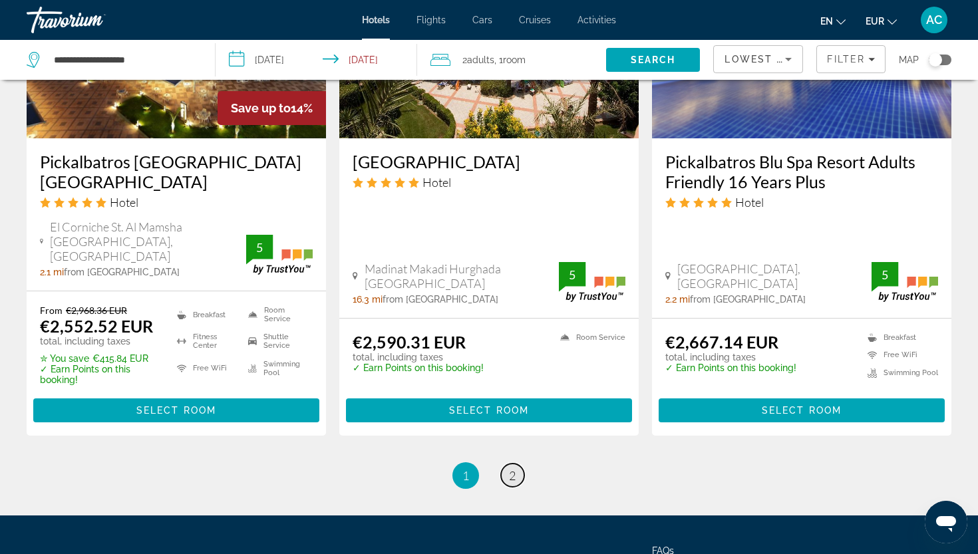
click at [510, 464] on link "page 2" at bounding box center [512, 475] width 23 height 23
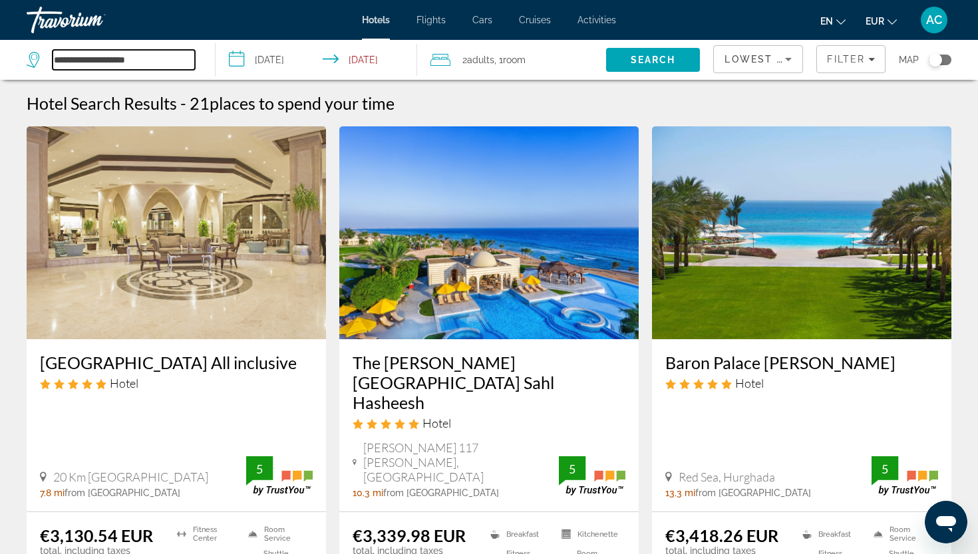
click at [144, 55] on input "**********" at bounding box center [124, 60] width 142 height 20
drag, startPoint x: 169, startPoint y: 61, endPoint x: 38, endPoint y: 47, distance: 131.8
click at [38, 47] on div "**********" at bounding box center [114, 60] width 175 height 40
type input "*"
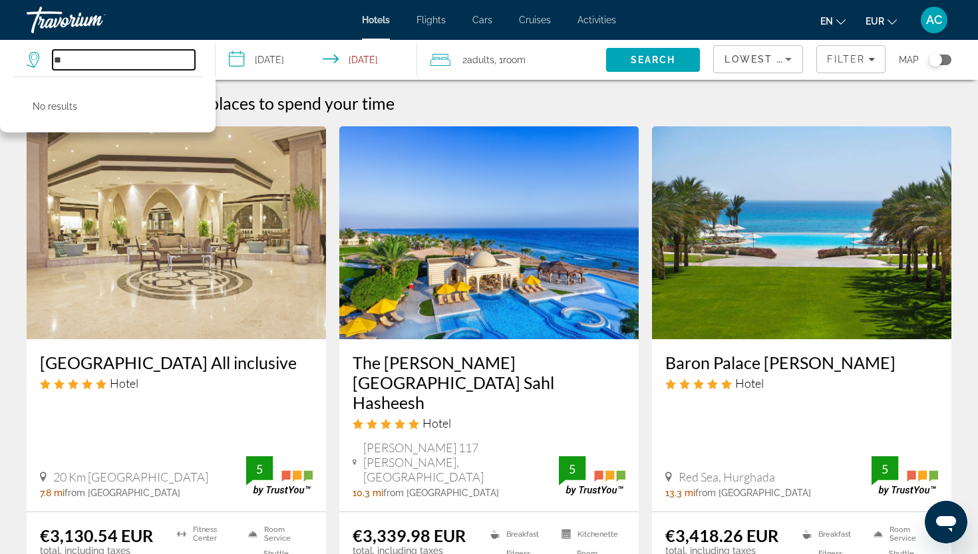
type input "*"
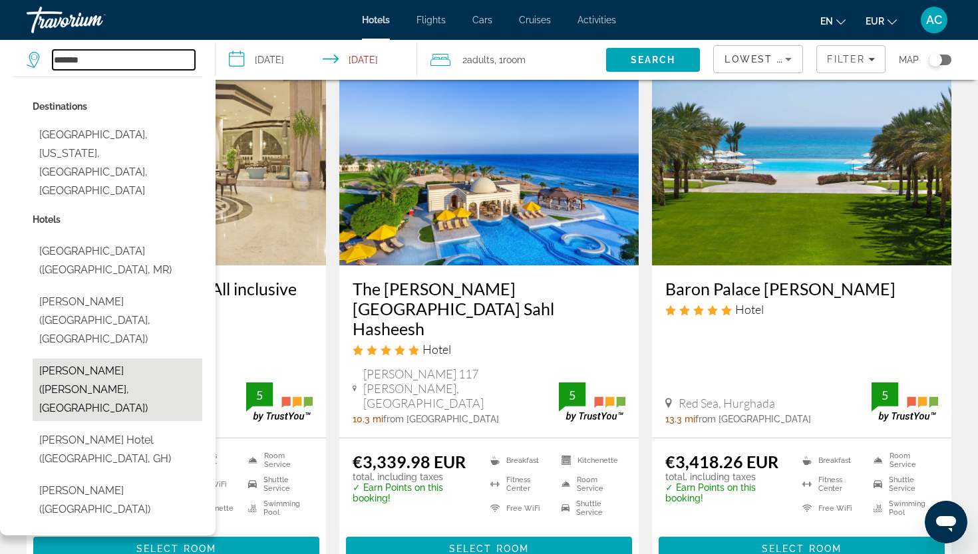
scroll to position [74, 0]
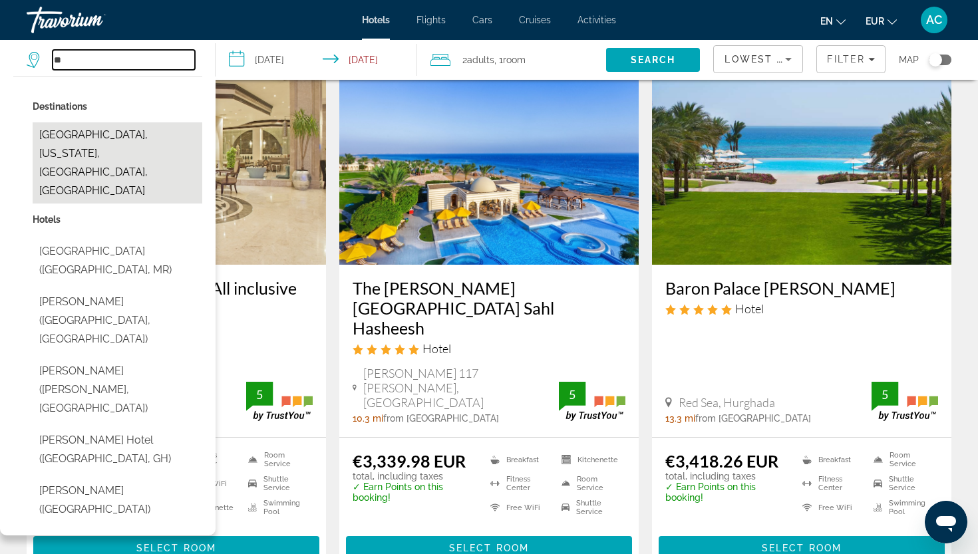
type input "*"
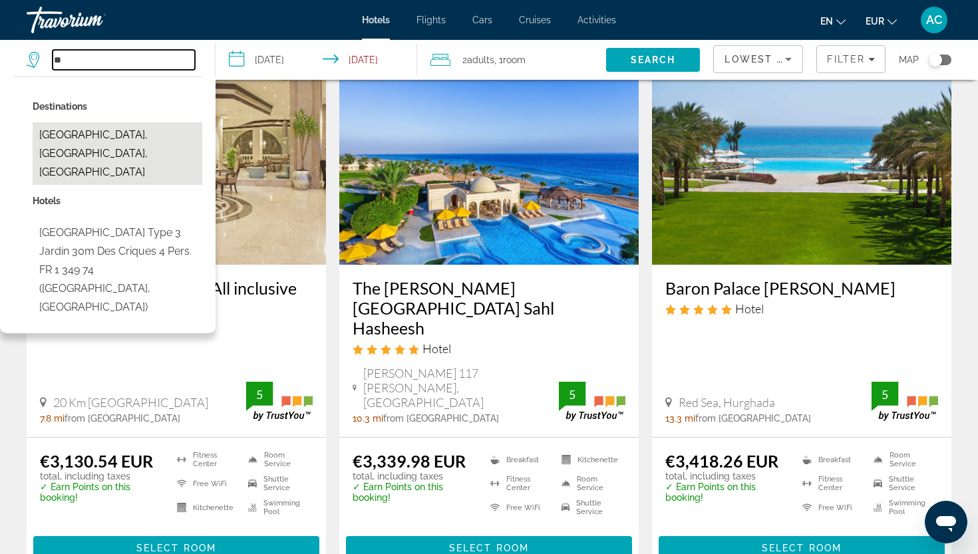
type input "*"
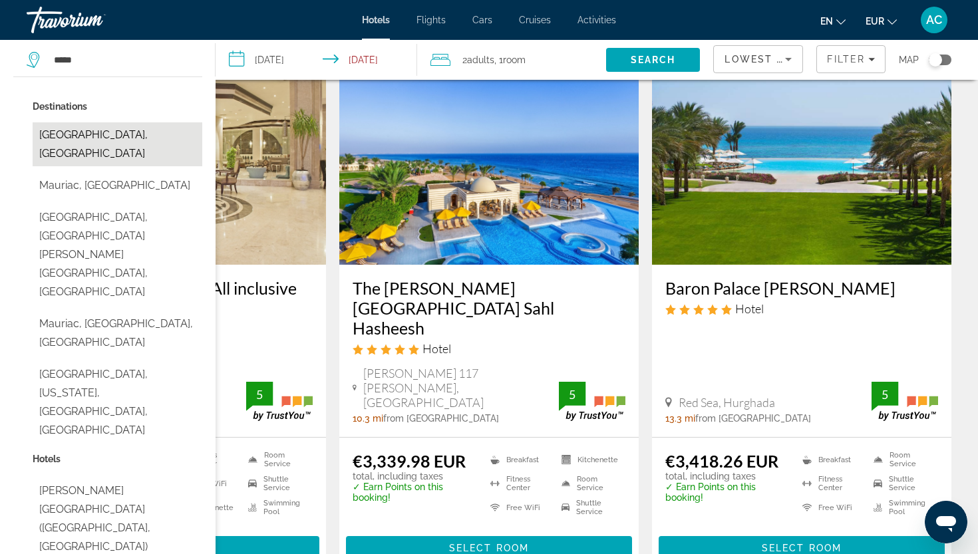
click at [88, 143] on button "[GEOGRAPHIC_DATA], [GEOGRAPHIC_DATA]" at bounding box center [118, 144] width 170 height 44
type input "**********"
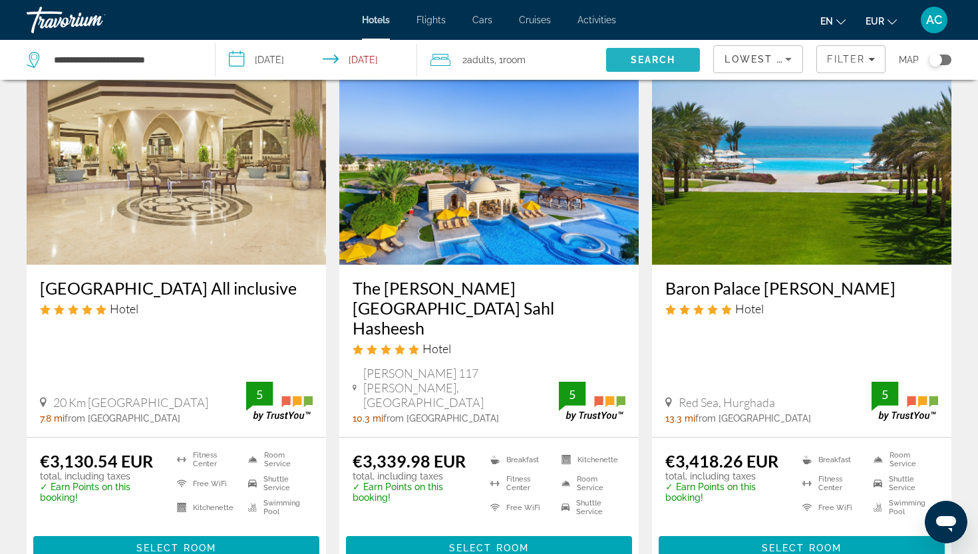
click at [634, 60] on span "Search" at bounding box center [653, 60] width 45 height 11
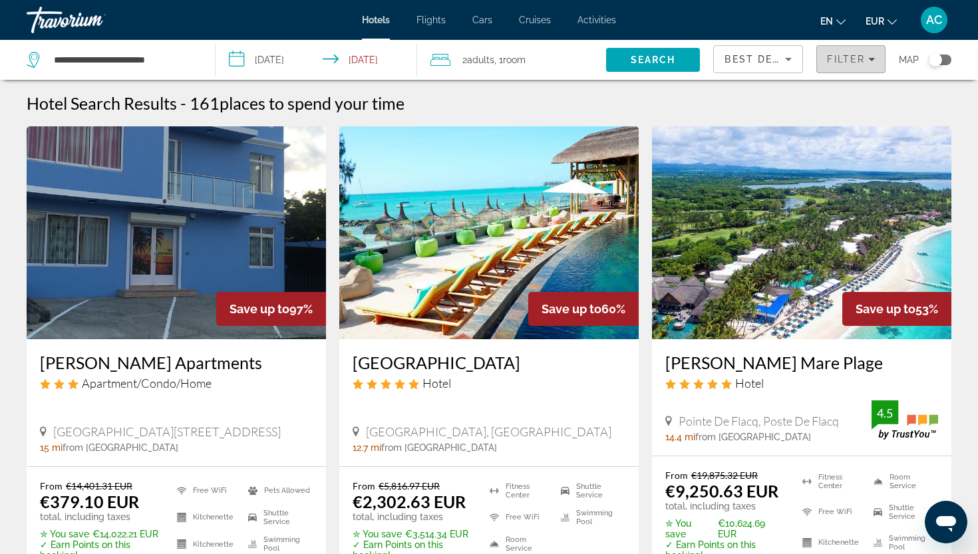
click at [833, 61] on span "Filter" at bounding box center [846, 59] width 38 height 11
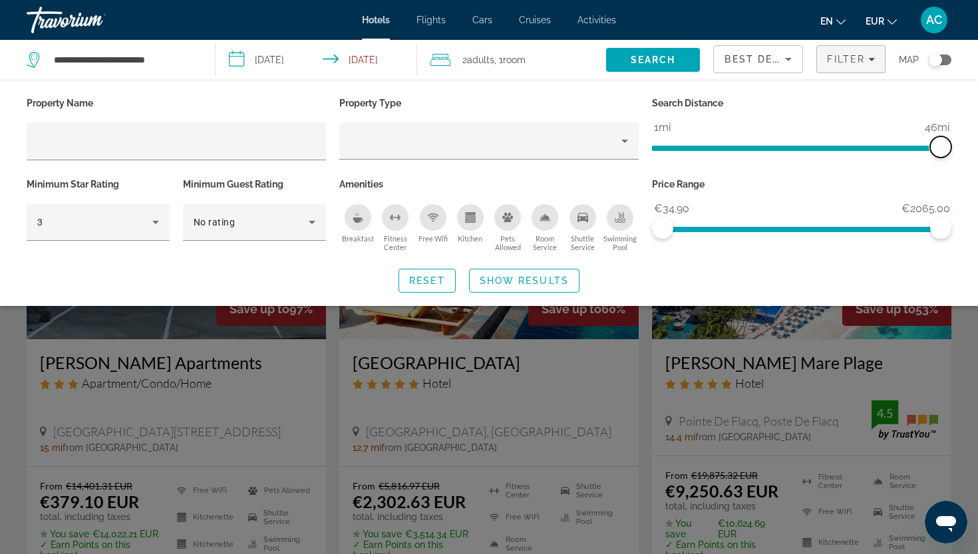
drag, startPoint x: 841, startPoint y: 144, endPoint x: 961, endPoint y: 151, distance: 119.9
click at [961, 151] on div "Property Name Property Type Search Distance 1mi 46mi 46mi Minimum Star Rating 3…" at bounding box center [489, 193] width 978 height 199
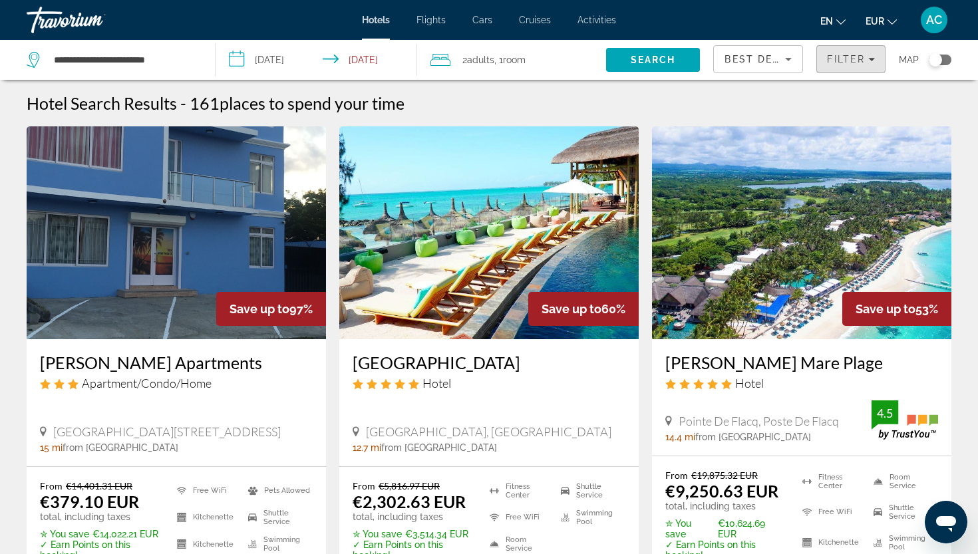
click at [838, 65] on span "Filters" at bounding box center [851, 59] width 68 height 32
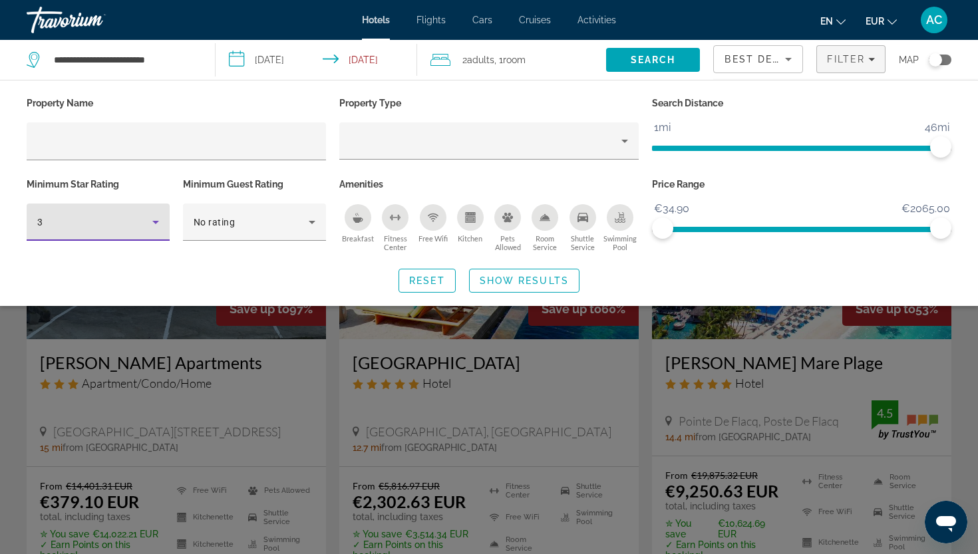
click at [131, 215] on div "3" at bounding box center [94, 222] width 115 height 16
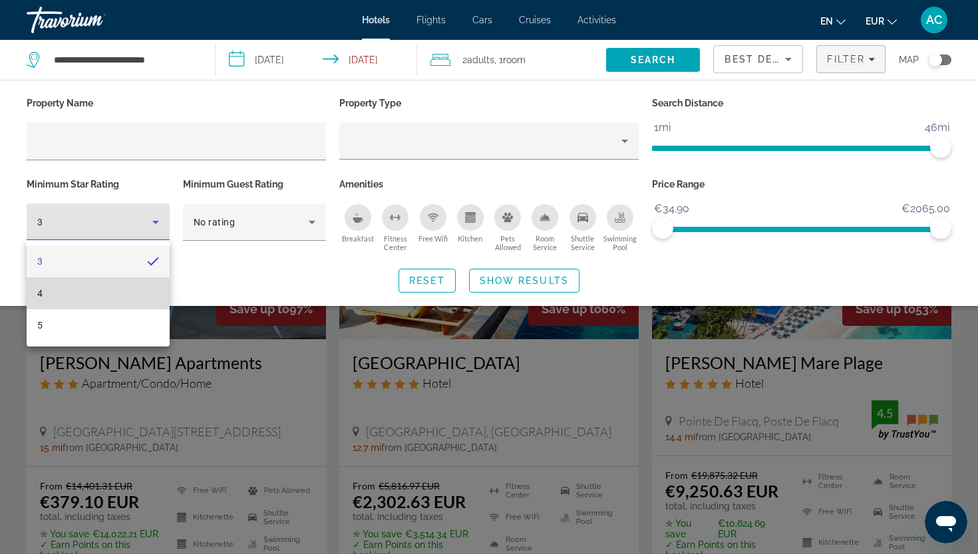
click at [114, 306] on mat-option "4" at bounding box center [98, 293] width 143 height 32
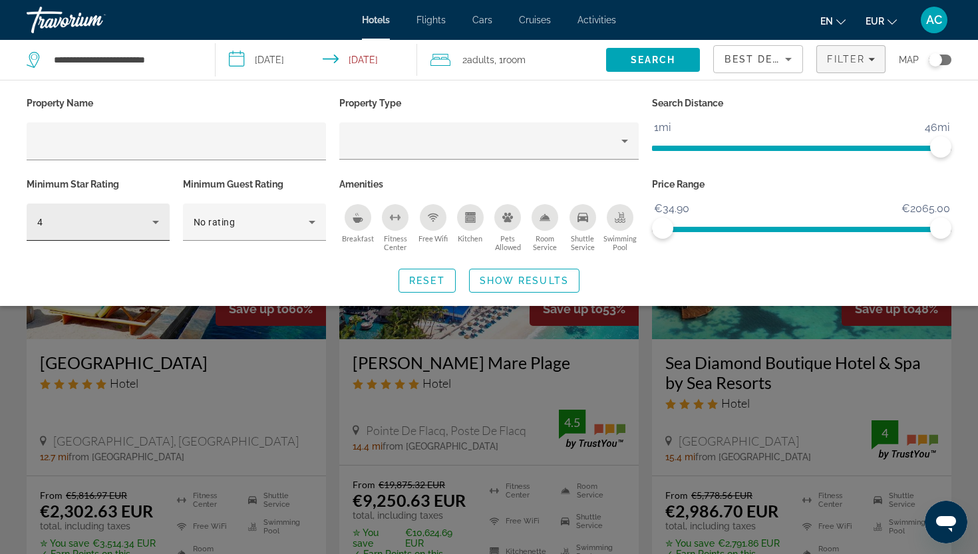
click at [118, 231] on div "4" at bounding box center [98, 222] width 122 height 37
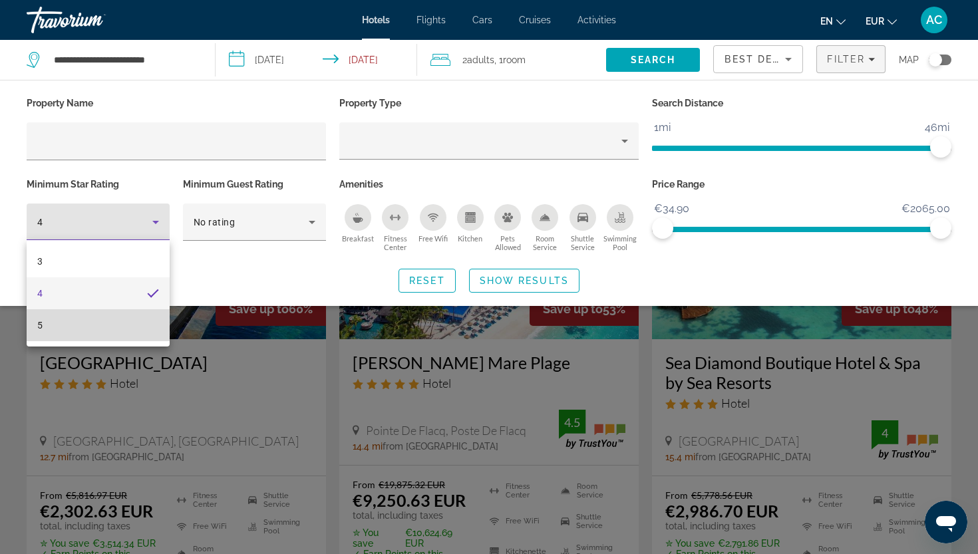
click at [103, 321] on mat-option "5" at bounding box center [98, 325] width 143 height 32
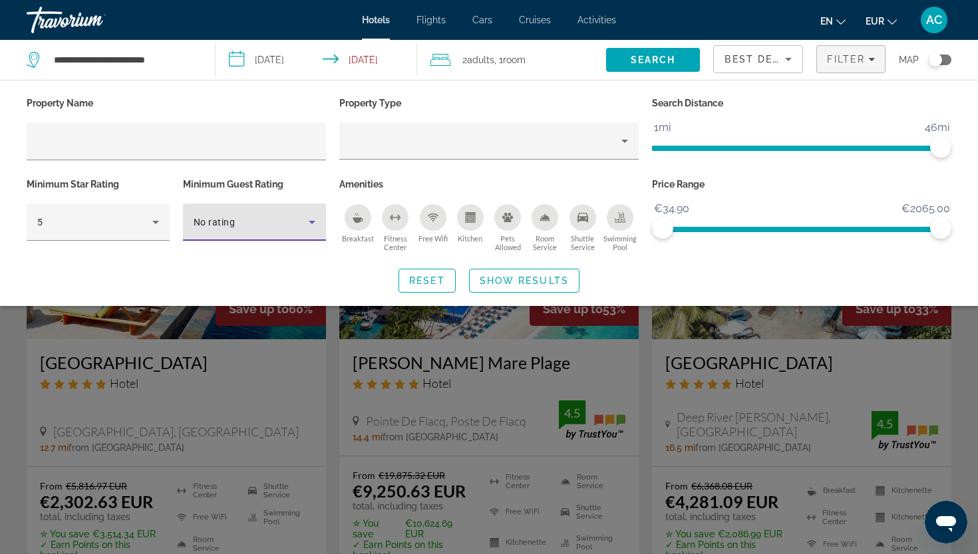
click at [218, 217] on span "No rating" at bounding box center [214, 222] width 41 height 11
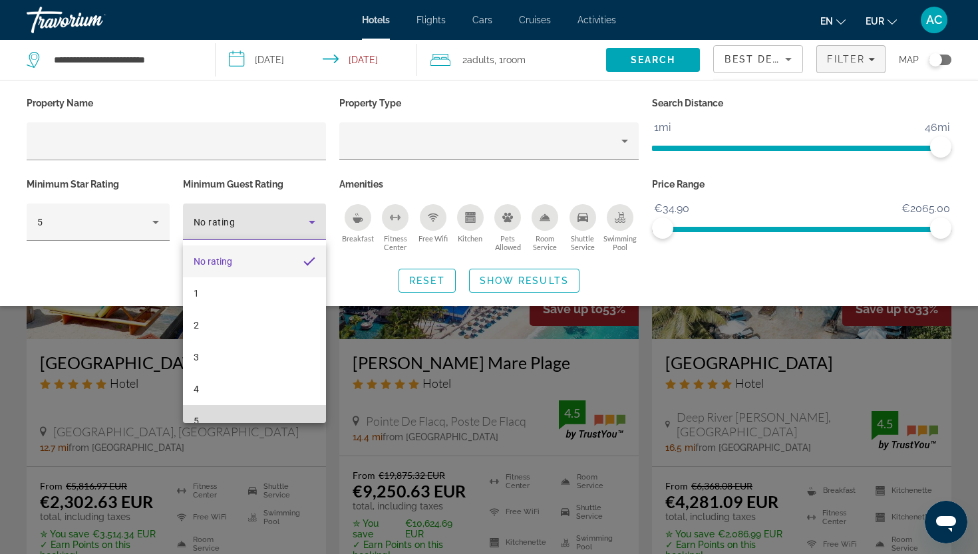
click at [201, 414] on mat-option "5" at bounding box center [254, 421] width 143 height 32
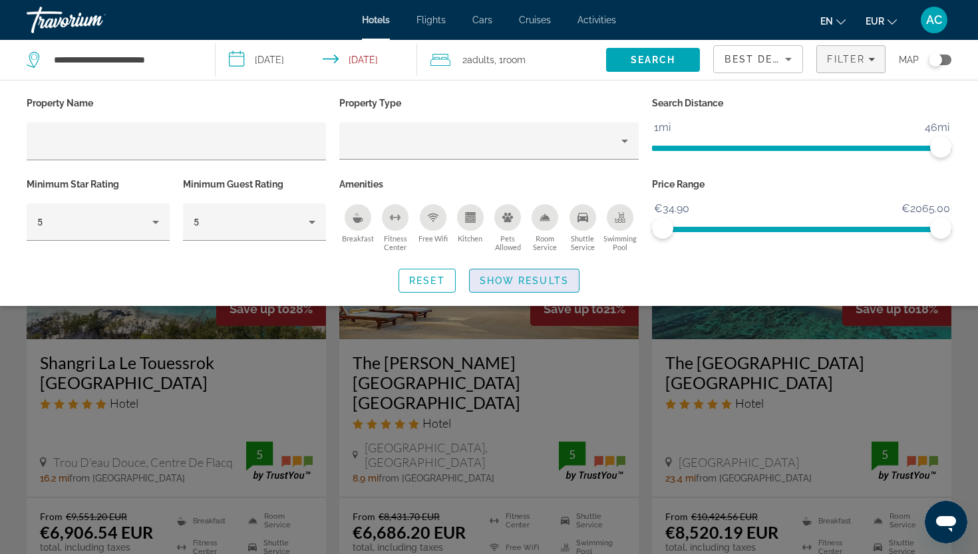
click at [517, 275] on span "Show Results" at bounding box center [524, 280] width 89 height 11
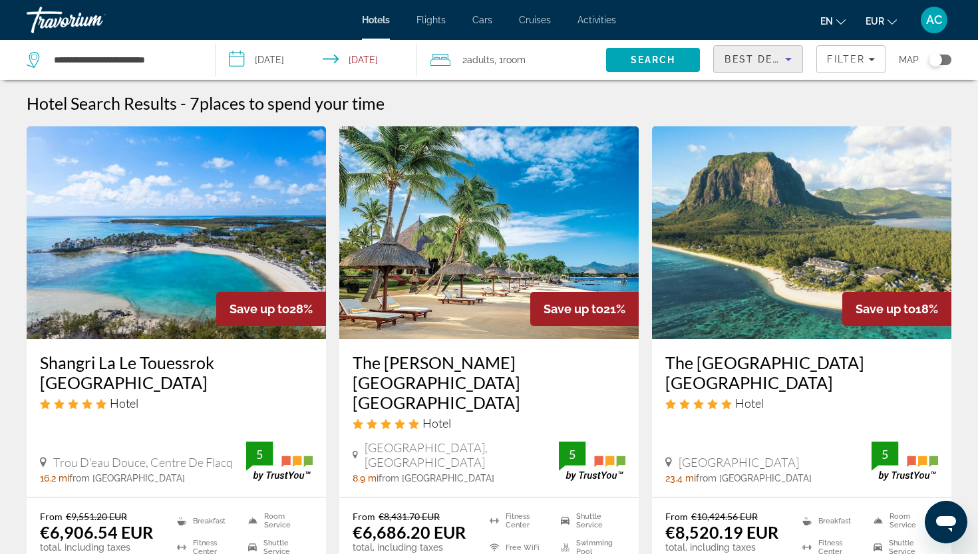
click at [739, 51] on div "Best Deals" at bounding box center [754, 59] width 61 height 16
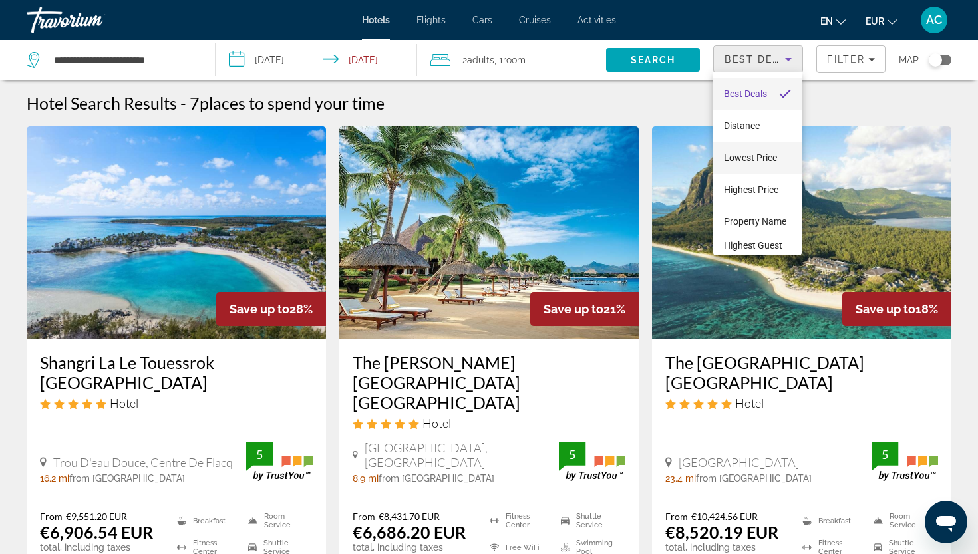
click at [734, 162] on span "Lowest Price" at bounding box center [750, 157] width 53 height 11
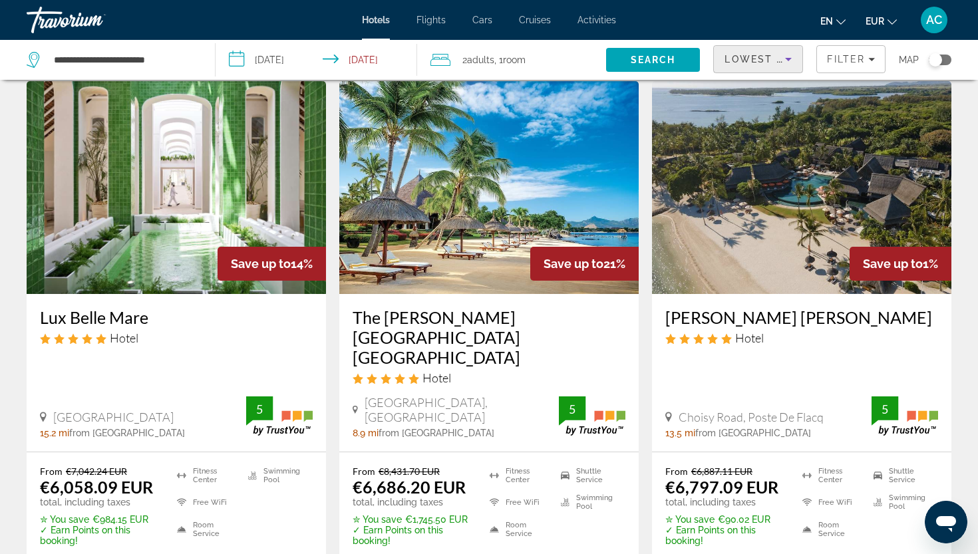
scroll to position [49, 0]
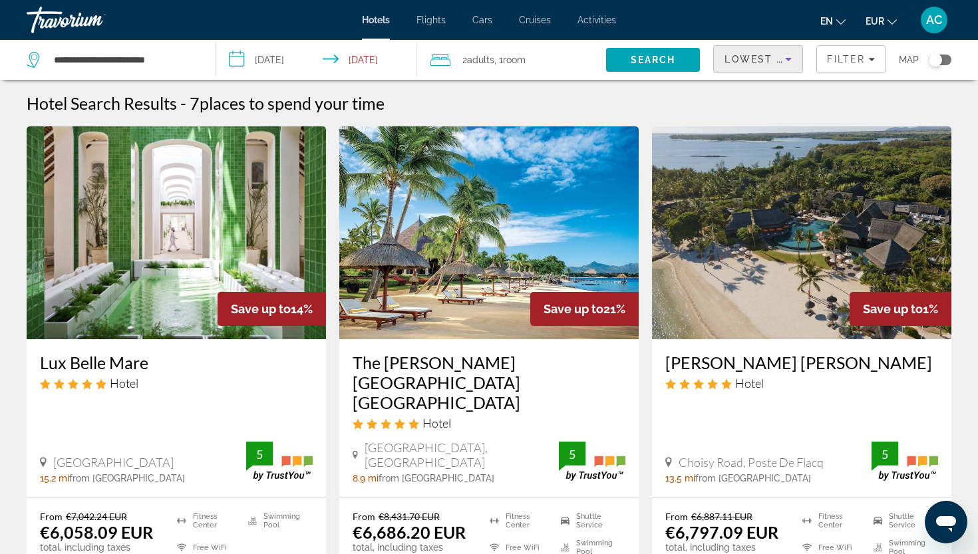
click at [738, 66] on div "Lowest Price" at bounding box center [754, 59] width 61 height 16
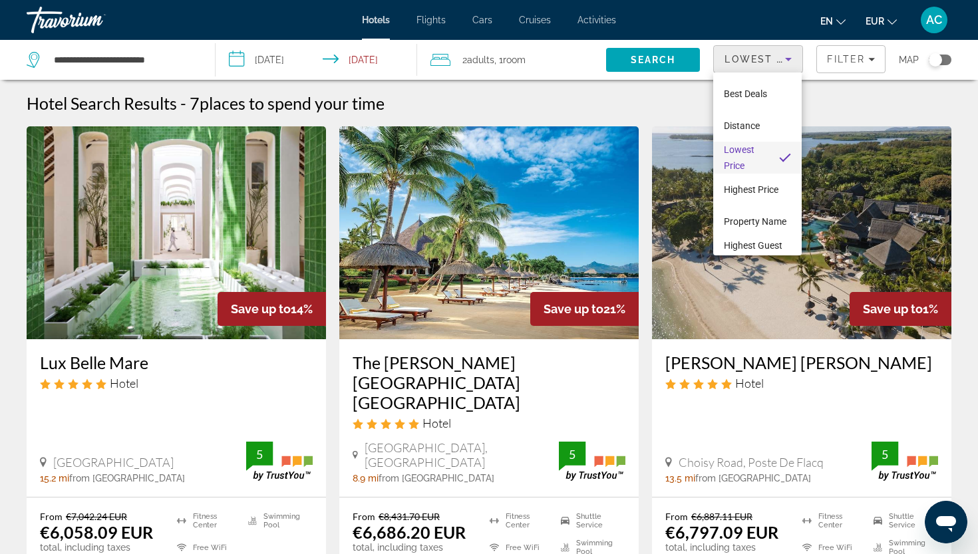
click at [738, 66] on div at bounding box center [489, 277] width 978 height 554
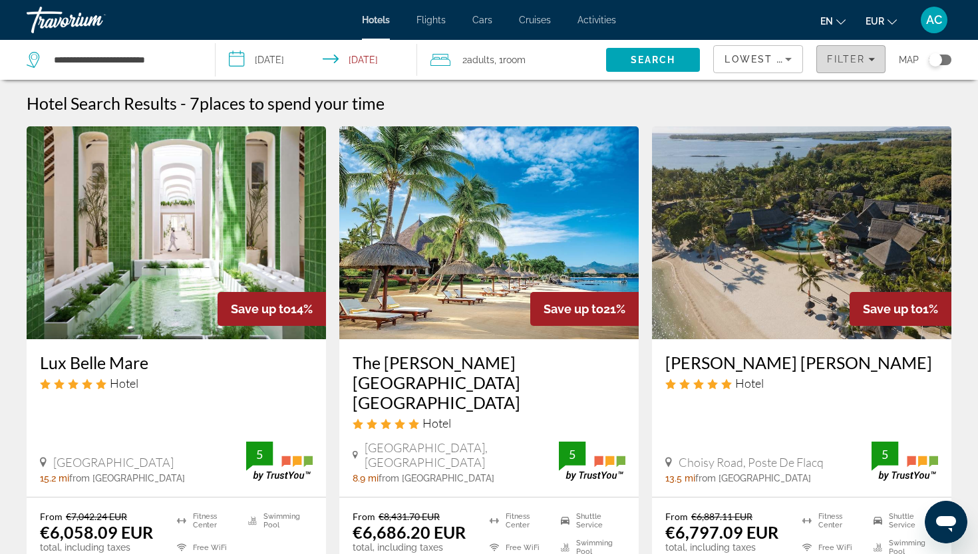
click at [839, 57] on span "Filter" at bounding box center [846, 59] width 38 height 11
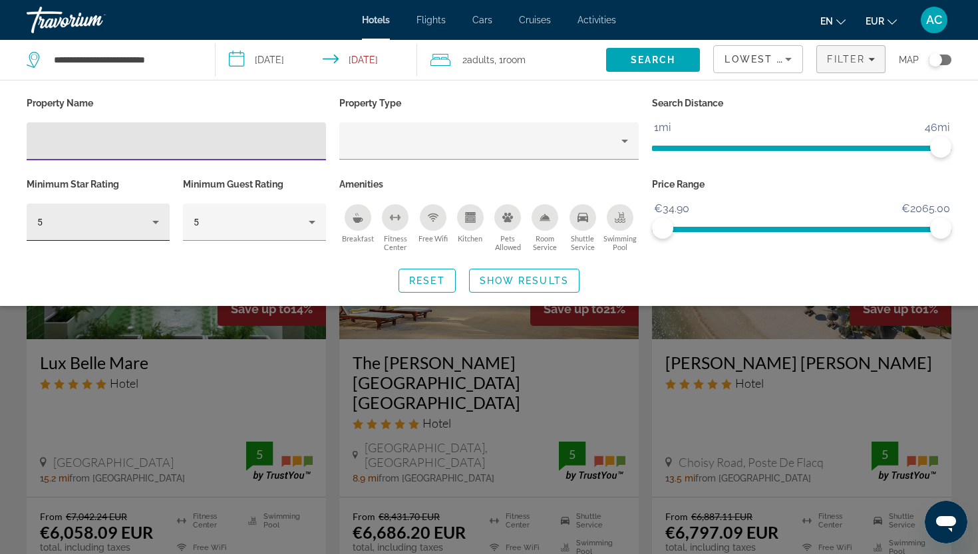
click at [150, 225] on icon "Hotel Filters" at bounding box center [156, 222] width 16 height 16
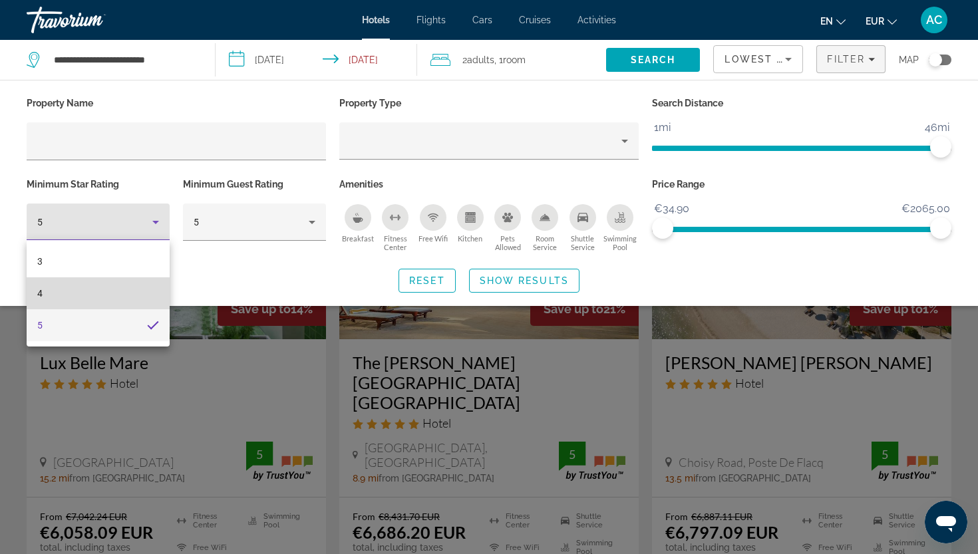
click at [116, 299] on mat-option "4" at bounding box center [98, 293] width 143 height 32
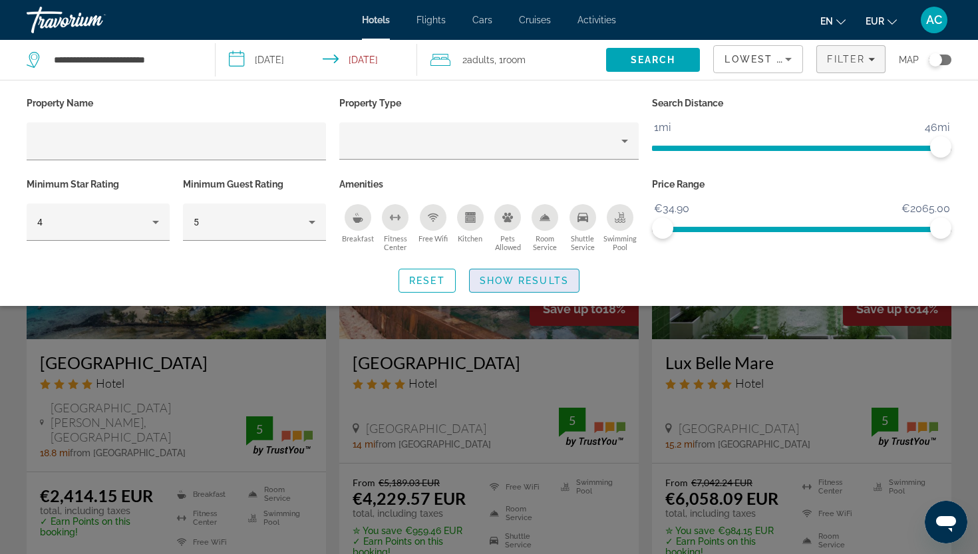
click at [521, 275] on span "Show Results" at bounding box center [524, 280] width 89 height 11
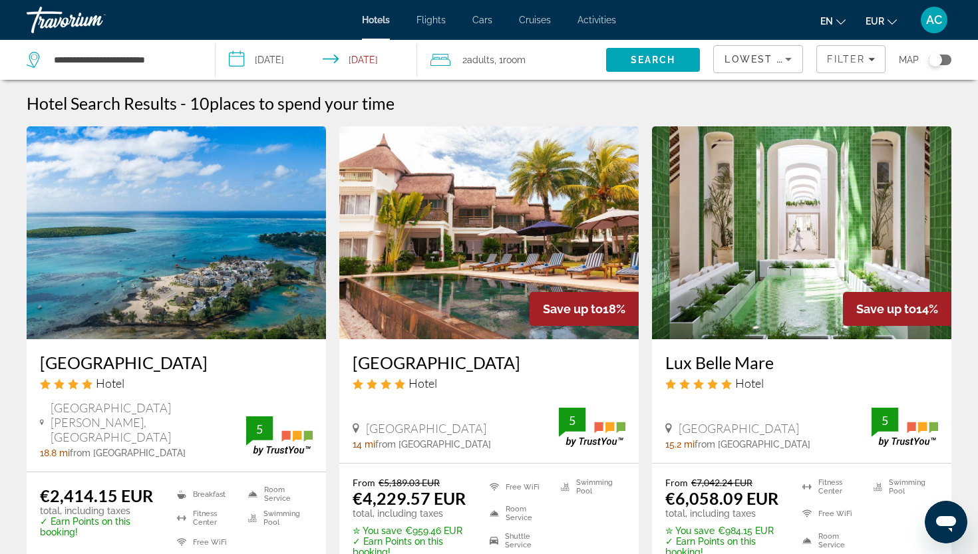
click at [133, 339] on img "Main content" at bounding box center [176, 232] width 299 height 213
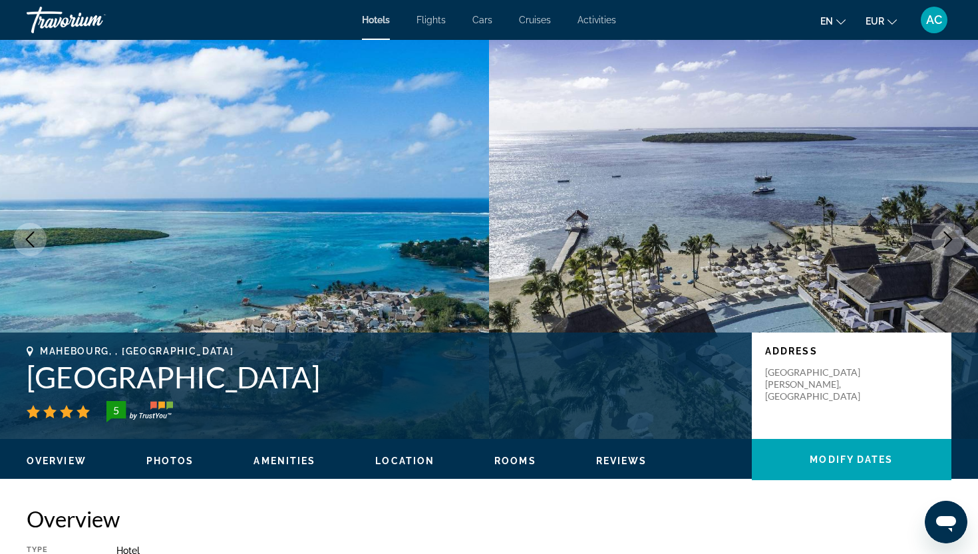
click at [948, 233] on icon "Next image" at bounding box center [948, 239] width 16 height 16
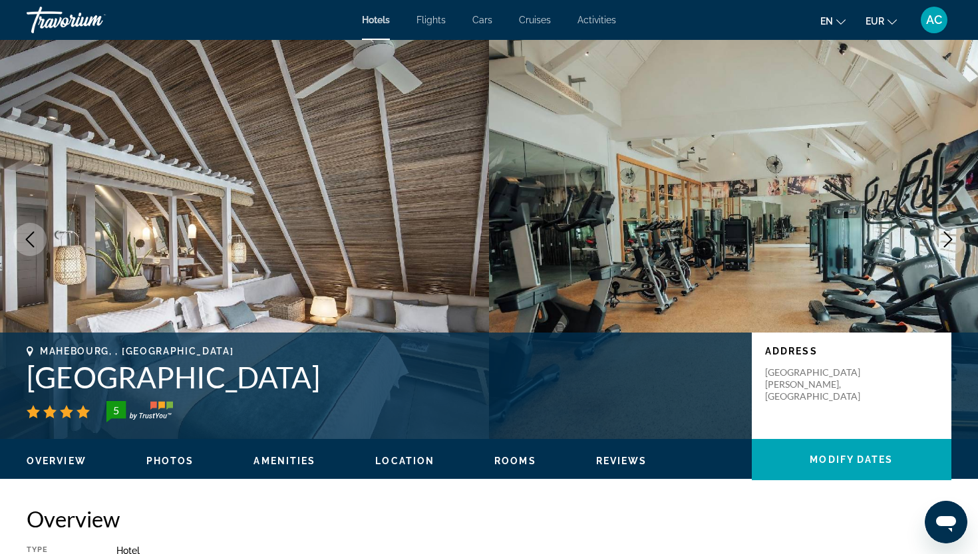
click at [948, 233] on icon "Next image" at bounding box center [948, 239] width 16 height 16
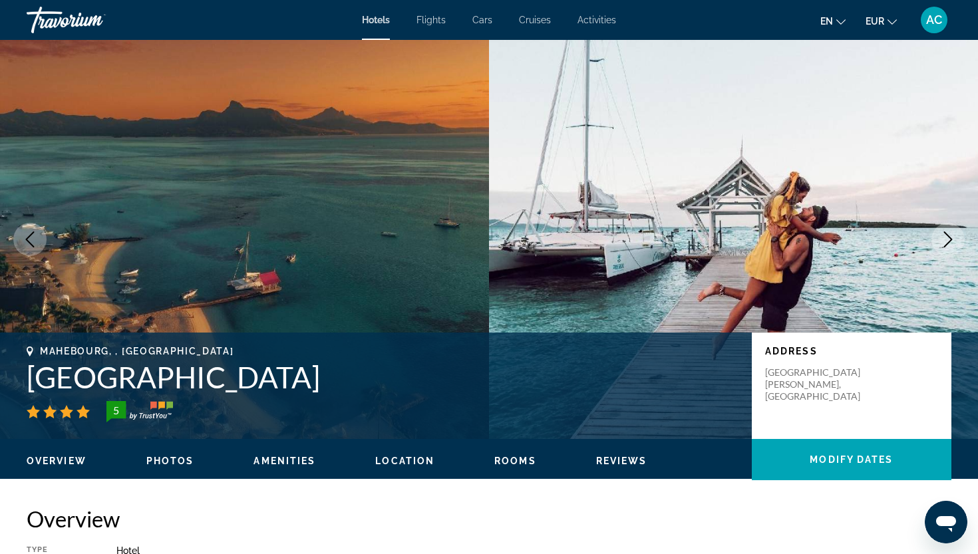
click at [948, 233] on icon "Next image" at bounding box center [948, 239] width 16 height 16
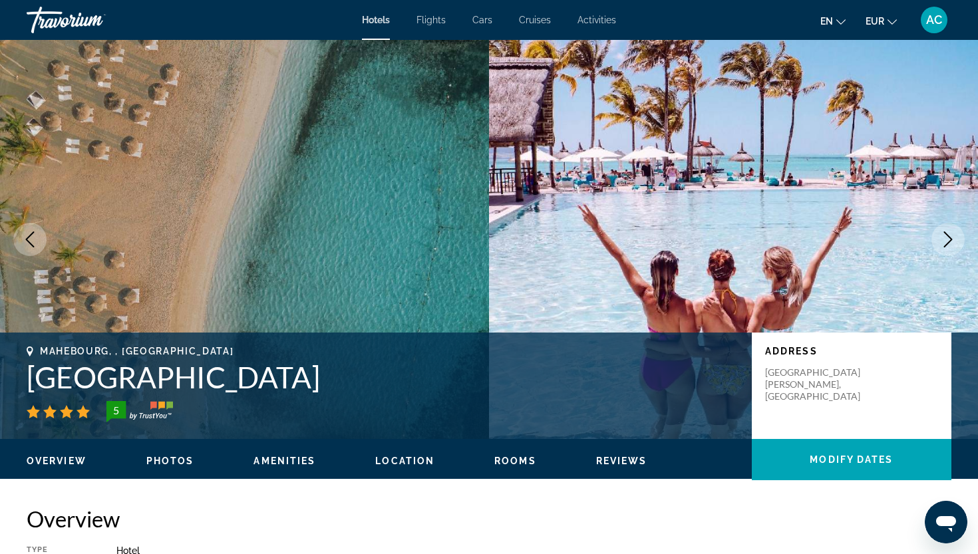
click at [948, 233] on icon "Next image" at bounding box center [948, 239] width 16 height 16
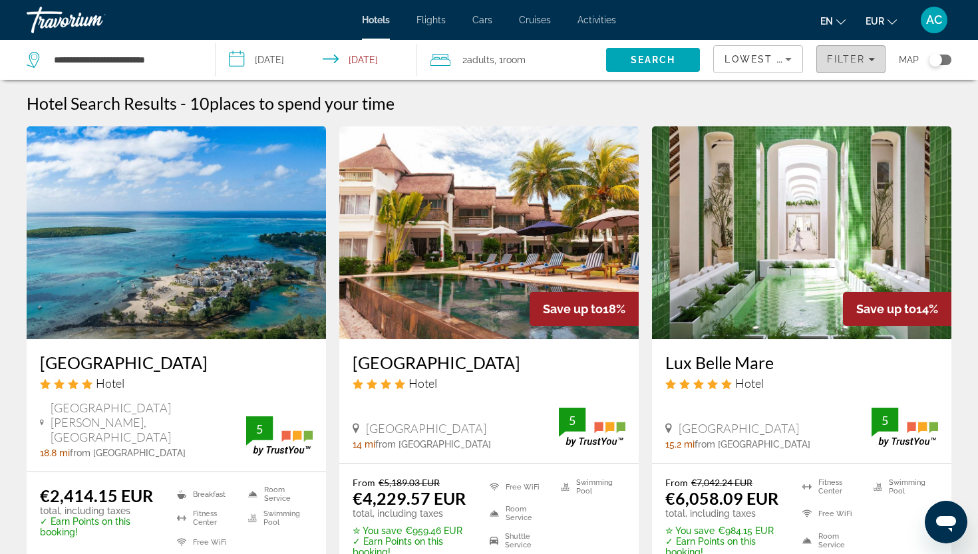
click at [843, 67] on span "Filters" at bounding box center [851, 59] width 68 height 32
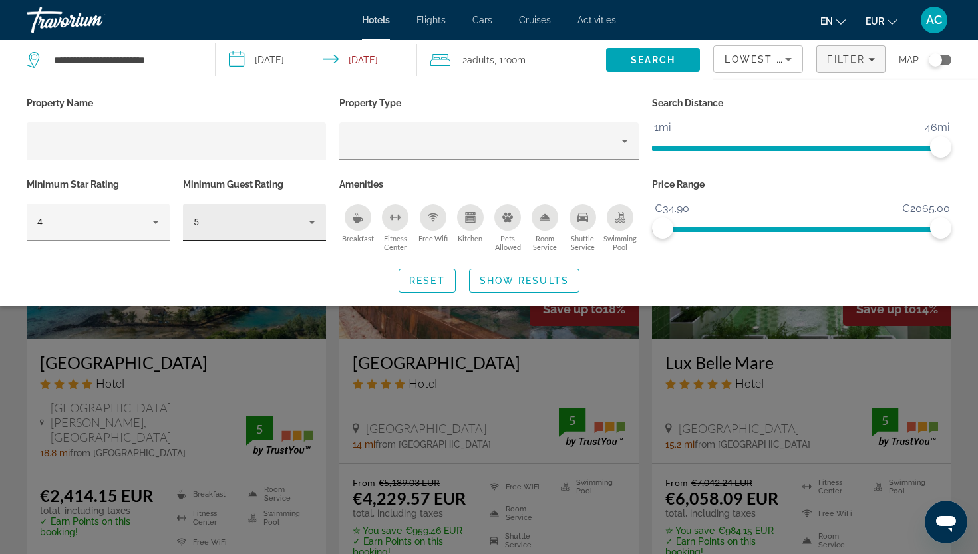
click at [216, 236] on div "5" at bounding box center [255, 222] width 122 height 37
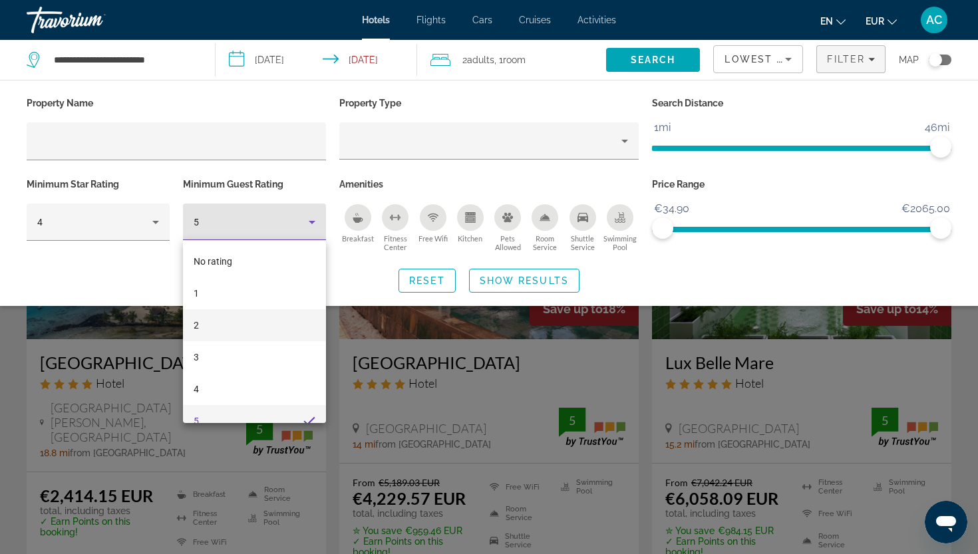
scroll to position [14, 0]
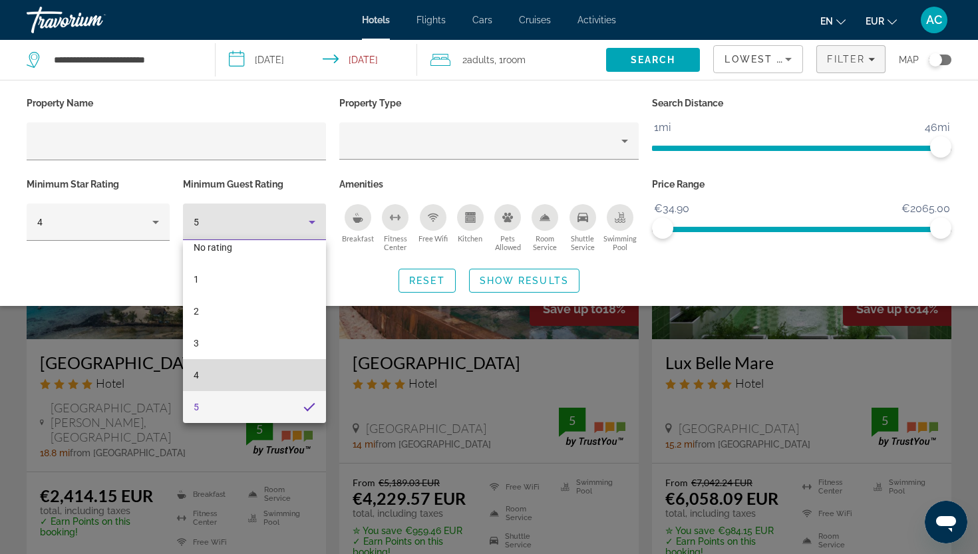
click at [226, 368] on mat-option "4" at bounding box center [254, 375] width 143 height 32
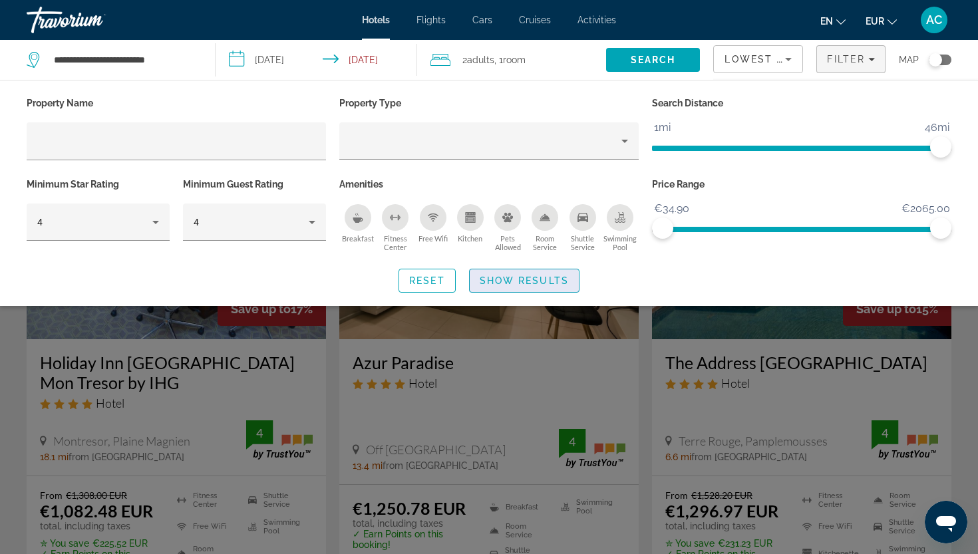
click at [489, 287] on span "Search widget" at bounding box center [524, 281] width 109 height 32
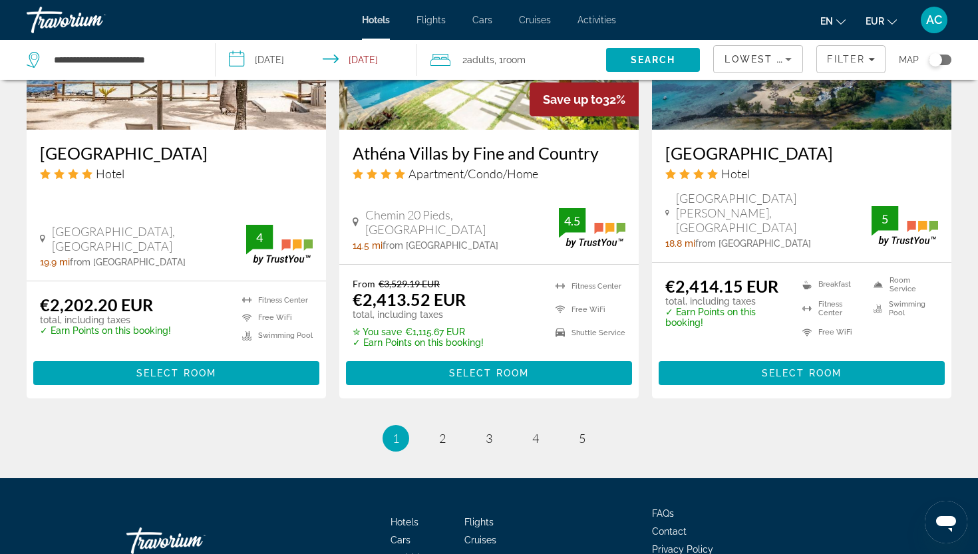
scroll to position [1767, 0]
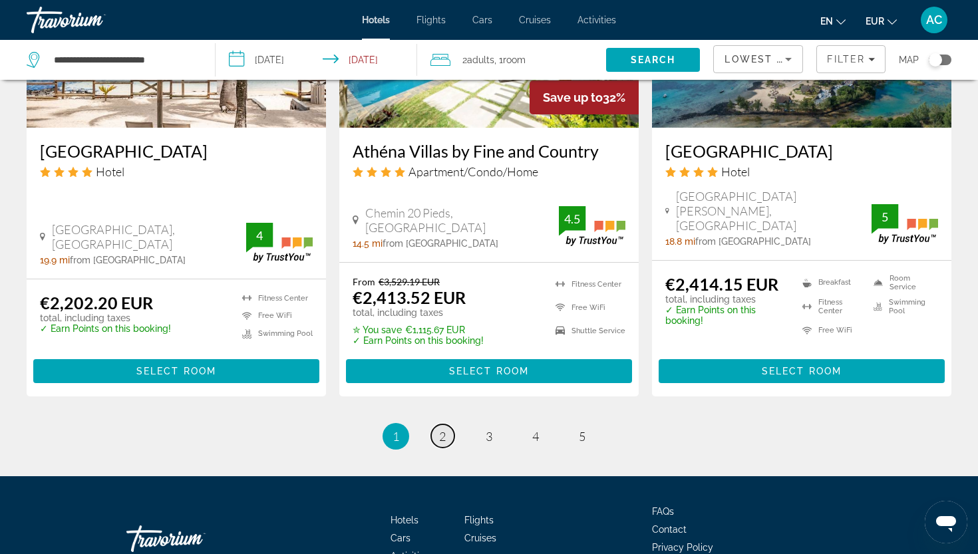
click at [441, 429] on span "2" at bounding box center [442, 436] width 7 height 15
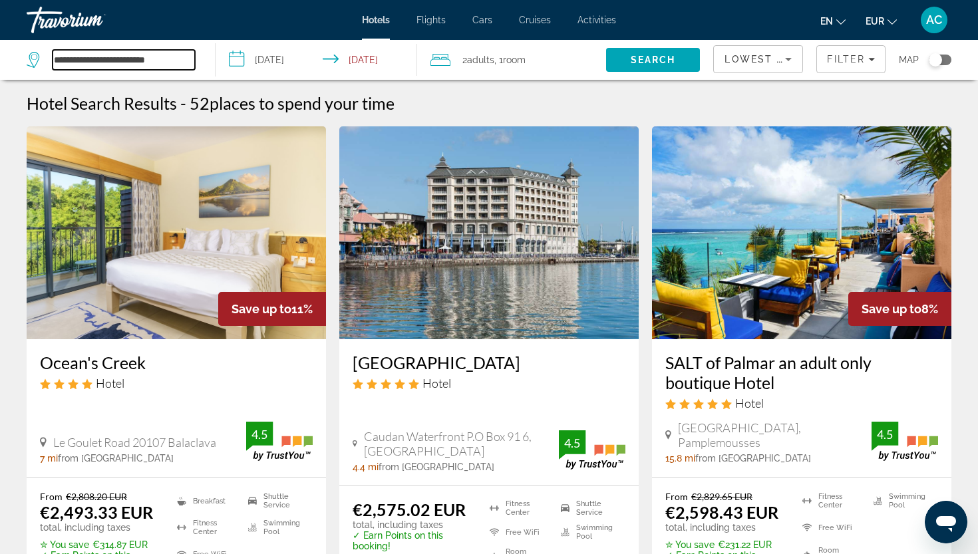
click at [133, 63] on input "**********" at bounding box center [124, 60] width 142 height 20
click at [168, 60] on input "**********" at bounding box center [124, 60] width 142 height 20
drag, startPoint x: 168, startPoint y: 60, endPoint x: 43, endPoint y: 46, distance: 125.2
click at [43, 46] on div "**********" at bounding box center [114, 60] width 175 height 40
click at [424, 24] on span "Flights" at bounding box center [430, 20] width 29 height 11
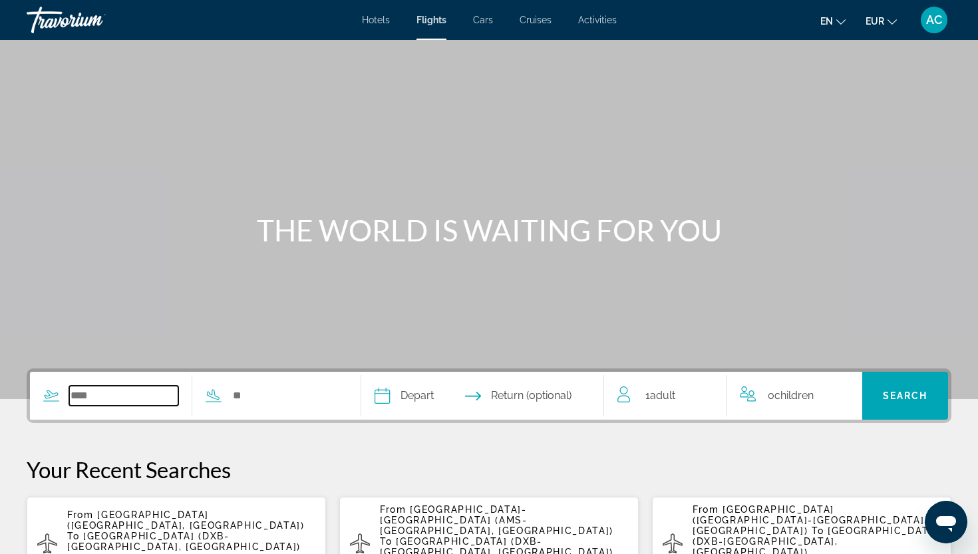
click at [130, 402] on input "Search widget" at bounding box center [123, 396] width 109 height 20
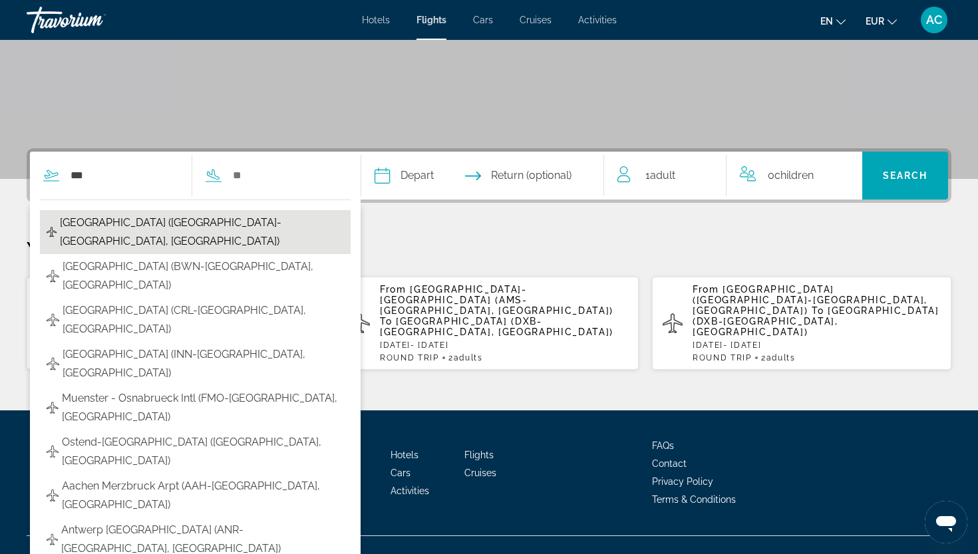
click at [131, 225] on span "[GEOGRAPHIC_DATA] ([GEOGRAPHIC_DATA]-[GEOGRAPHIC_DATA], [GEOGRAPHIC_DATA])" at bounding box center [202, 232] width 284 height 37
type input "**********"
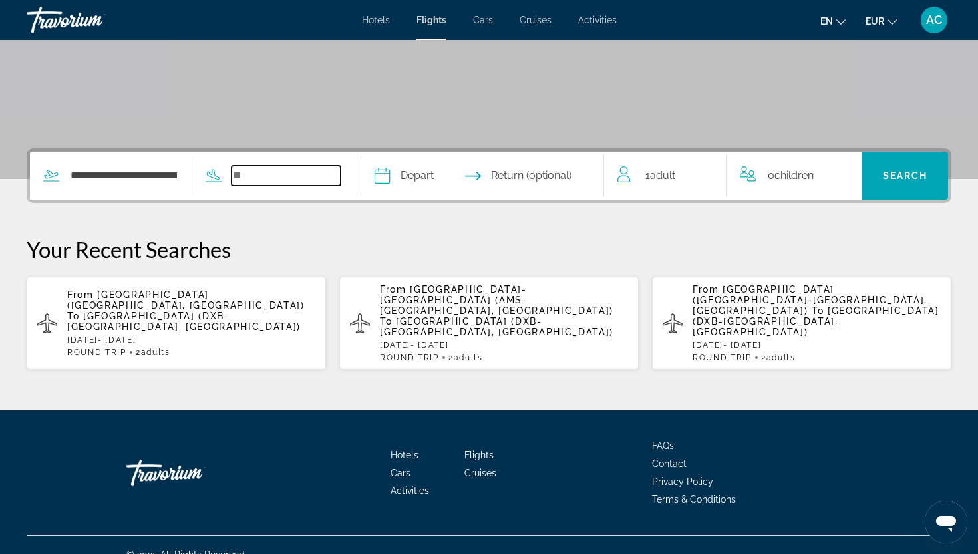
click at [267, 182] on input "Search widget" at bounding box center [285, 176] width 109 height 20
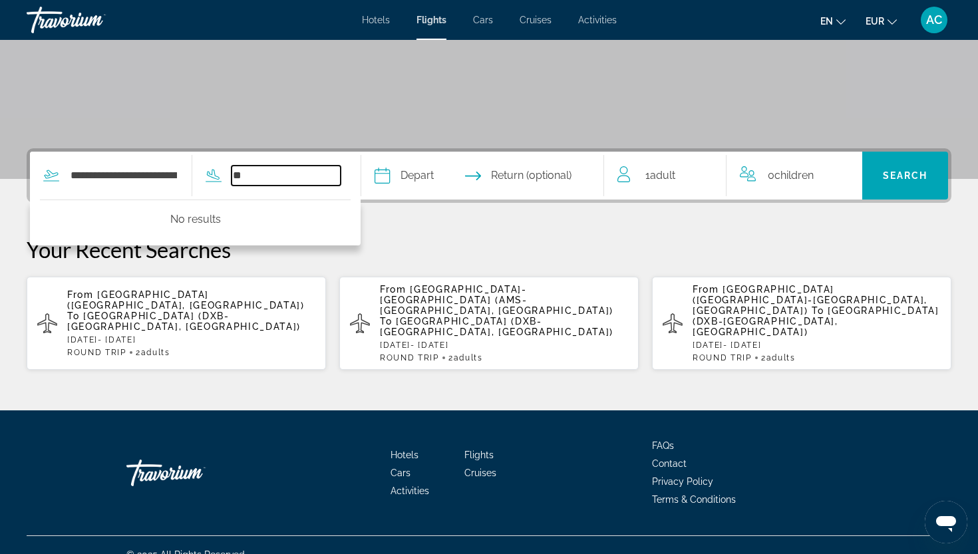
type input "*"
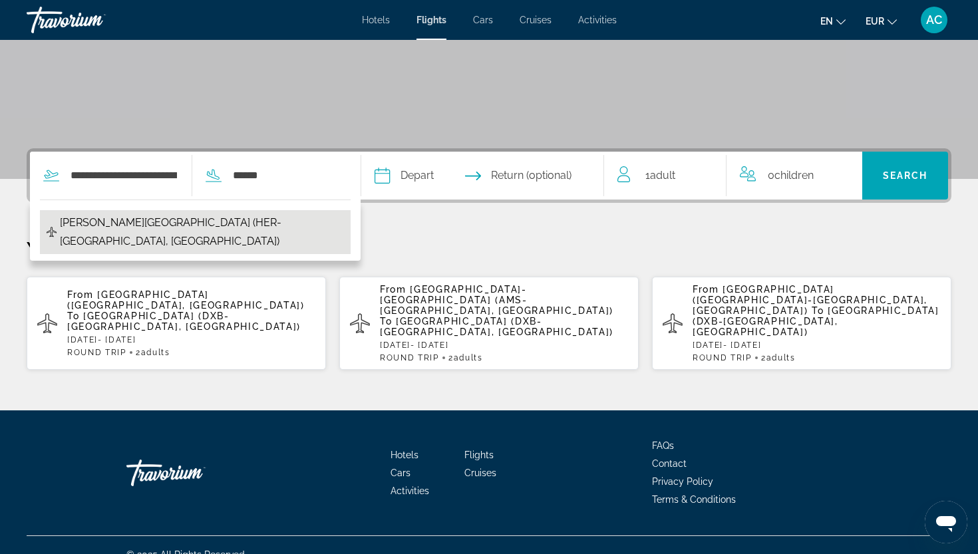
click at [206, 225] on span "Nikos Kazantzakis Airport (HER-Heraklion, Greece)" at bounding box center [202, 232] width 284 height 37
type input "**********"
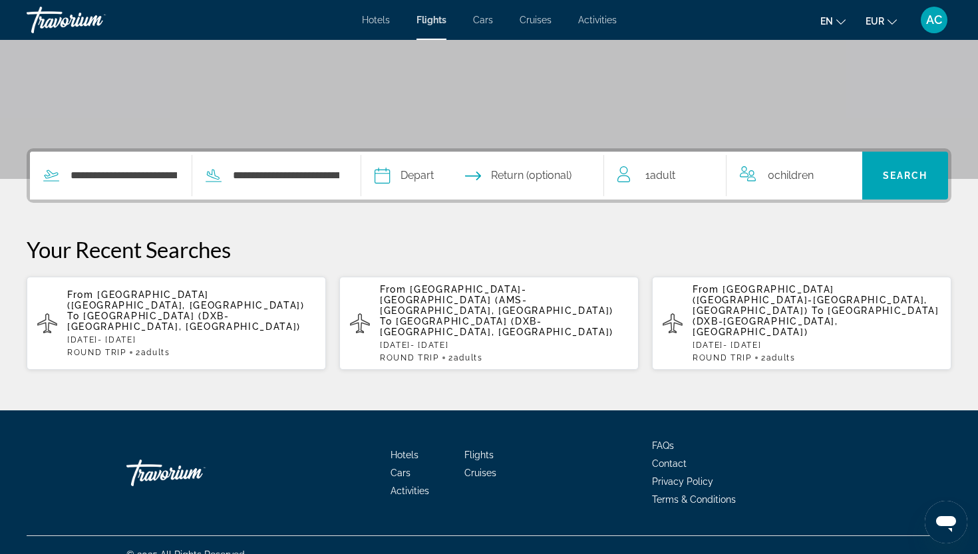
click at [463, 182] on input "Depart date" at bounding box center [431, 178] width 120 height 52
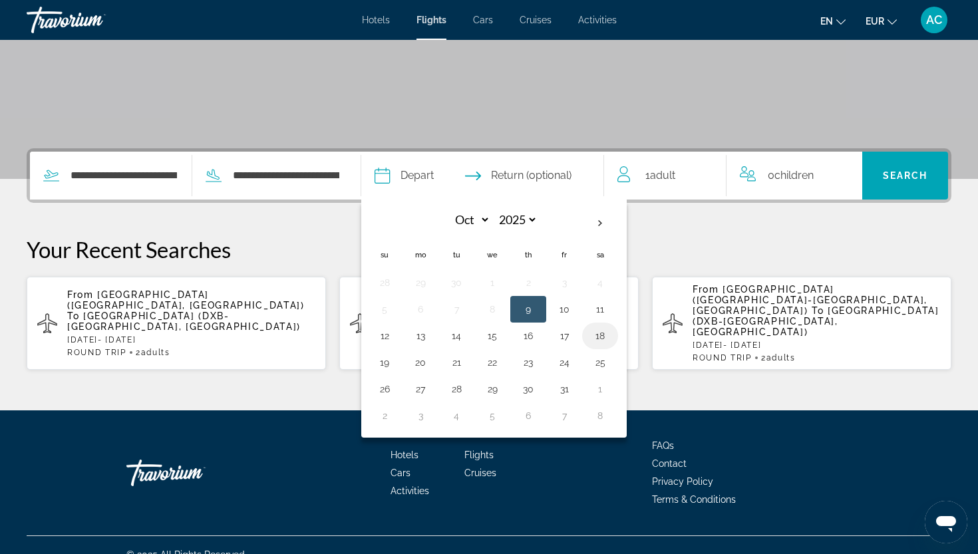
click at [618, 336] on td "18" at bounding box center [600, 336] width 36 height 27
click at [611, 337] on button "18" at bounding box center [599, 336] width 21 height 19
type input "**********"
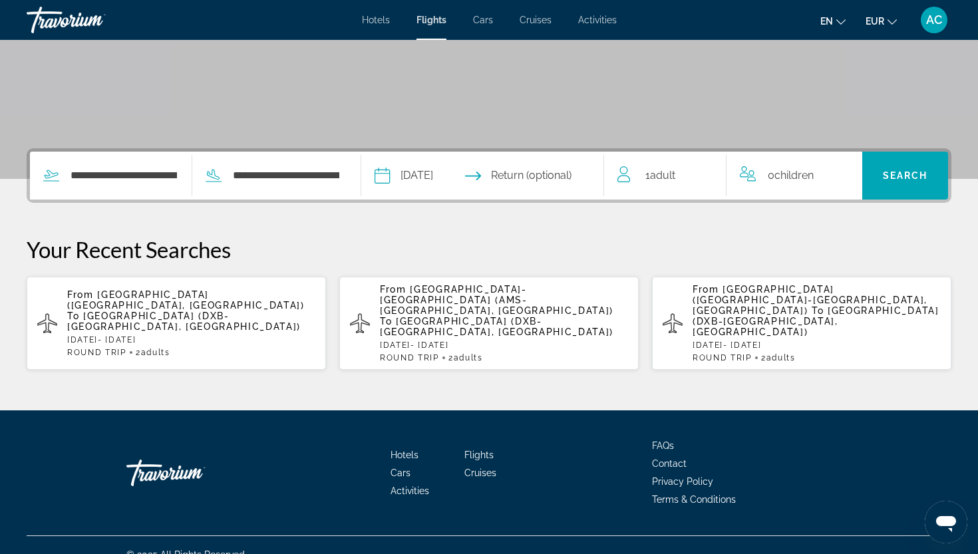
click at [560, 178] on input "Return date" at bounding box center [549, 178] width 120 height 52
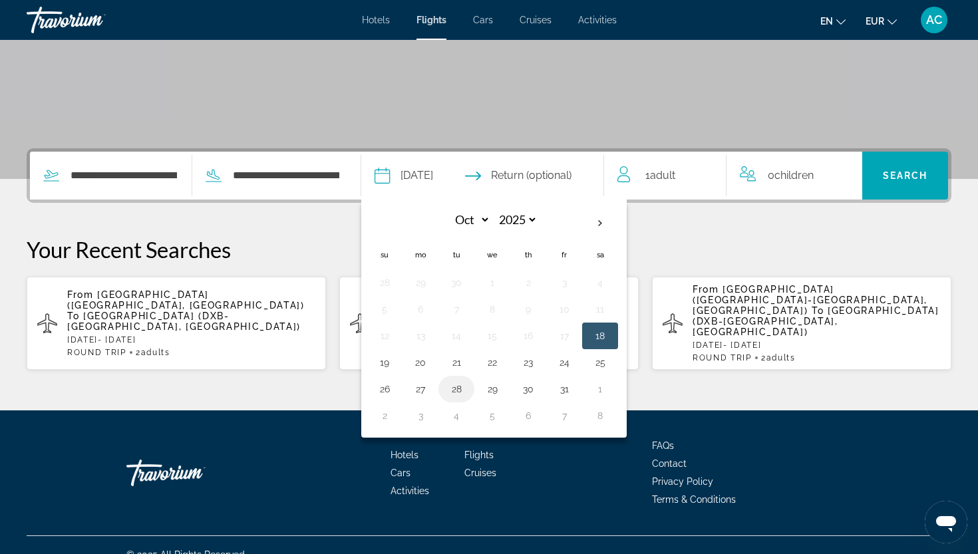
click at [467, 391] on button "28" at bounding box center [456, 389] width 21 height 19
type input "**********"
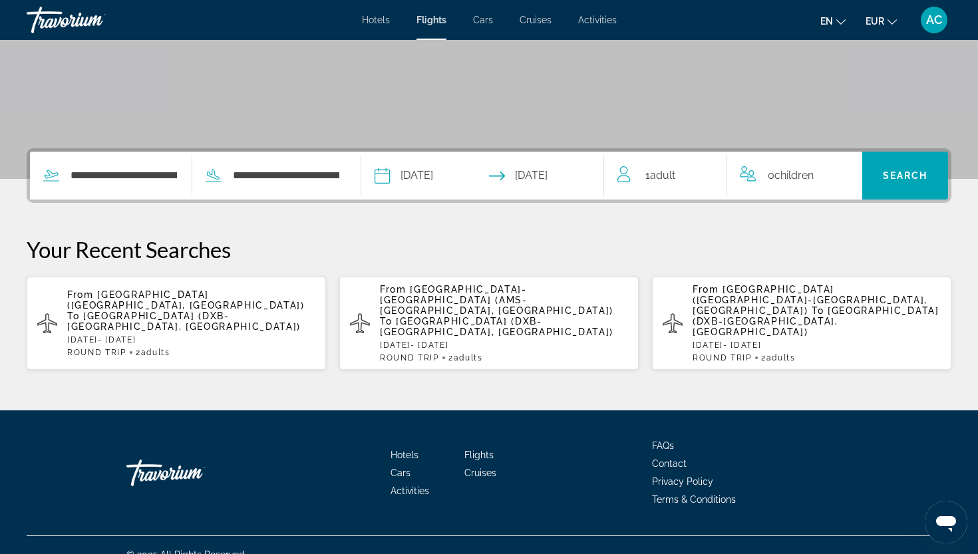
click at [688, 179] on div "1 Adult Adults" at bounding box center [671, 175] width 108 height 19
click at [702, 173] on icon "Increment adults" at bounding box center [706, 173] width 12 height 16
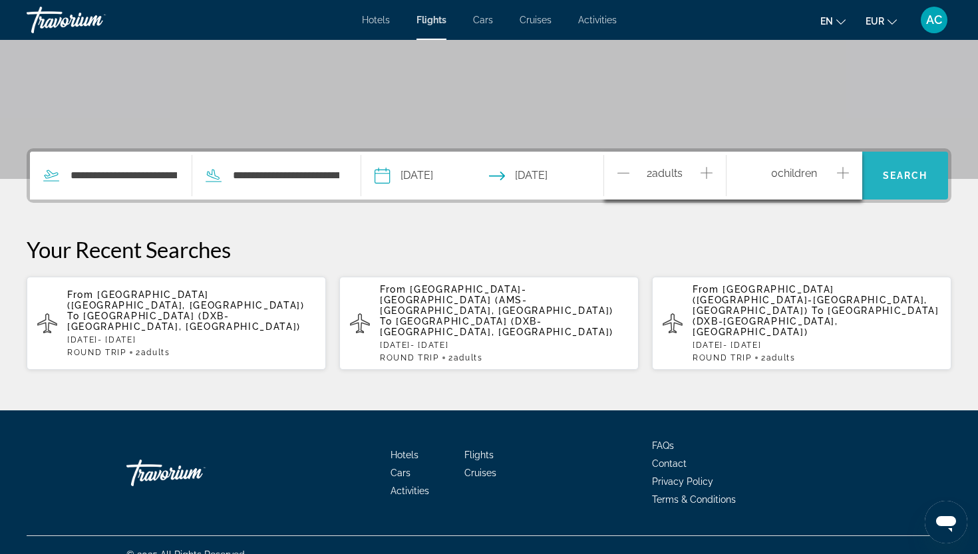
click at [909, 176] on span "Search" at bounding box center [905, 175] width 45 height 11
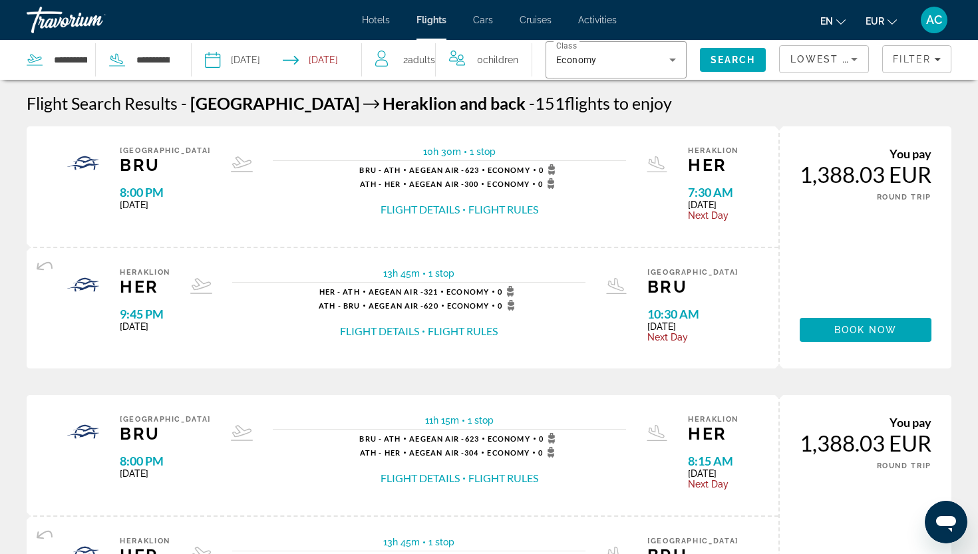
click at [246, 57] on input "Depart date: Oct 18, 2025" at bounding box center [244, 62] width 84 height 44
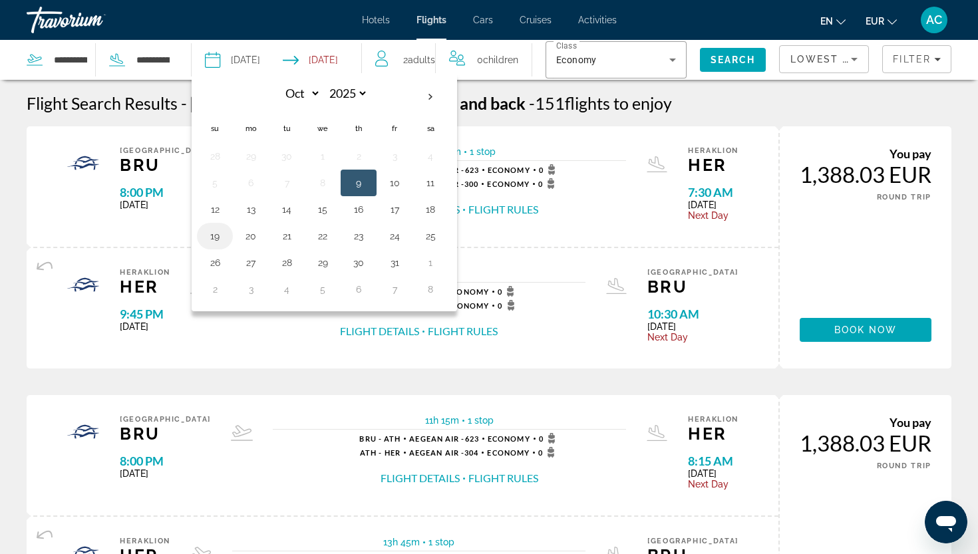
click at [225, 239] on button "19" at bounding box center [214, 236] width 21 height 19
type input "**********"
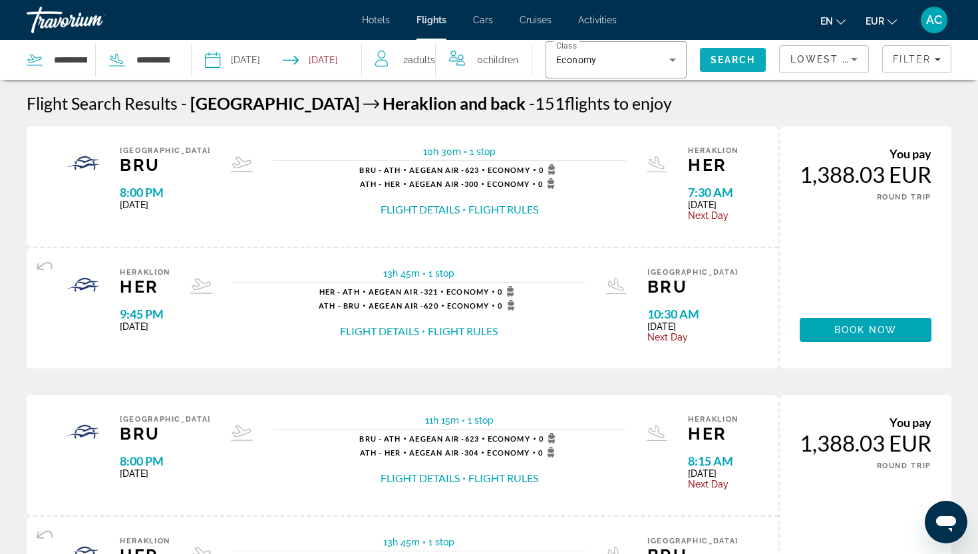
click at [753, 58] on span "Search" at bounding box center [732, 60] width 45 height 11
click at [323, 65] on input "Return date: Oct 28, 2025" at bounding box center [325, 62] width 84 height 44
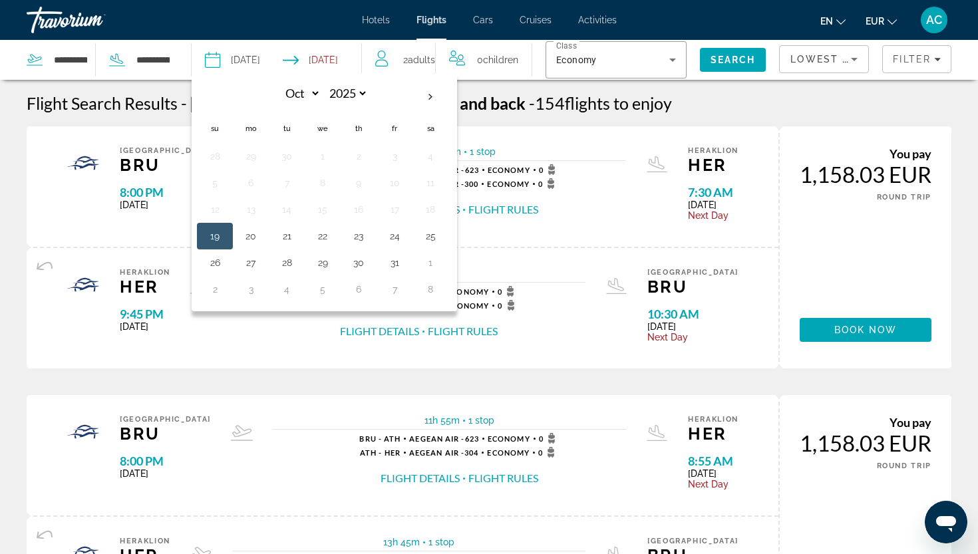
click at [323, 65] on input "Return date: Oct 28, 2025" at bounding box center [325, 62] width 84 height 44
